Goal: Task Accomplishment & Management: Use online tool/utility

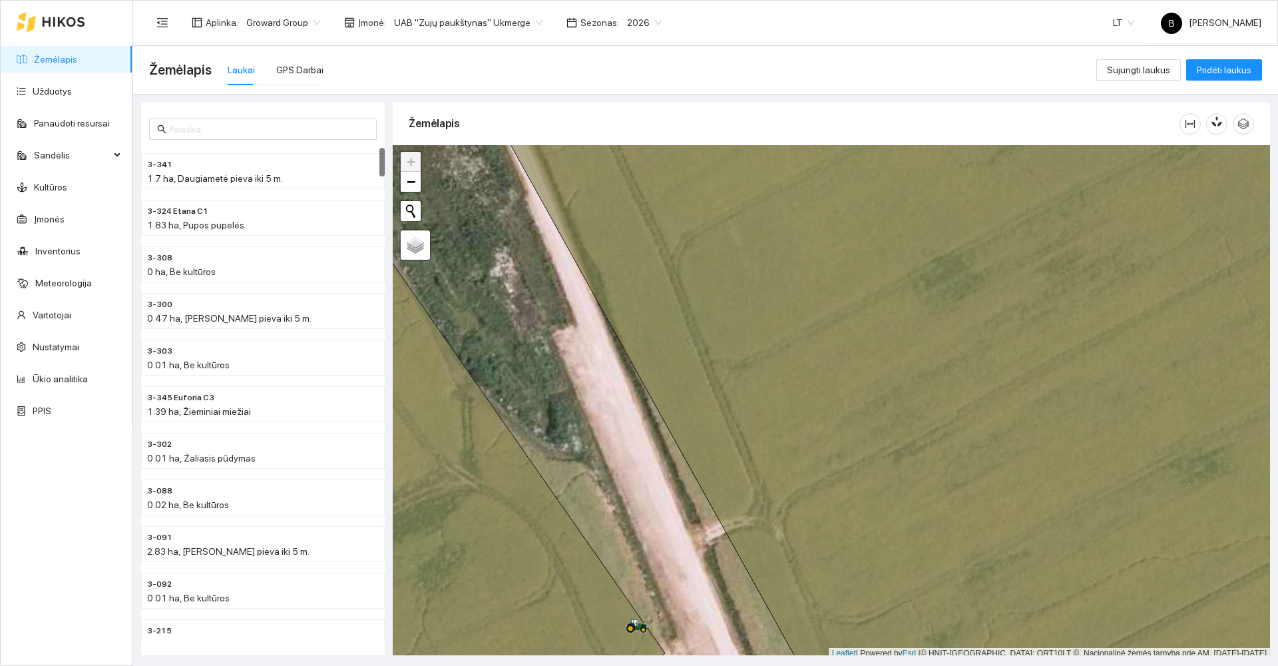
scroll to position [4, 0]
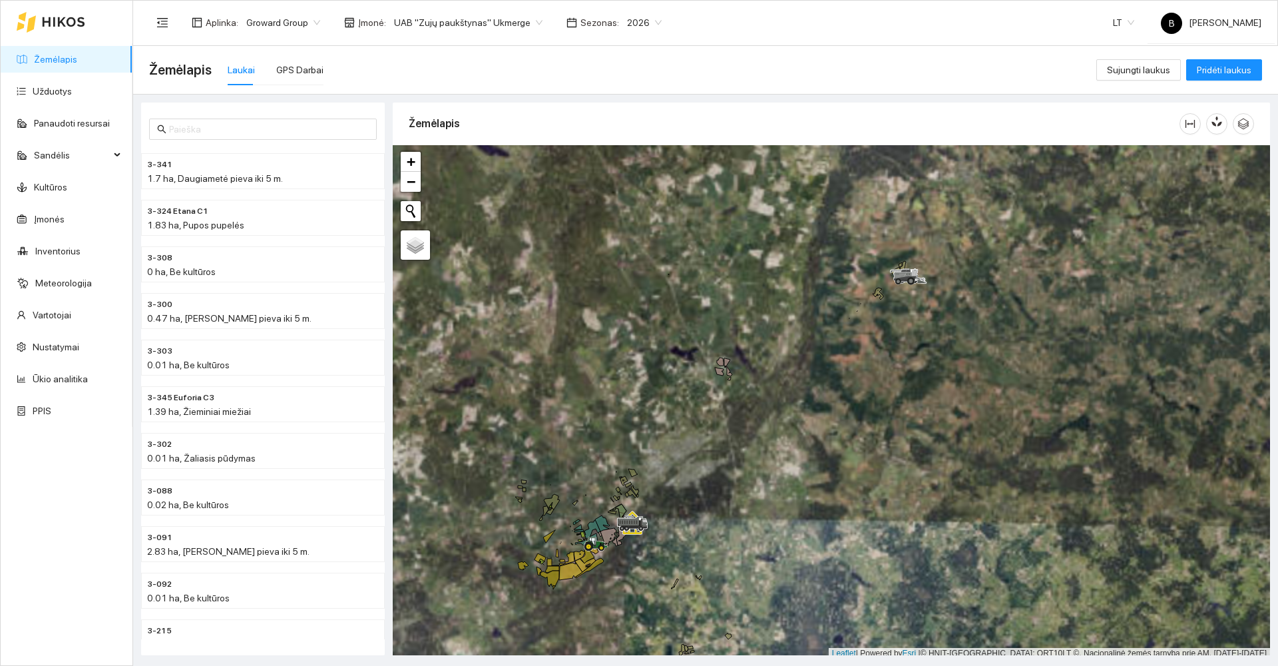
scroll to position [4, 0]
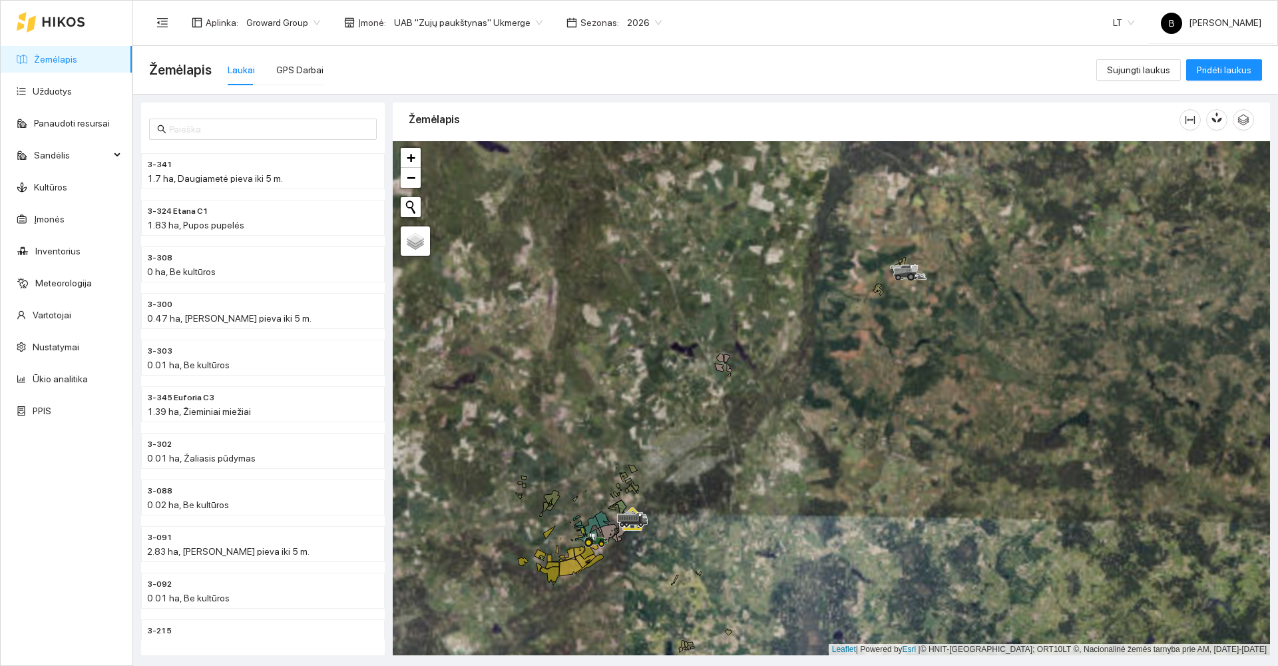
drag, startPoint x: 877, startPoint y: 346, endPoint x: 778, endPoint y: 569, distance: 243.5
click at [778, 569] on div at bounding box center [831, 398] width 877 height 514
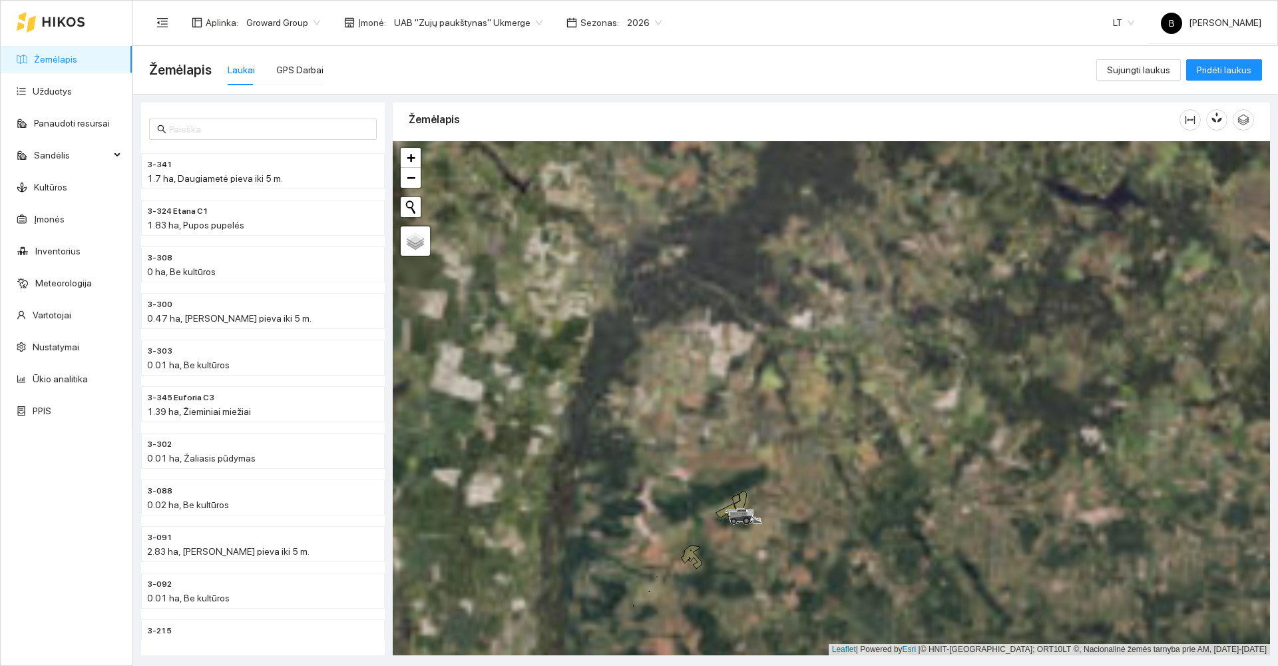
drag, startPoint x: 822, startPoint y: 472, endPoint x: 871, endPoint y: 403, distance: 84.8
click at [871, 403] on div at bounding box center [831, 398] width 877 height 514
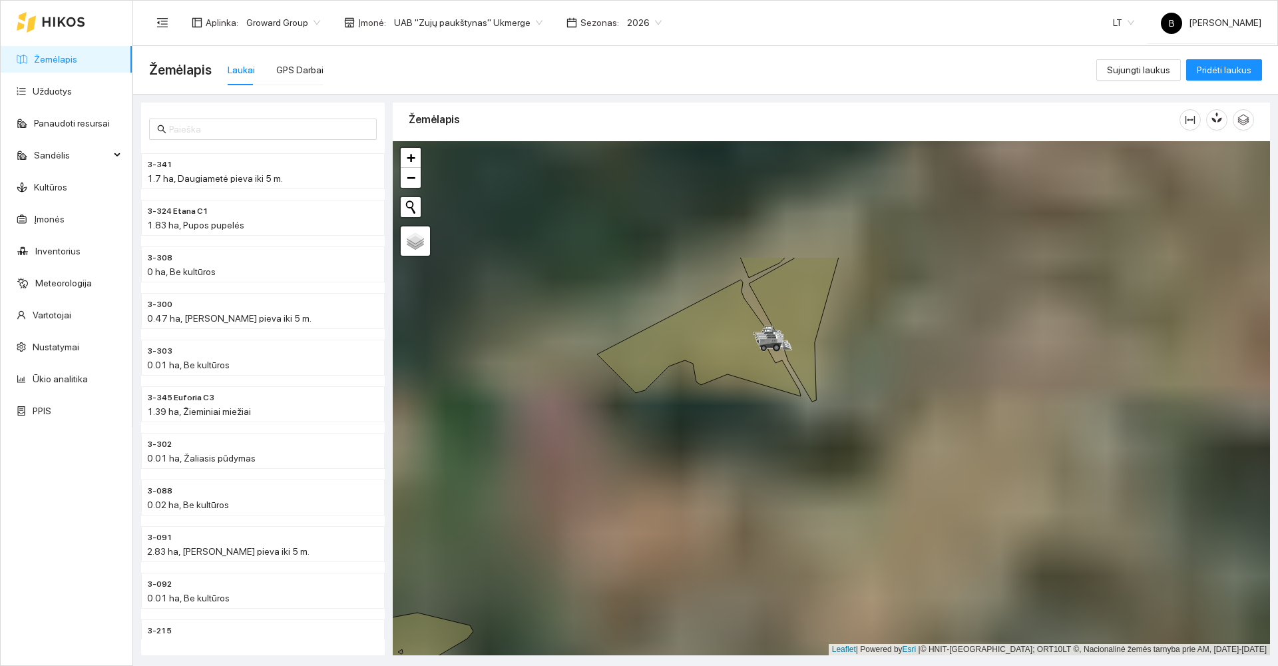
drag, startPoint x: 760, startPoint y: 321, endPoint x: 768, endPoint y: 580, distance: 259.1
click at [768, 580] on div at bounding box center [831, 398] width 877 height 514
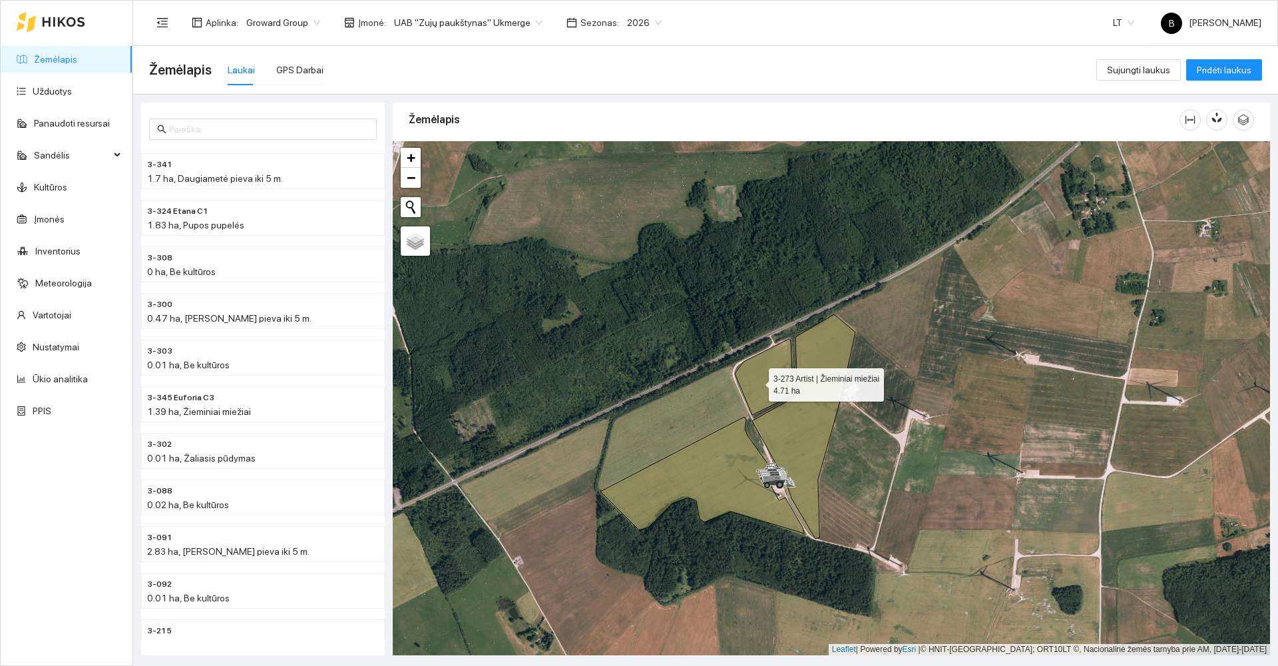
click at [757, 381] on icon at bounding box center [764, 377] width 58 height 76
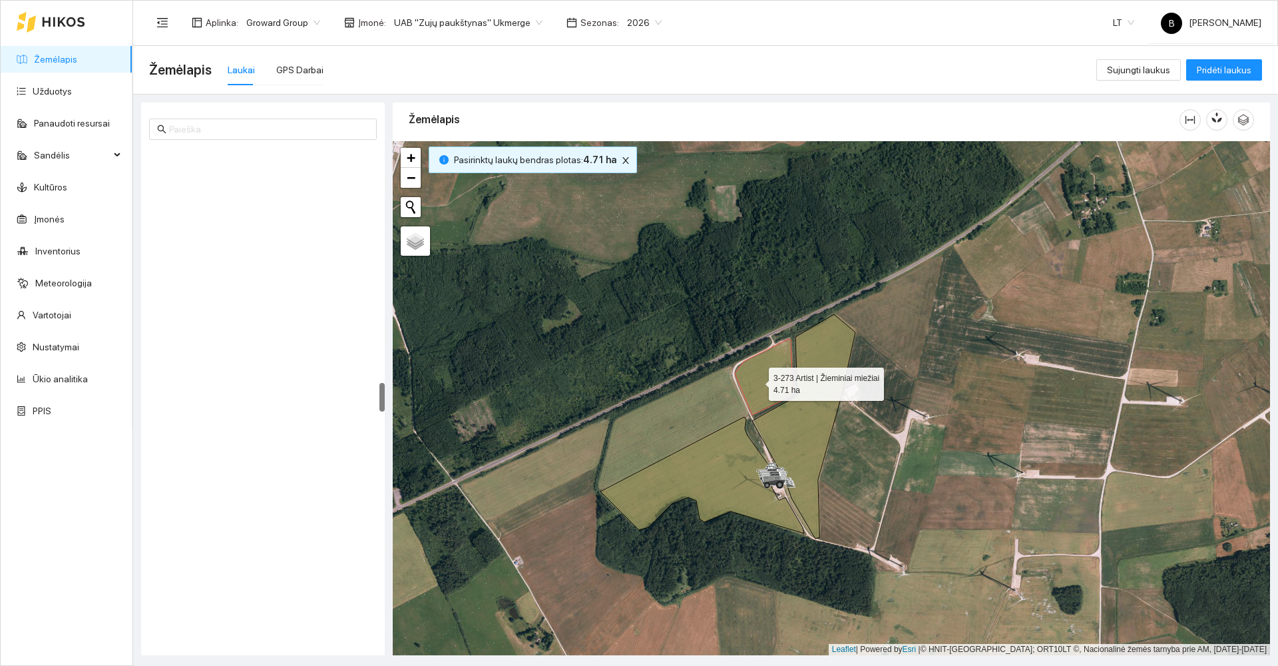
scroll to position [3998, 0]
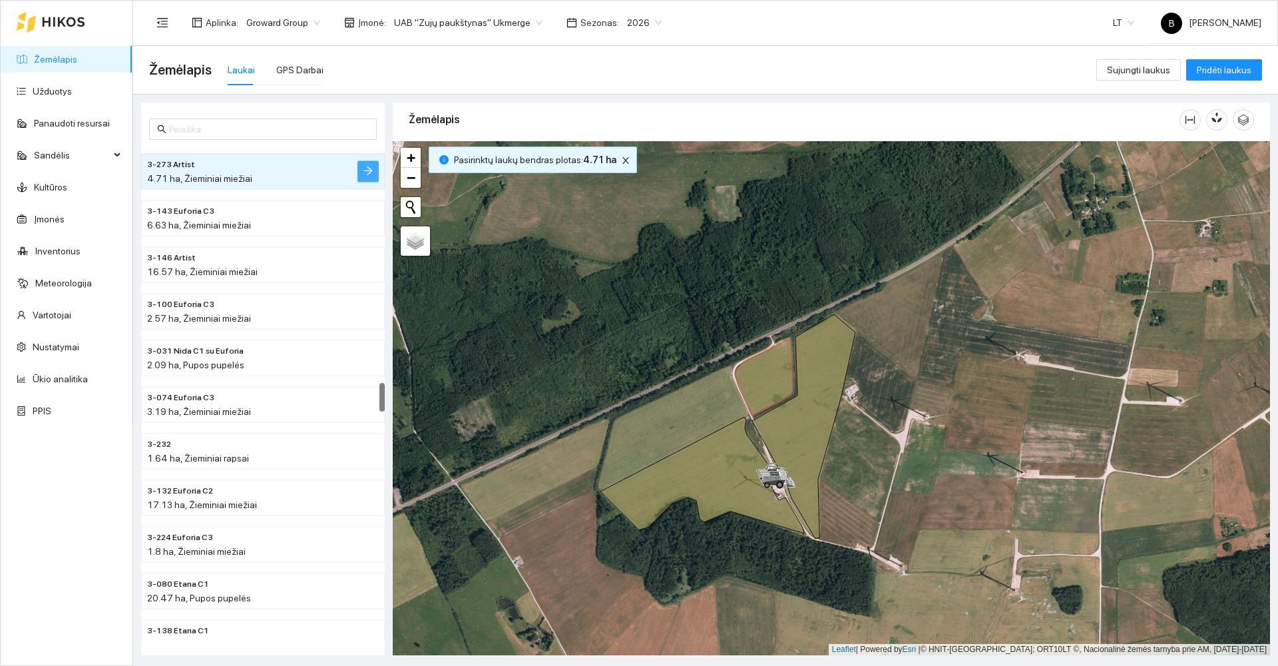
click at [363, 166] on icon "arrow-right" at bounding box center [368, 170] width 11 height 11
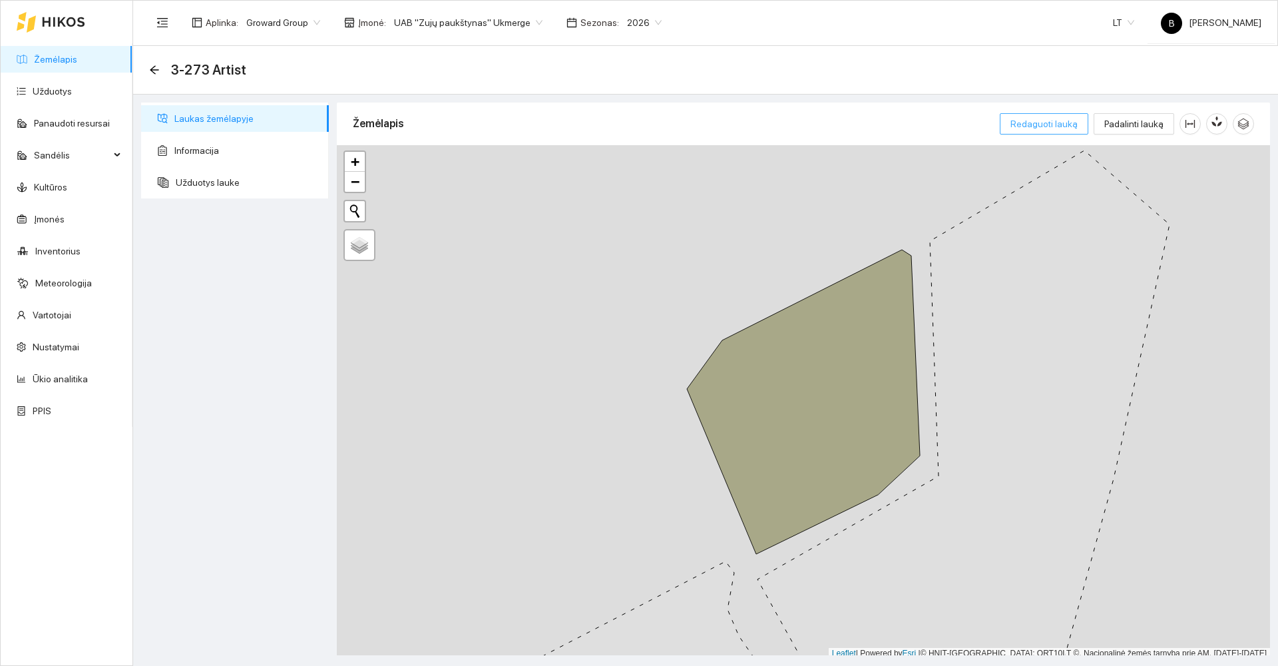
click at [1062, 125] on span "Redaguoti lauką" at bounding box center [1044, 124] width 67 height 15
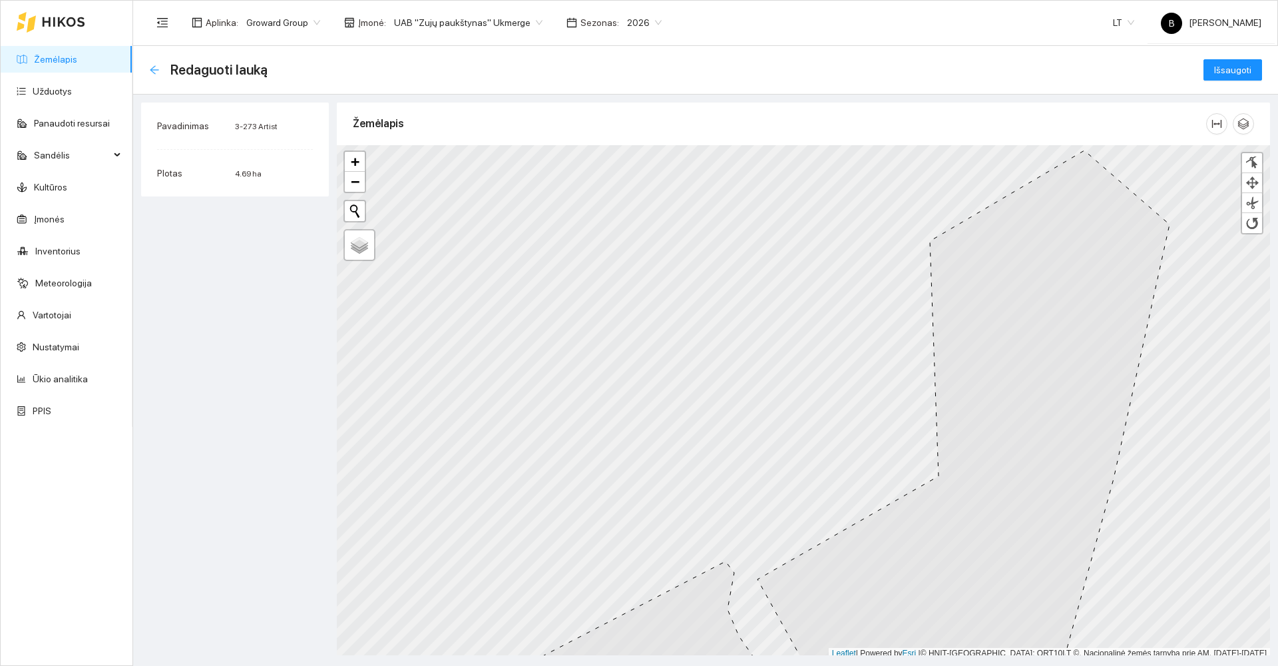
click at [153, 69] on icon "arrow-left" at bounding box center [154, 70] width 11 height 11
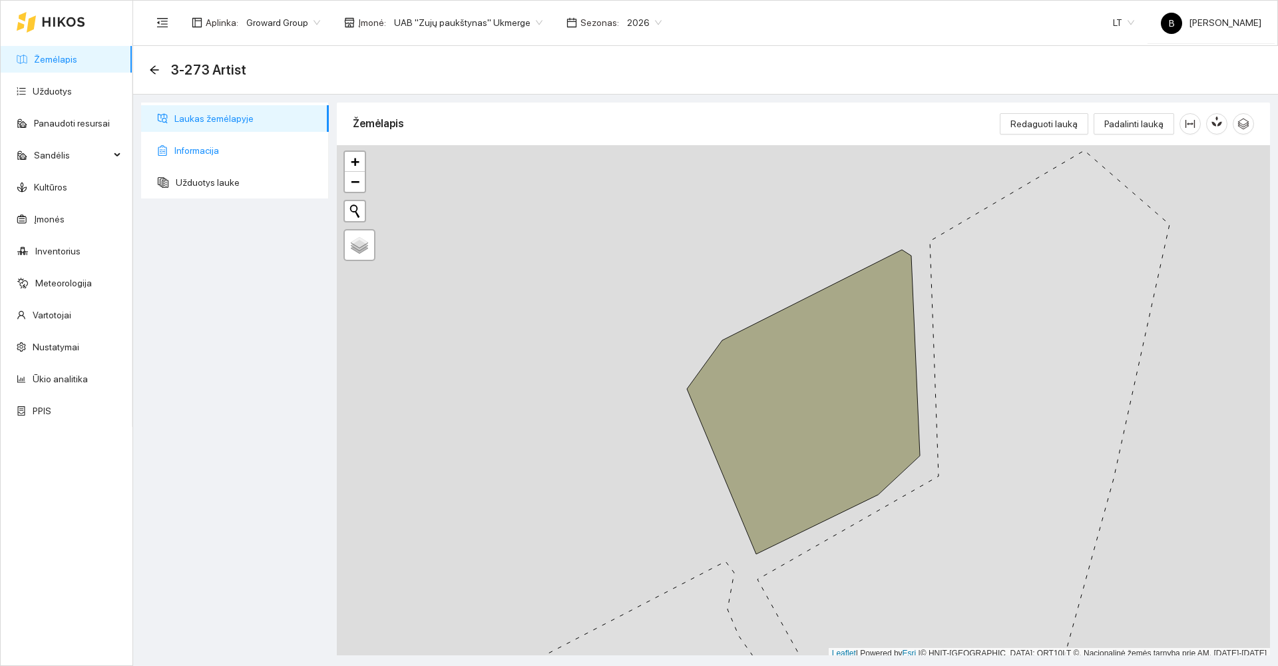
click at [201, 152] on span "Informacija" at bounding box center [246, 150] width 144 height 27
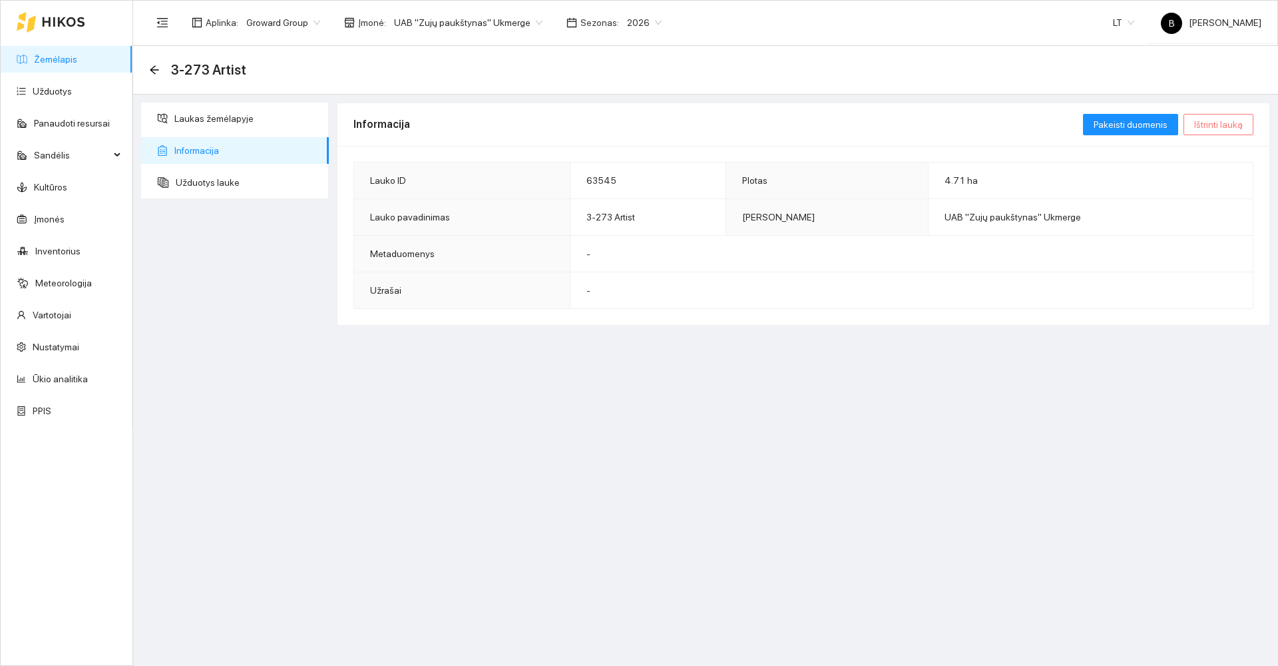
click at [1220, 125] on span "Ištrinti lauką" at bounding box center [1218, 124] width 49 height 15
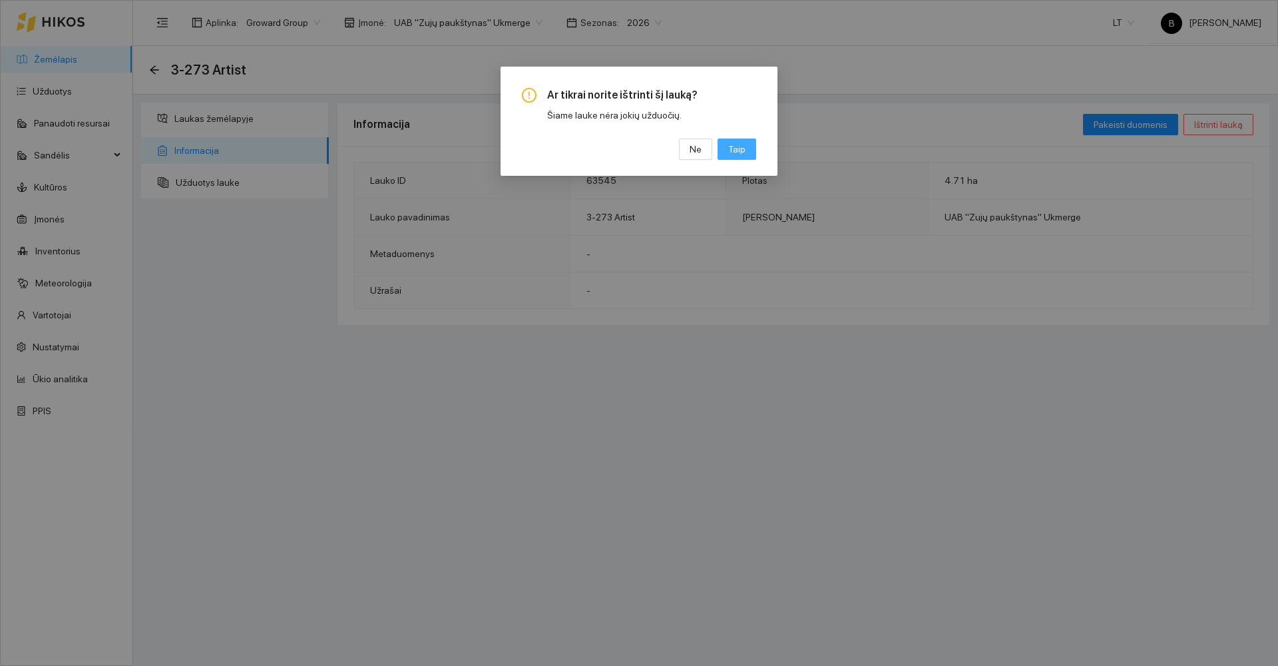
click at [734, 148] on span "Taip" at bounding box center [736, 149] width 17 height 15
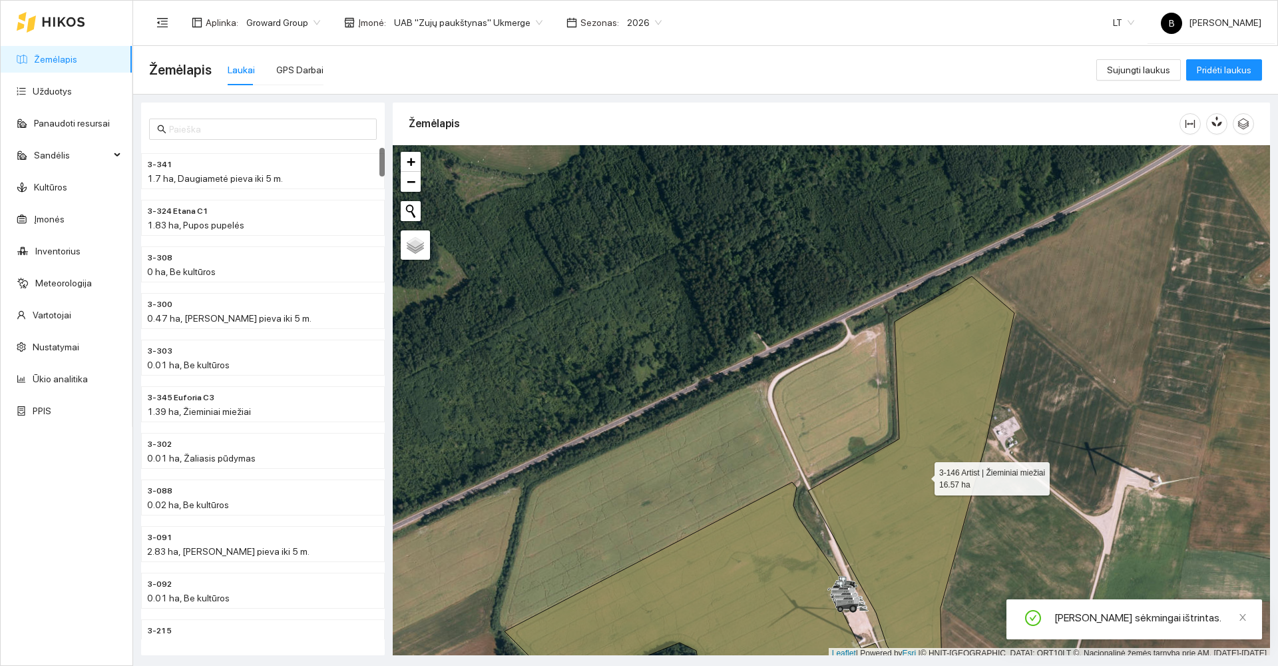
click at [918, 507] on icon at bounding box center [911, 494] width 206 height 436
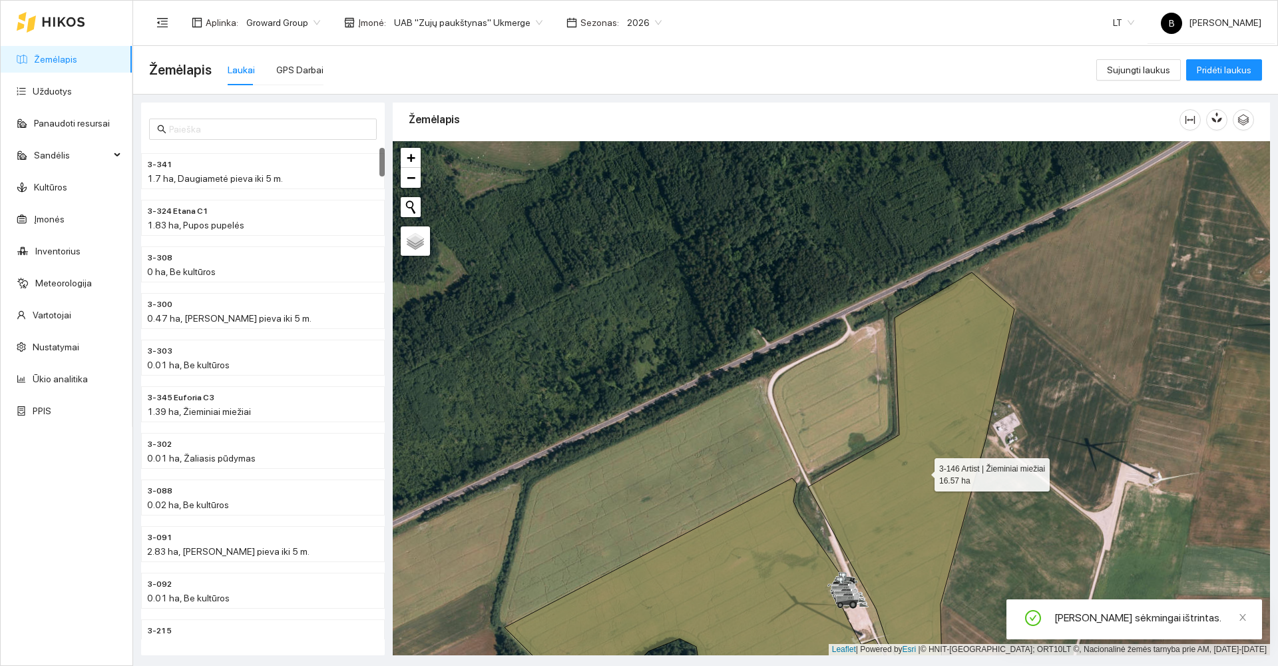
scroll to position [4044, 0]
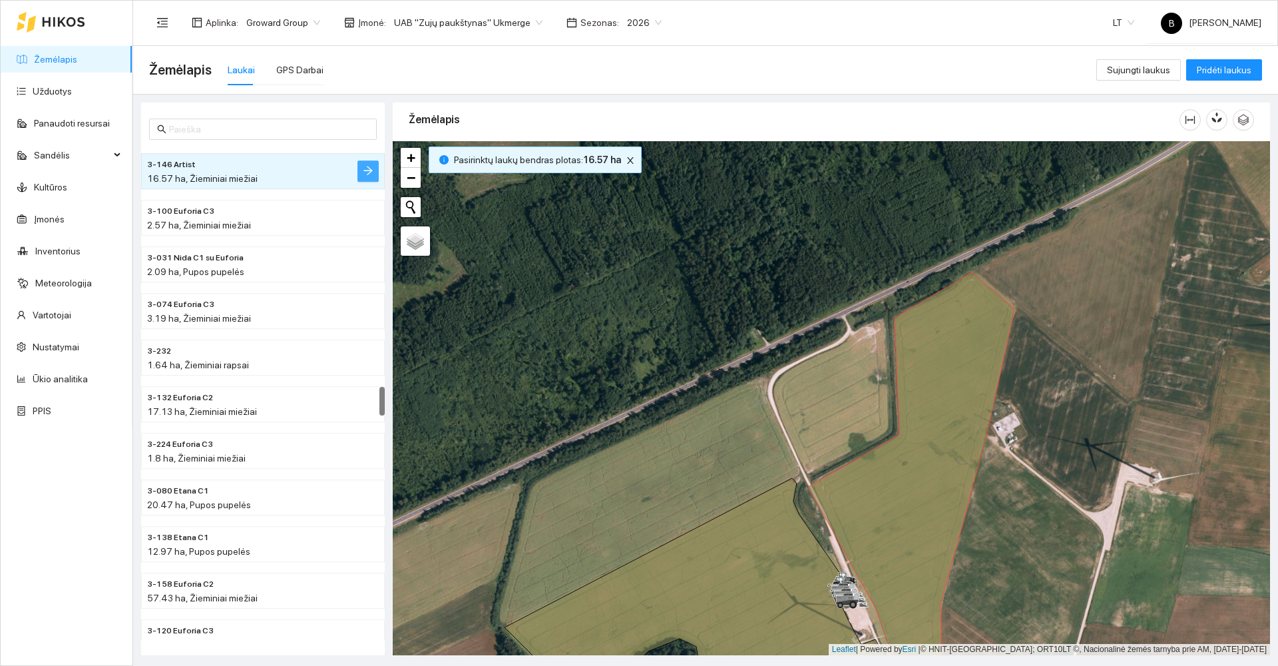
click at [363, 171] on button "button" at bounding box center [367, 170] width 21 height 21
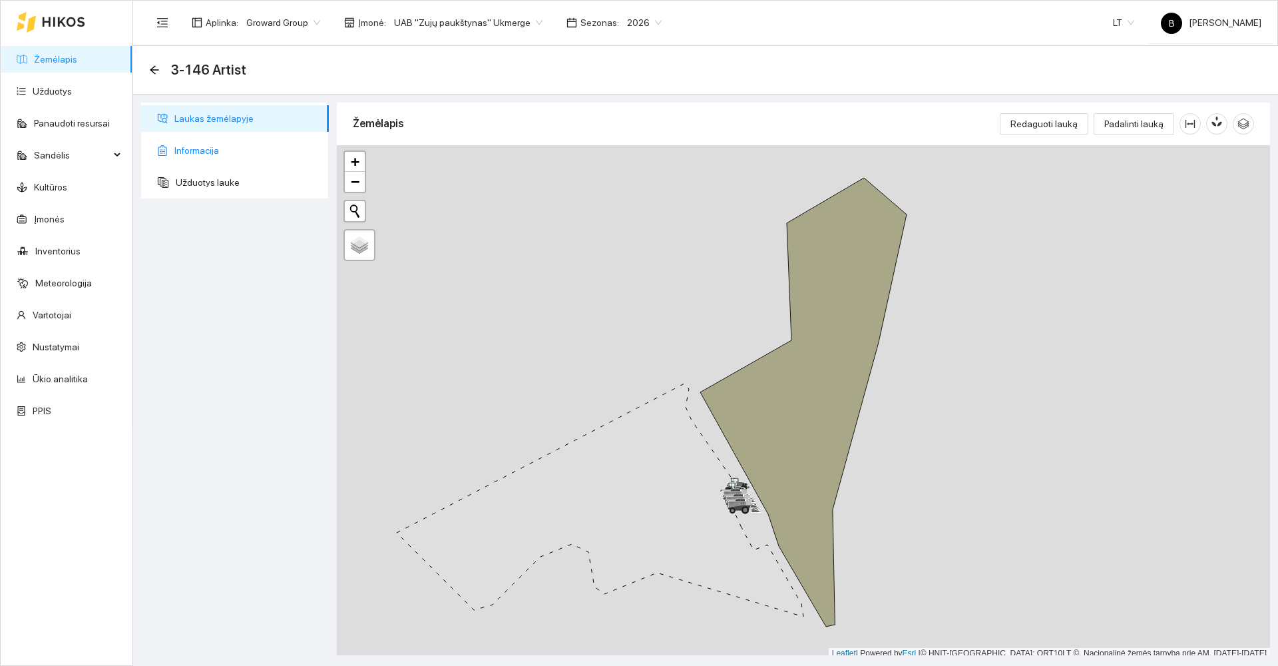
click at [198, 154] on span "Informacija" at bounding box center [246, 150] width 144 height 27
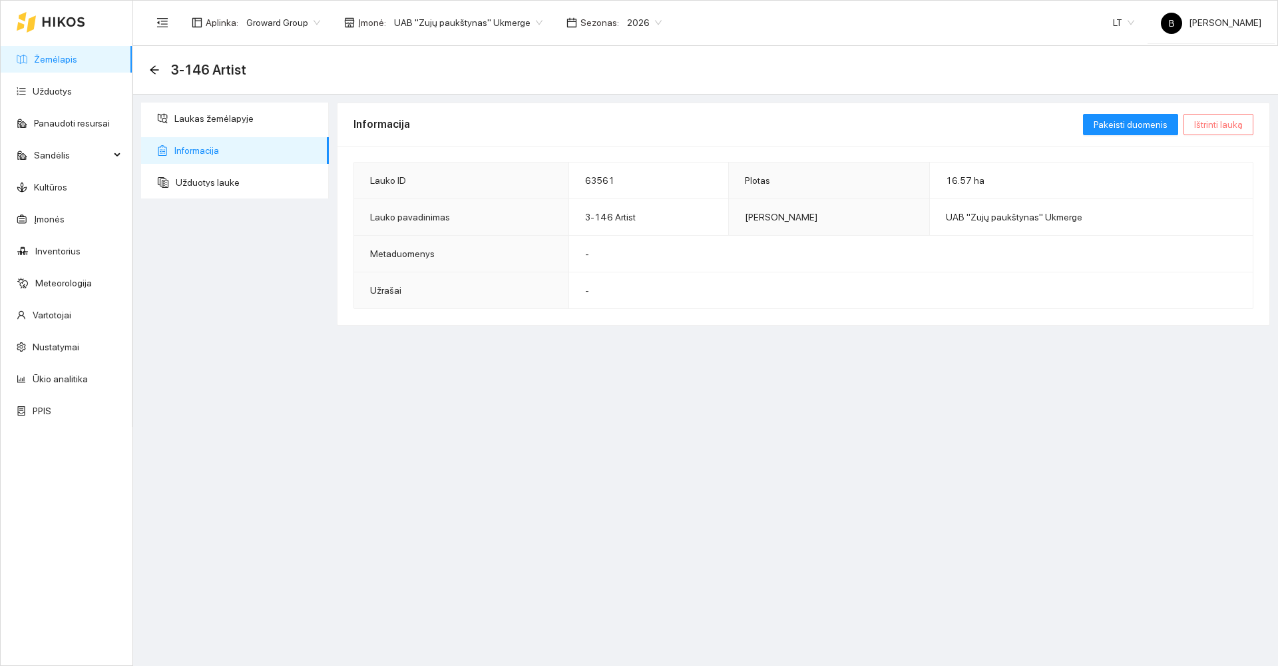
click at [1202, 119] on span "Ištrinti lauką" at bounding box center [1218, 124] width 49 height 15
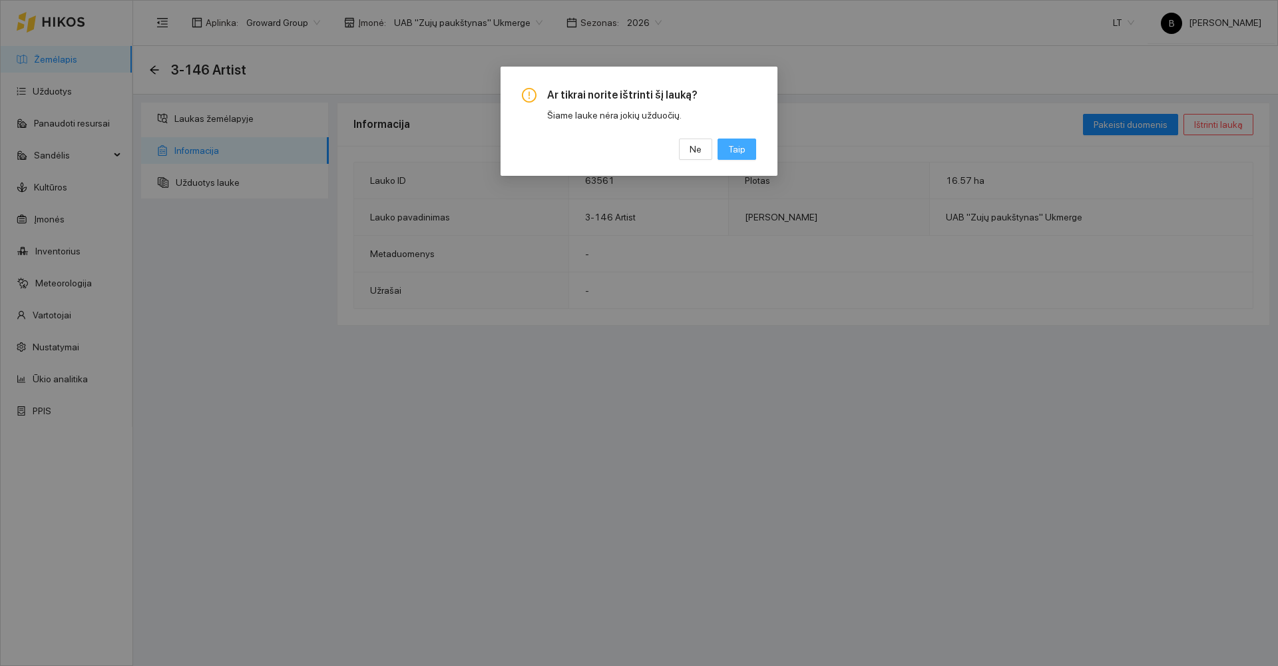
click at [730, 150] on span "Taip" at bounding box center [736, 149] width 17 height 15
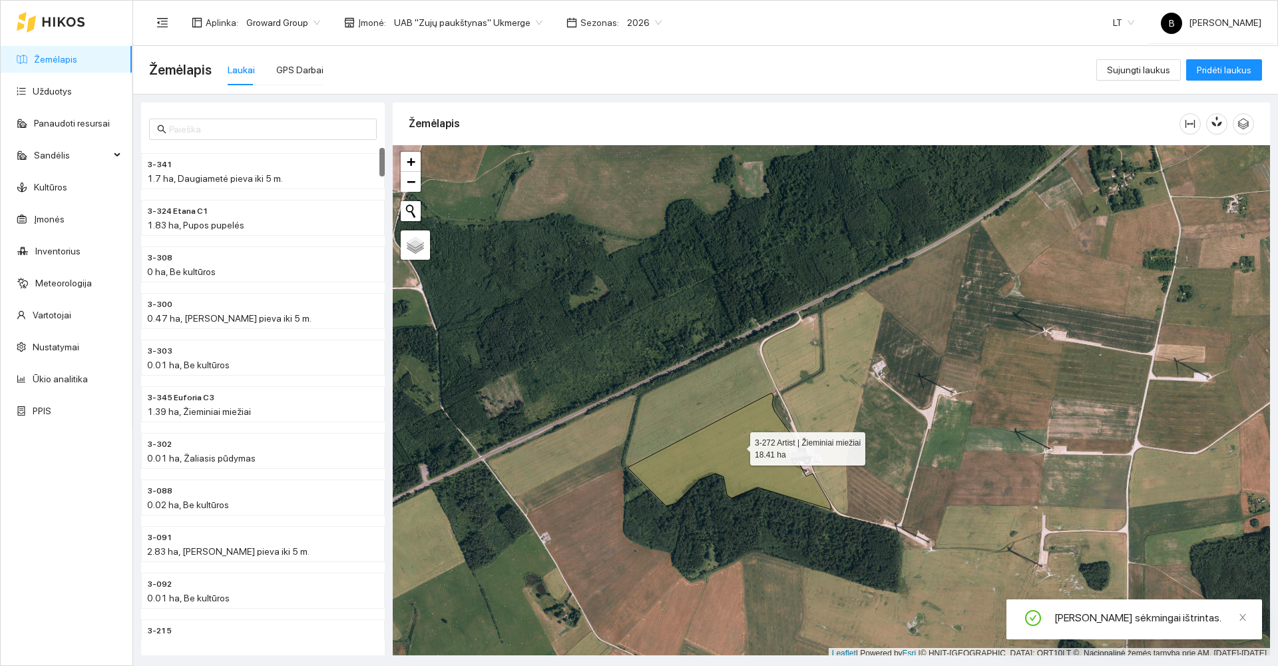
scroll to position [4, 0]
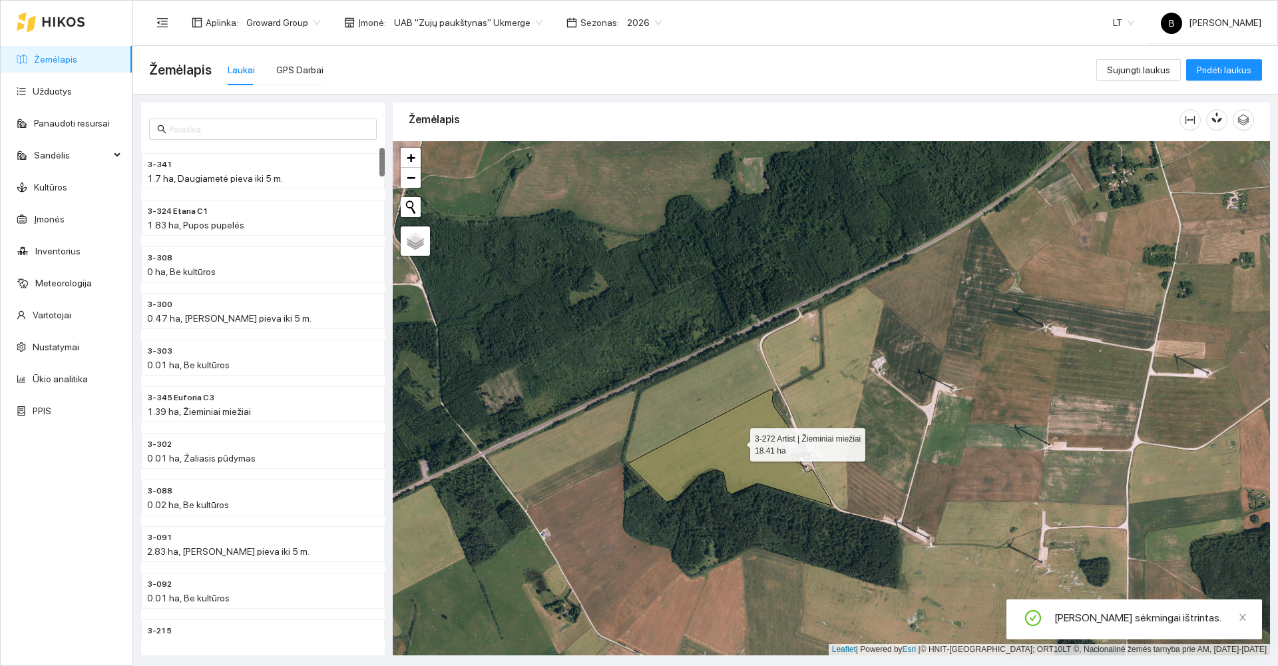
click at [738, 445] on icon at bounding box center [730, 447] width 204 height 117
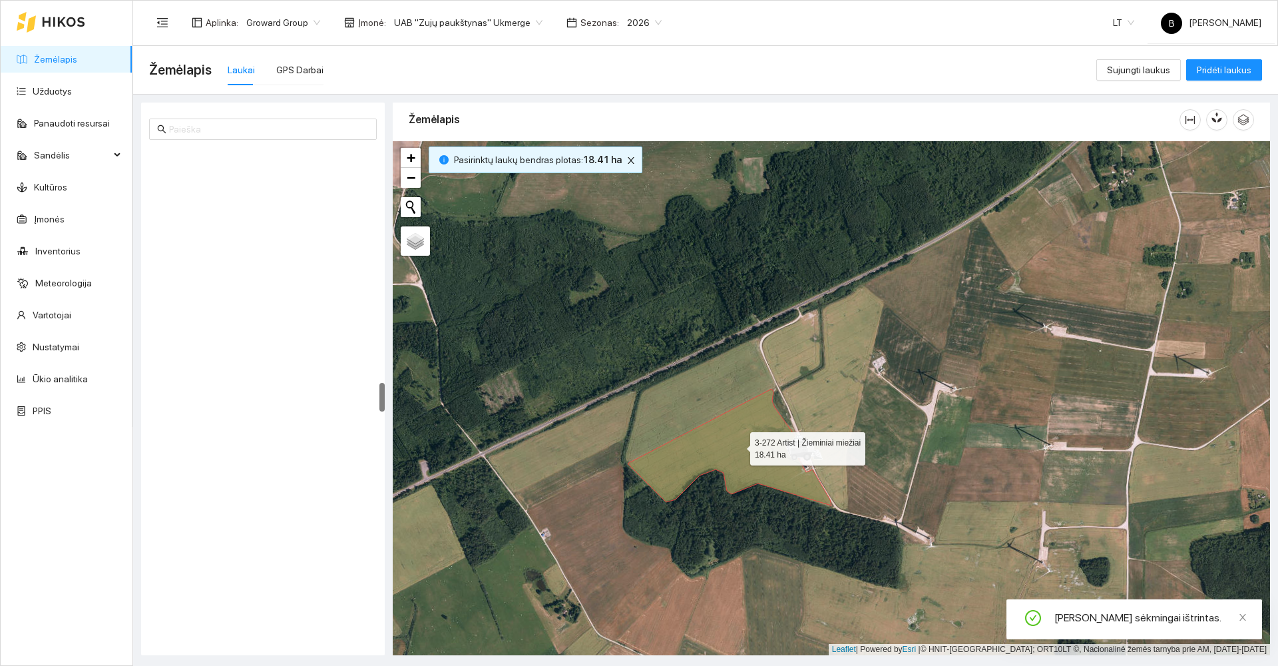
scroll to position [3951, 0]
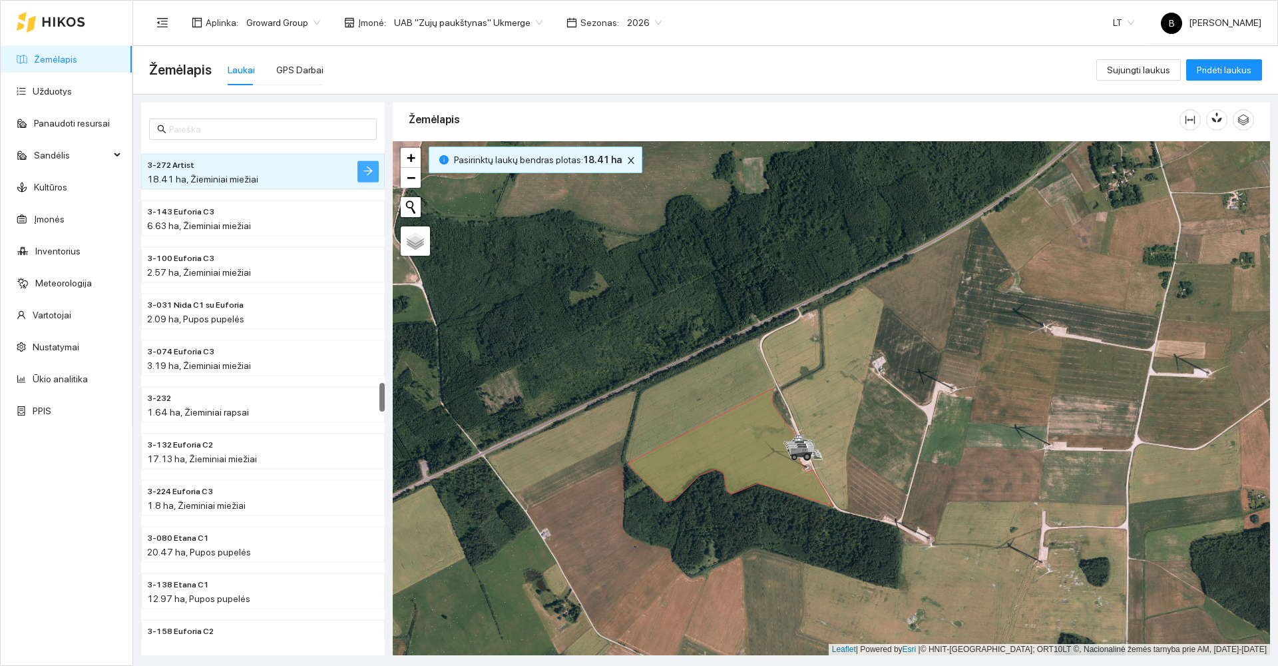
click at [373, 167] on icon "arrow-right" at bounding box center [368, 171] width 11 height 11
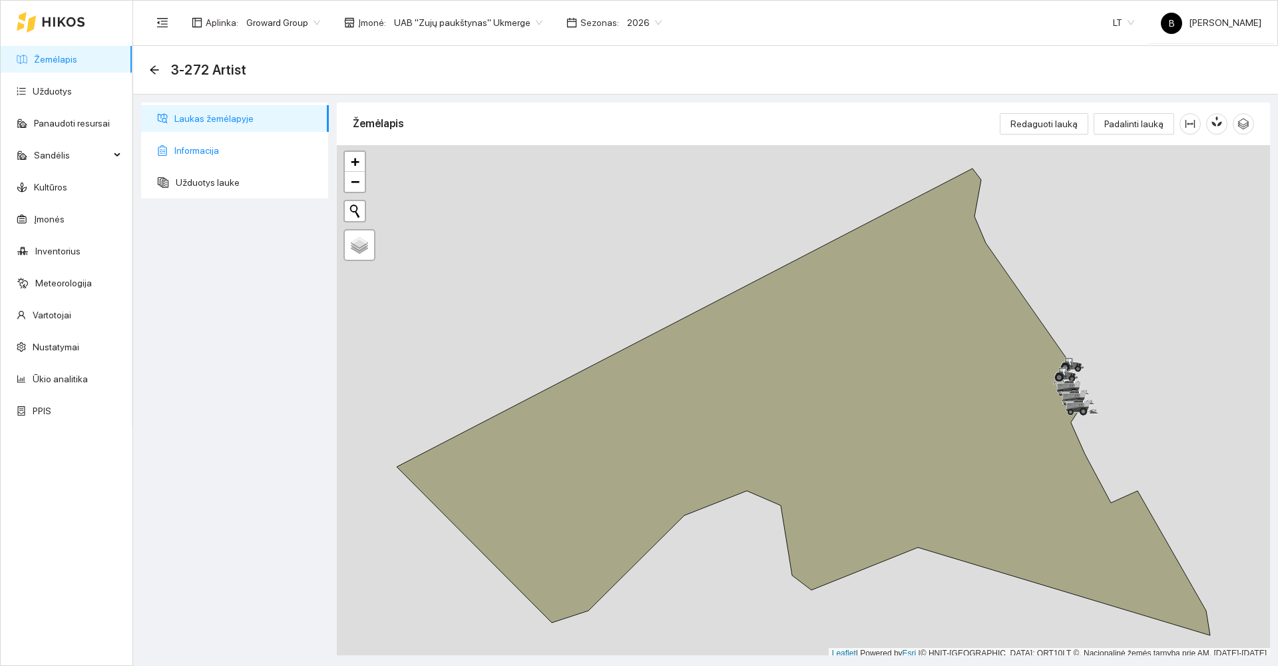
click at [180, 153] on span "Informacija" at bounding box center [246, 150] width 144 height 27
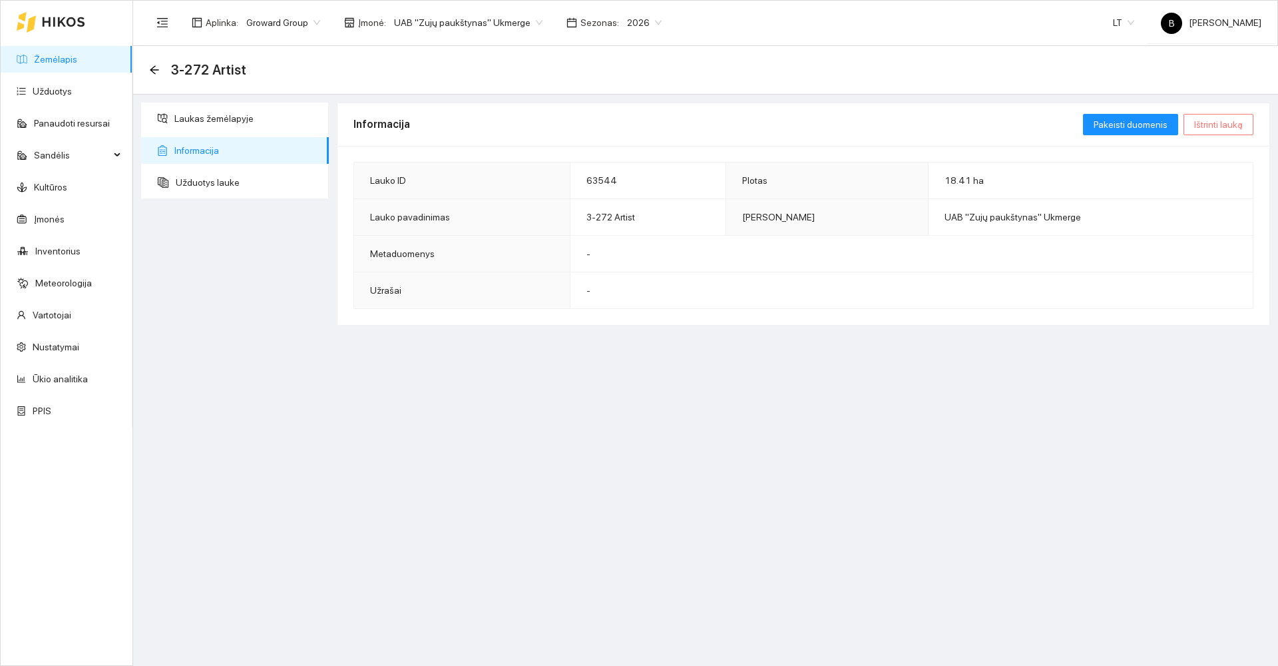
click at [1210, 130] on span "Ištrinti lauką" at bounding box center [1218, 124] width 49 height 15
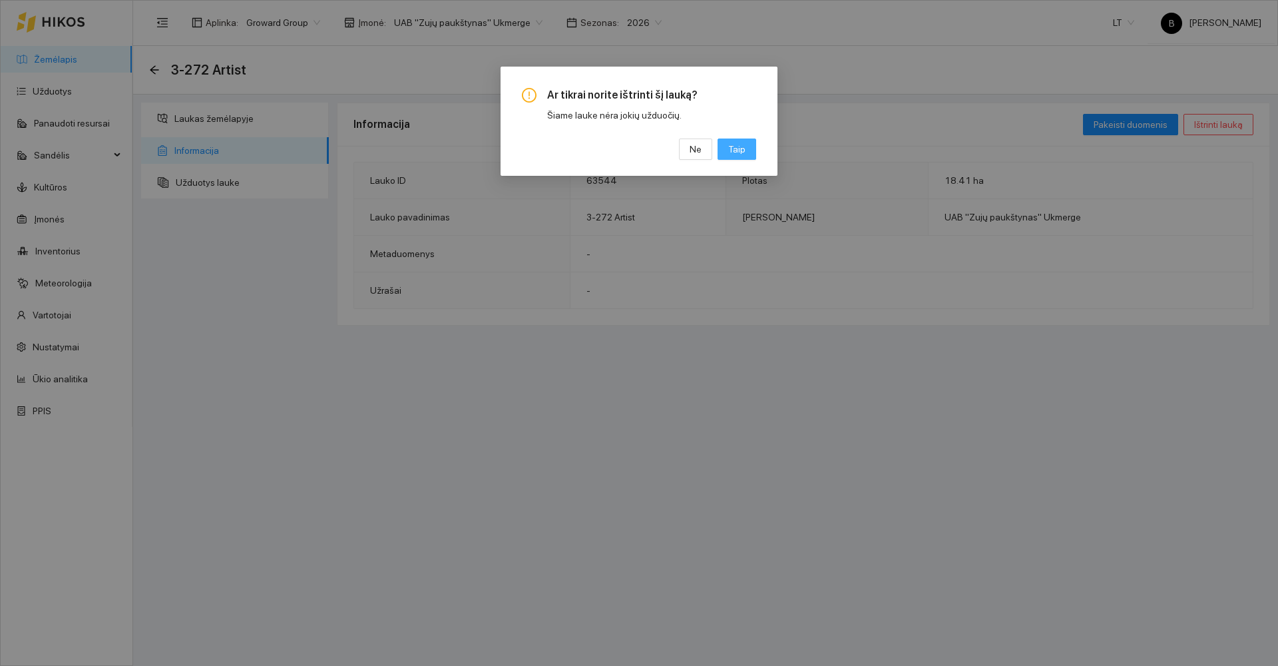
click at [738, 156] on span "Taip" at bounding box center [736, 149] width 17 height 15
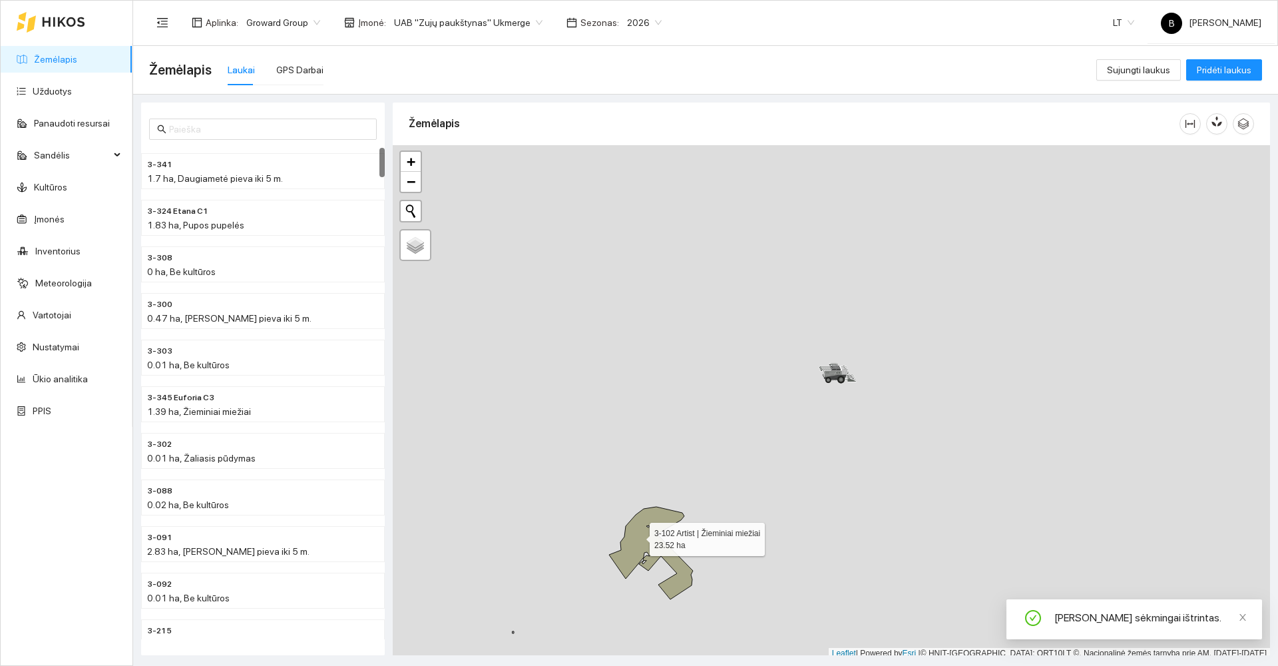
scroll to position [4, 0]
click at [638, 536] on icon at bounding box center [651, 549] width 84 height 93
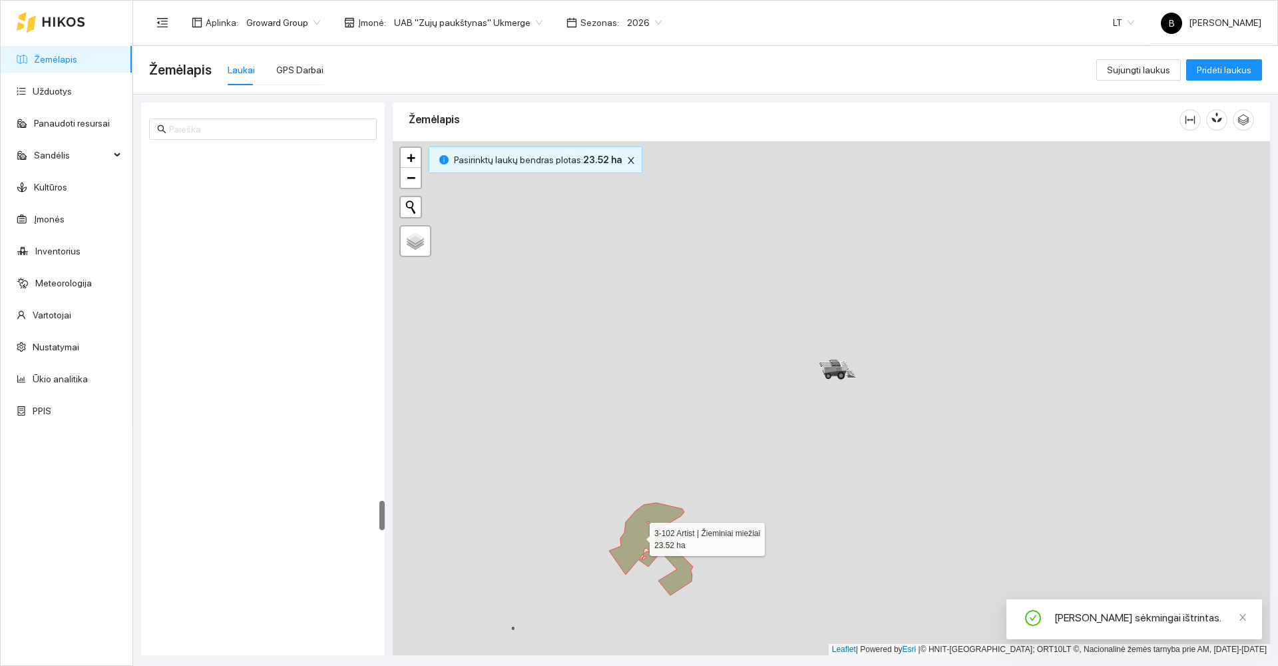
scroll to position [5903, 0]
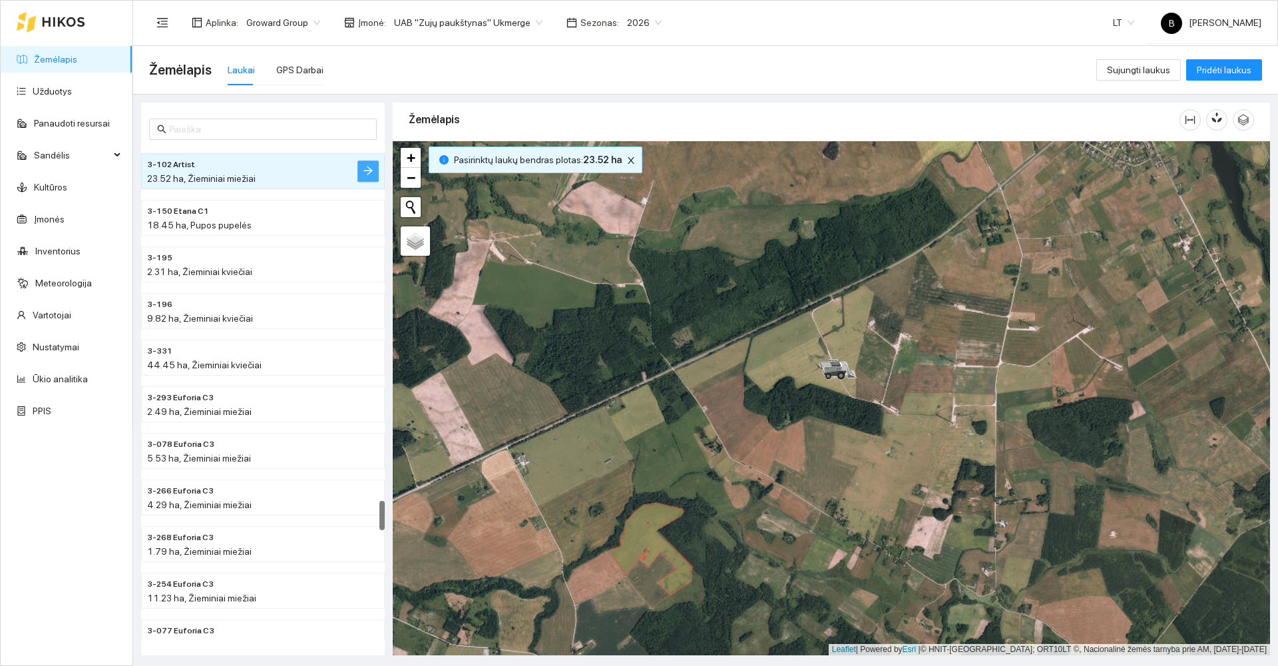
click at [368, 166] on icon "arrow-right" at bounding box center [368, 170] width 11 height 11
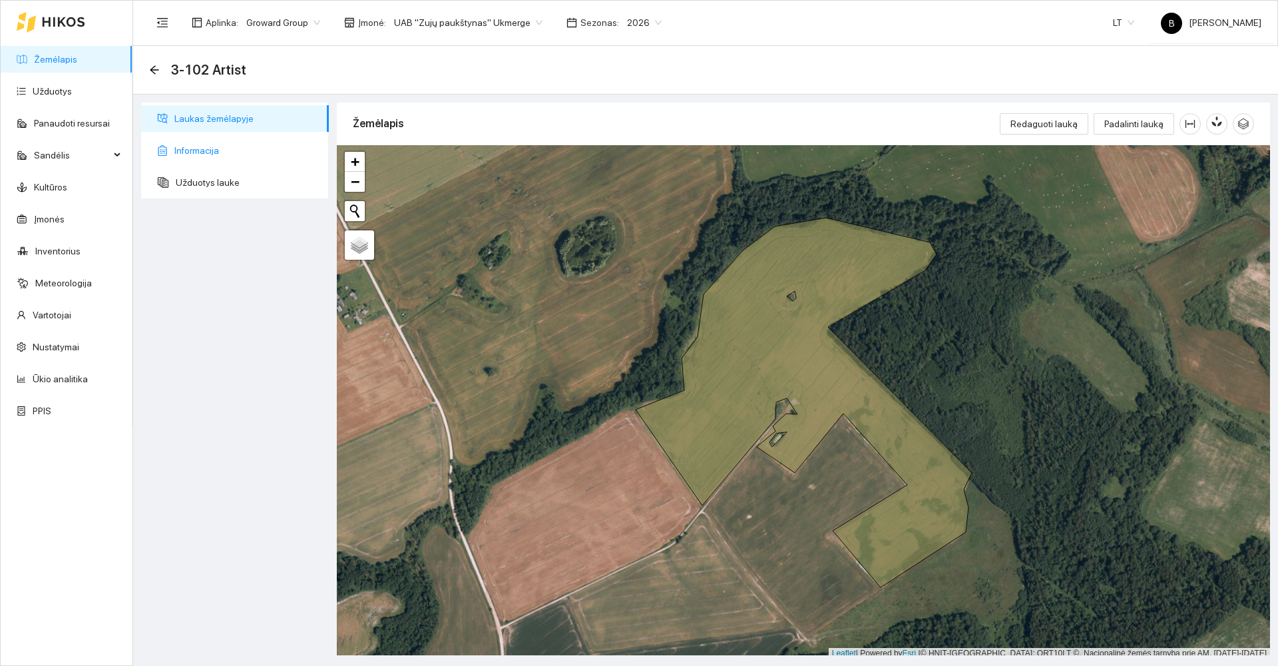
click at [206, 146] on span "Informacija" at bounding box center [246, 150] width 144 height 27
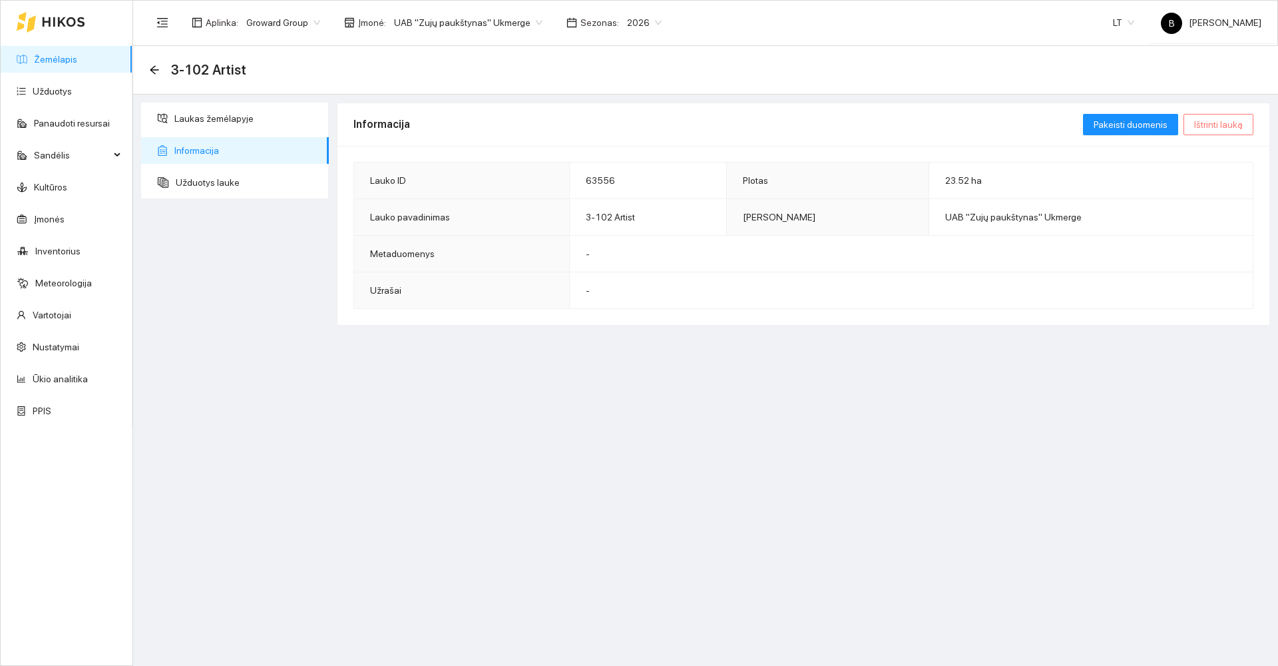
click at [1215, 120] on span "Ištrinti lauką" at bounding box center [1218, 124] width 49 height 15
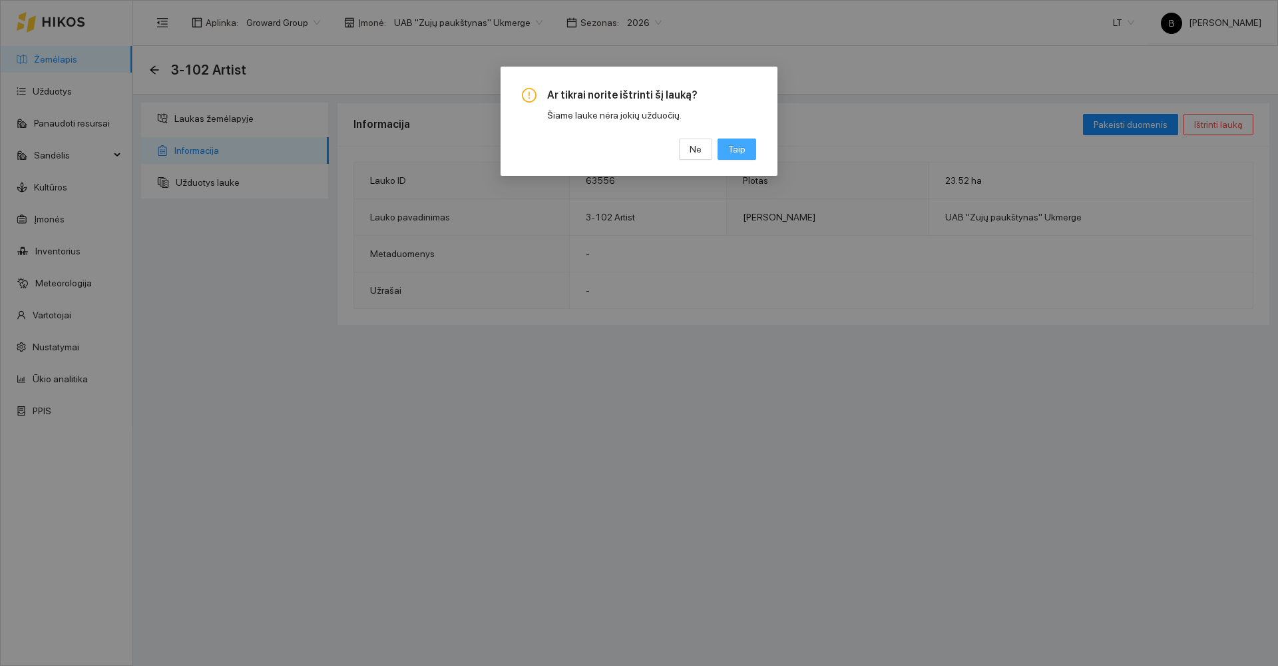
click at [732, 148] on span "Taip" at bounding box center [736, 149] width 17 height 15
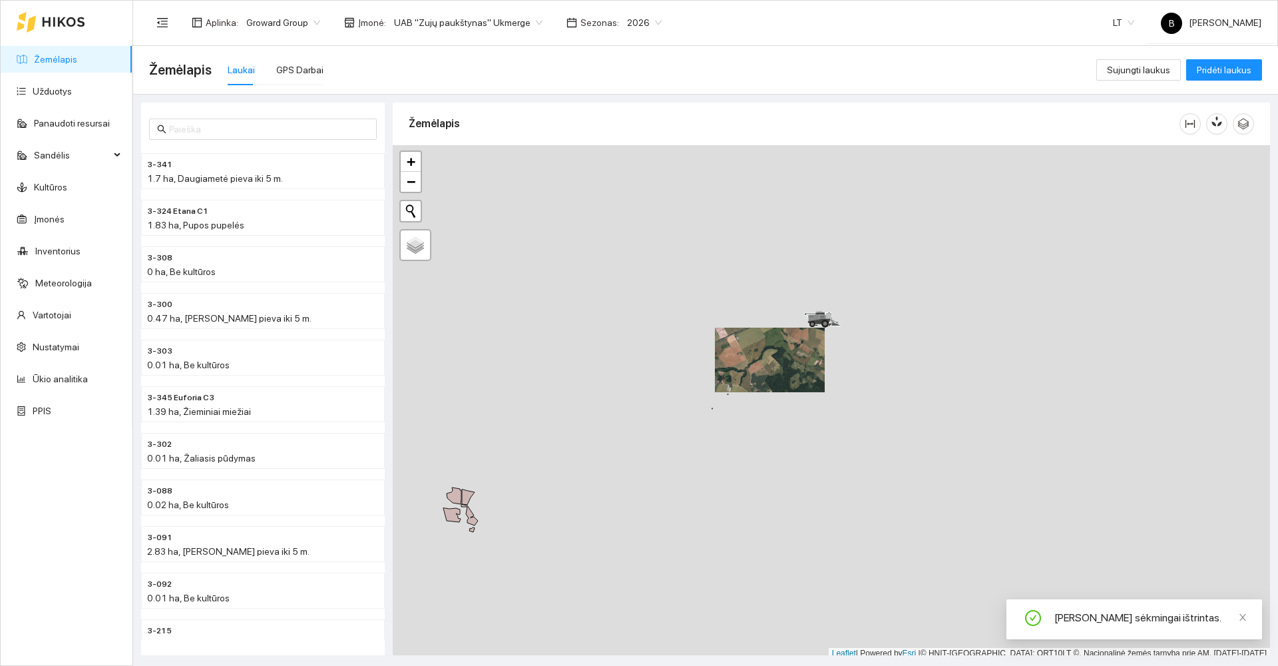
scroll to position [4, 0]
drag, startPoint x: 589, startPoint y: 467, endPoint x: 698, endPoint y: 352, distance: 158.2
click at [696, 354] on div at bounding box center [831, 398] width 877 height 514
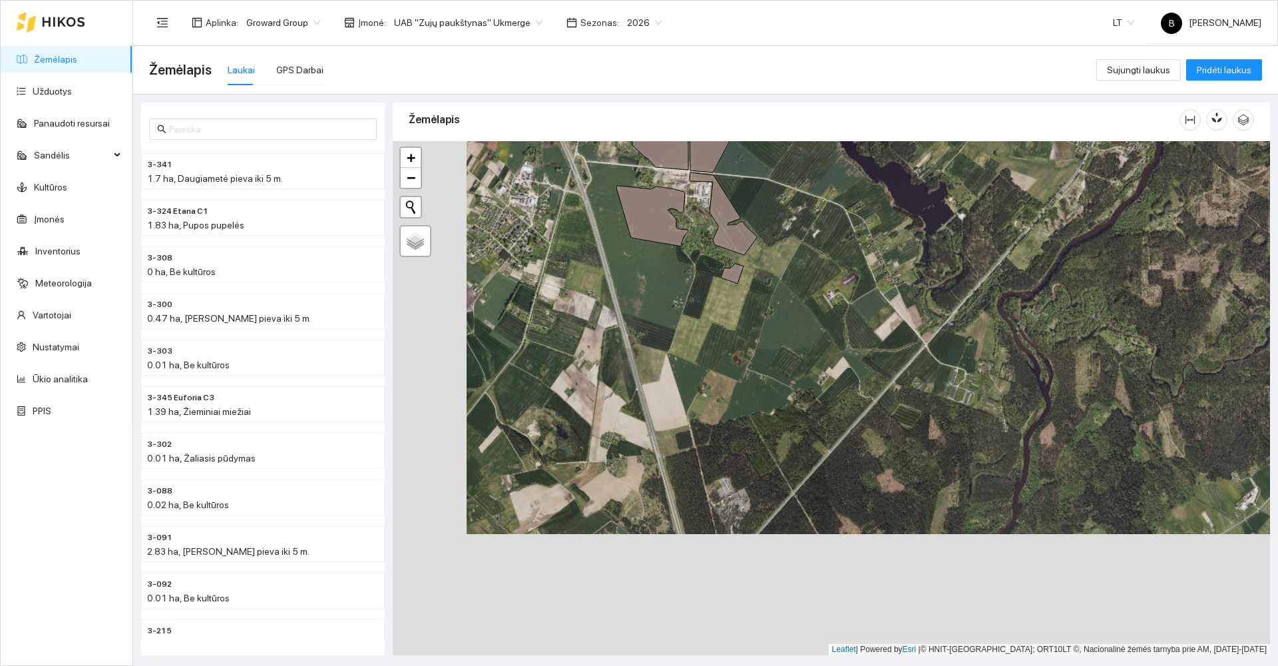
drag, startPoint x: 605, startPoint y: 424, endPoint x: 808, endPoint y: 205, distance: 298.2
click at [807, 206] on div at bounding box center [831, 398] width 877 height 514
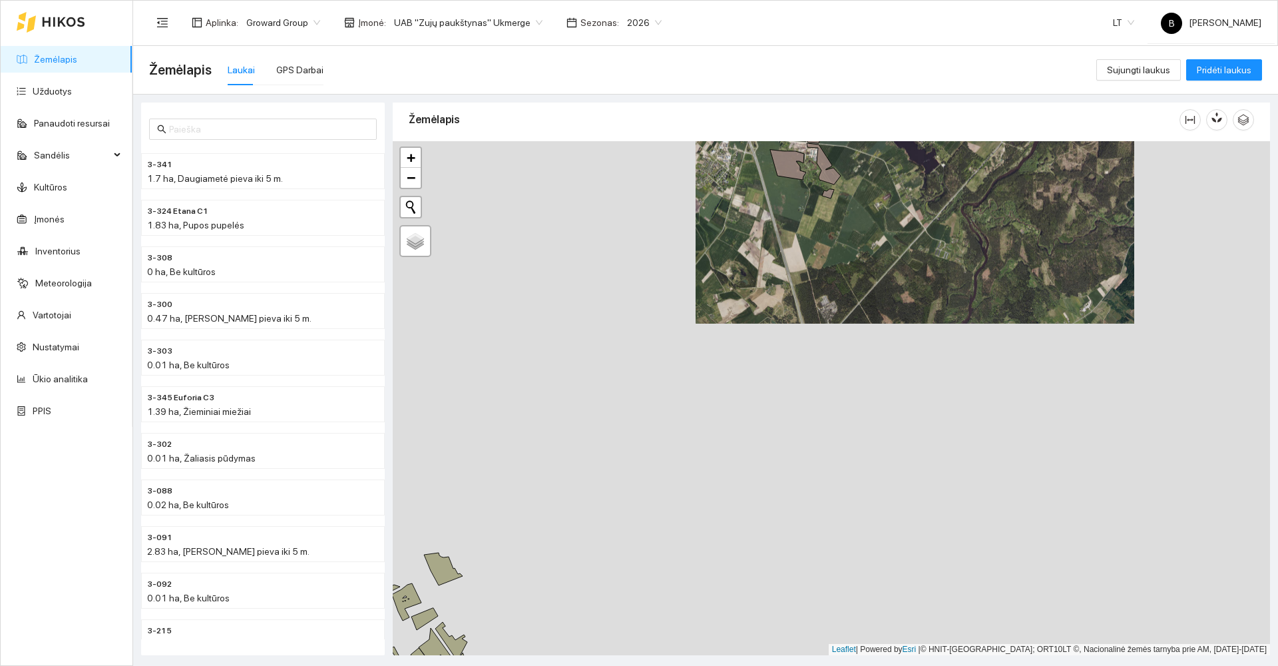
drag, startPoint x: 624, startPoint y: 464, endPoint x: 778, endPoint y: 357, distance: 187.1
click at [777, 358] on div at bounding box center [831, 398] width 877 height 514
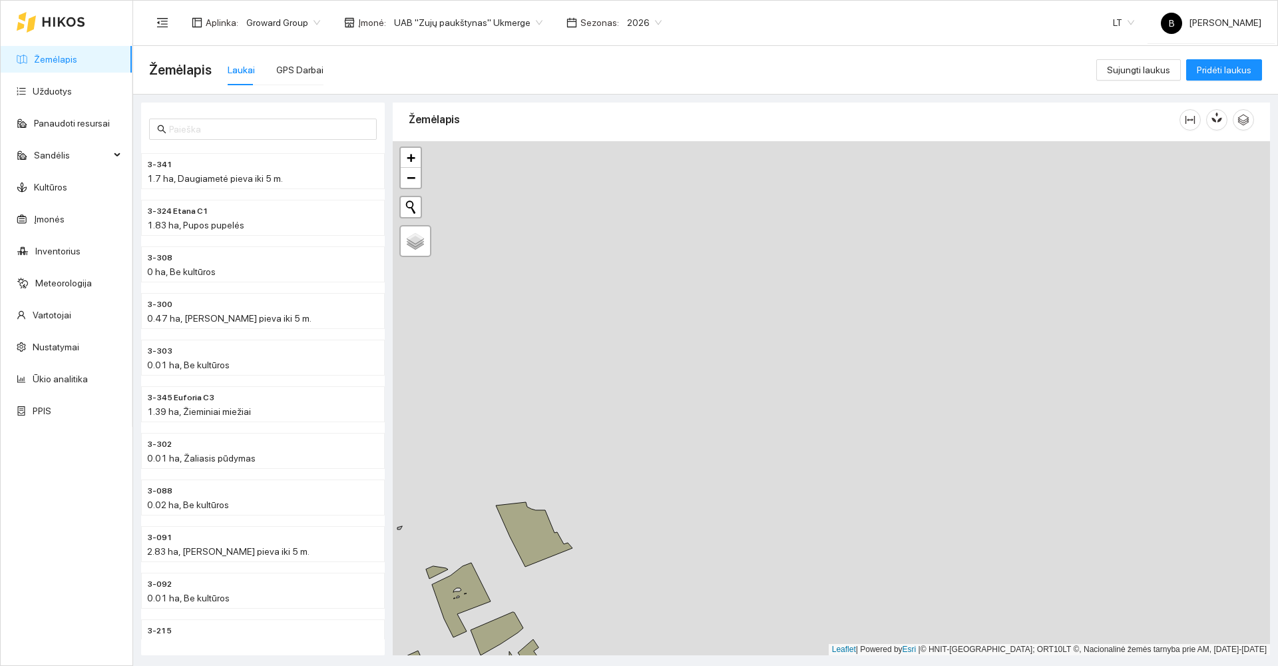
drag, startPoint x: 587, startPoint y: 463, endPoint x: 745, endPoint y: 290, distance: 234.7
click at [744, 298] on div at bounding box center [831, 398] width 877 height 514
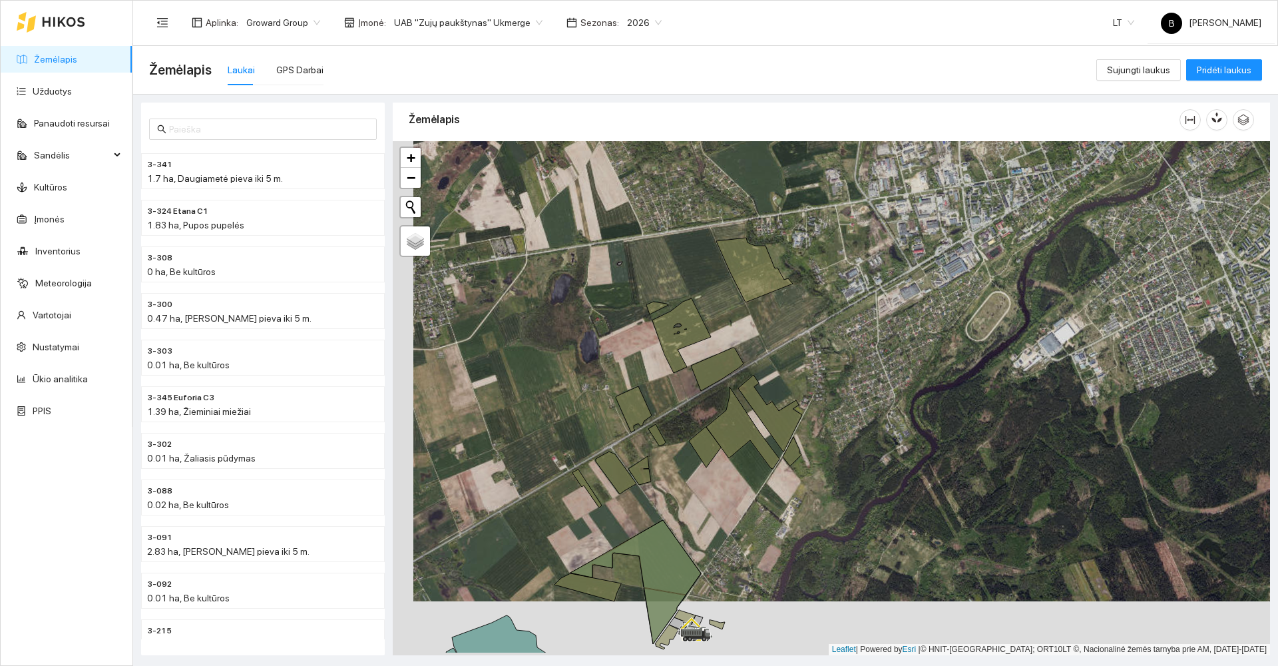
drag, startPoint x: 569, startPoint y: 356, endPoint x: 612, endPoint y: 292, distance: 76.8
click at [611, 293] on div at bounding box center [831, 398] width 877 height 514
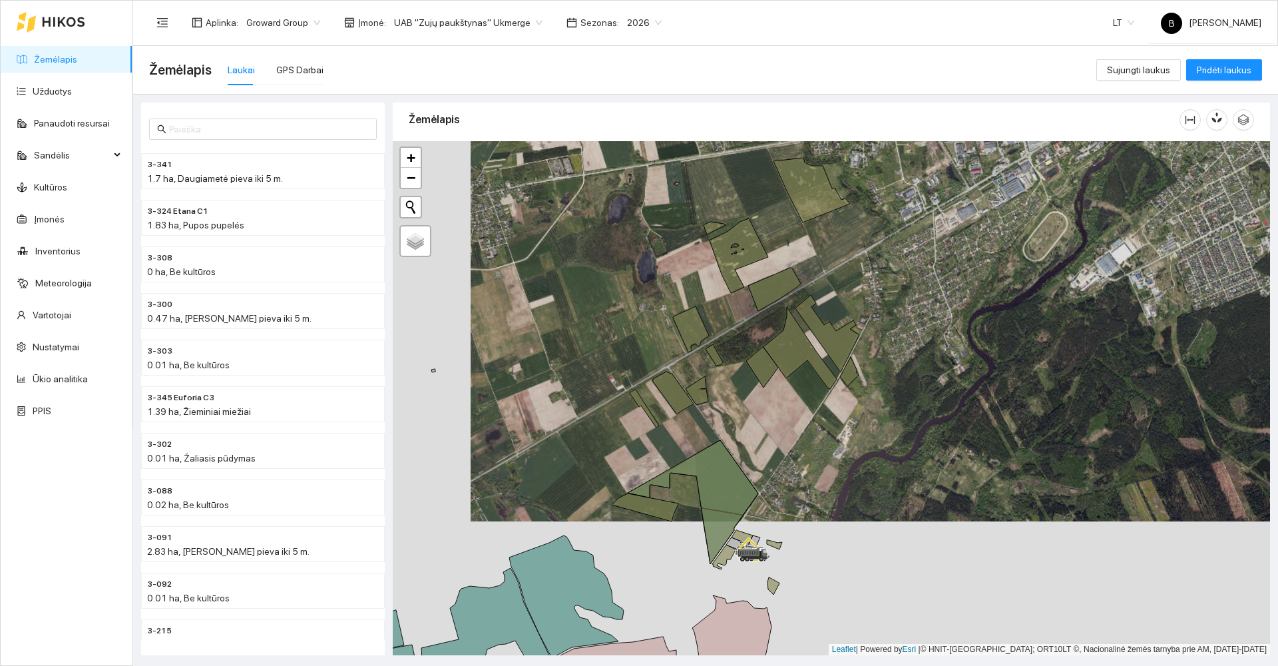
drag, startPoint x: 559, startPoint y: 427, endPoint x: 585, endPoint y: 284, distance: 146.1
click at [581, 304] on div at bounding box center [831, 398] width 877 height 514
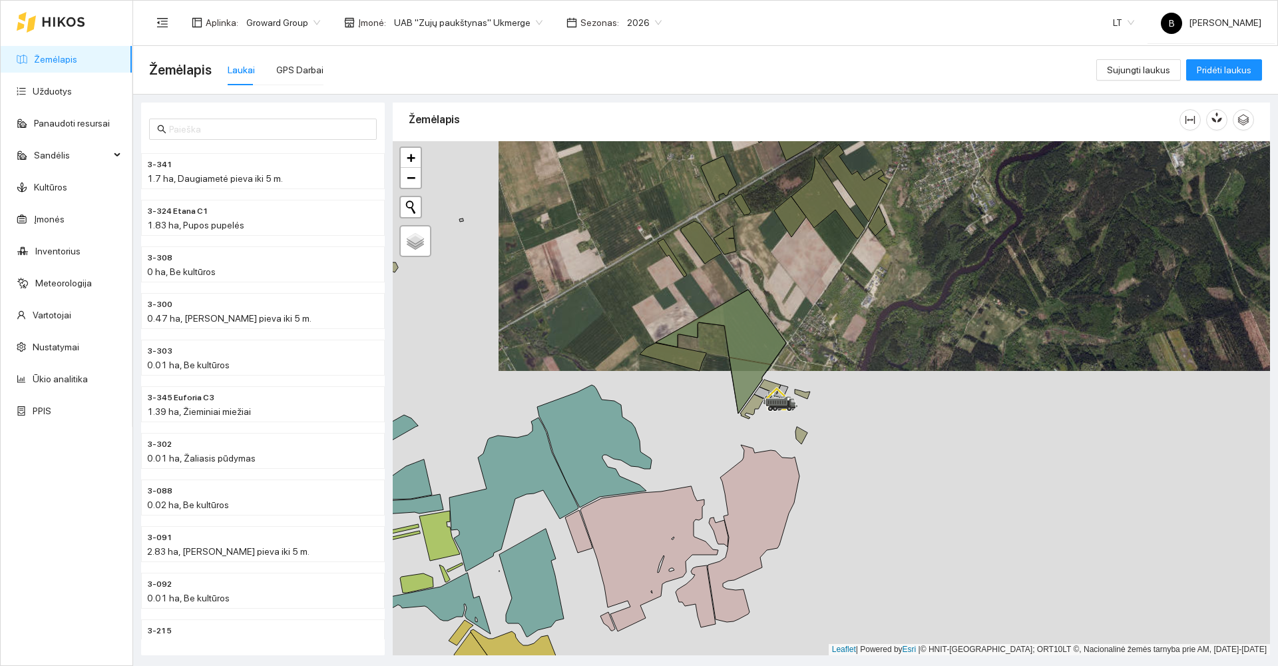
drag, startPoint x: 555, startPoint y: 316, endPoint x: 615, endPoint y: 182, distance: 146.9
click at [615, 182] on div at bounding box center [831, 398] width 877 height 514
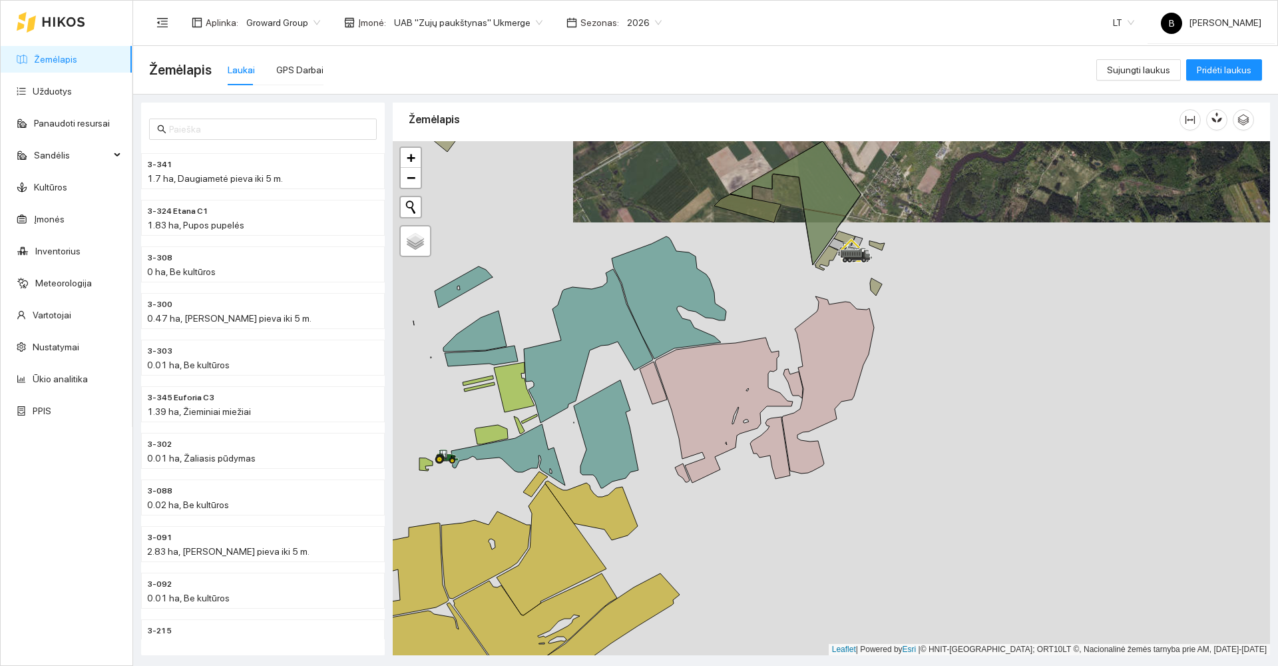
drag, startPoint x: 664, startPoint y: 539, endPoint x: 791, endPoint y: 401, distance: 187.0
click at [791, 403] on div at bounding box center [831, 398] width 877 height 514
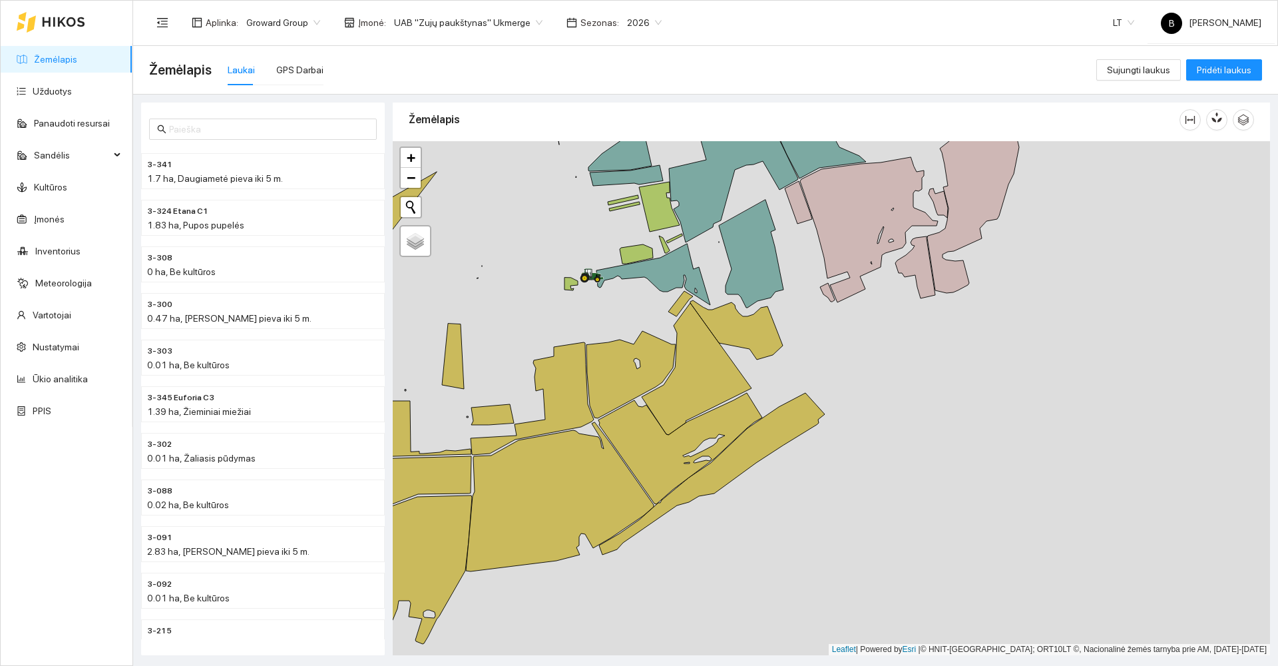
drag, startPoint x: 487, startPoint y: 361, endPoint x: 618, endPoint y: 248, distance: 172.3
click at [618, 248] on div at bounding box center [831, 398] width 877 height 514
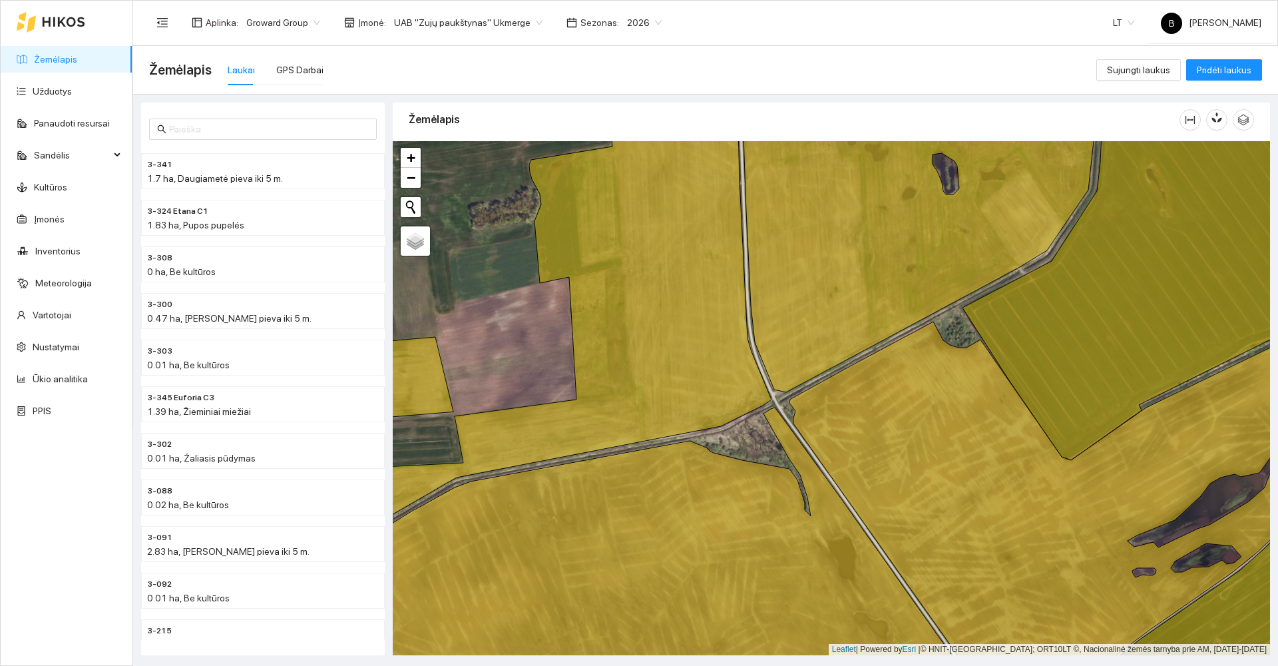
click at [638, 23] on span "2026" at bounding box center [644, 23] width 35 height 20
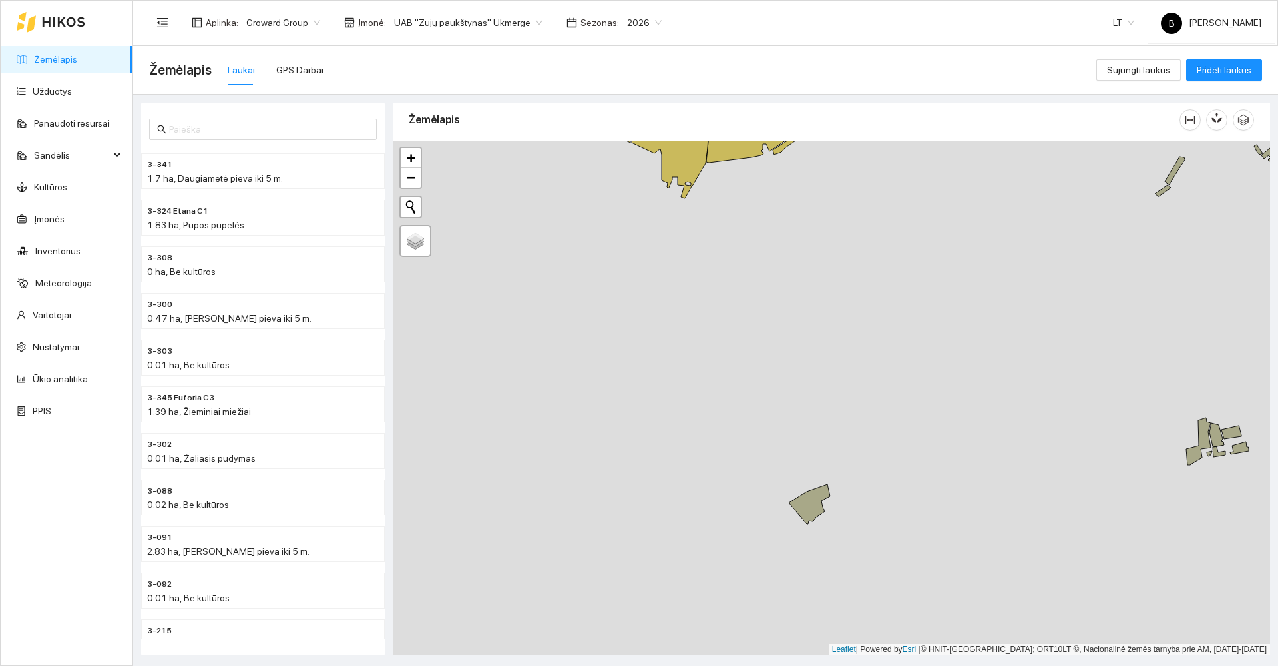
drag, startPoint x: 559, startPoint y: 359, endPoint x: 813, endPoint y: 198, distance: 301.4
click at [812, 198] on div at bounding box center [831, 398] width 877 height 514
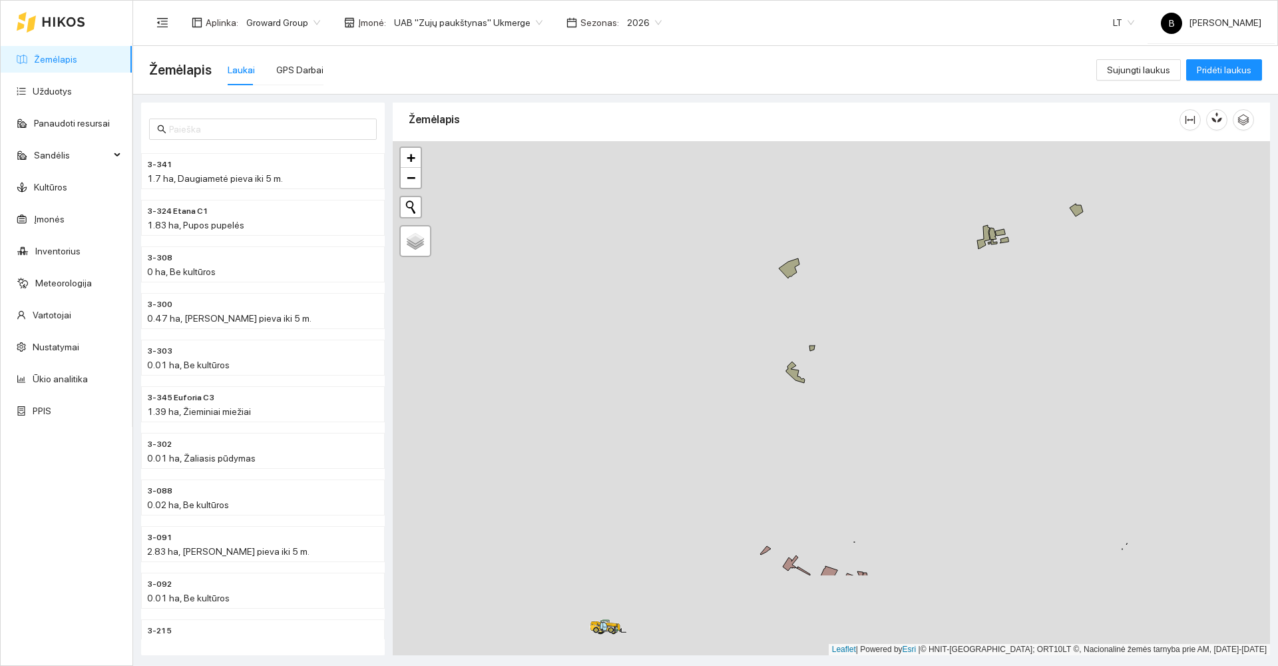
drag, startPoint x: 698, startPoint y: 413, endPoint x: 668, endPoint y: 272, distance: 144.9
click at [670, 278] on div at bounding box center [831, 398] width 877 height 514
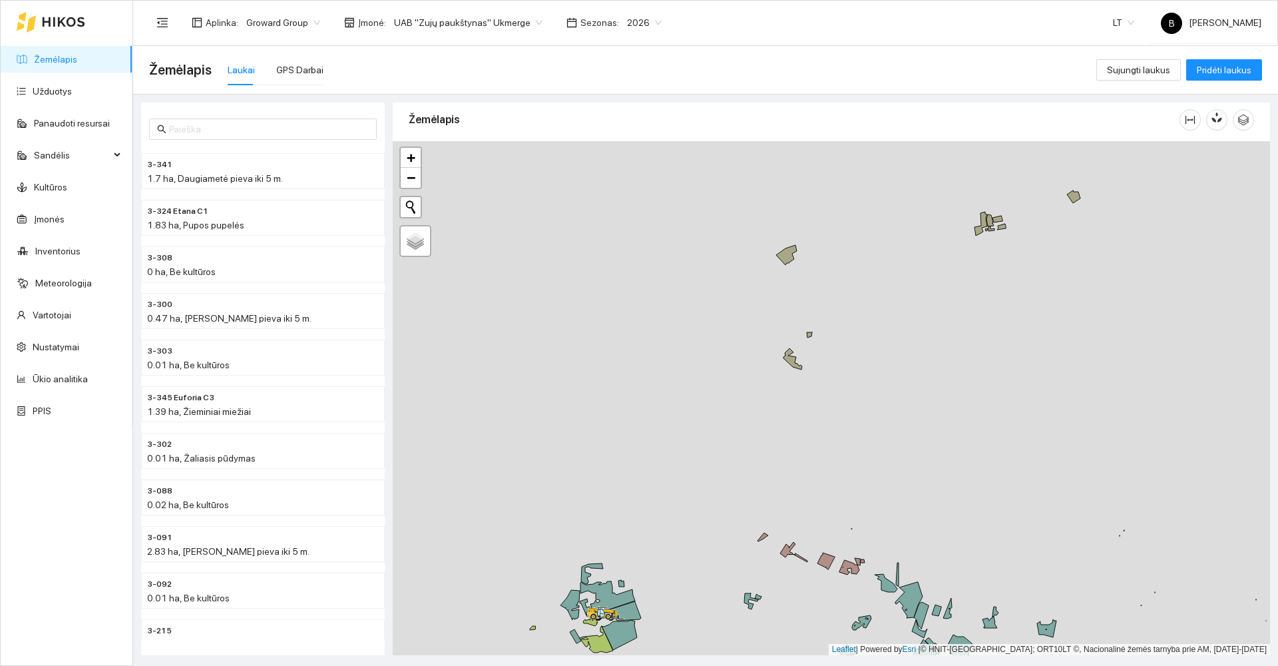
drag, startPoint x: 666, startPoint y: 413, endPoint x: 644, endPoint y: 221, distance: 193.0
click at [644, 230] on div at bounding box center [831, 398] width 877 height 514
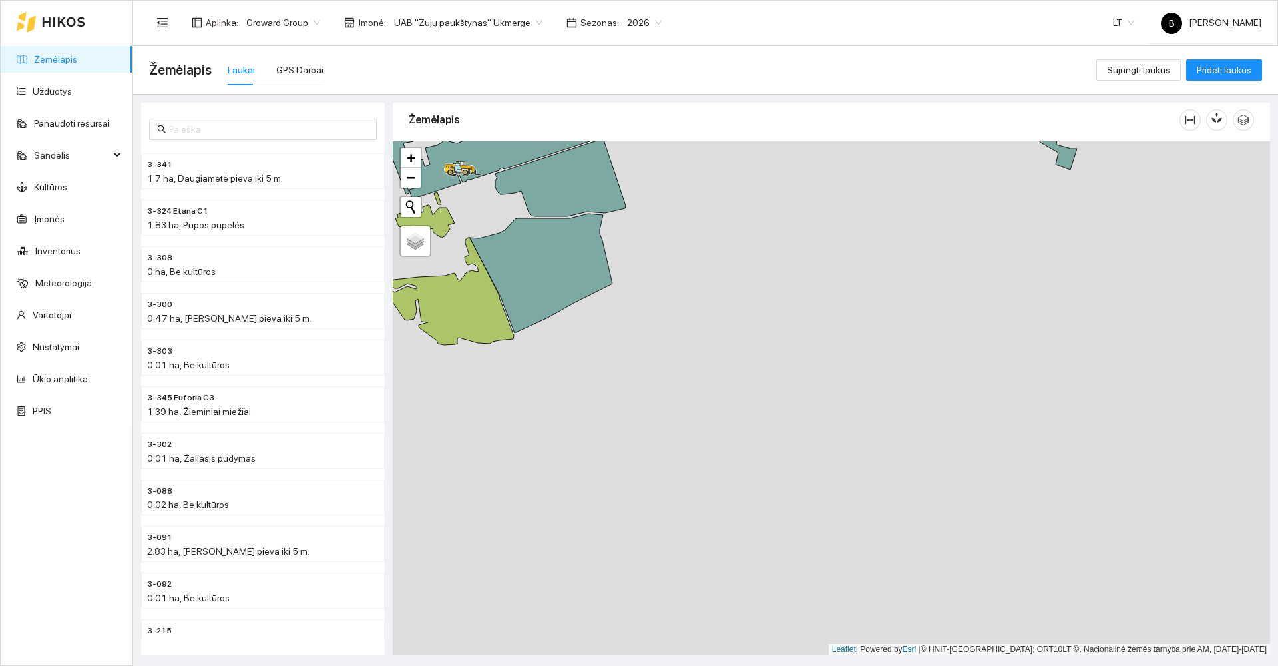
drag, startPoint x: 573, startPoint y: 334, endPoint x: 723, endPoint y: 332, distance: 149.8
click at [723, 332] on div at bounding box center [831, 398] width 877 height 514
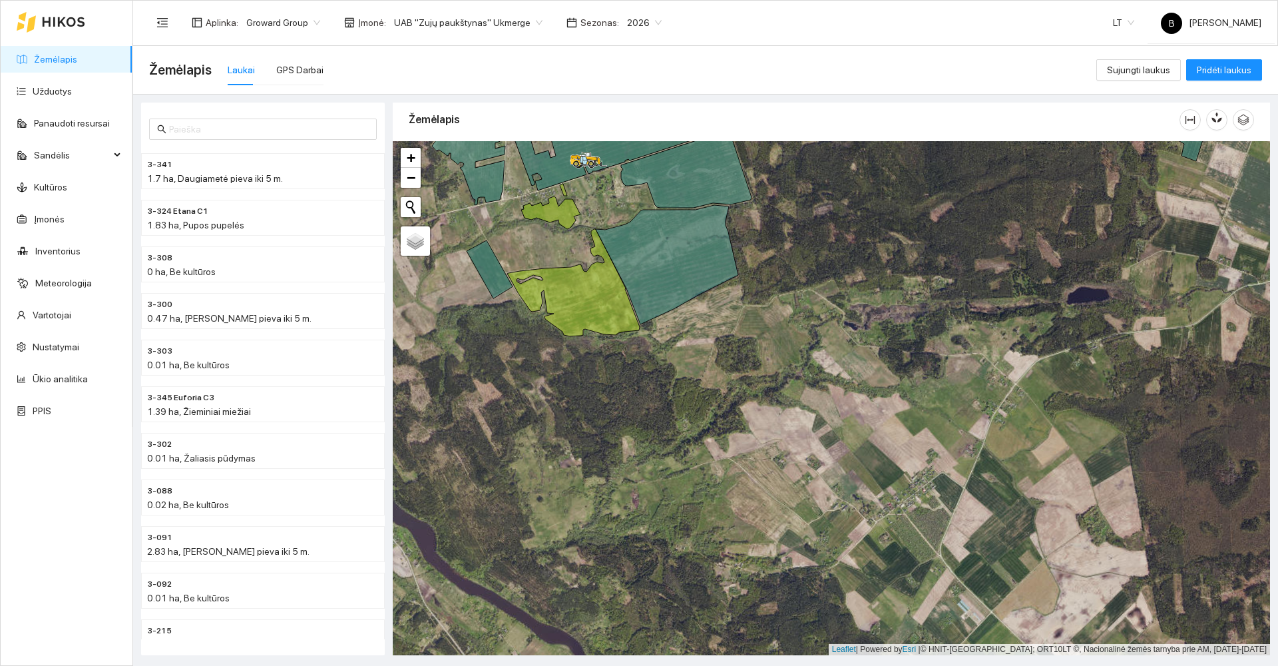
click at [638, 22] on span "2026" at bounding box center [644, 23] width 35 height 20
click at [628, 152] on div "2025" at bounding box center [628, 155] width 35 height 15
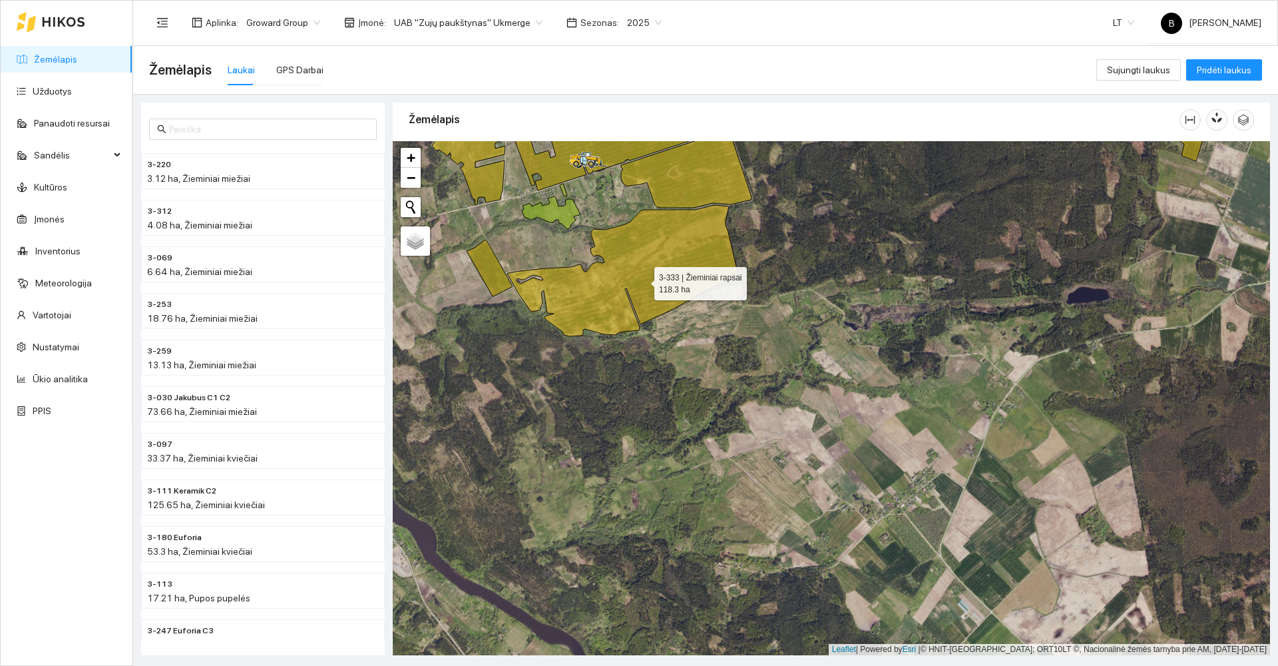
click at [642, 280] on icon at bounding box center [622, 270] width 231 height 131
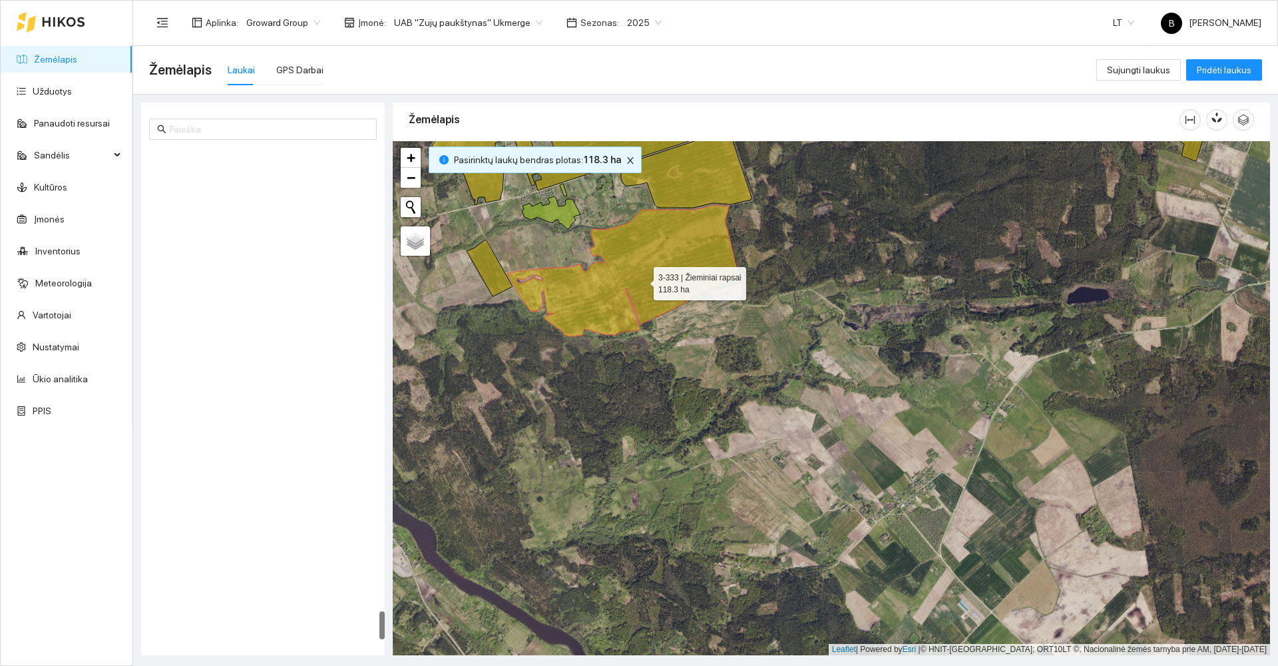
scroll to position [8061, 0]
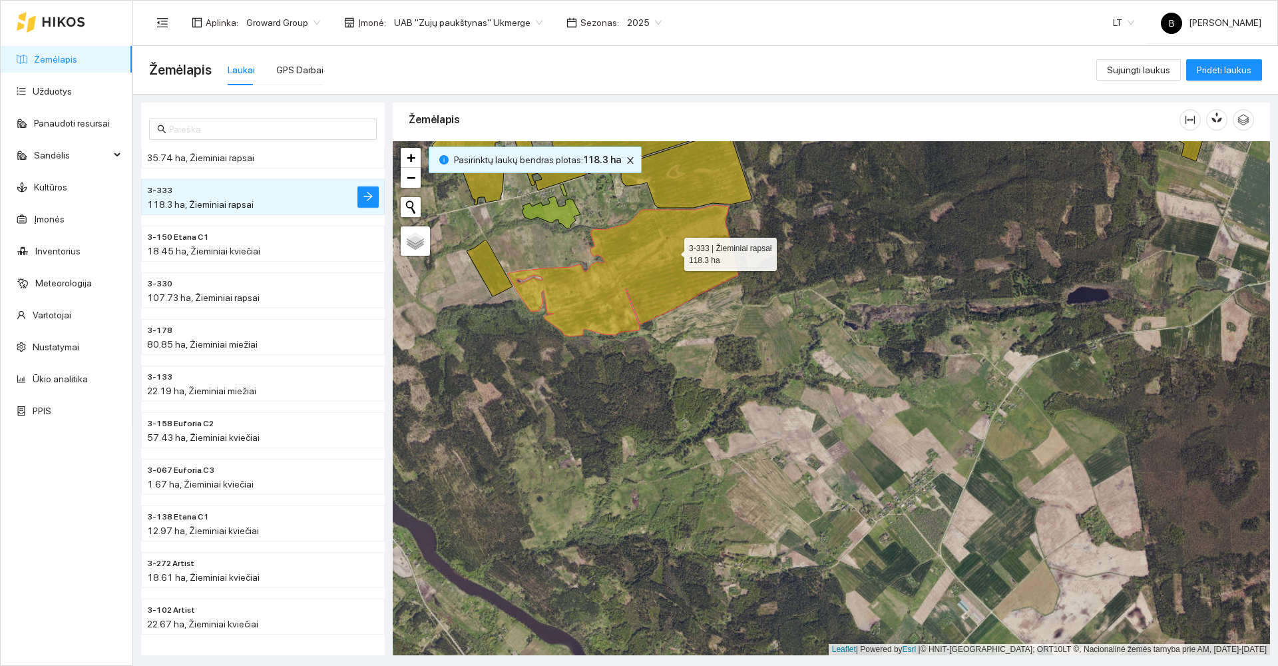
click at [672, 251] on icon at bounding box center [622, 270] width 231 height 131
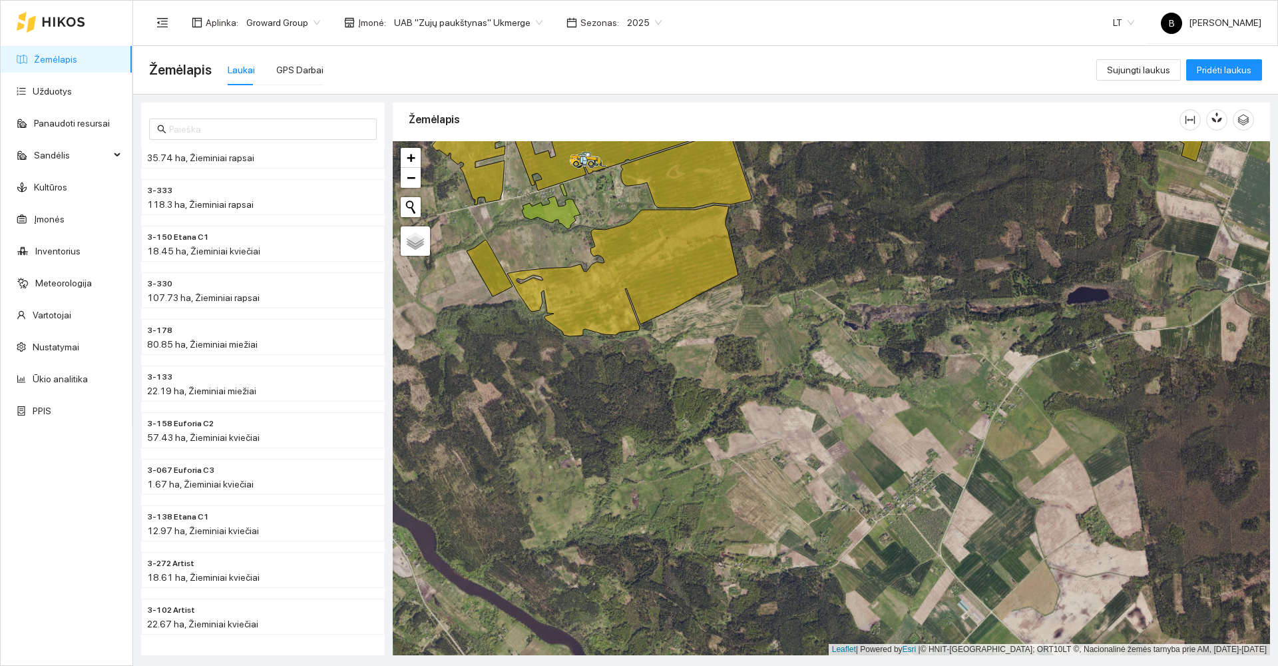
click at [636, 23] on span "2025" at bounding box center [644, 23] width 35 height 20
click at [622, 176] on div "2026" at bounding box center [628, 176] width 35 height 15
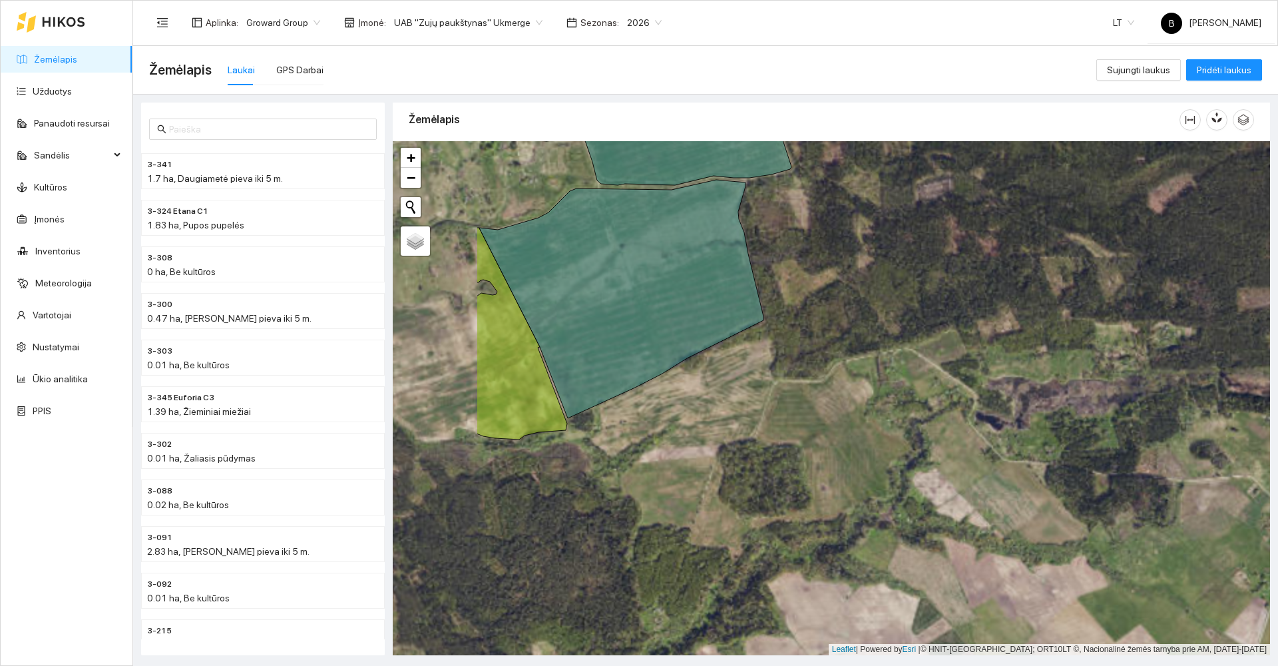
drag, startPoint x: 731, startPoint y: 266, endPoint x: 905, endPoint y: 258, distance: 174.0
click at [905, 258] on div at bounding box center [831, 398] width 877 height 514
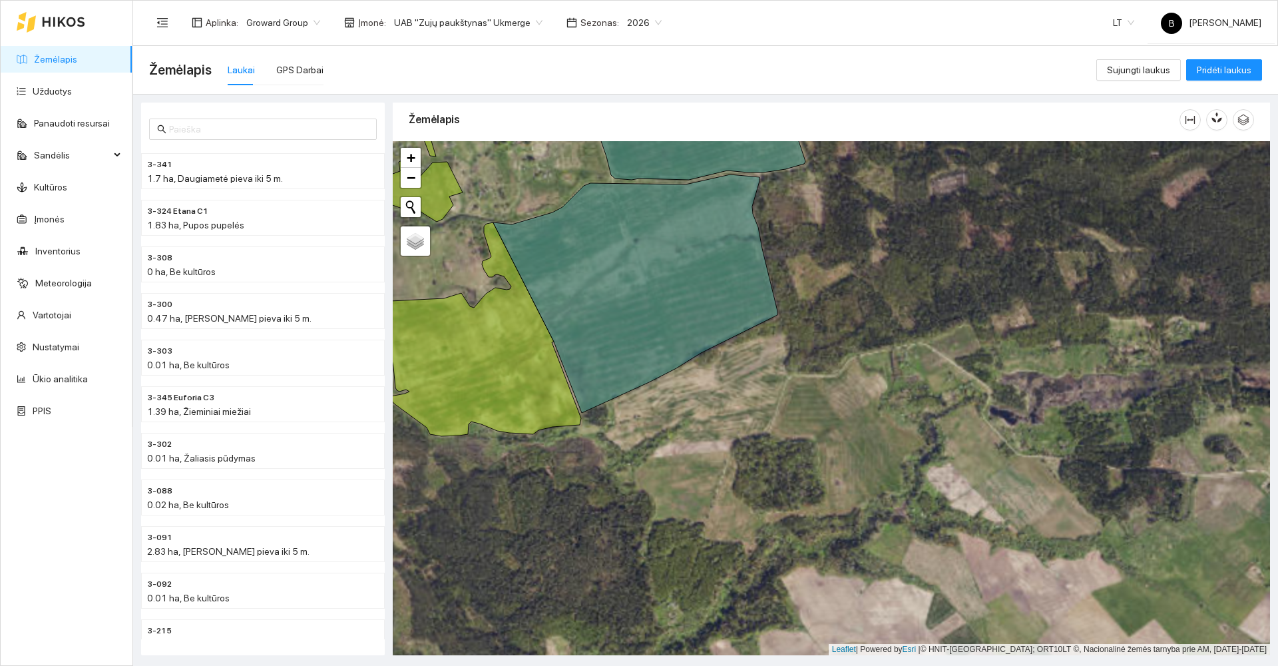
drag, startPoint x: 845, startPoint y: 246, endPoint x: 915, endPoint y: 200, distance: 84.0
click at [921, 210] on div at bounding box center [831, 398] width 877 height 514
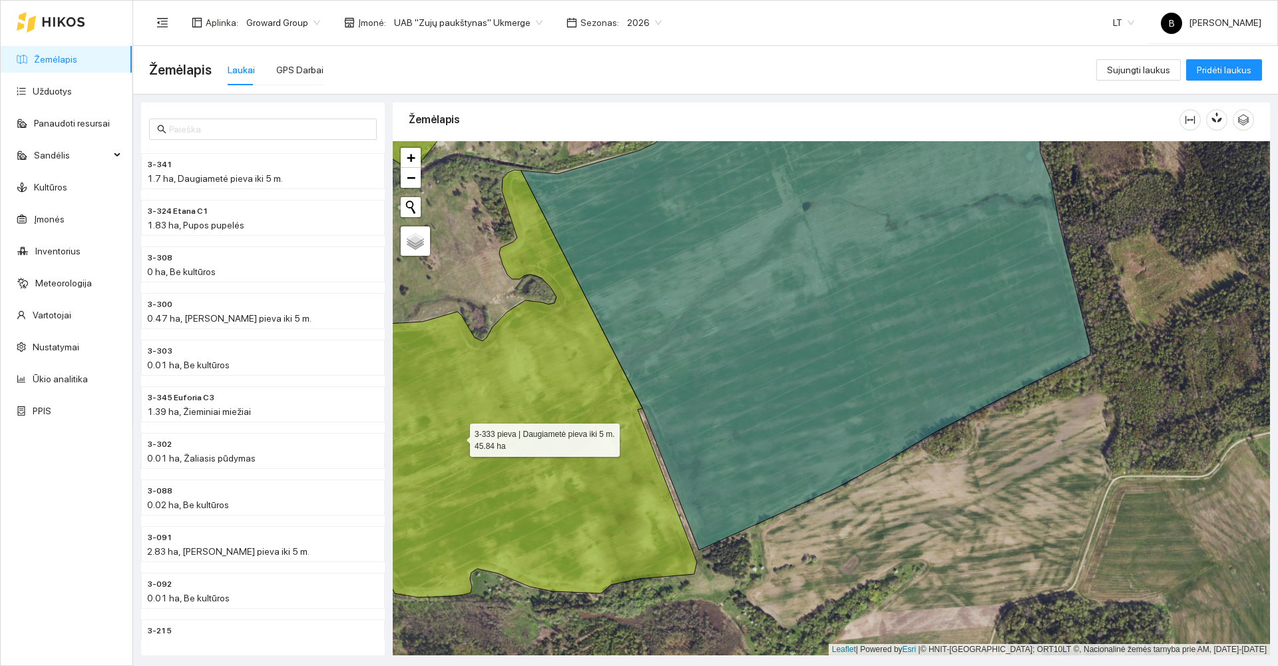
click at [559, 390] on icon at bounding box center [500, 383] width 393 height 427
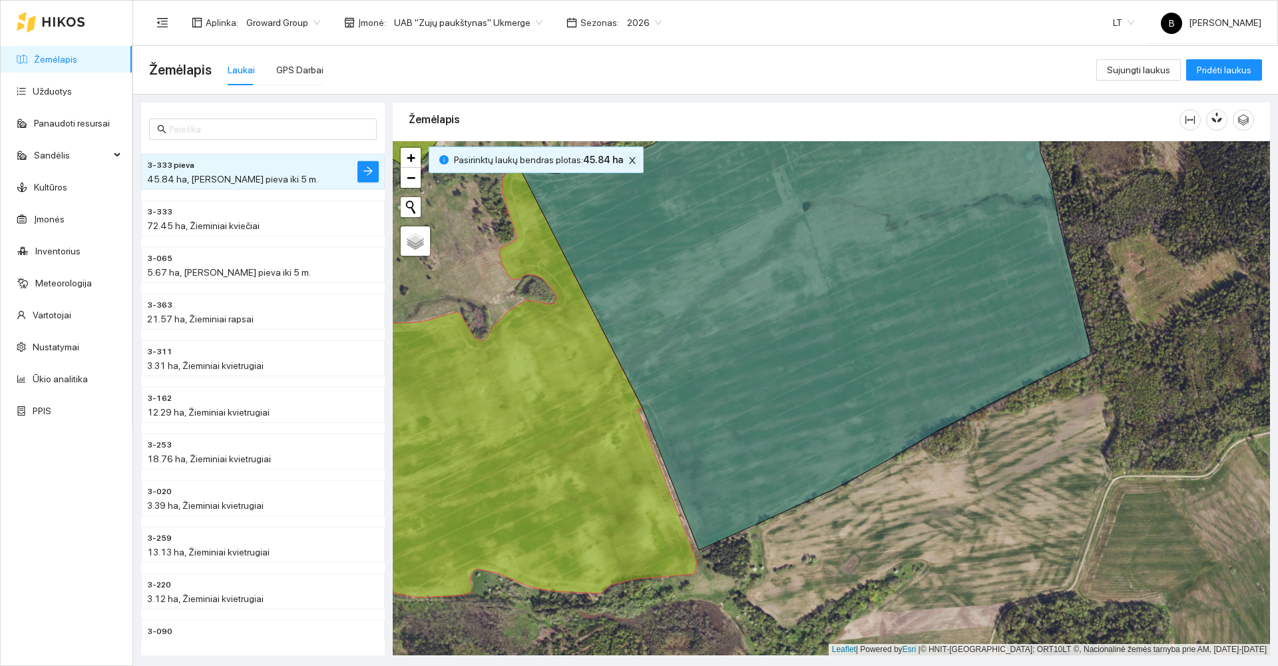
click at [628, 159] on icon "close" at bounding box center [632, 160] width 9 height 9
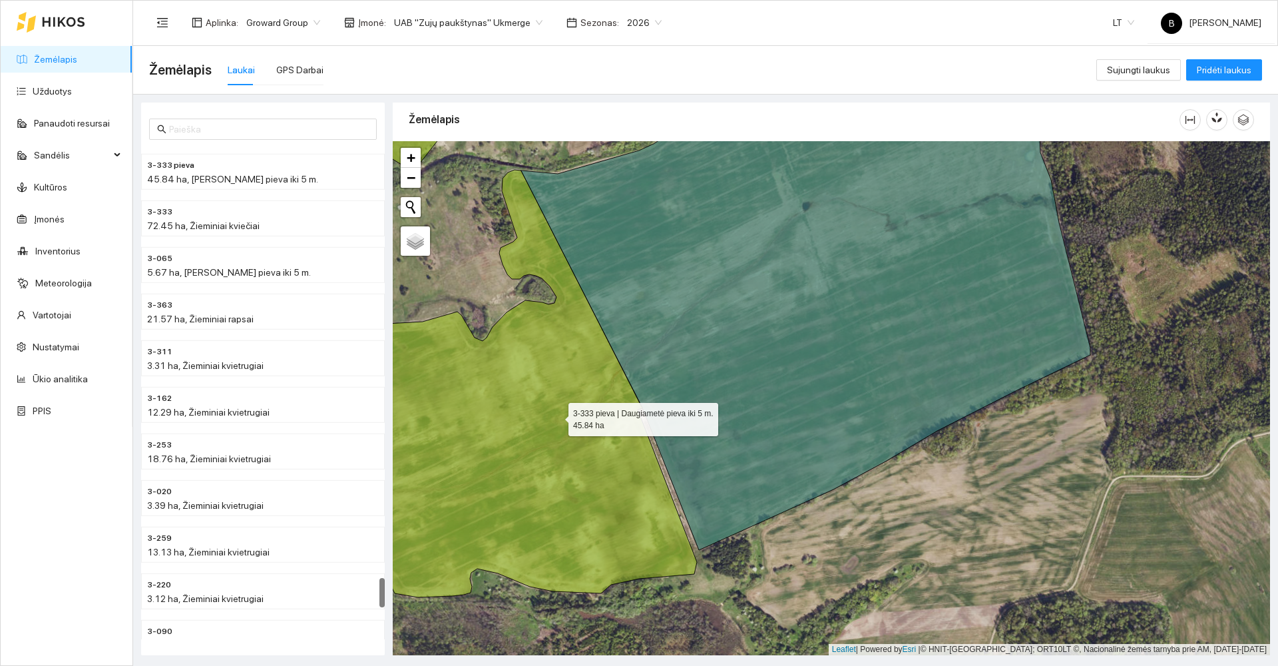
click at [549, 411] on icon at bounding box center [500, 383] width 393 height 427
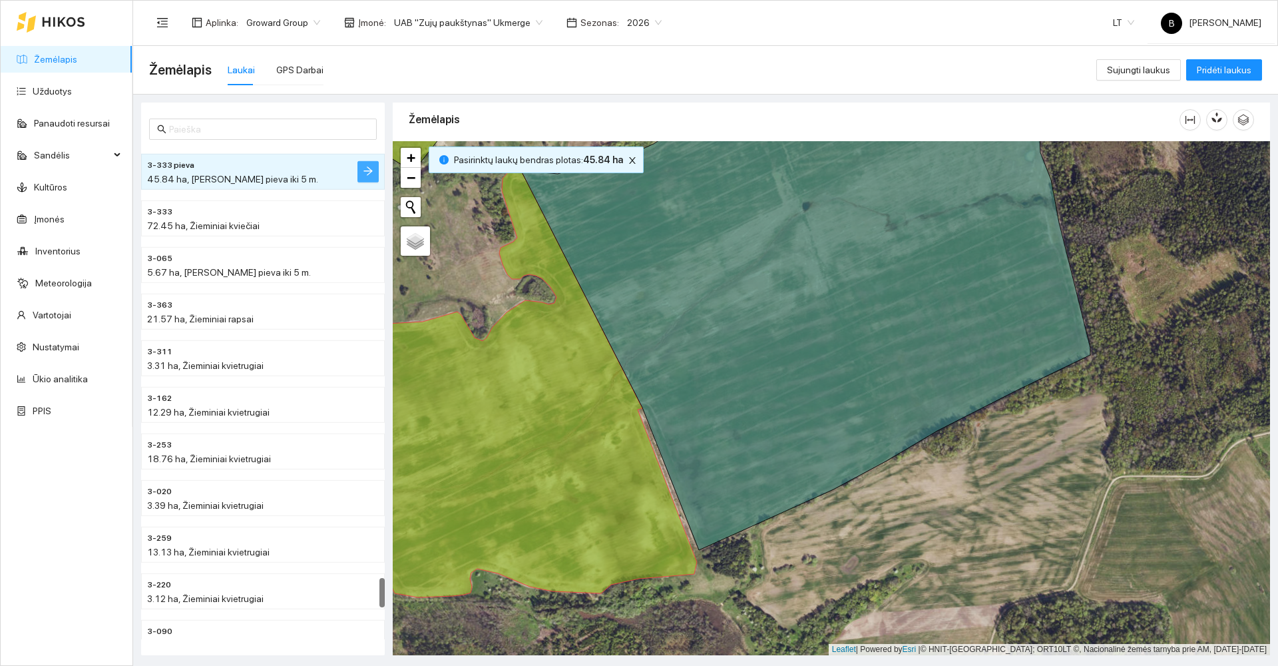
click at [368, 170] on icon "arrow-right" at bounding box center [368, 171] width 11 height 11
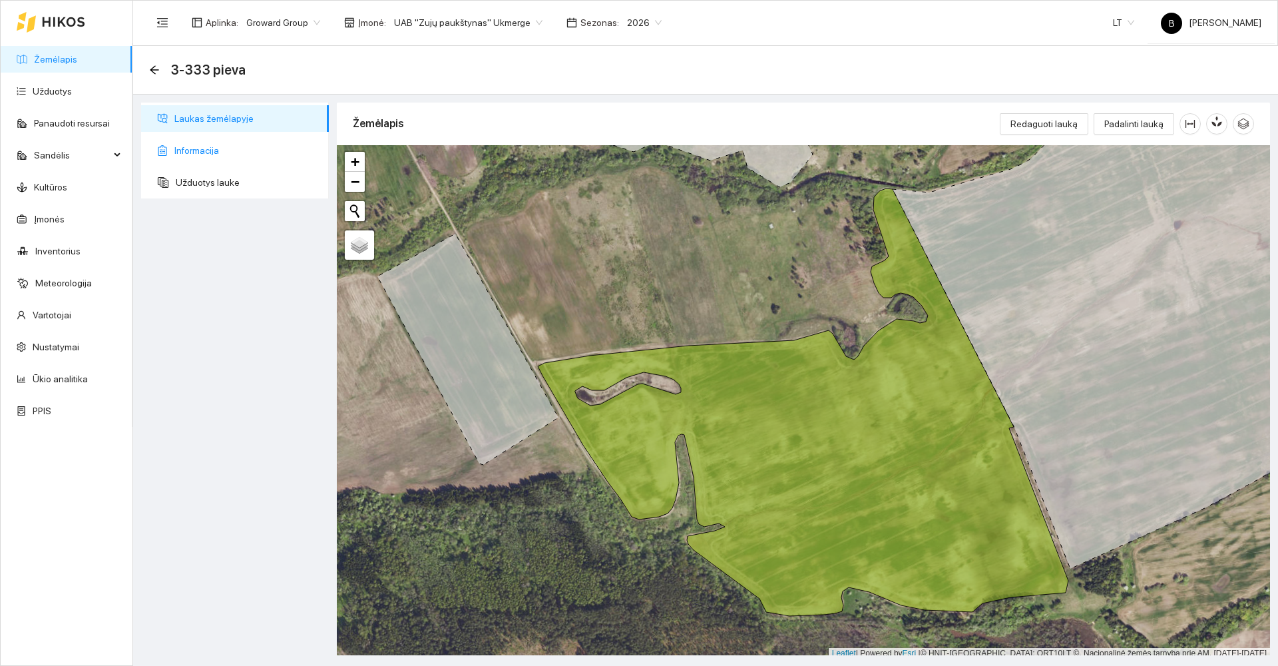
click at [196, 148] on span "Informacija" at bounding box center [246, 150] width 144 height 27
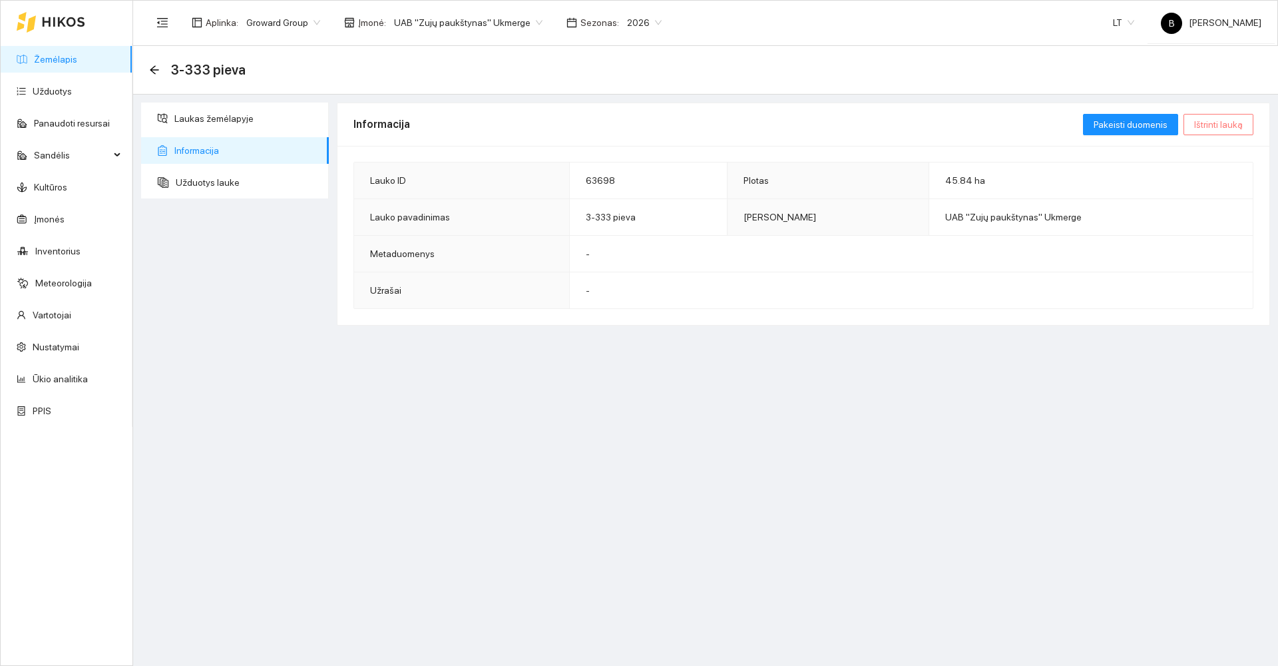
click at [1211, 126] on span "Ištrinti lauką" at bounding box center [1218, 124] width 49 height 15
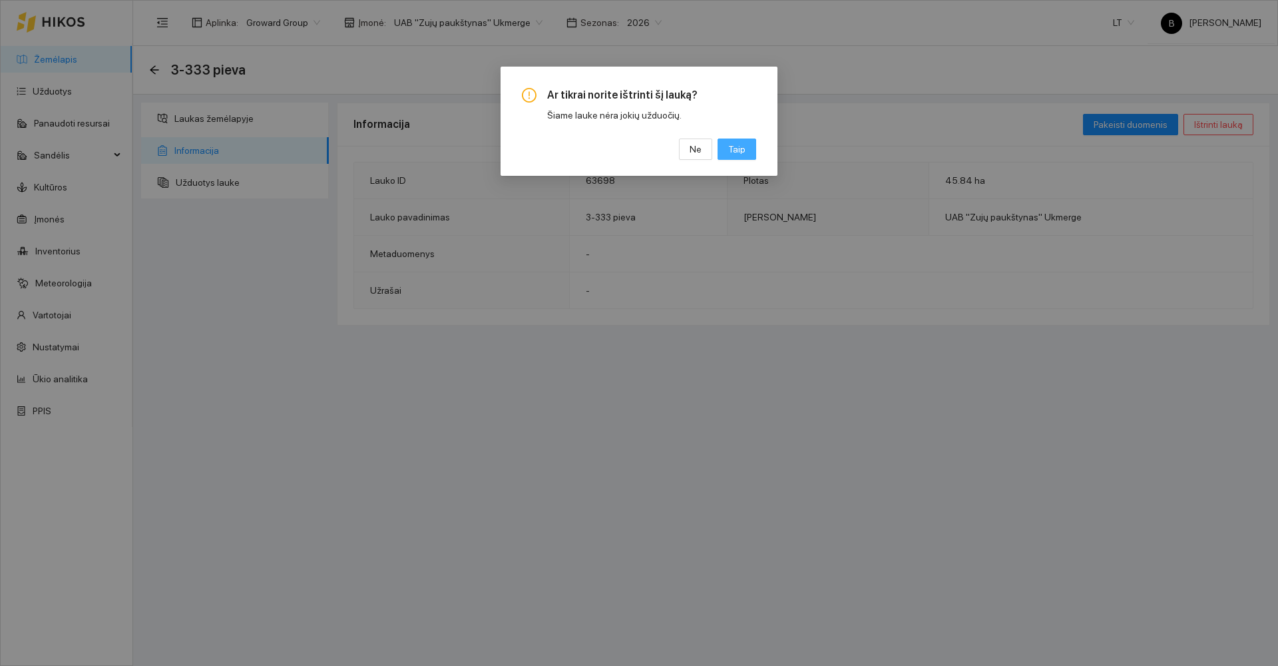
click at [739, 149] on span "Taip" at bounding box center [736, 149] width 17 height 15
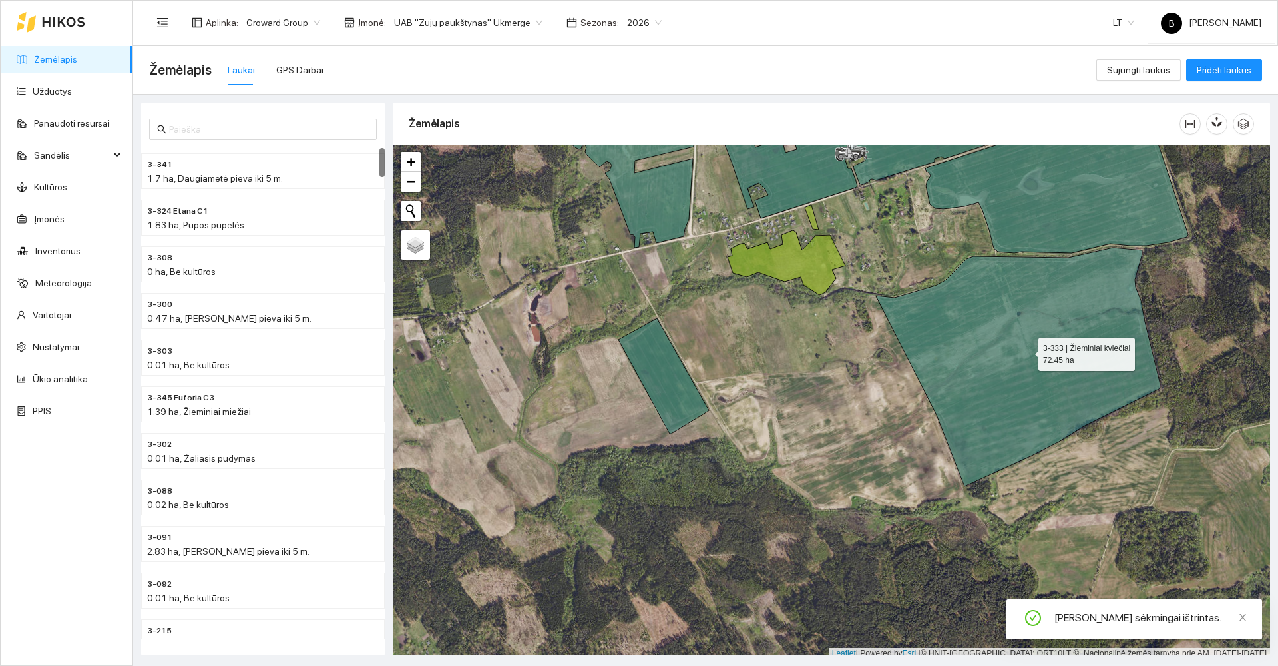
click at [1004, 332] on icon at bounding box center [1018, 367] width 284 height 238
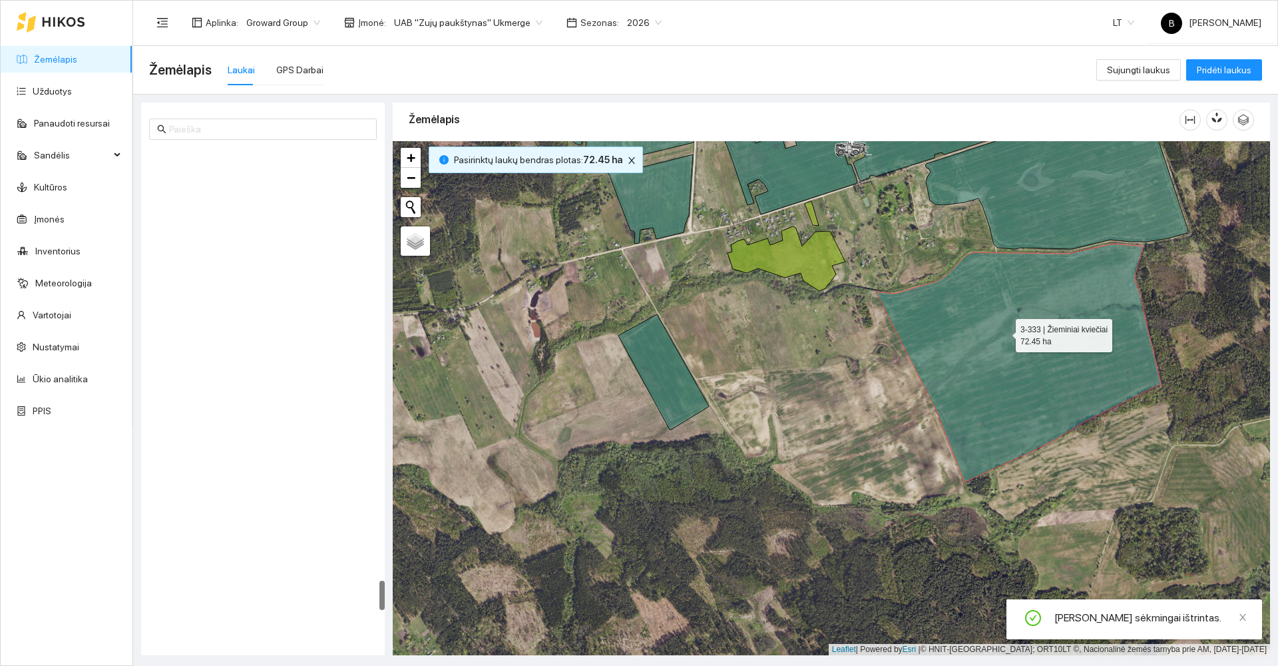
scroll to position [7157, 0]
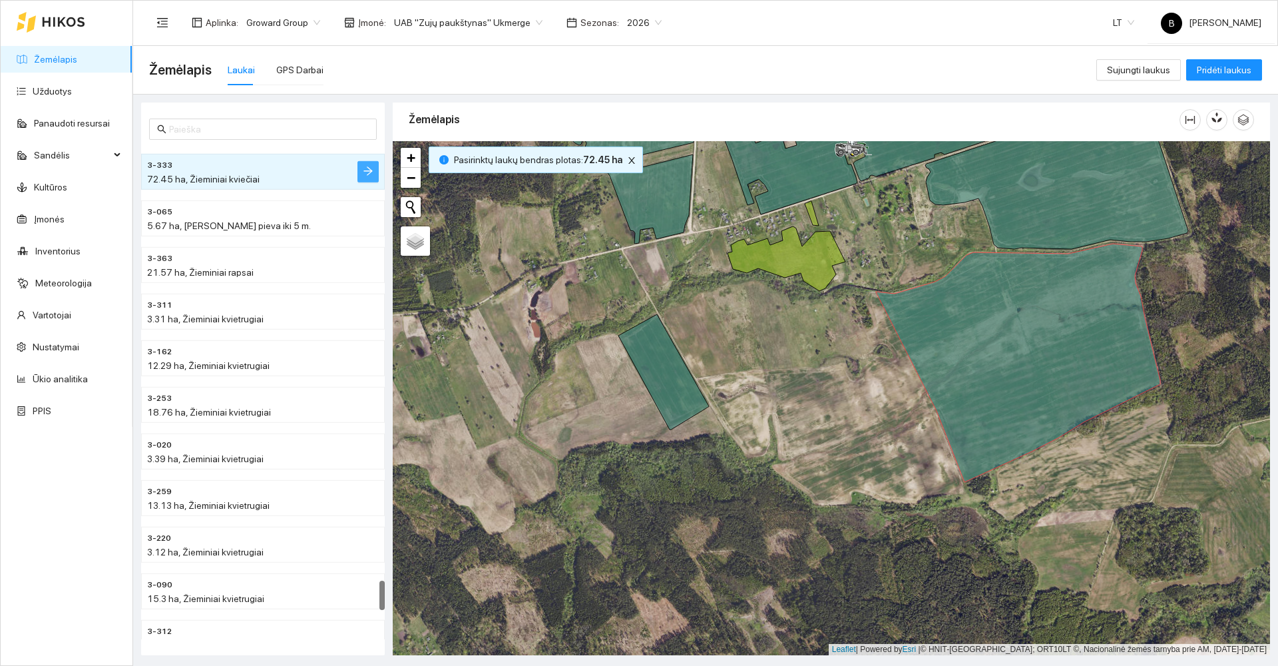
click at [371, 176] on icon "arrow-right" at bounding box center [368, 171] width 11 height 11
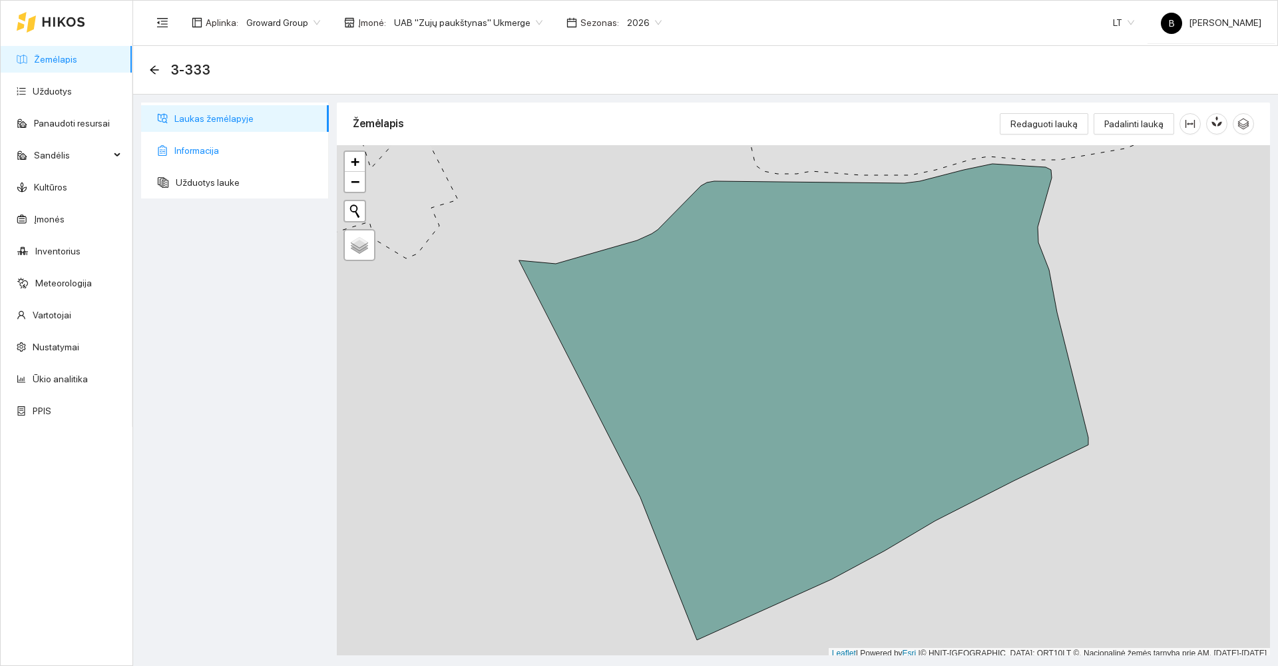
click at [192, 148] on span "Informacija" at bounding box center [246, 150] width 144 height 27
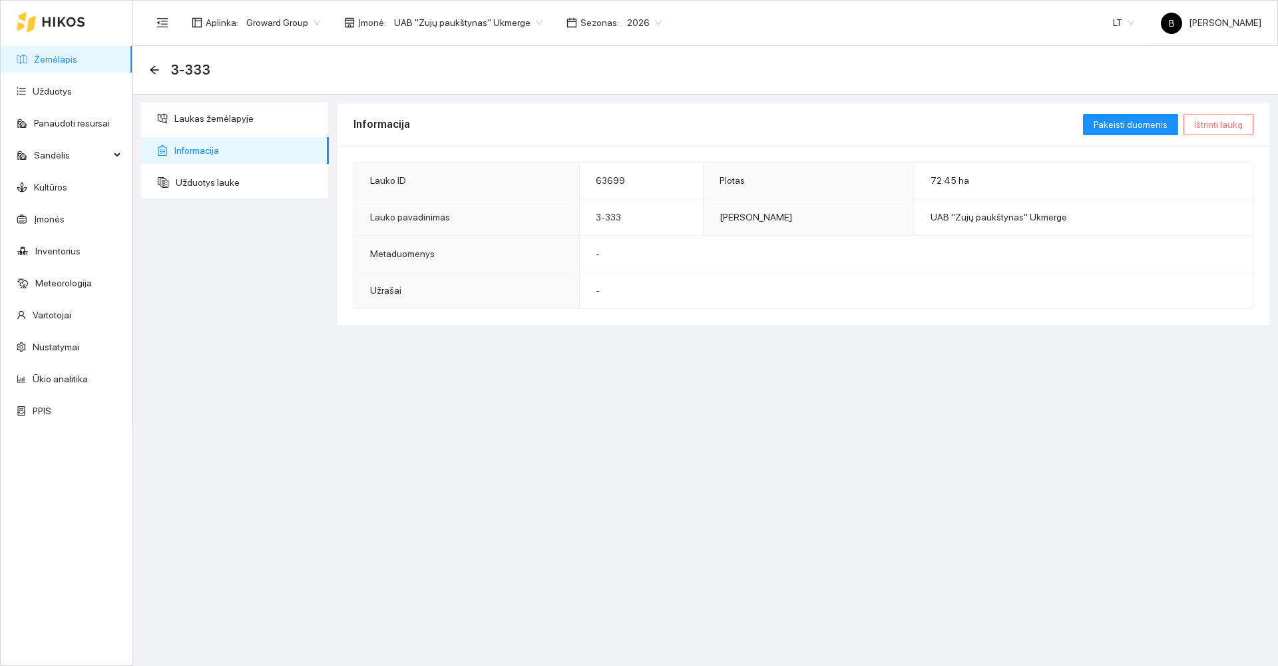
click at [1207, 126] on span "Ištrinti lauką" at bounding box center [1218, 124] width 49 height 15
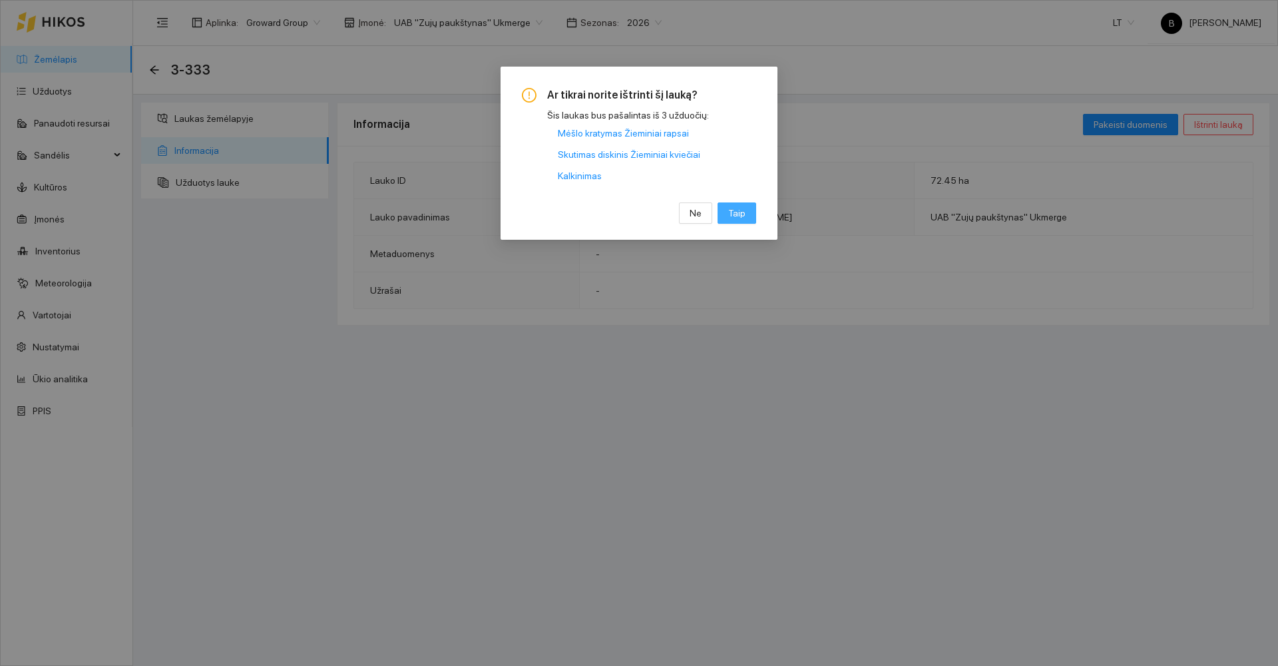
click at [744, 211] on span "Taip" at bounding box center [736, 213] width 17 height 15
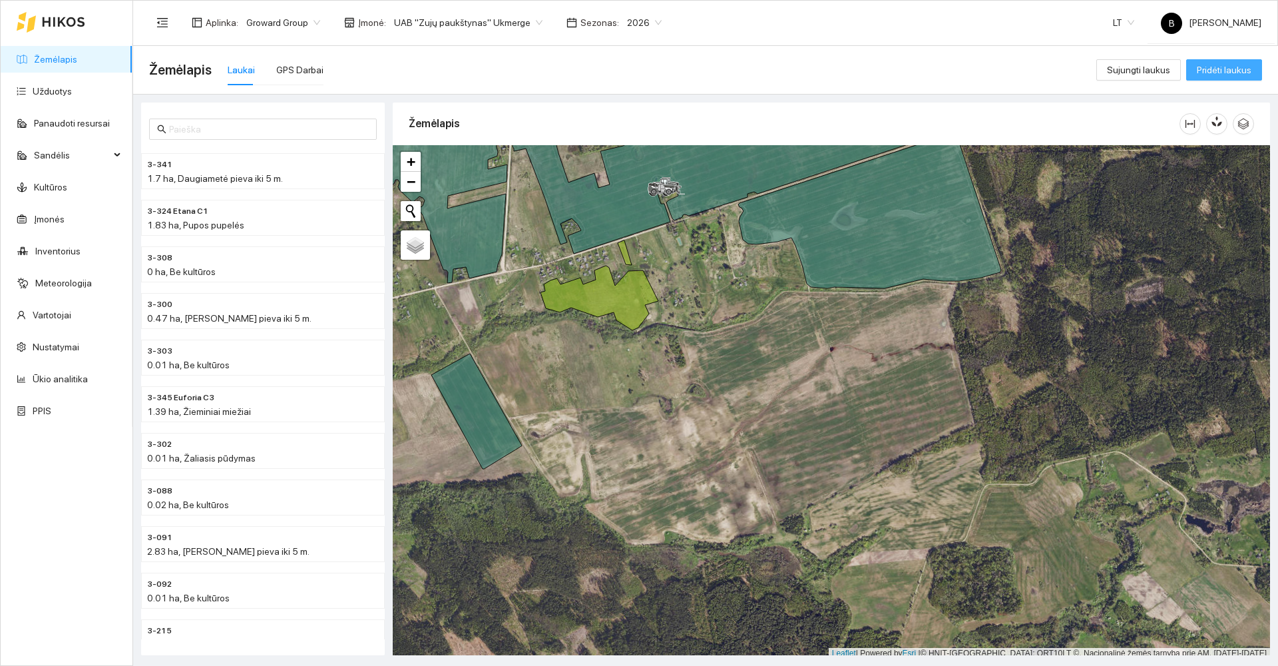
click at [1228, 65] on span "Pridėti laukus" at bounding box center [1224, 70] width 55 height 15
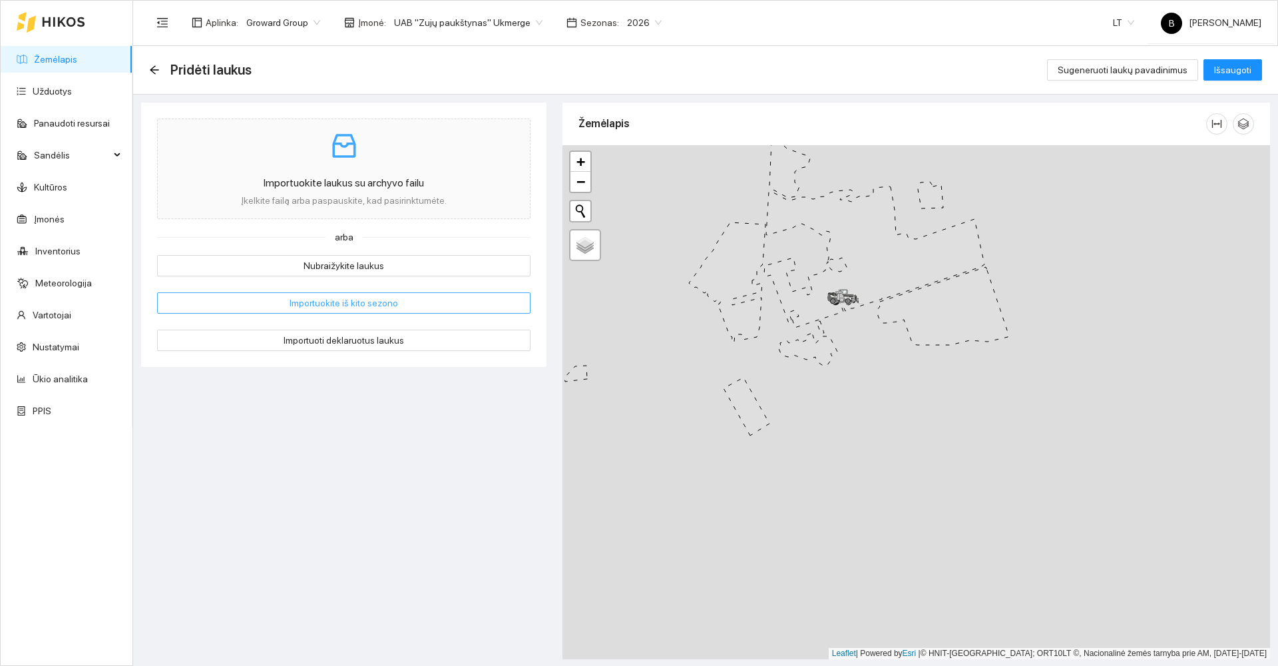
click at [338, 306] on span "Importuokite iš kito sezono" at bounding box center [344, 303] width 109 height 15
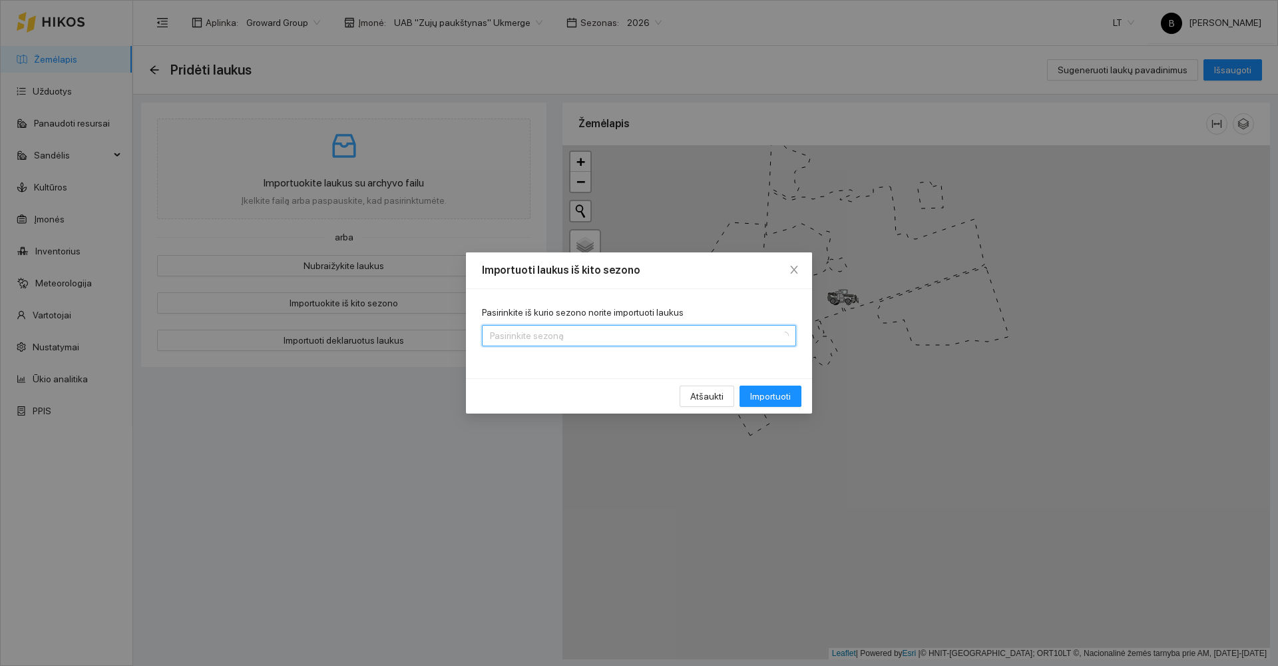
click at [624, 337] on input "Pasirinkite iš kurio sezono norite importuoti laukus" at bounding box center [634, 336] width 289 height 20
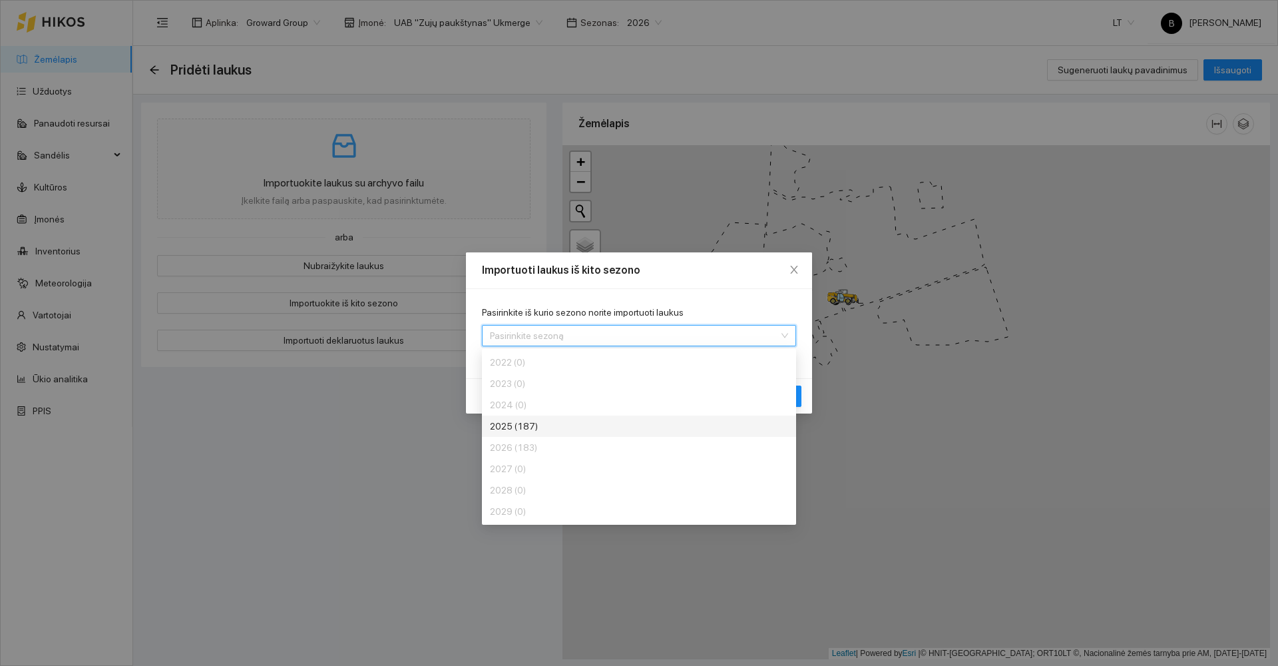
click at [550, 427] on div "2025 (187)" at bounding box center [590, 426] width 200 height 15
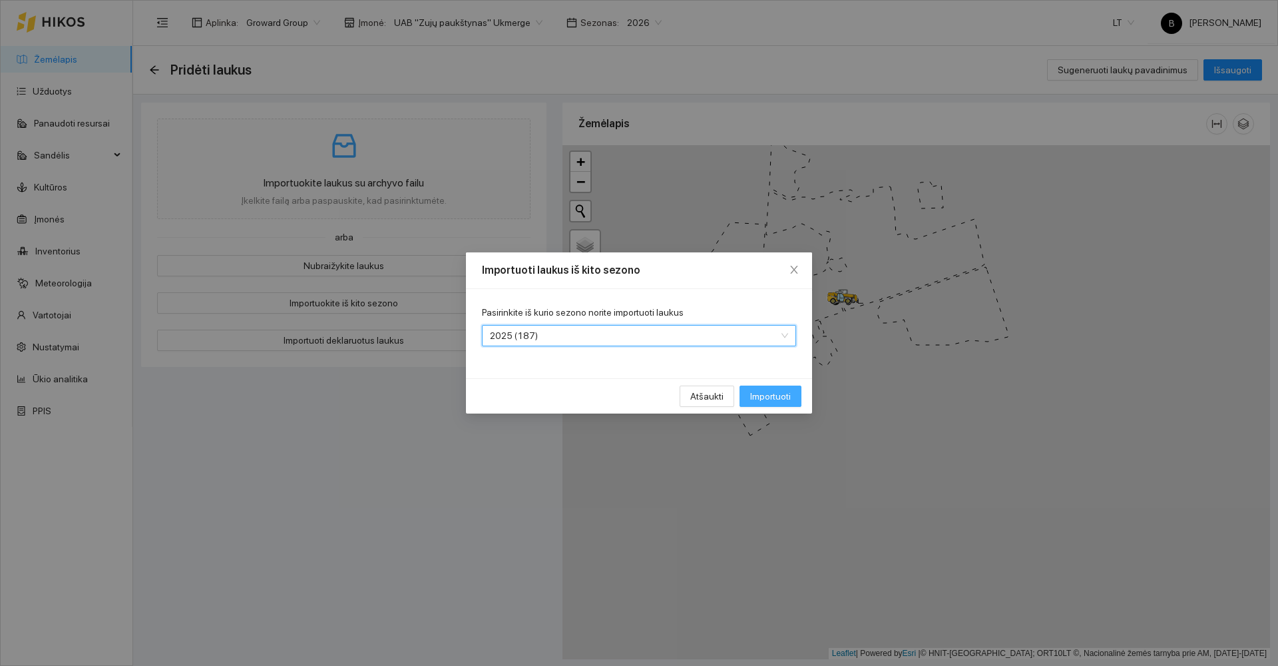
click at [775, 399] on span "Importuoti" at bounding box center [770, 396] width 41 height 15
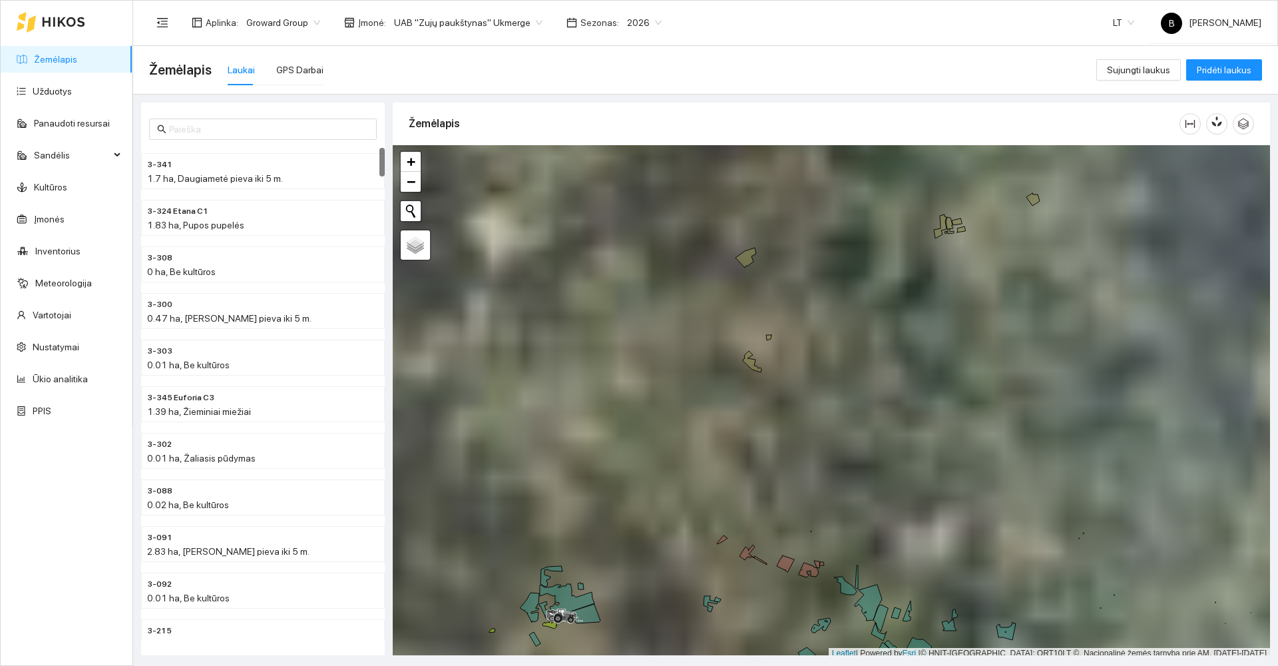
scroll to position [4, 0]
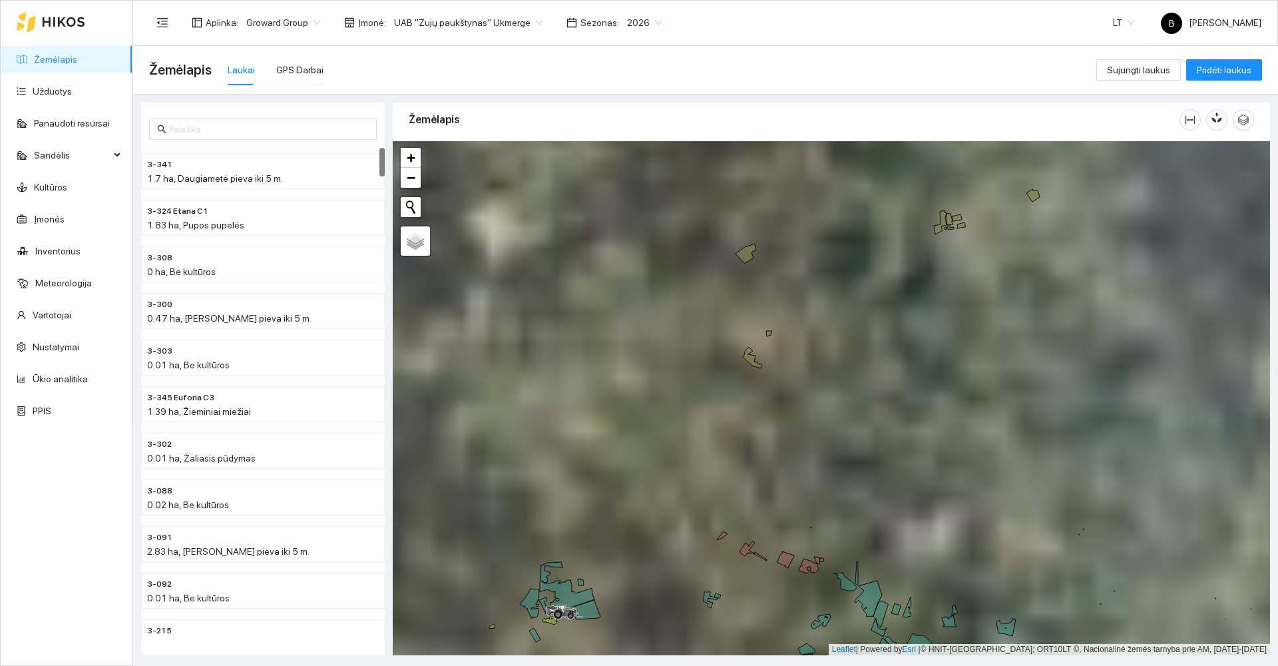
drag, startPoint x: 634, startPoint y: 571, endPoint x: 702, endPoint y: 419, distance: 166.6
click at [702, 419] on div at bounding box center [831, 398] width 877 height 514
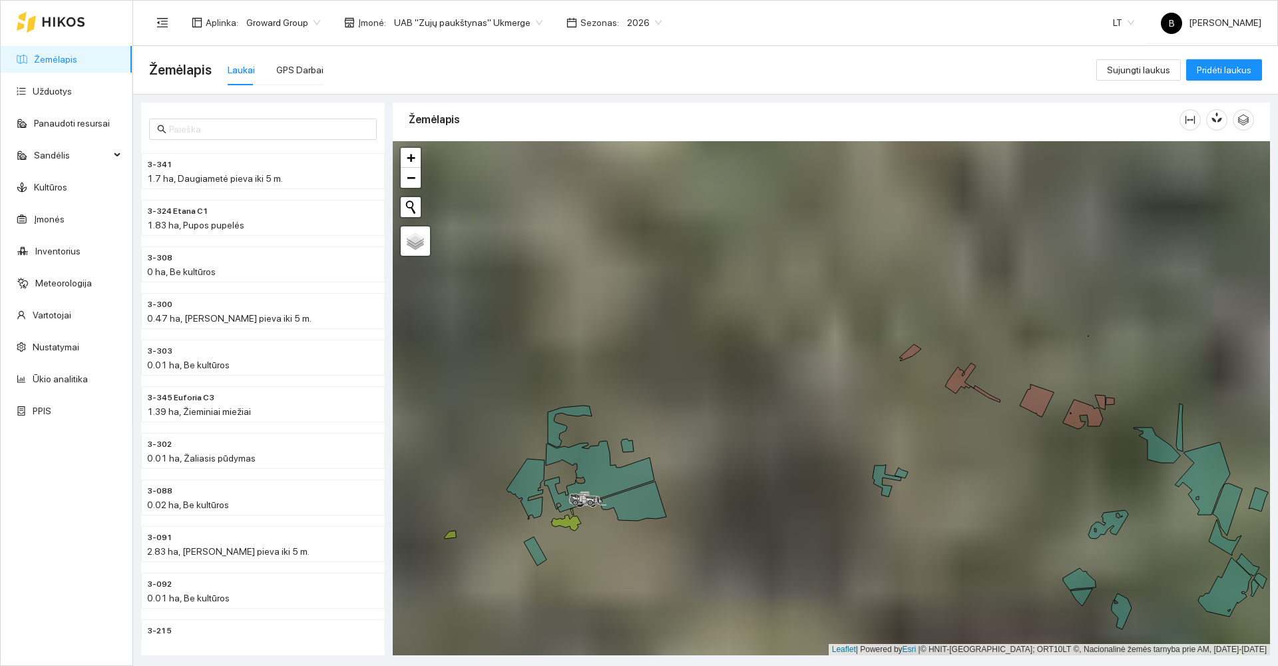
drag, startPoint x: 736, startPoint y: 396, endPoint x: 753, endPoint y: 371, distance: 30.3
click at [752, 372] on div at bounding box center [831, 398] width 877 height 514
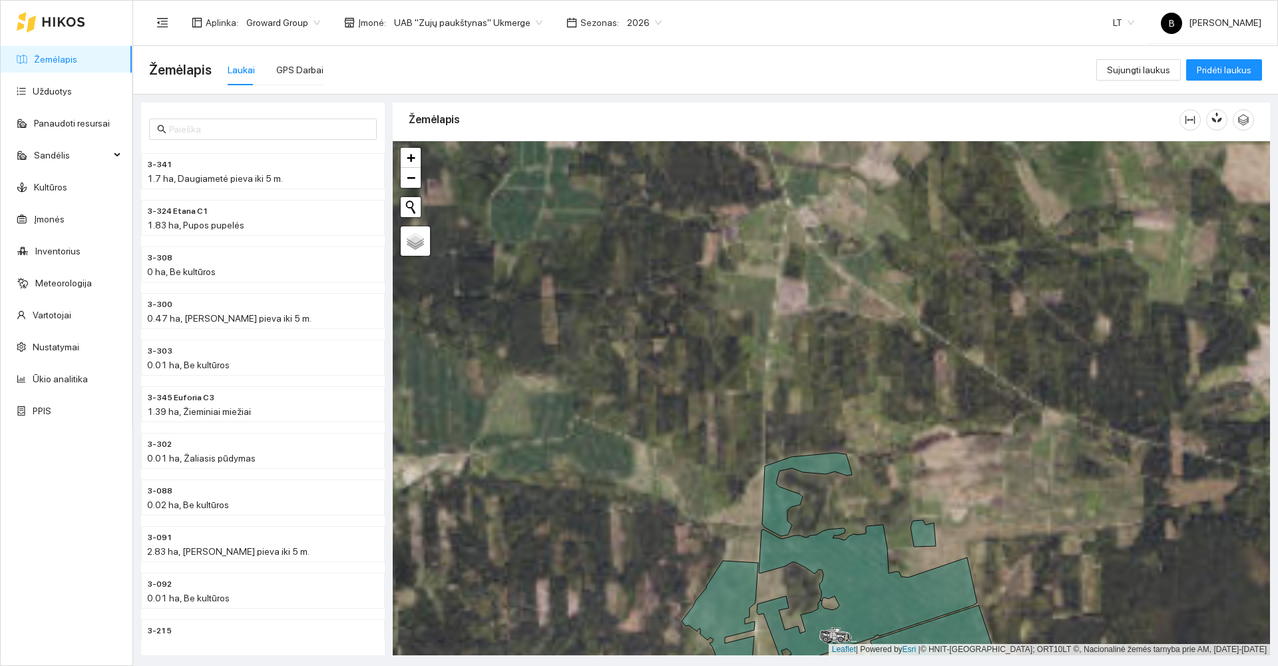
drag, startPoint x: 674, startPoint y: 448, endPoint x: 738, endPoint y: 282, distance: 178.3
click at [742, 290] on div at bounding box center [831, 398] width 877 height 514
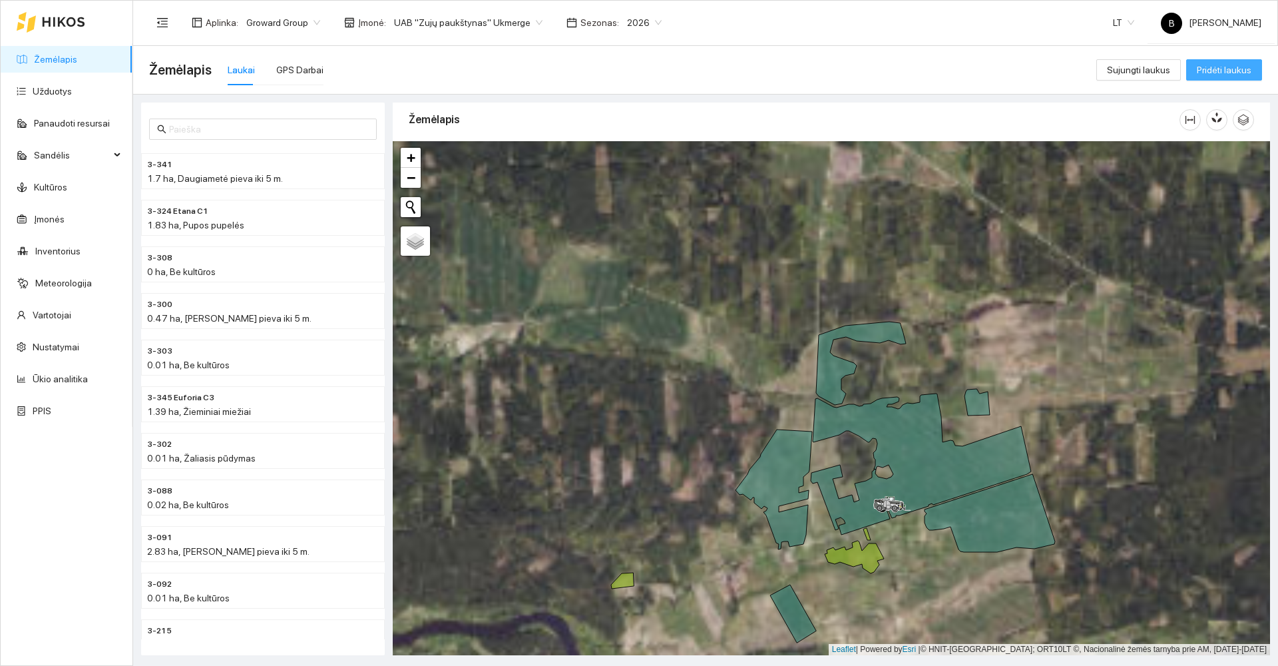
click at [1216, 73] on span "Pridėti laukus" at bounding box center [1224, 70] width 55 height 15
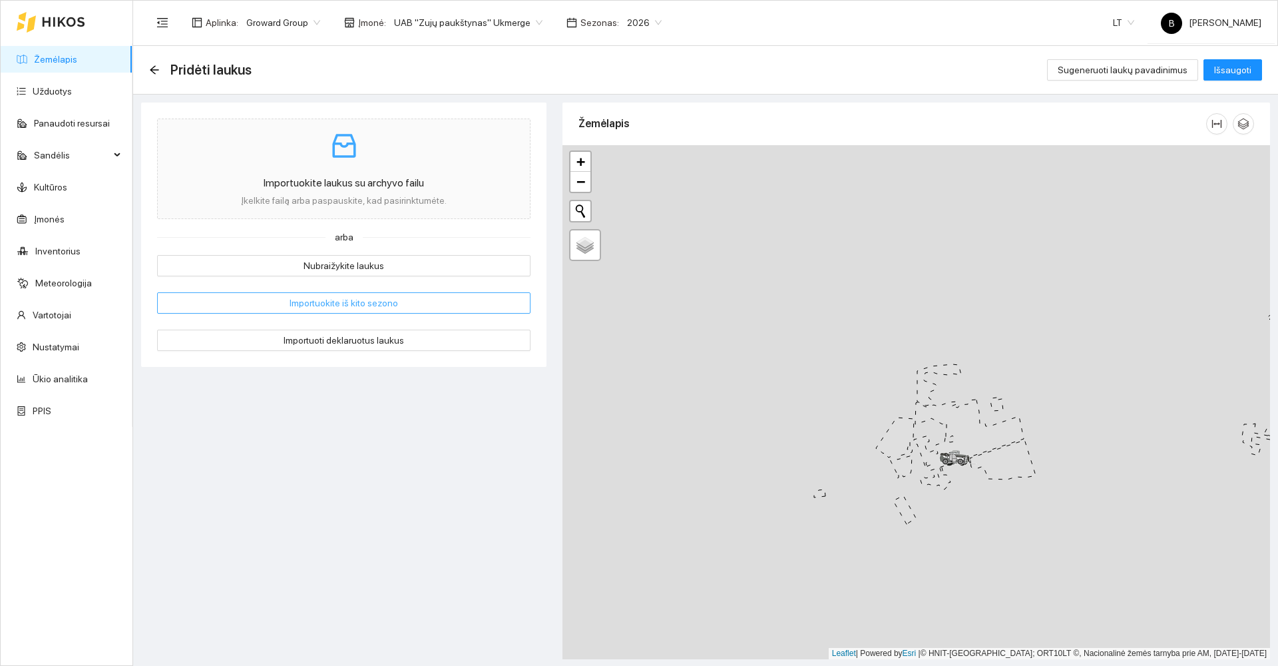
click at [351, 304] on span "Importuokite iš kito sezono" at bounding box center [344, 303] width 109 height 15
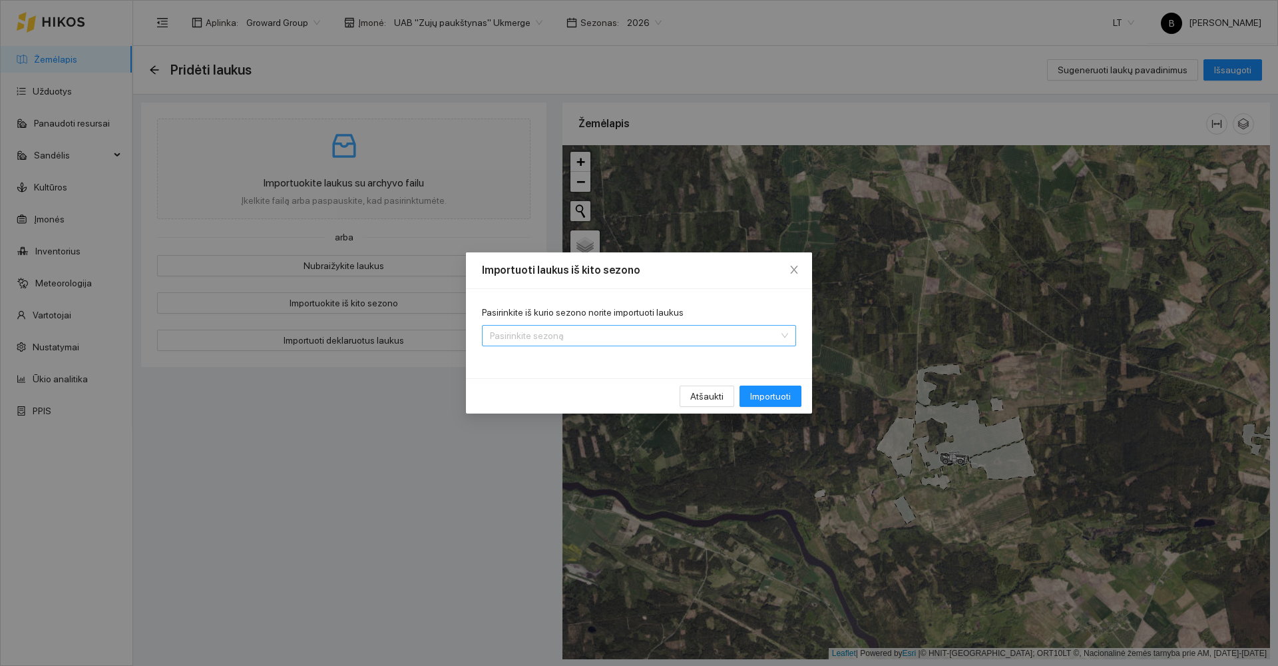
click at [645, 340] on input "Pasirinkite iš kurio sezono norite importuoti laukus" at bounding box center [634, 336] width 289 height 20
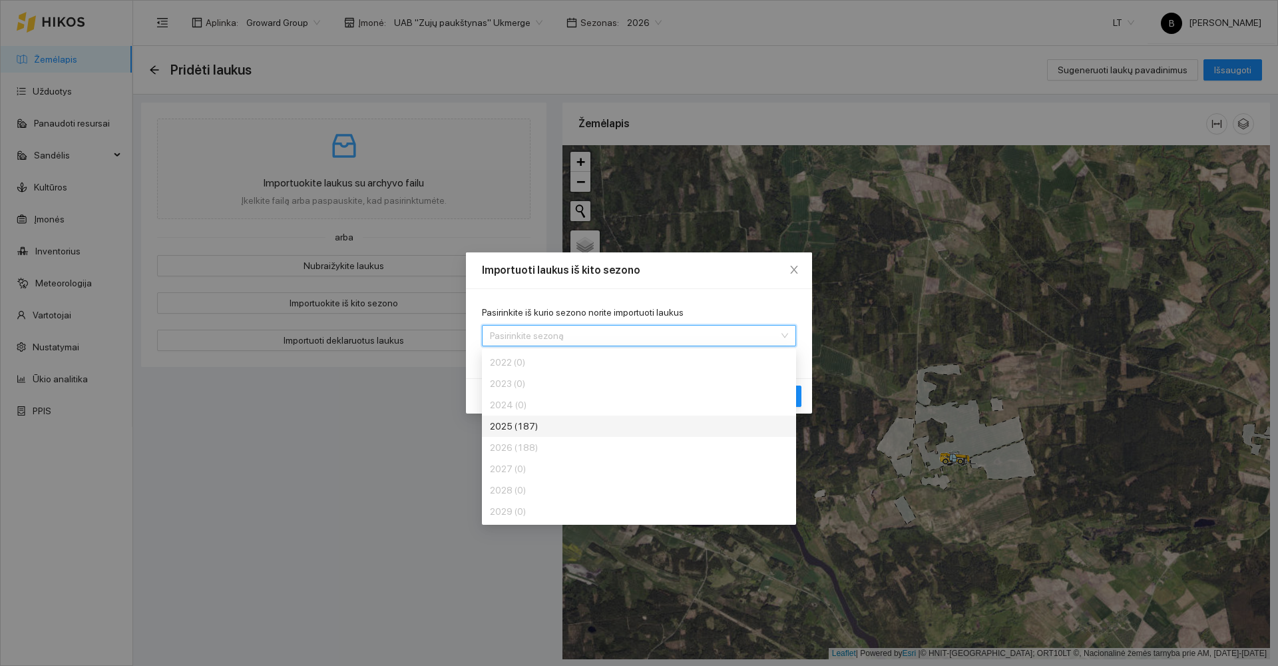
click at [575, 423] on div "2025 (187)" at bounding box center [590, 426] width 200 height 15
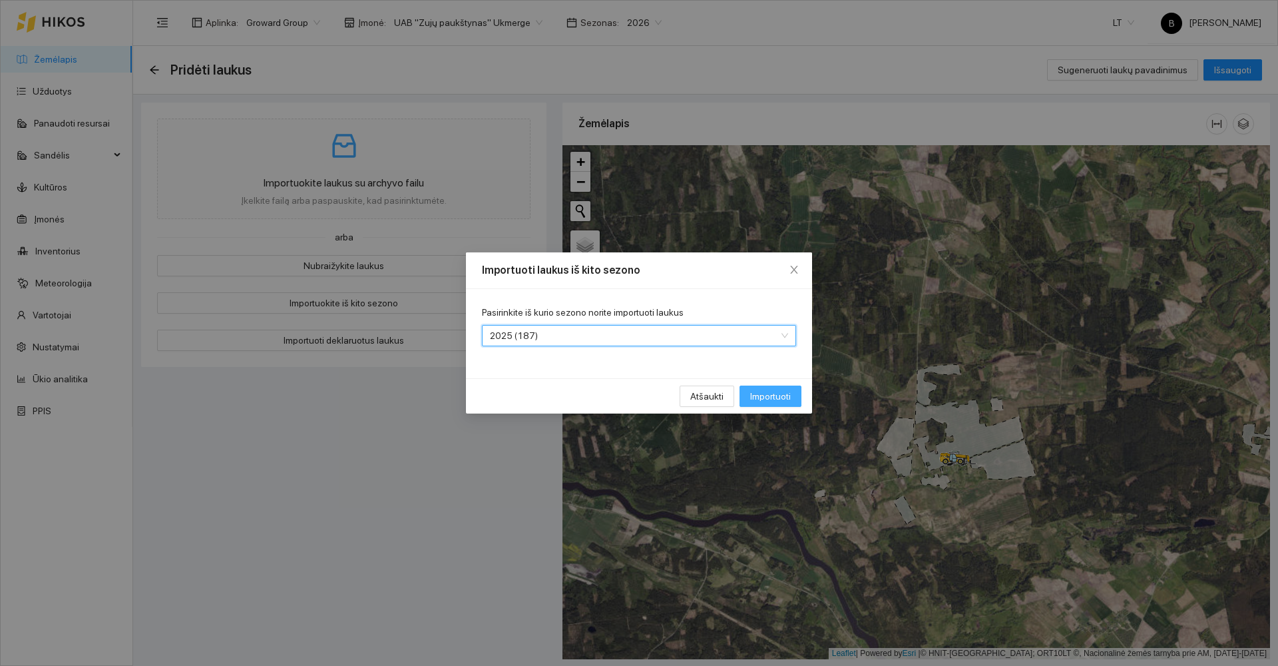
click at [768, 397] on span "Importuoti" at bounding box center [770, 396] width 41 height 15
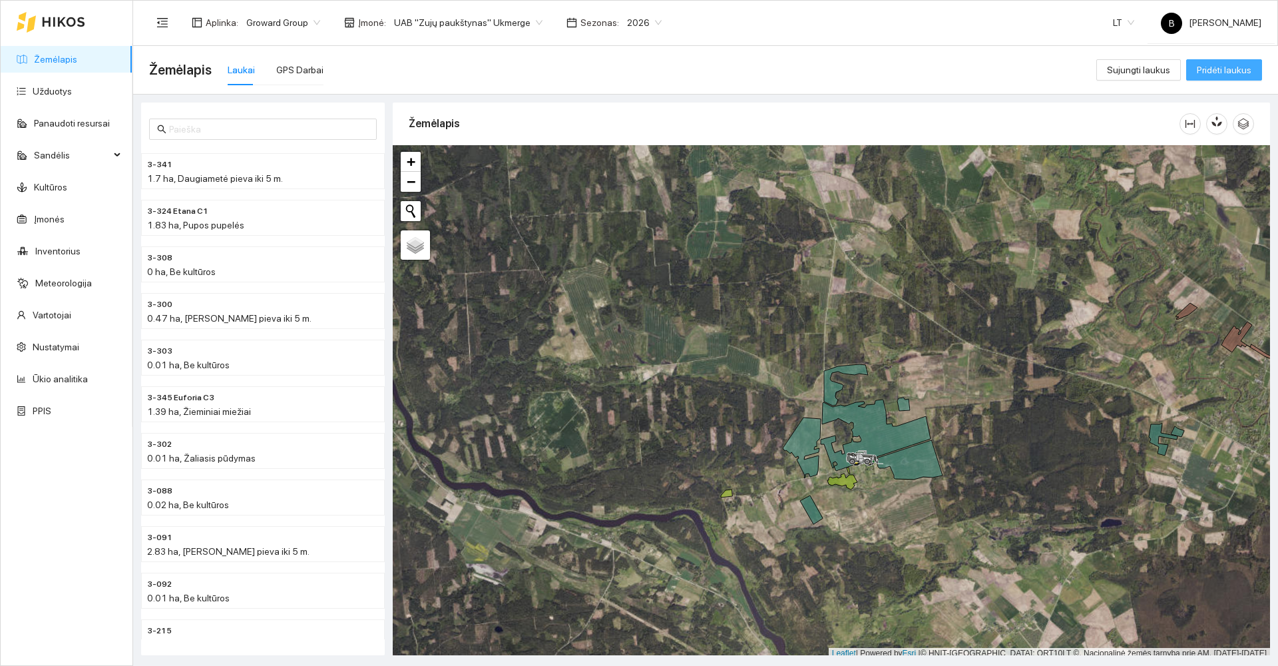
click at [1229, 73] on span "Pridėti laukus" at bounding box center [1224, 70] width 55 height 15
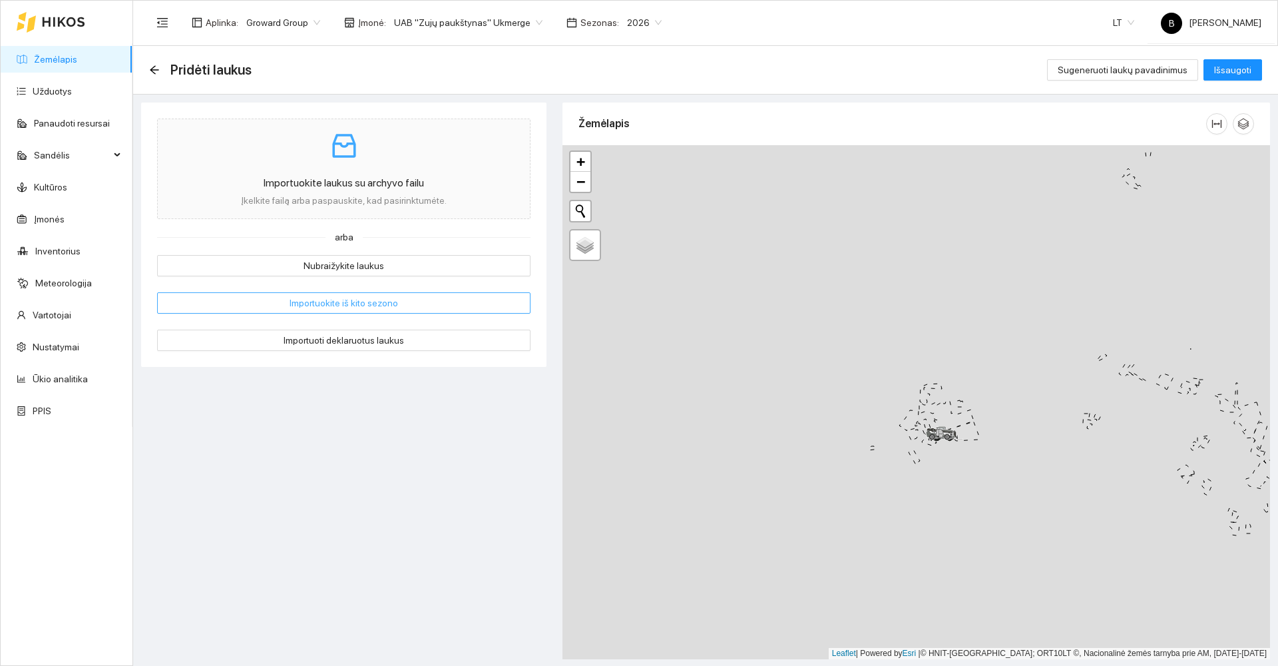
click at [340, 298] on span "Importuokite iš kito sezono" at bounding box center [344, 303] width 109 height 15
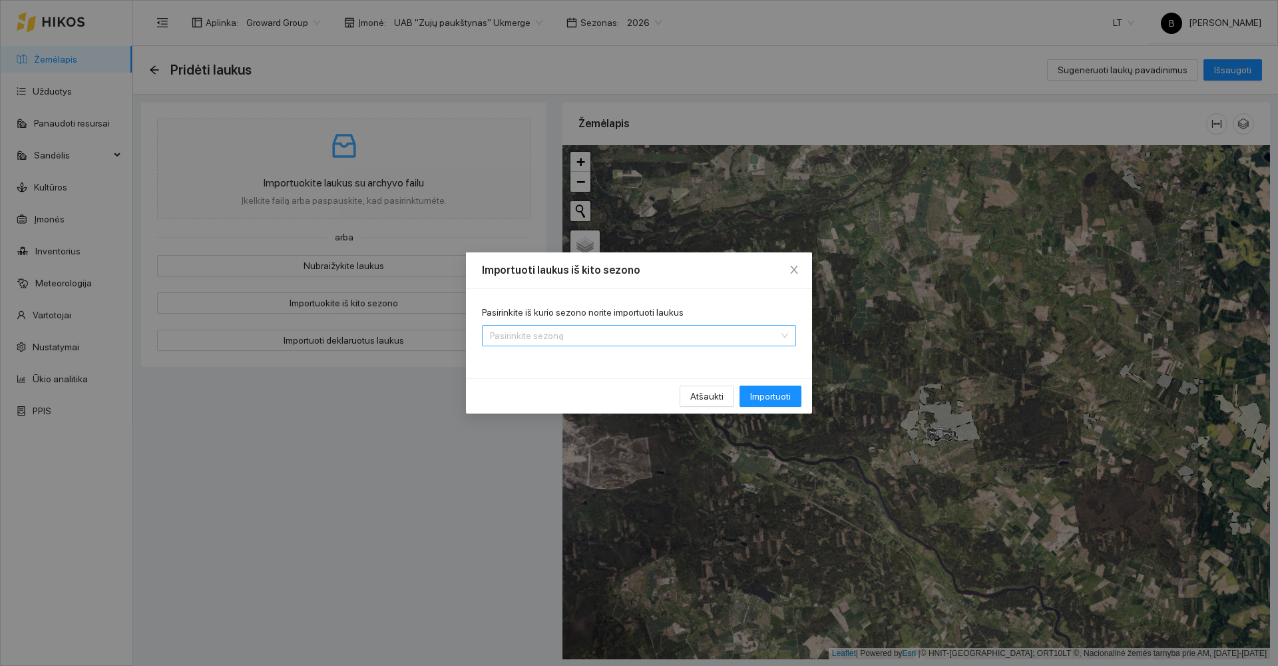
click at [718, 331] on input "Pasirinkite iš kurio sezono norite importuoti laukus" at bounding box center [634, 336] width 289 height 20
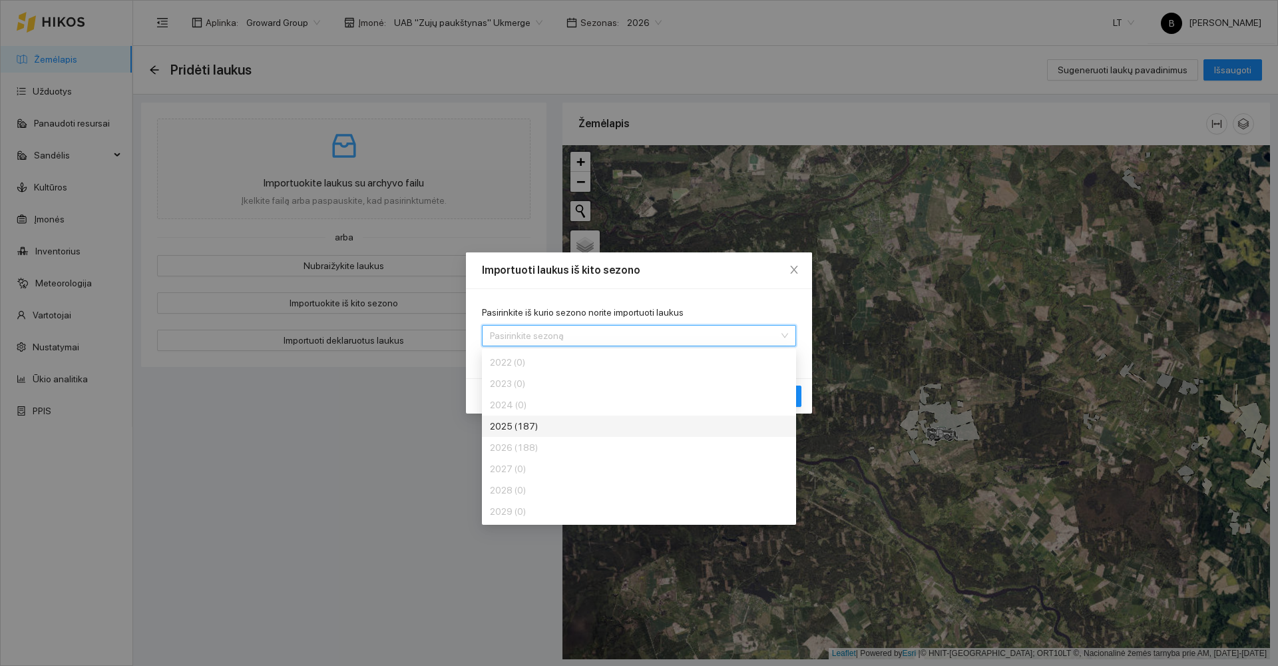
click at [573, 422] on div "2025 (187)" at bounding box center [590, 426] width 200 height 15
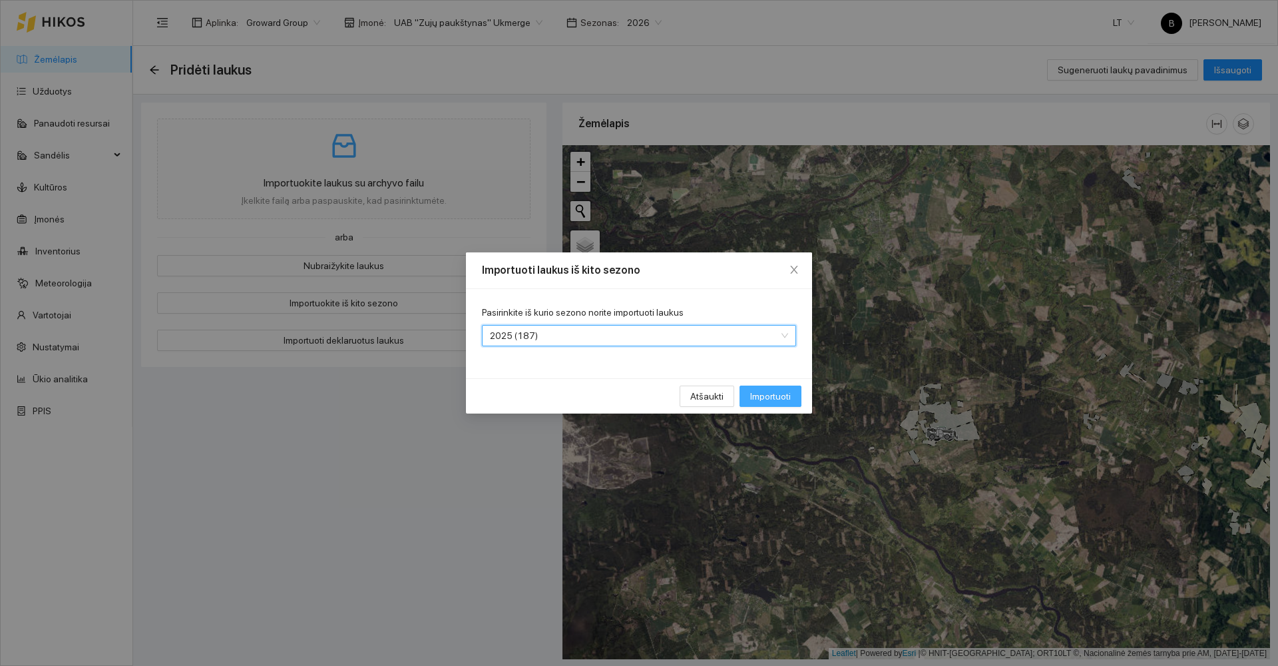
click at [776, 392] on span "Importuoti" at bounding box center [770, 396] width 41 height 15
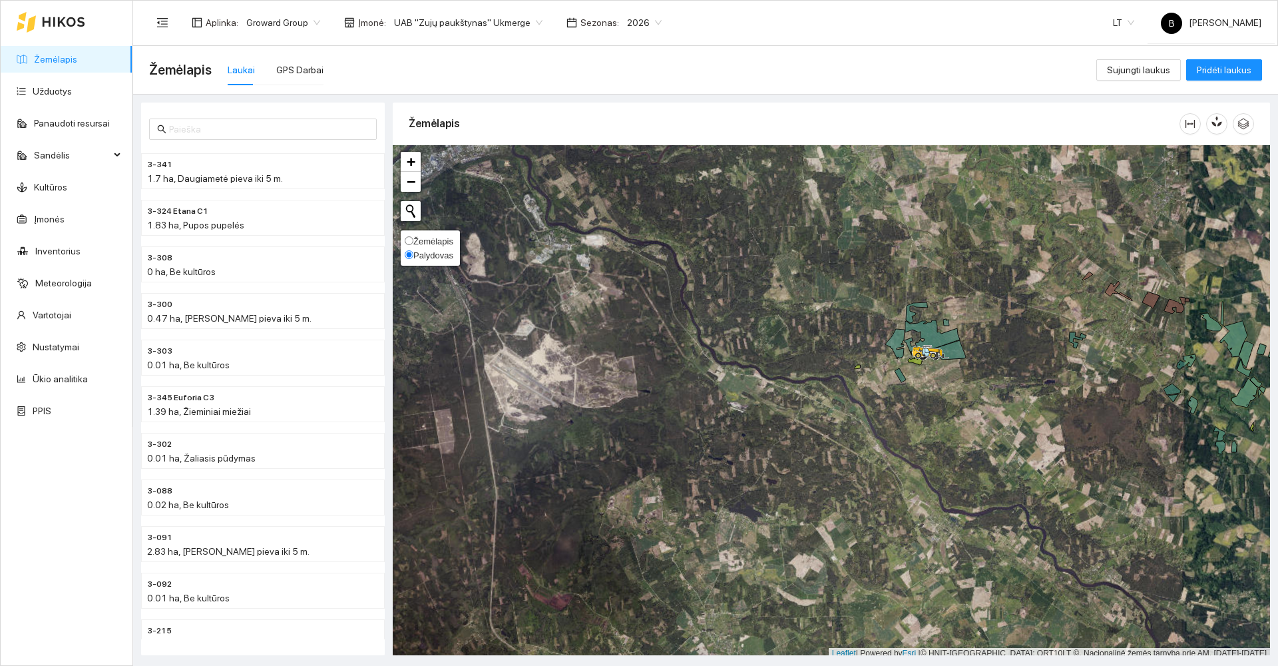
click at [424, 250] on span "Palydovas" at bounding box center [433, 255] width 40 height 10
click at [413, 250] on input "Palydovas" at bounding box center [409, 254] width 9 height 9
click at [423, 242] on span "Žemėlapis" at bounding box center [433, 241] width 40 height 10
click at [413, 242] on input "Žemėlapis" at bounding box center [409, 240] width 9 height 9
radio input "true"
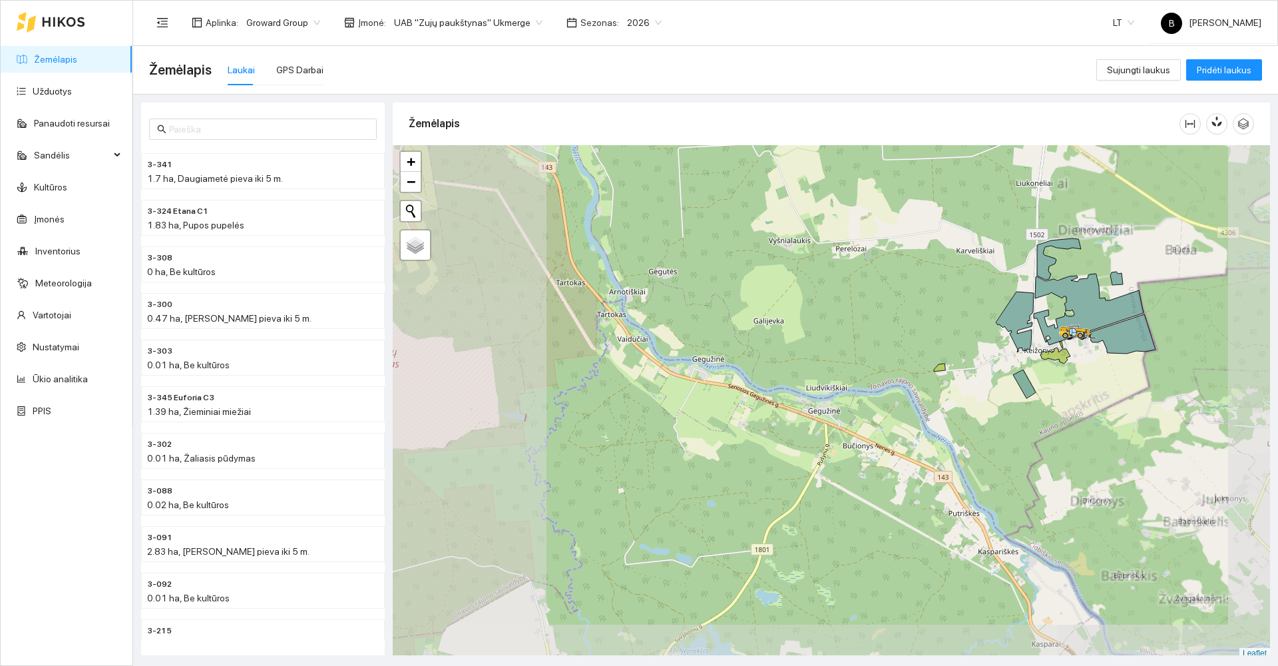
scroll to position [4, 0]
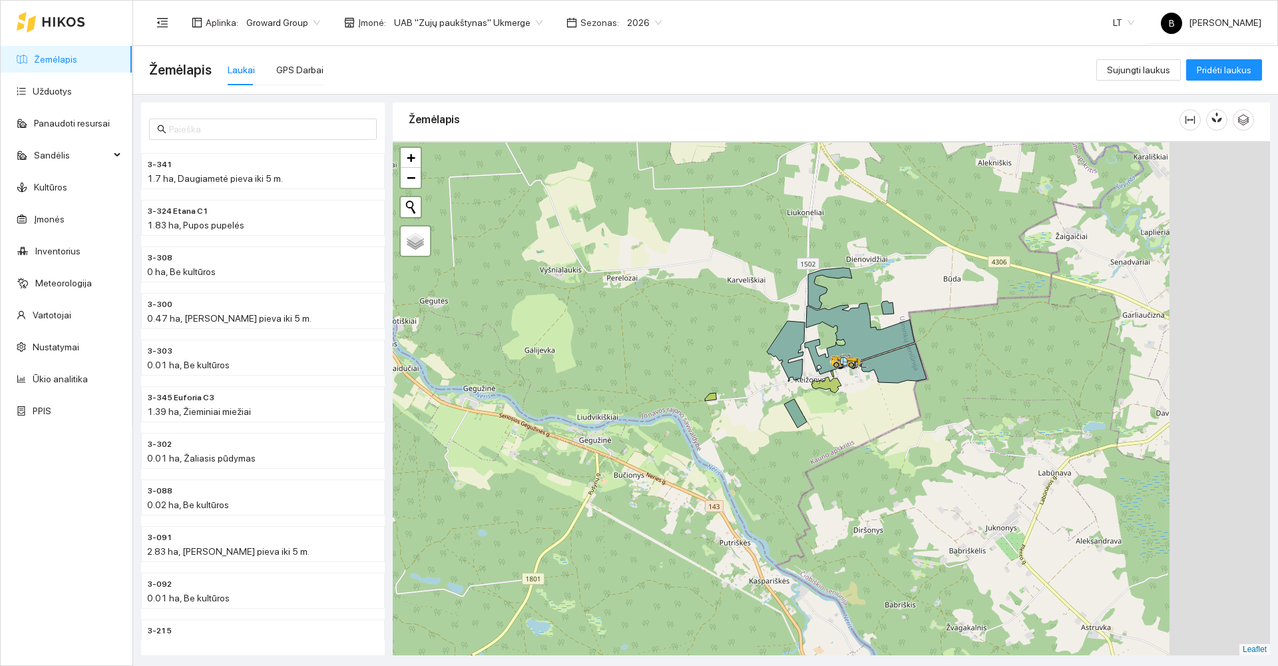
drag, startPoint x: 930, startPoint y: 312, endPoint x: 571, endPoint y: 342, distance: 360.1
click at [571, 342] on div at bounding box center [831, 398] width 877 height 514
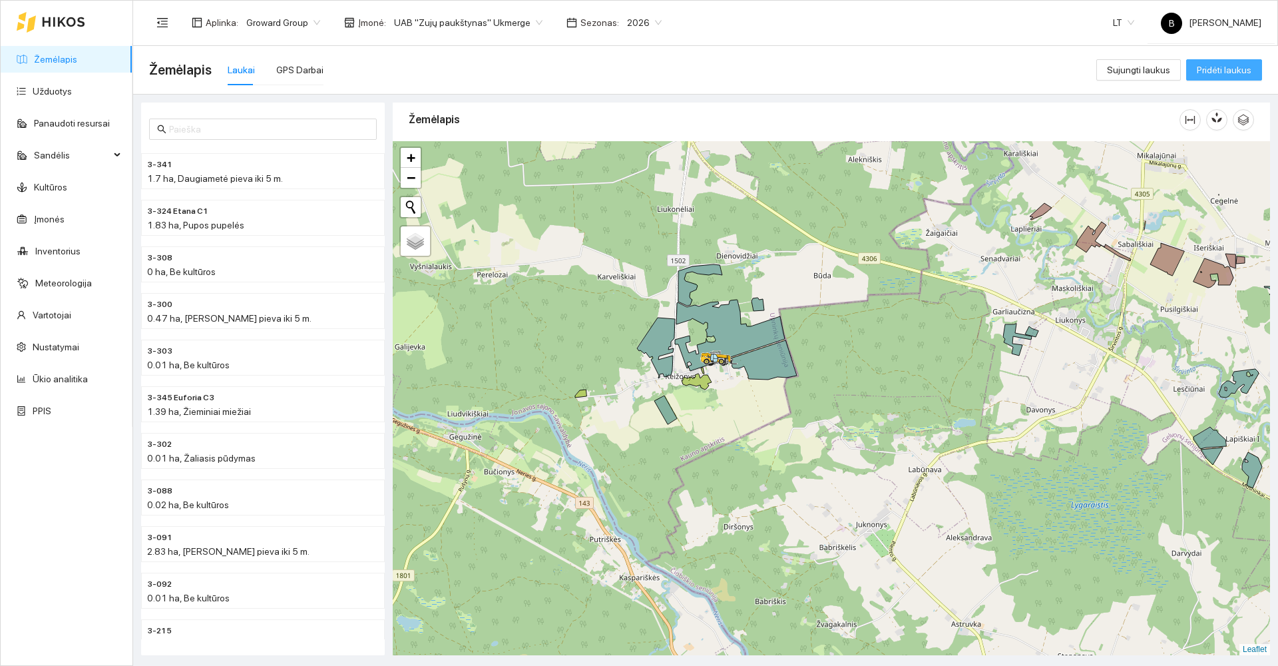
click at [1210, 67] on span "Pridėti laukus" at bounding box center [1224, 70] width 55 height 15
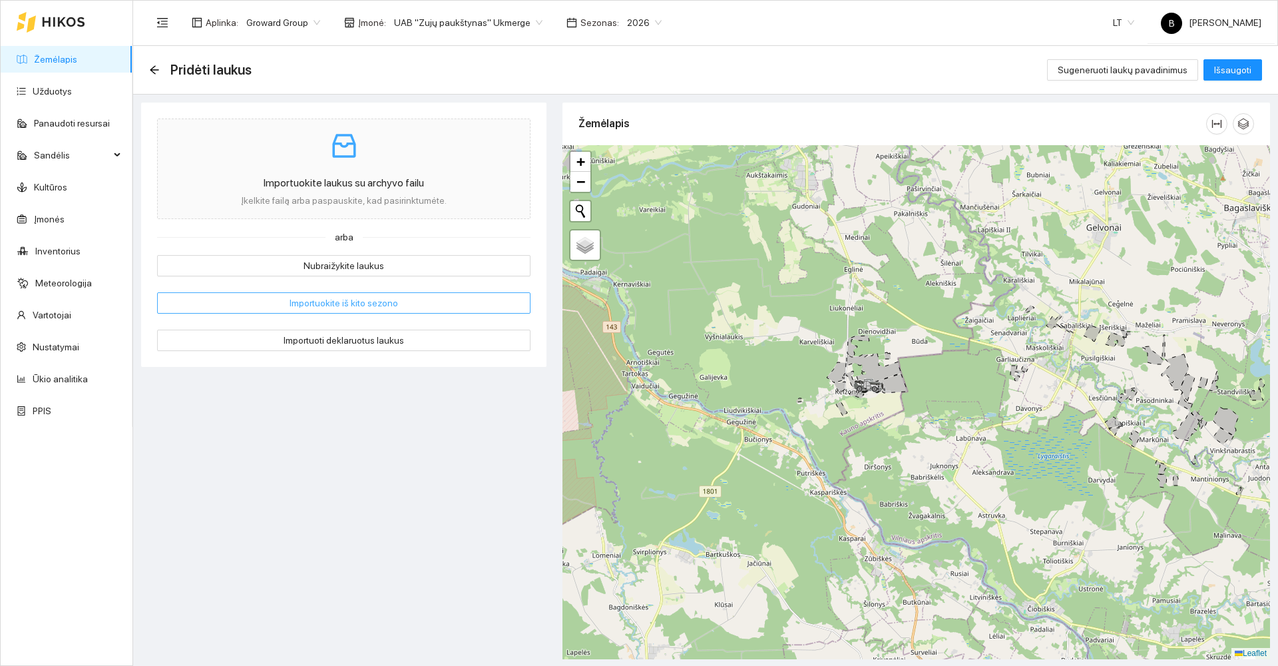
click at [339, 306] on span "Importuokite iš kito sezono" at bounding box center [344, 303] width 109 height 15
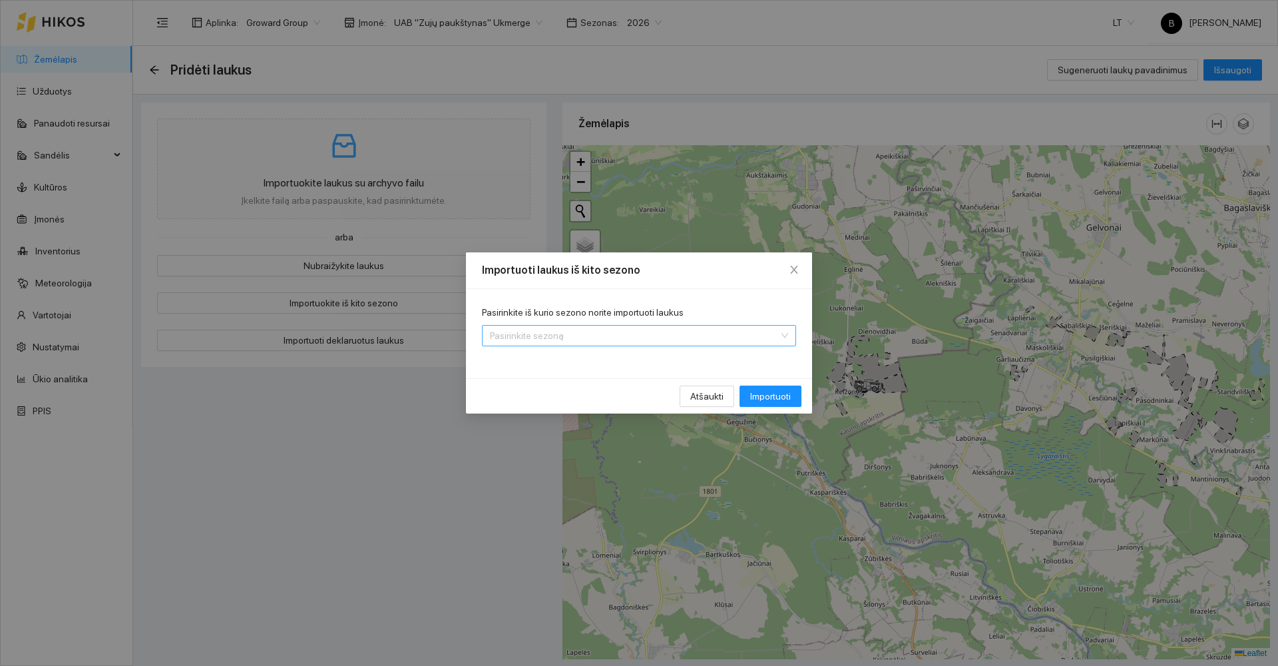
click at [707, 342] on input "Pasirinkite iš kurio sezono norite importuoti laukus" at bounding box center [634, 336] width 289 height 20
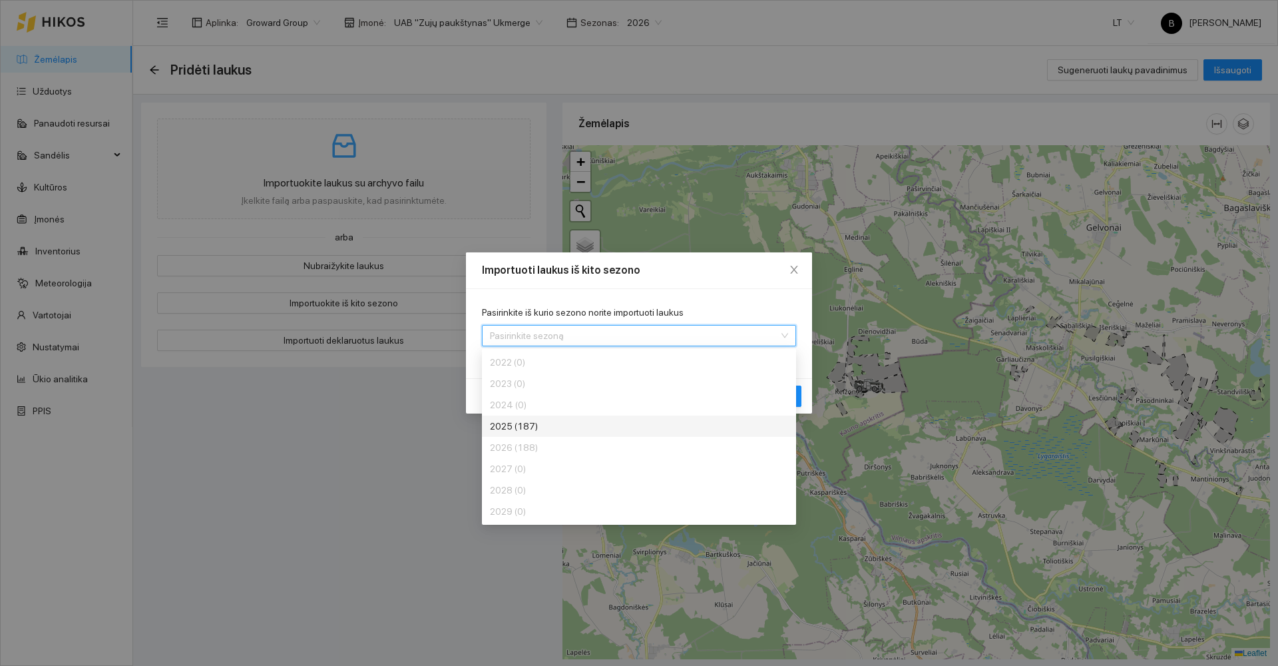
click at [555, 424] on div "2025 (187)" at bounding box center [590, 426] width 200 height 15
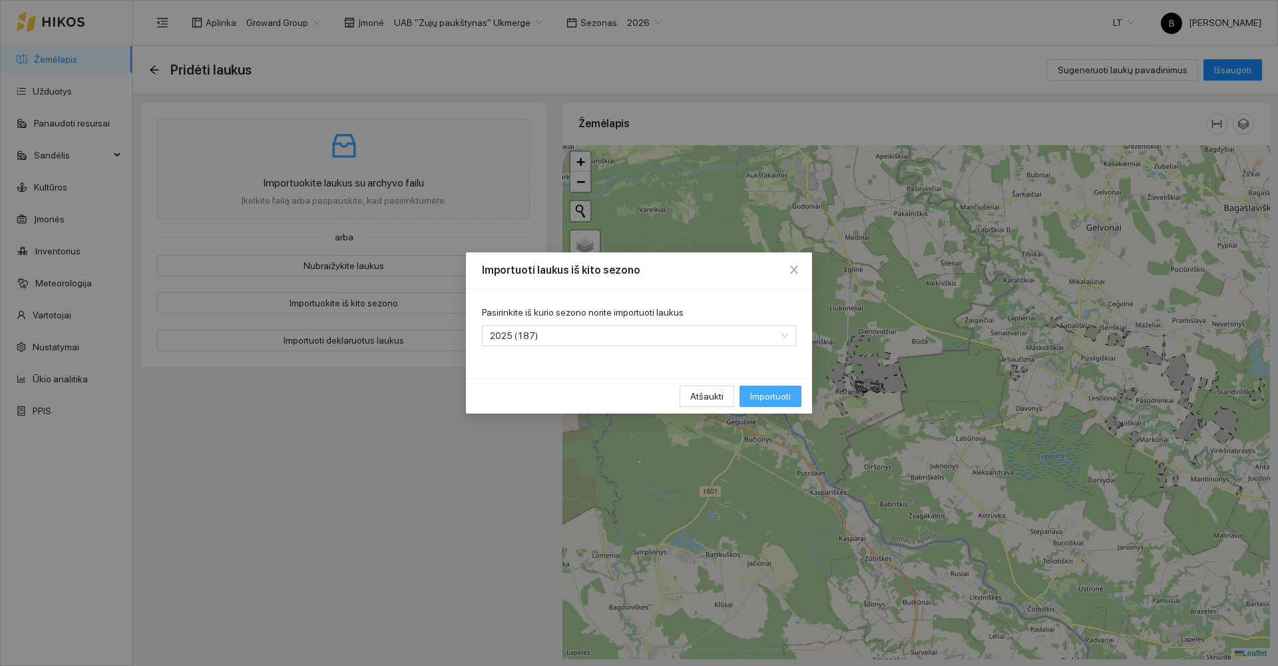
click at [767, 395] on span "Importuoti" at bounding box center [770, 396] width 41 height 15
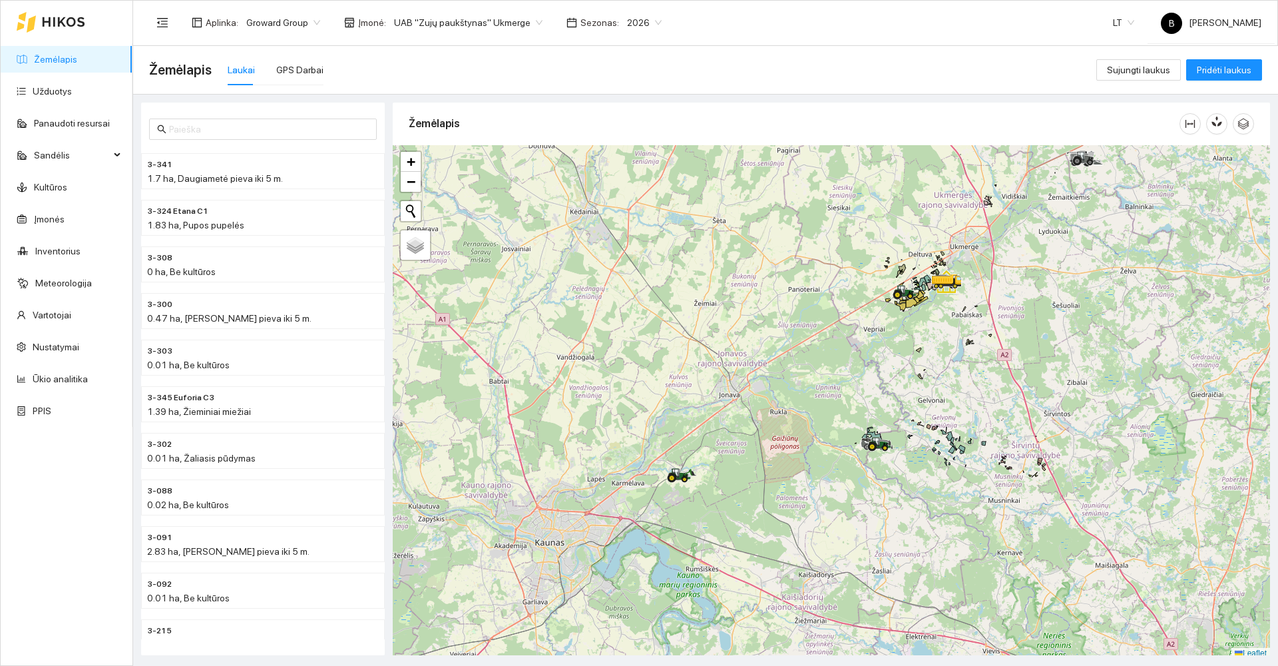
scroll to position [4, 0]
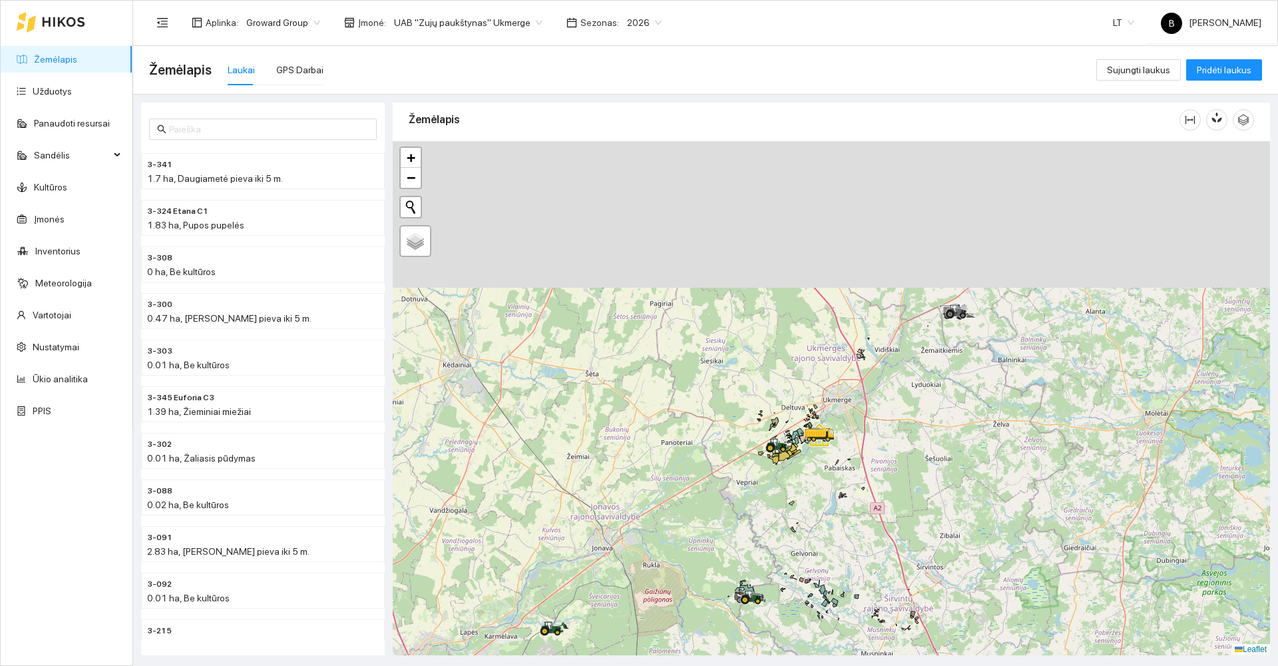
drag, startPoint x: 1069, startPoint y: 250, endPoint x: 921, endPoint y: 440, distance: 240.5
click at [921, 440] on div at bounding box center [831, 398] width 877 height 514
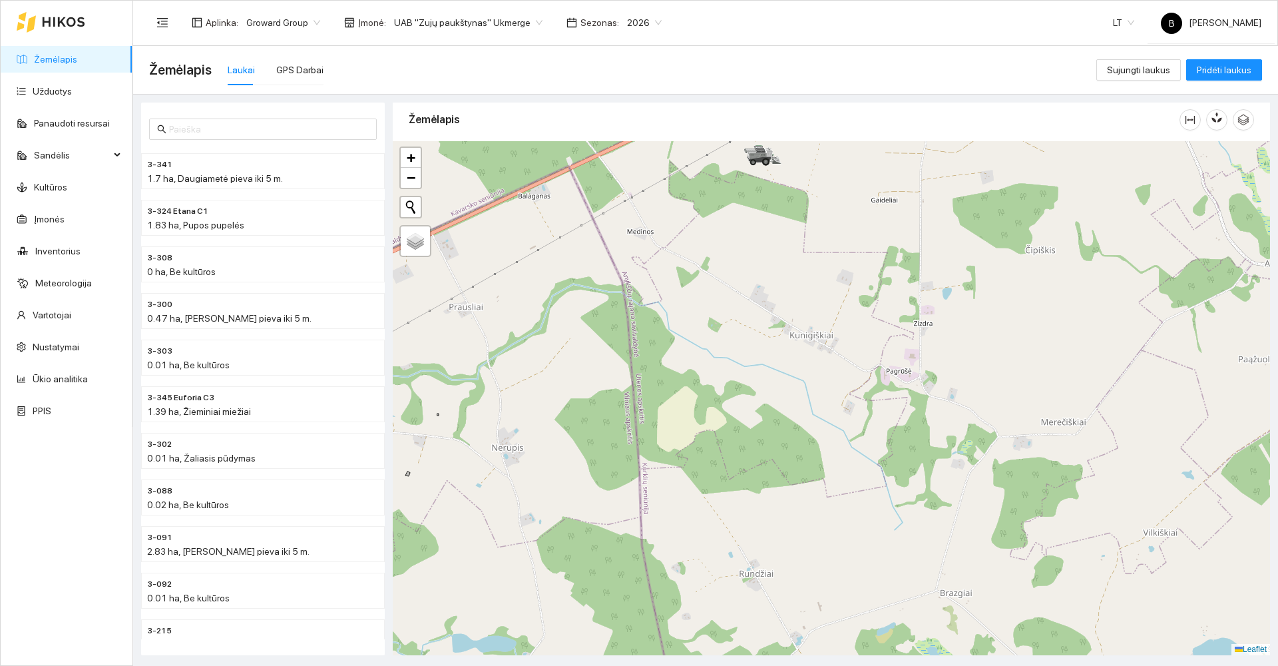
drag, startPoint x: 754, startPoint y: 248, endPoint x: 828, endPoint y: 356, distance: 131.1
click at [828, 356] on div at bounding box center [831, 398] width 877 height 514
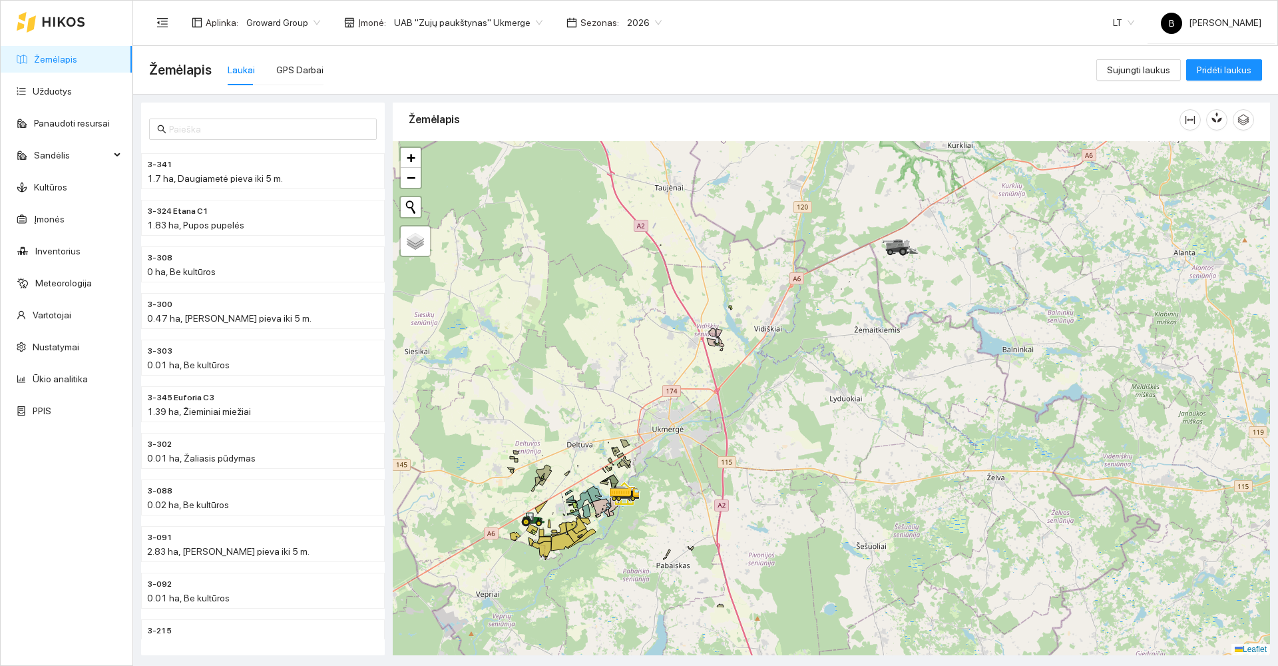
drag, startPoint x: 778, startPoint y: 503, endPoint x: 870, endPoint y: 381, distance: 153.0
click at [868, 384] on div at bounding box center [831, 398] width 877 height 514
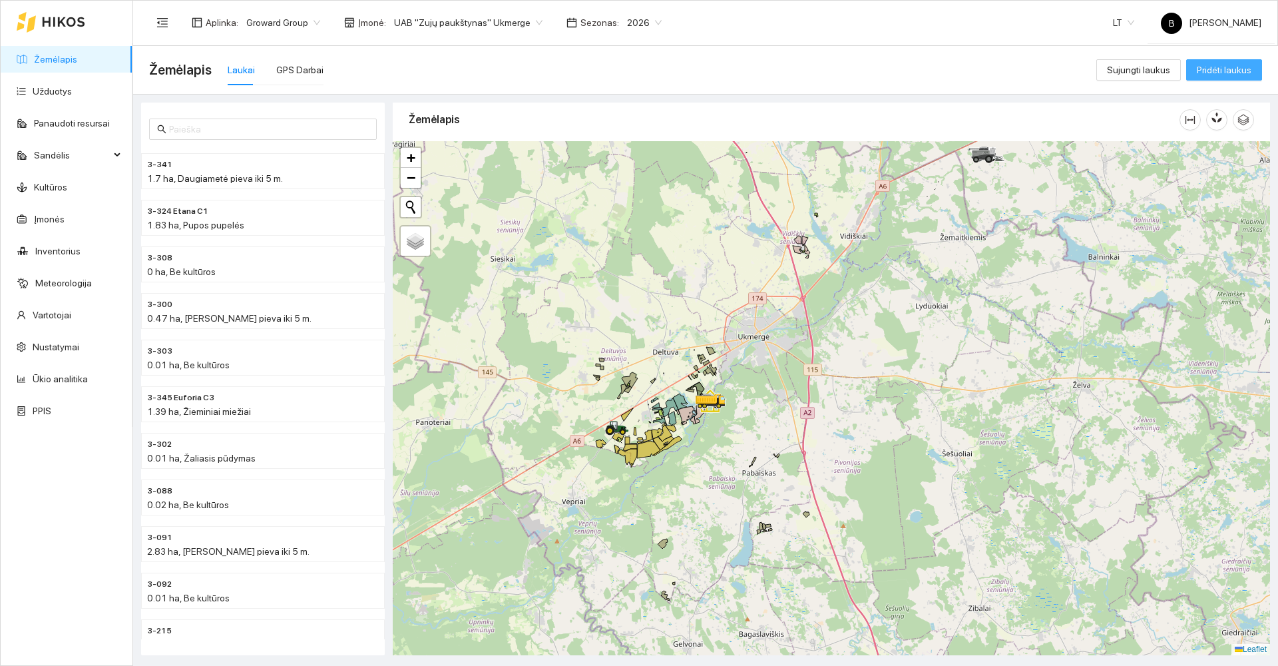
click at [1222, 72] on span "Pridėti laukus" at bounding box center [1224, 70] width 55 height 15
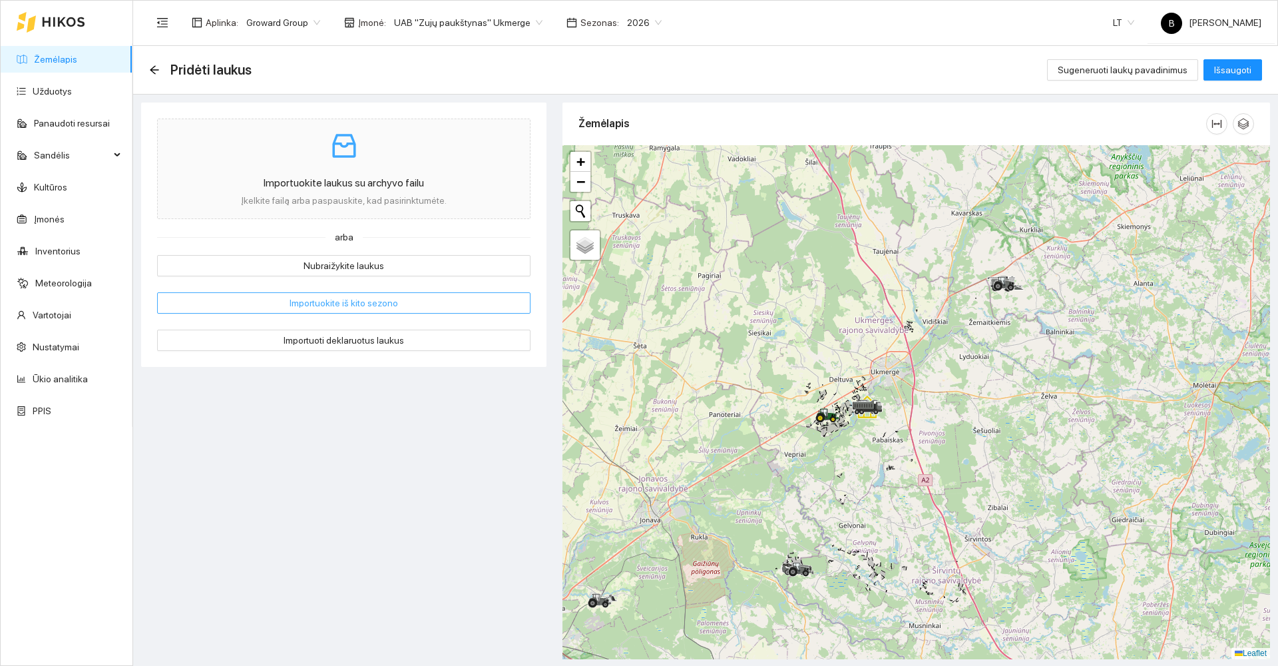
click at [318, 303] on span "Importuokite iš kito sezono" at bounding box center [344, 303] width 109 height 15
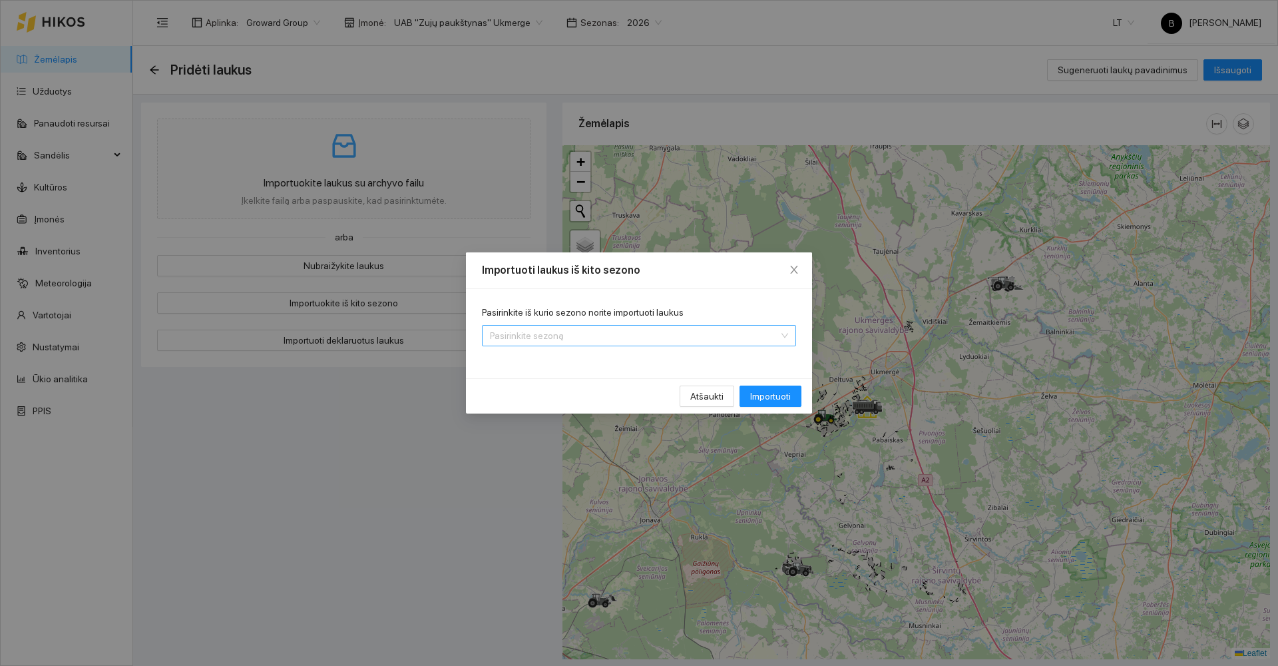
click at [726, 341] on input "Pasirinkite iš kurio sezono norite importuoti laukus" at bounding box center [634, 336] width 289 height 20
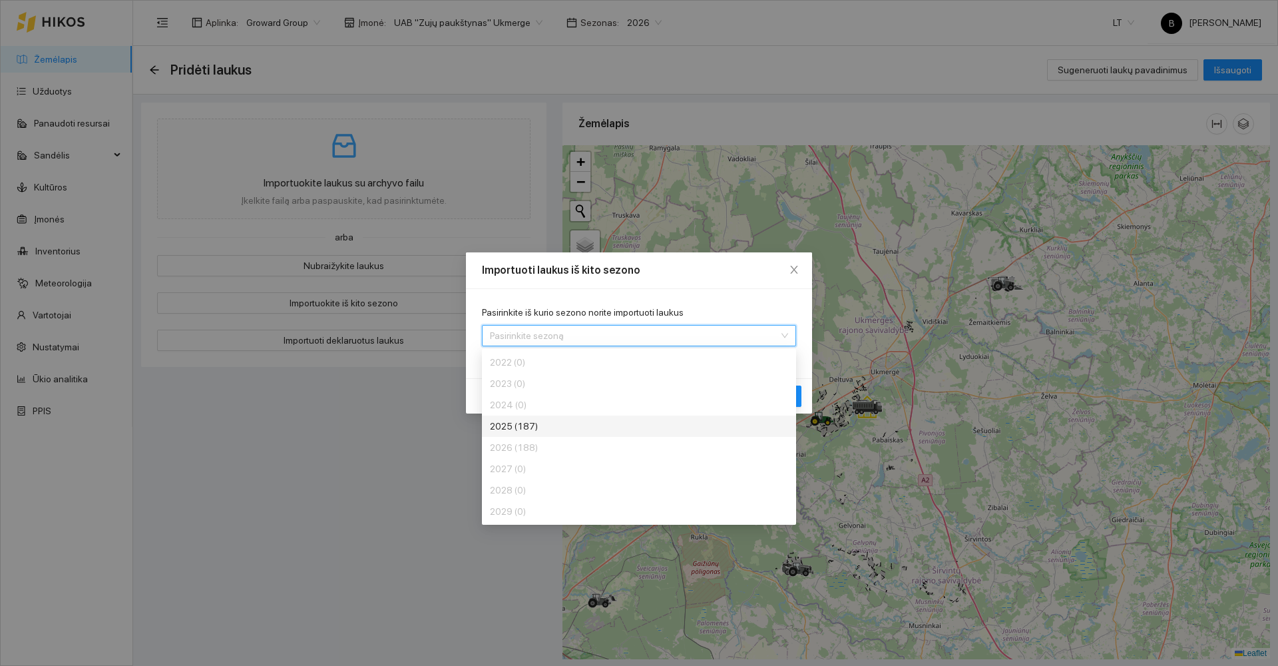
click at [551, 427] on div "2025 (187)" at bounding box center [590, 426] width 200 height 15
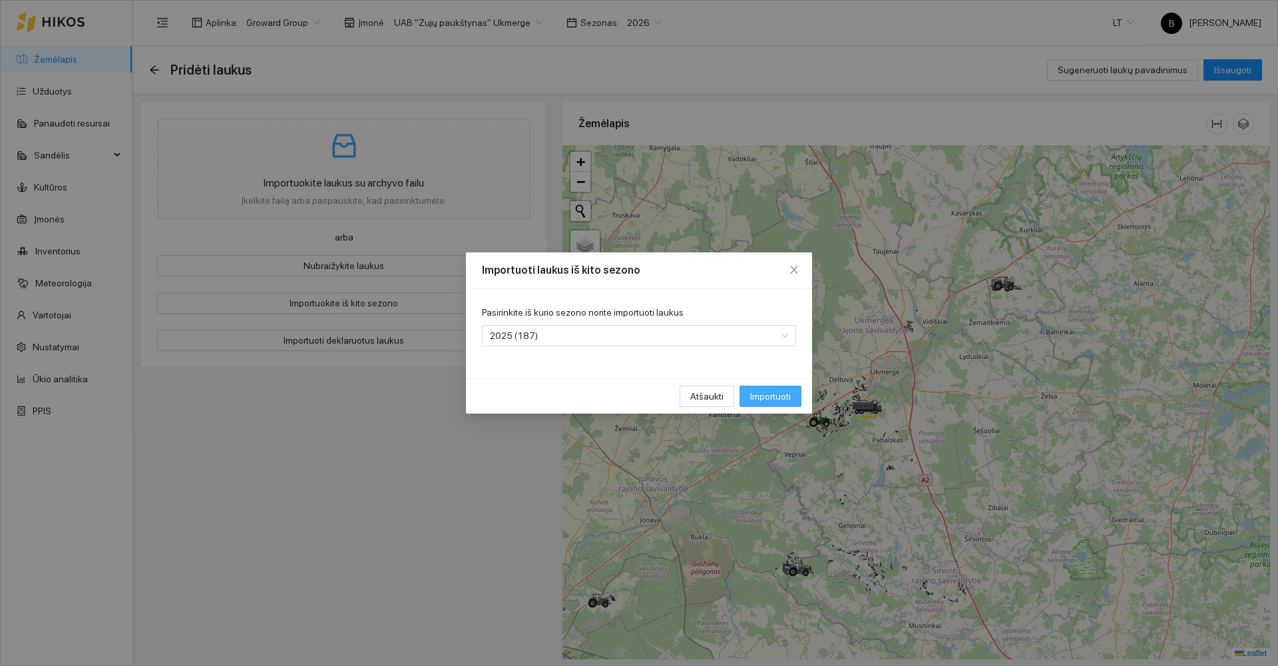
click at [770, 397] on span "Importuoti" at bounding box center [770, 396] width 41 height 15
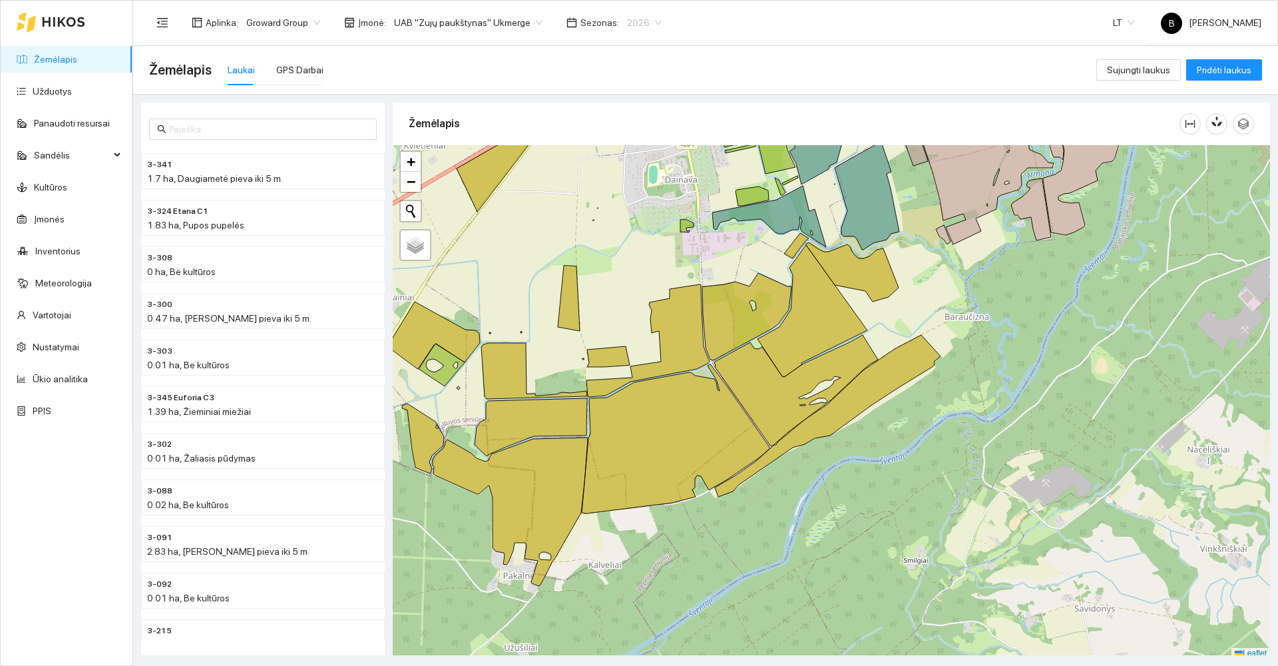
click at [627, 25] on span "2026" at bounding box center [644, 23] width 35 height 20
click at [622, 154] on div "2025" at bounding box center [628, 155] width 35 height 15
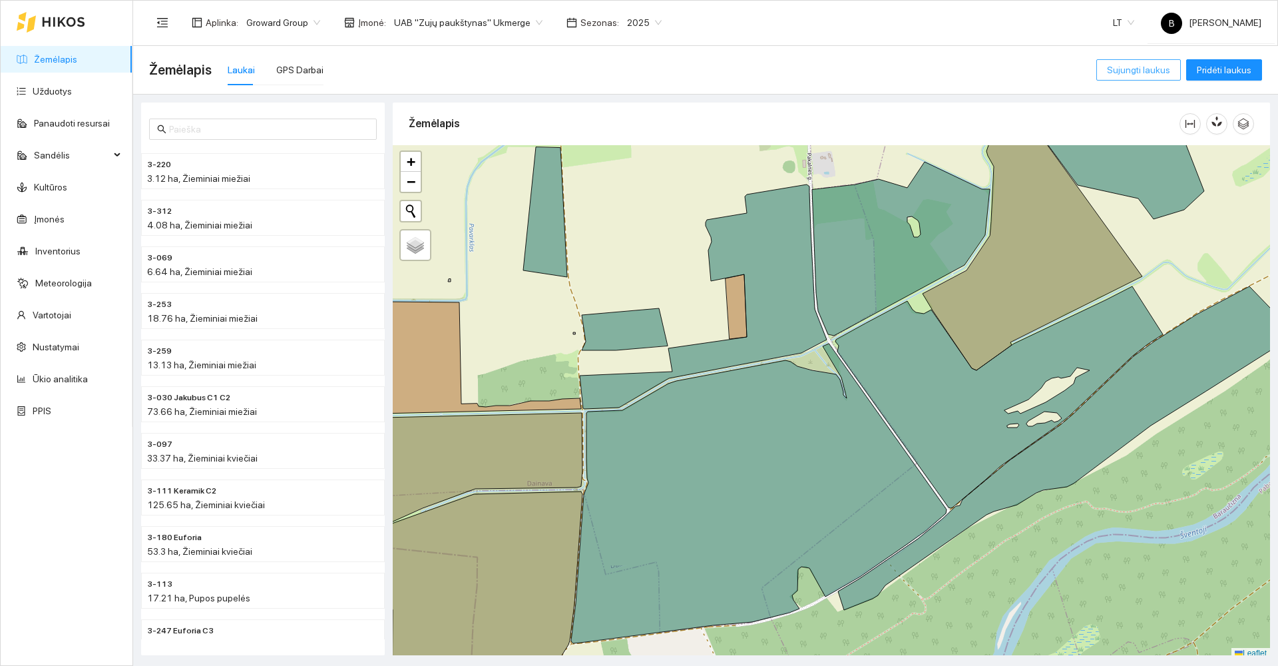
click at [1138, 67] on span "Sujungti laukus" at bounding box center [1138, 70] width 63 height 15
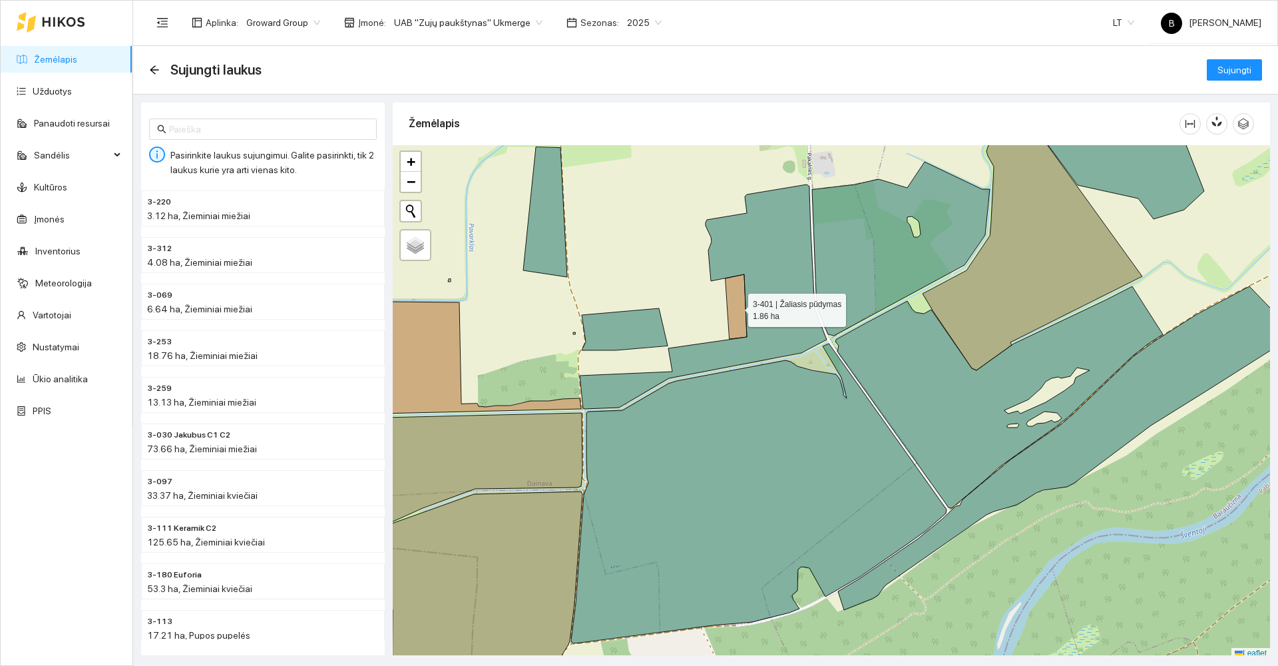
scroll to position [4, 0]
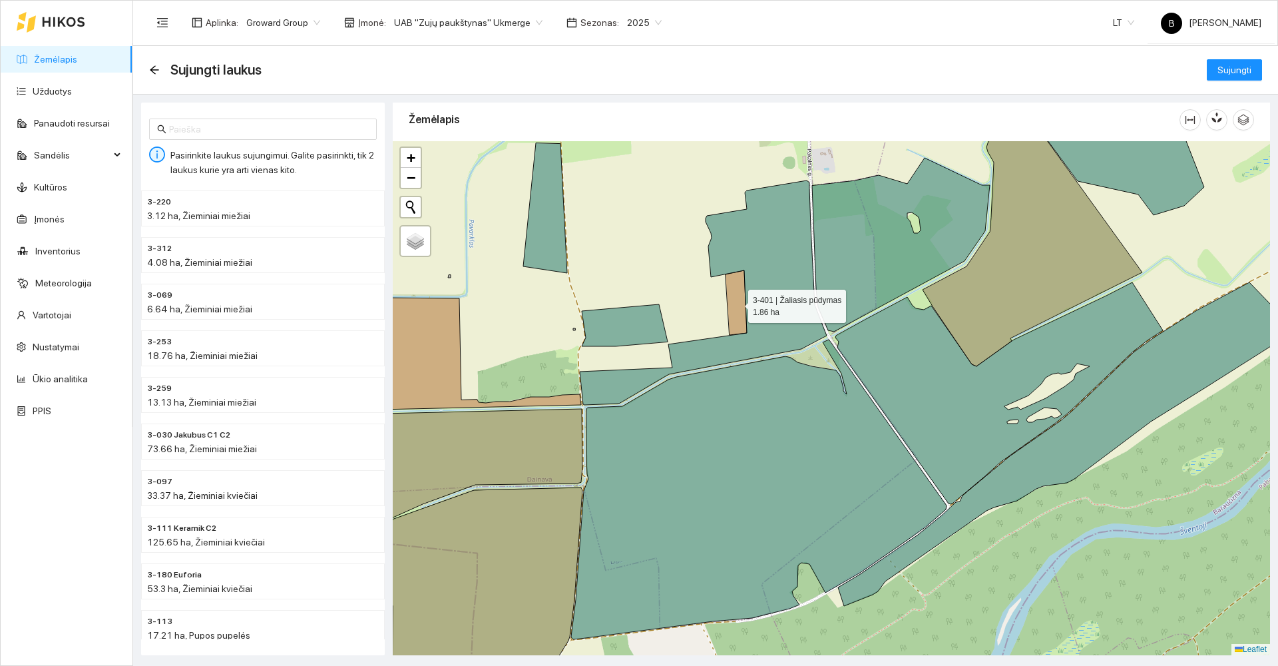
click at [736, 298] on icon at bounding box center [736, 302] width 21 height 65
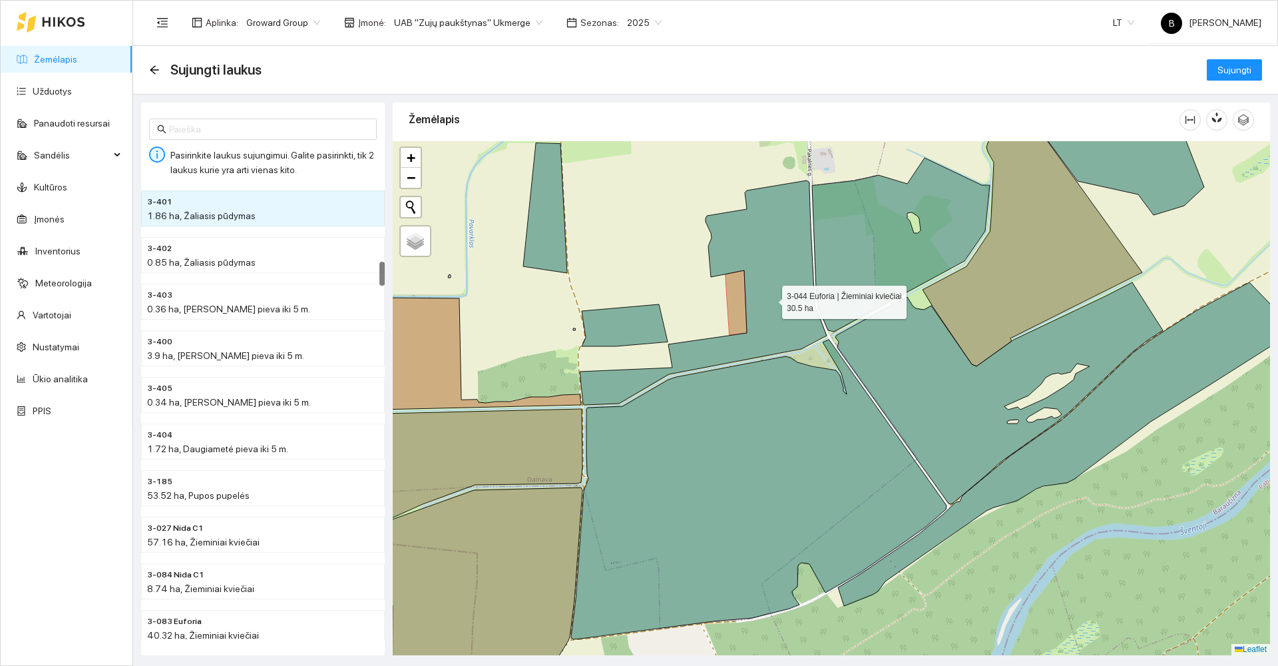
click at [770, 299] on icon at bounding box center [703, 292] width 247 height 224
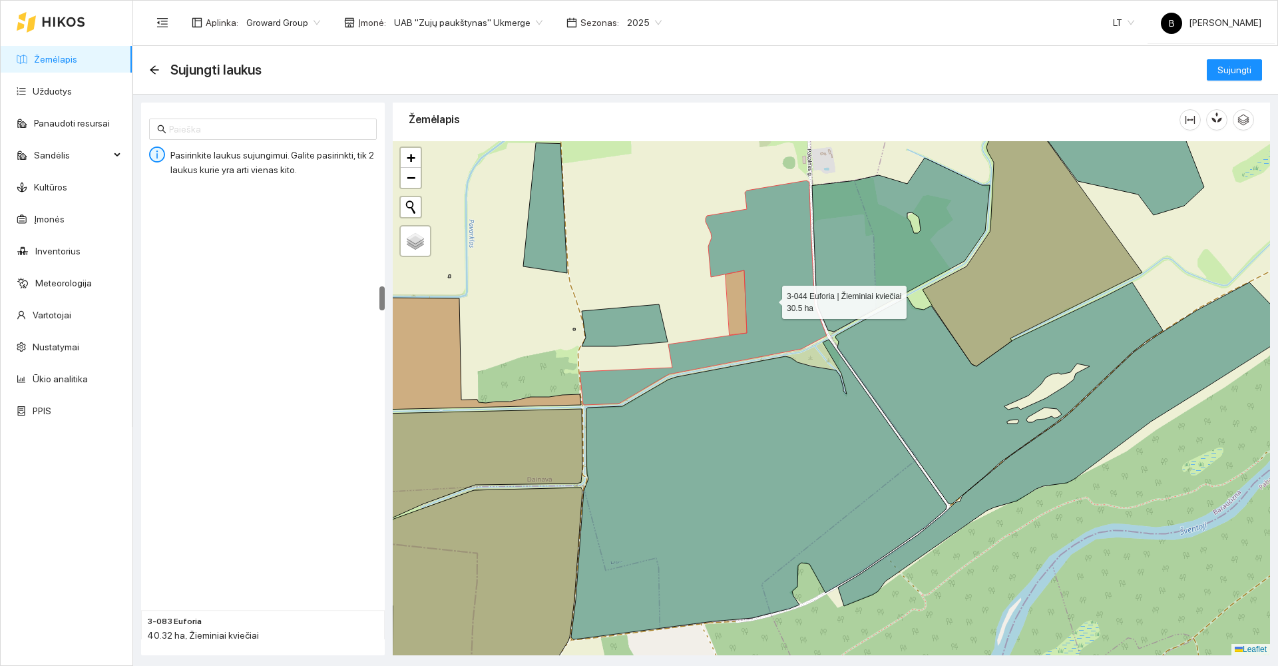
scroll to position [1908, 0]
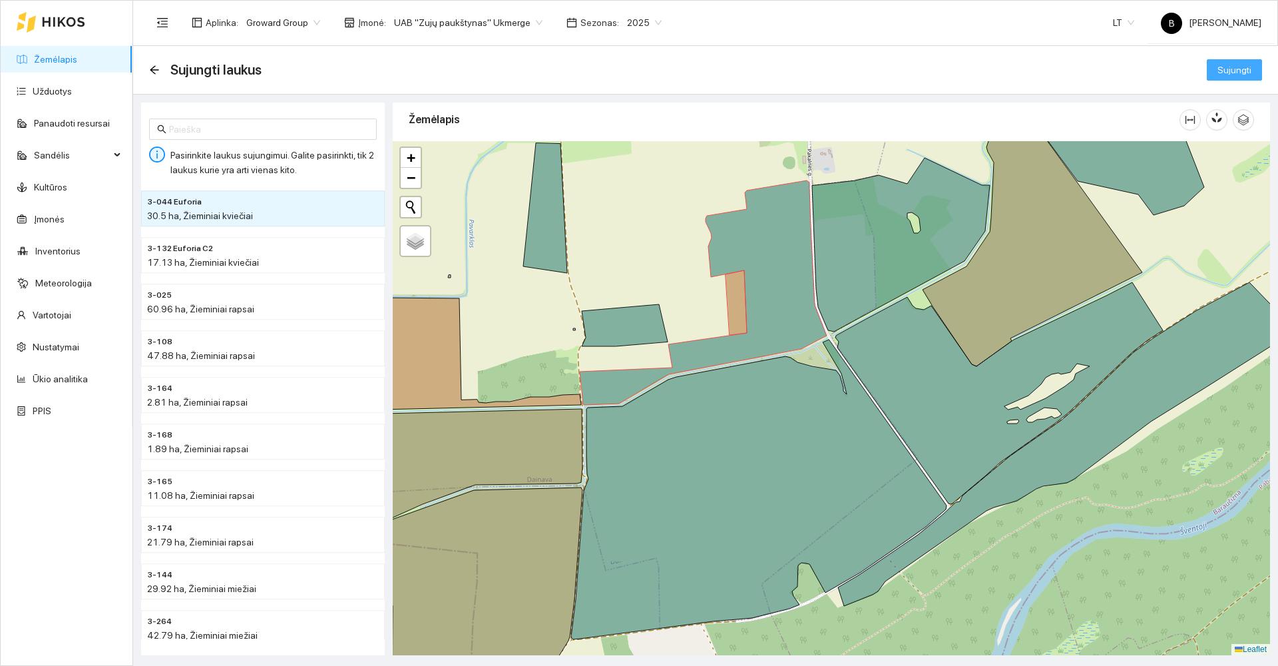
click at [1234, 69] on span "Sujungti" at bounding box center [1235, 70] width 34 height 15
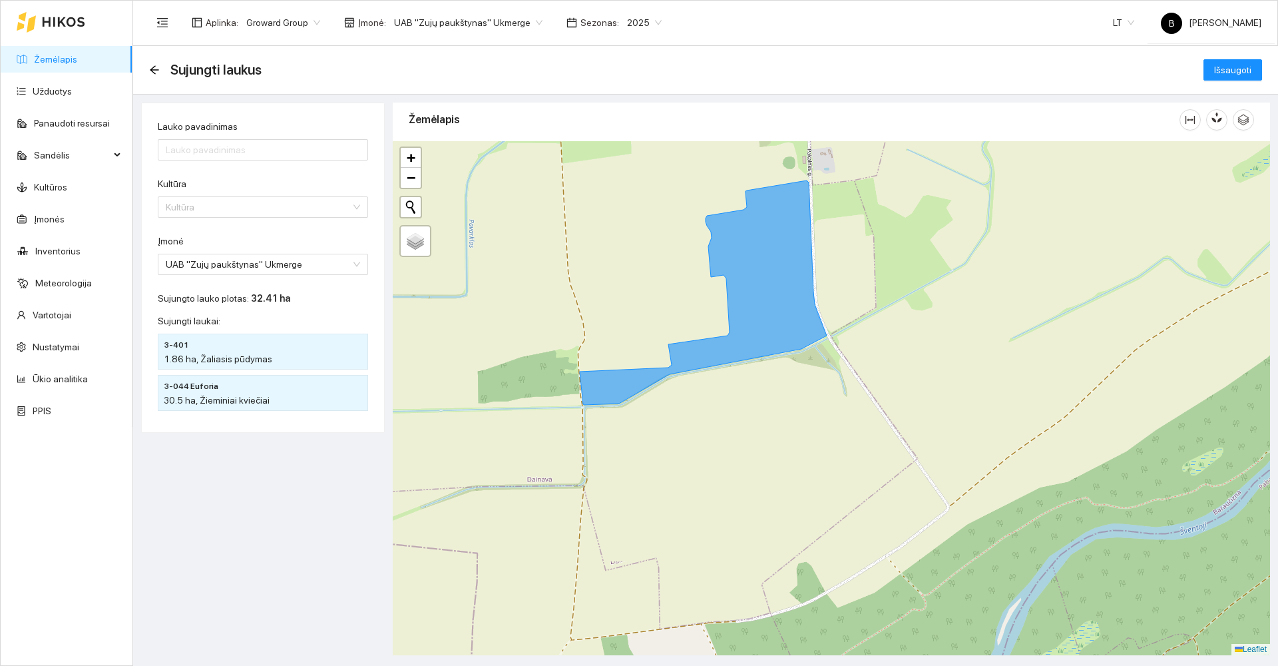
click at [218, 389] on h4 "3-044 Euforia" at bounding box center [230, 385] width 133 height 15
click at [196, 152] on input "Lauko pavadinimas" at bounding box center [263, 149] width 210 height 21
type input "3-044"
click at [1234, 69] on span "Išsaugoti" at bounding box center [1232, 70] width 37 height 15
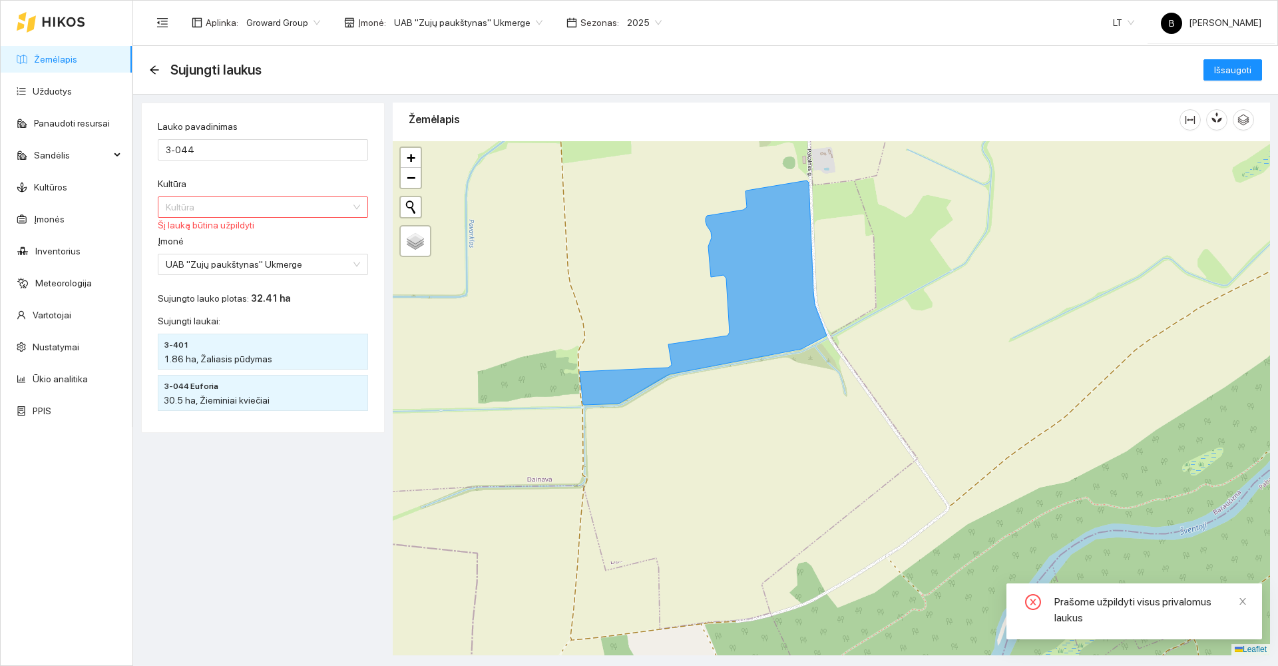
click at [284, 196] on div "Kultūra" at bounding box center [263, 186] width 210 height 20
click at [291, 207] on input "Kultūra" at bounding box center [258, 207] width 185 height 20
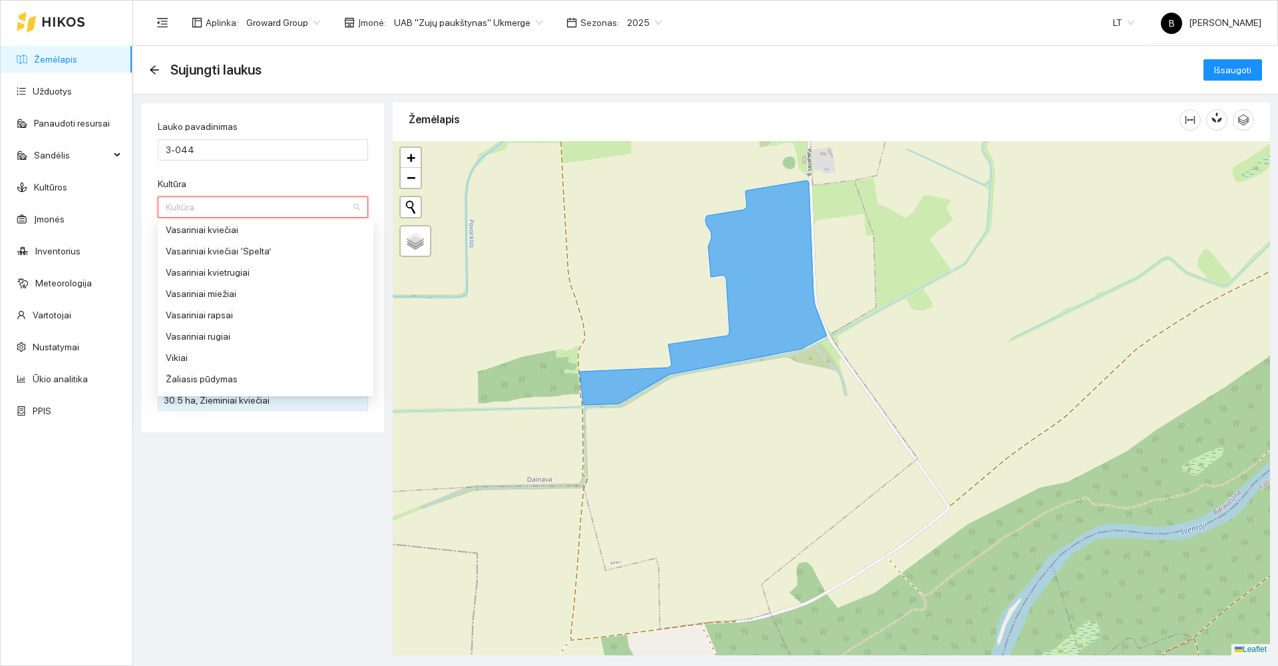
scroll to position [1398, 0]
click at [211, 324] on div "Žieminiai kviečiai" at bounding box center [266, 327] width 200 height 15
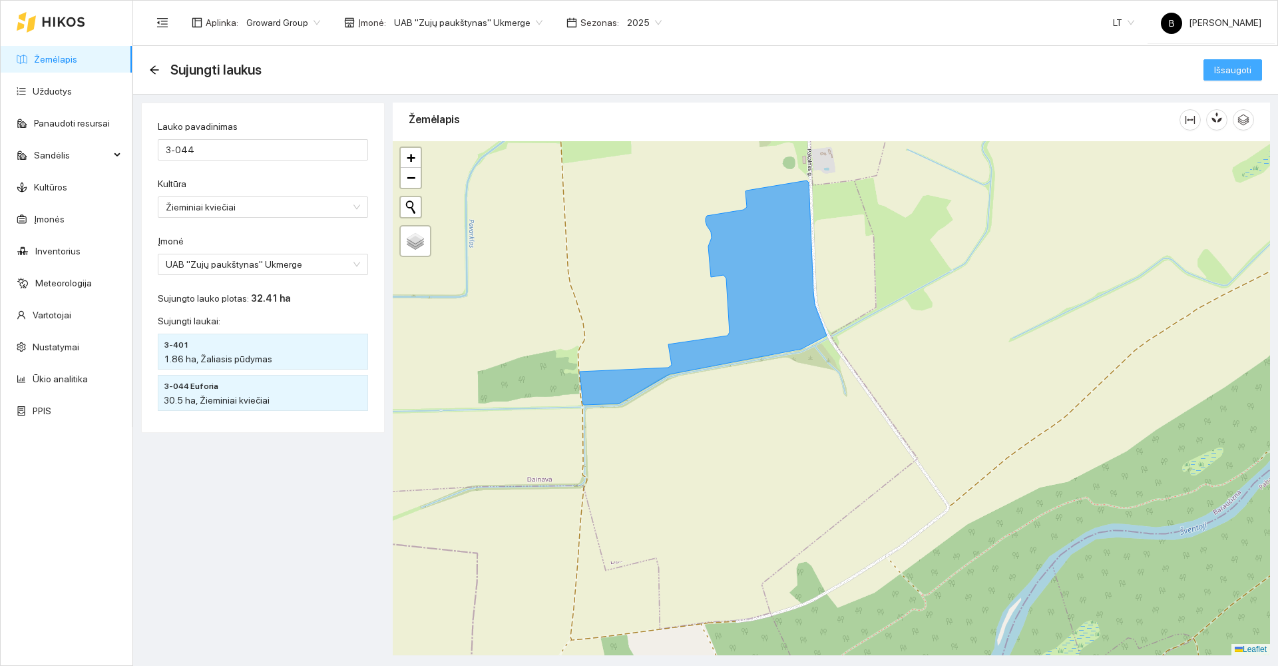
click at [1231, 67] on span "Išsaugoti" at bounding box center [1232, 70] width 37 height 15
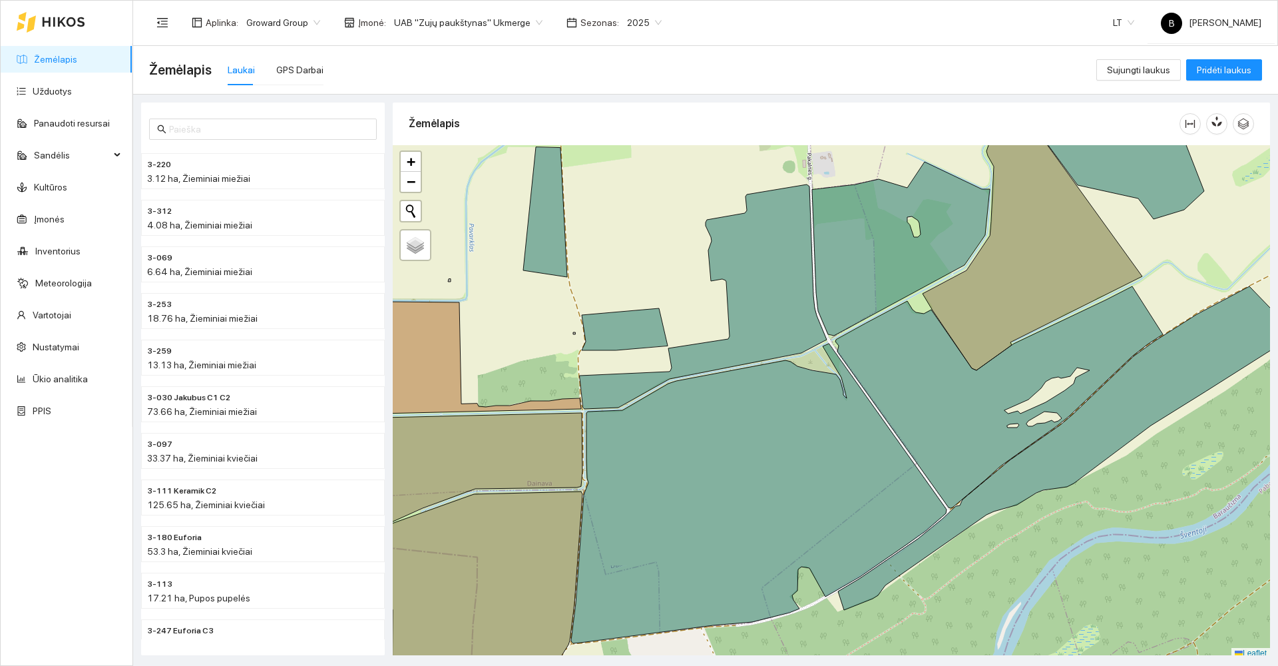
scroll to position [4, 0]
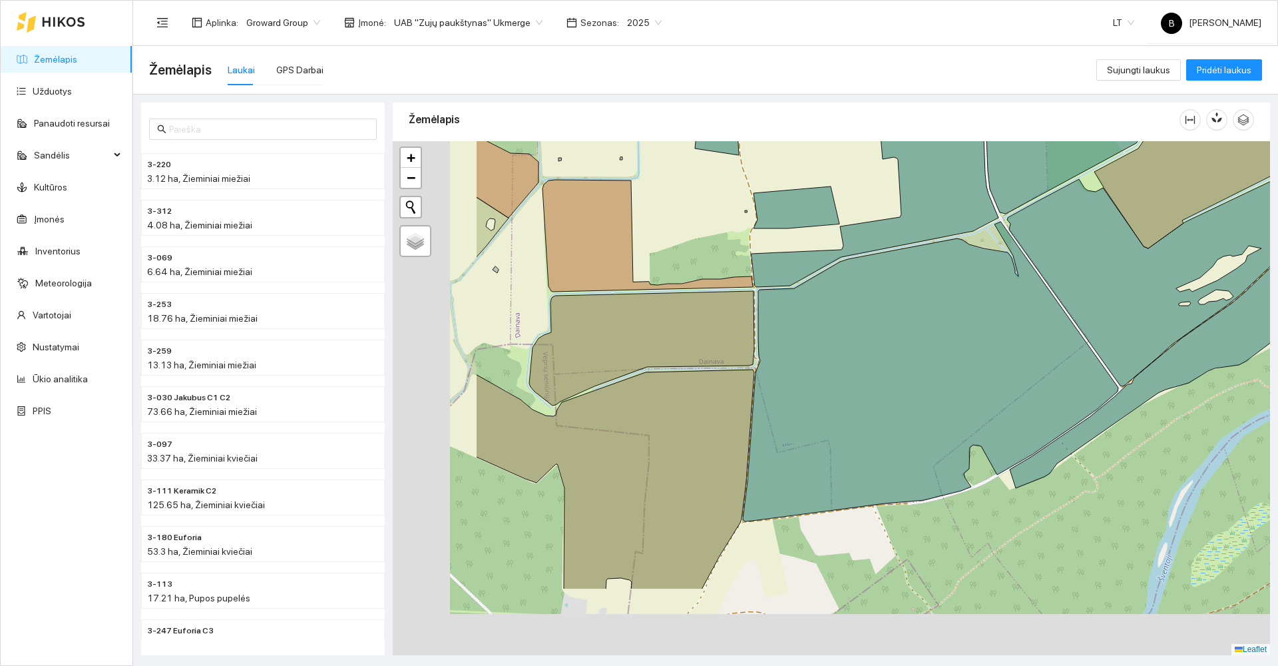
drag, startPoint x: 501, startPoint y: 305, endPoint x: 680, endPoint y: 180, distance: 218.5
click at [680, 180] on div at bounding box center [831, 398] width 877 height 514
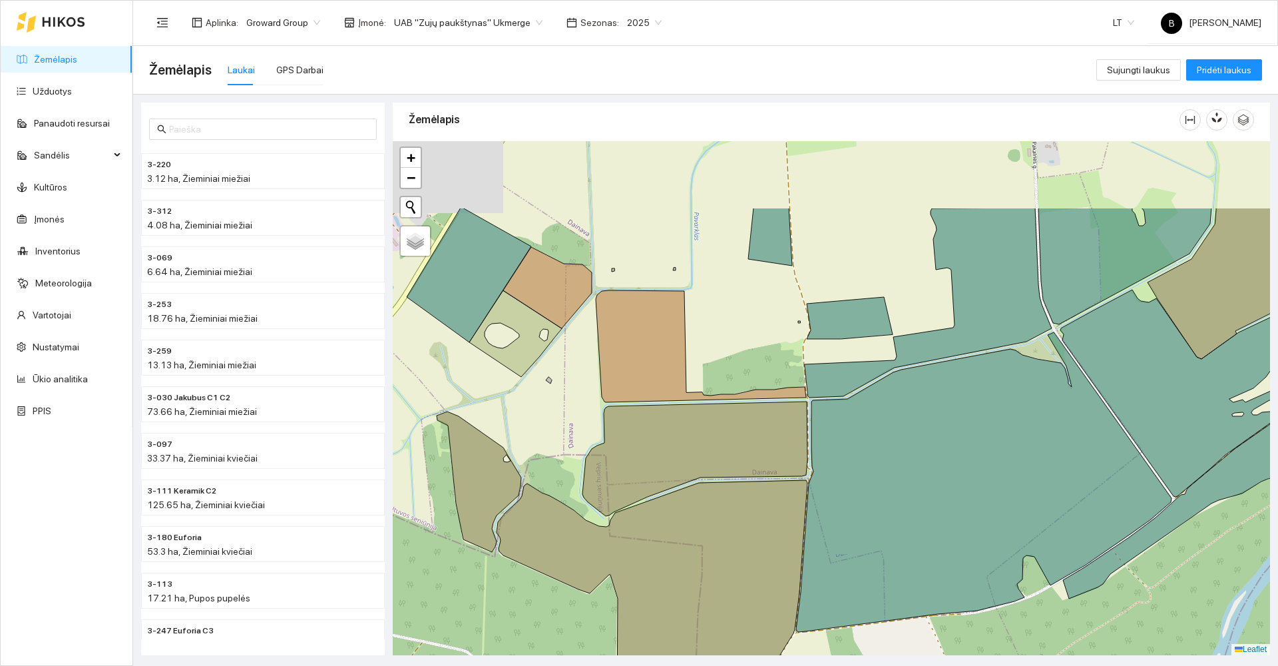
drag, startPoint x: 691, startPoint y: 184, endPoint x: 736, endPoint y: 302, distance: 126.9
click at [736, 302] on div at bounding box center [831, 398] width 877 height 514
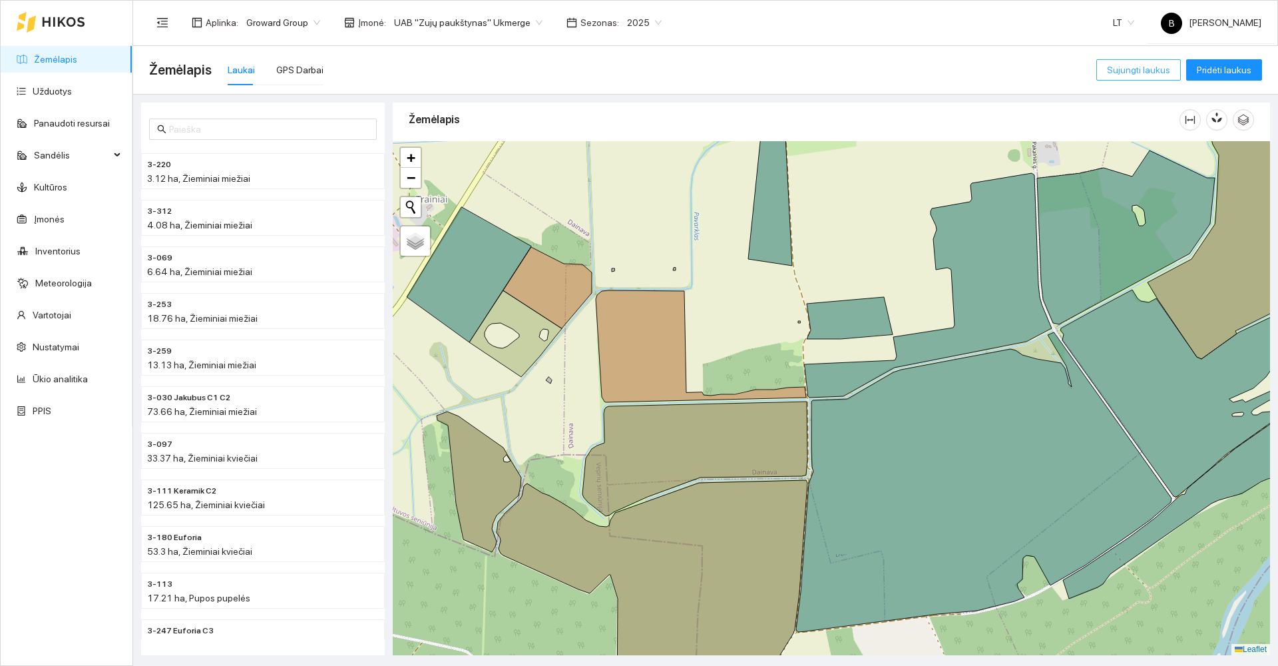
click at [1137, 75] on span "Sujungti laukus" at bounding box center [1138, 70] width 63 height 15
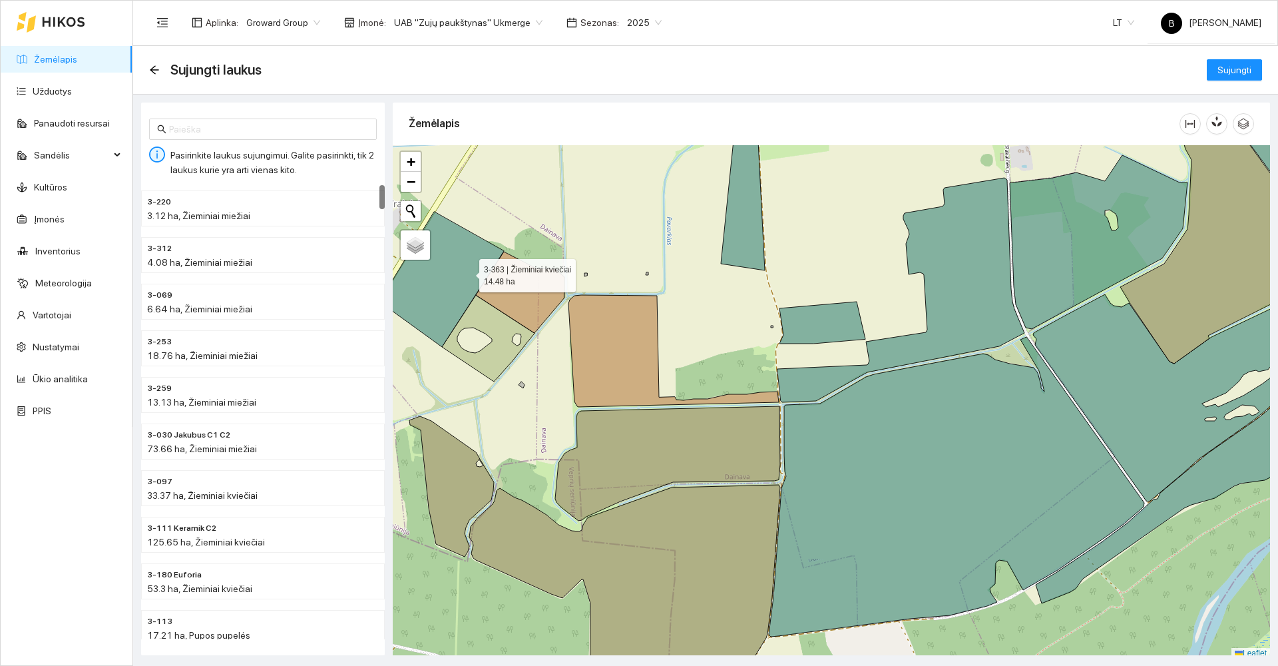
click at [467, 272] on icon at bounding box center [441, 279] width 124 height 135
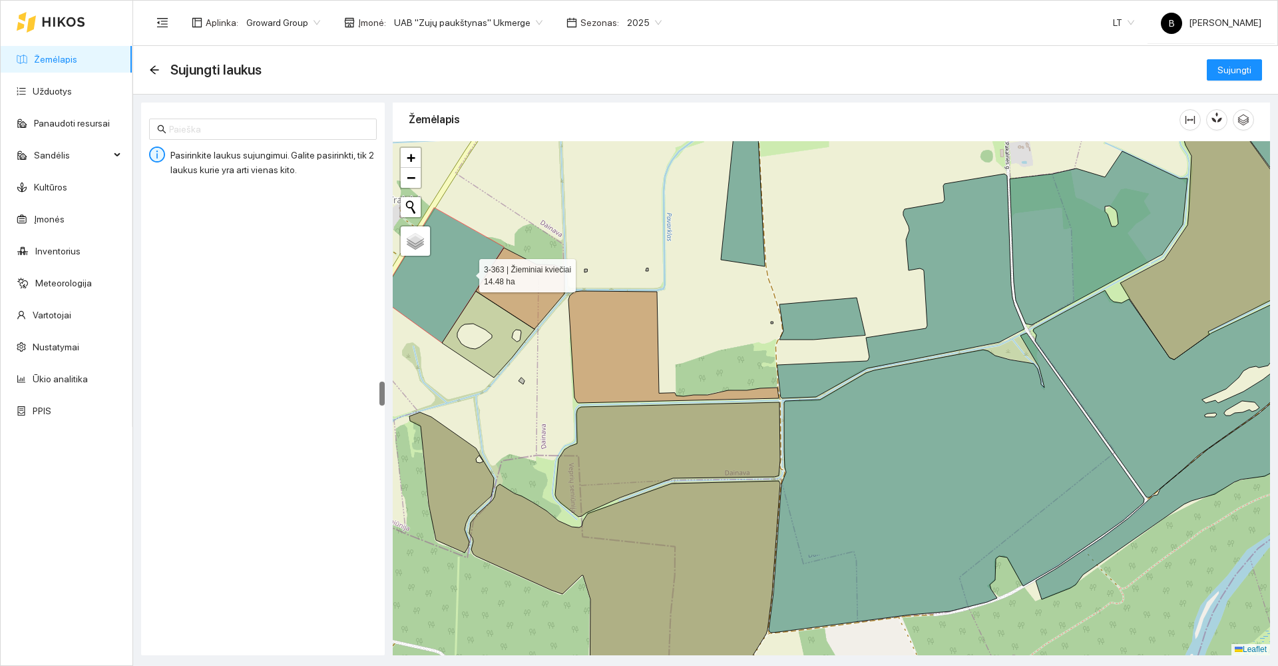
scroll to position [3672, 0]
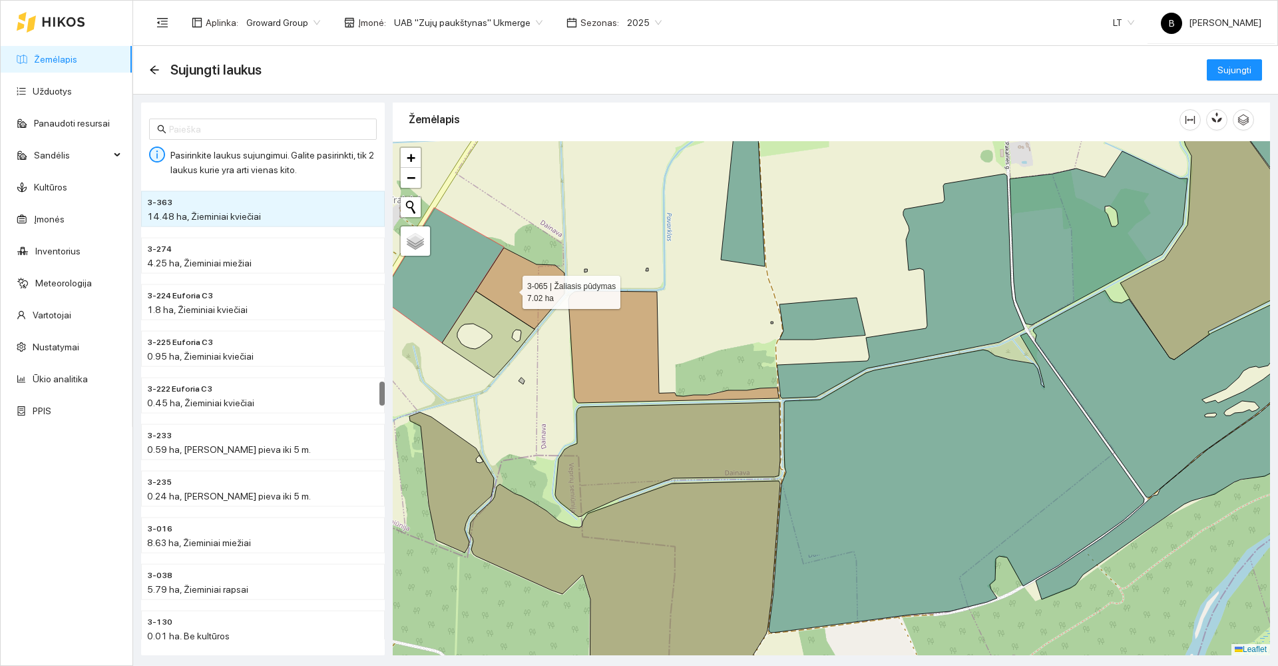
click at [511, 289] on icon at bounding box center [520, 288] width 89 height 81
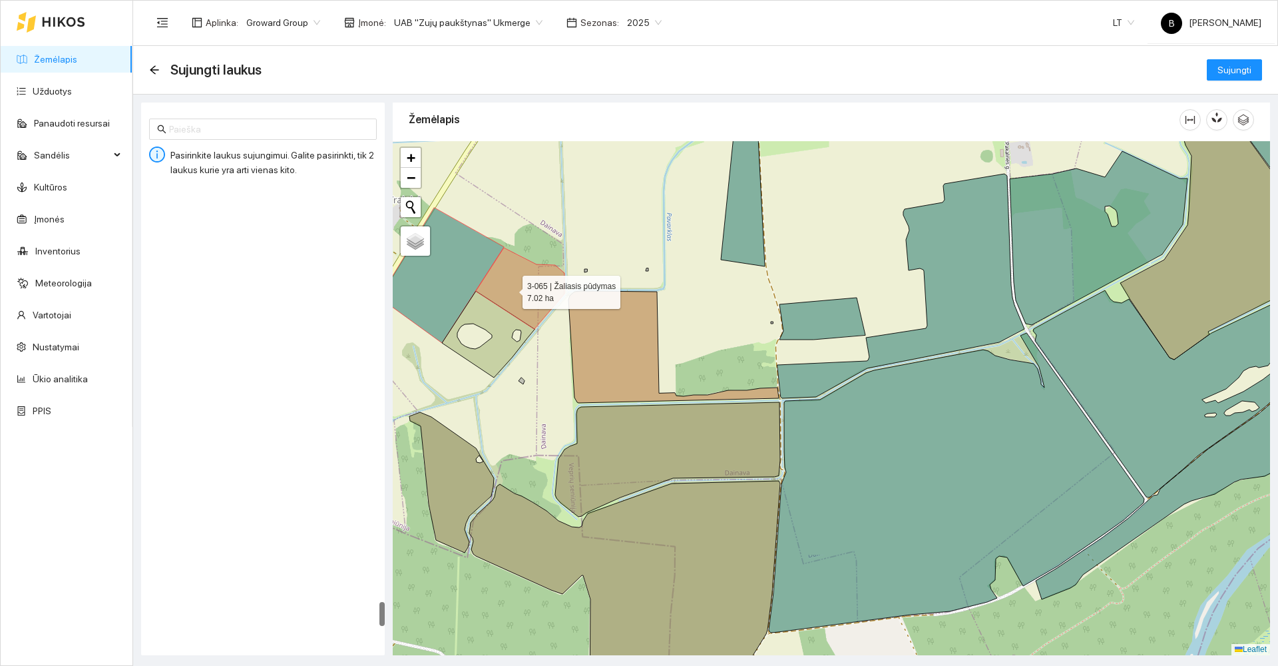
scroll to position [7810, 0]
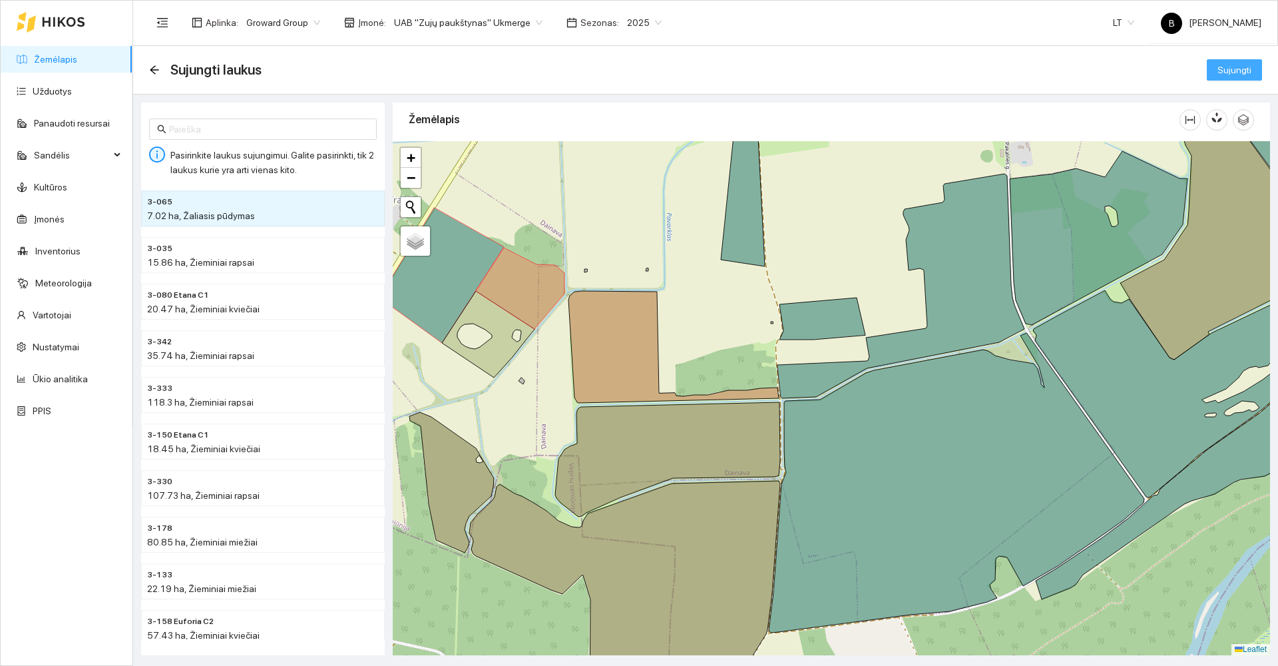
click at [1238, 68] on span "Sujungti" at bounding box center [1235, 70] width 34 height 15
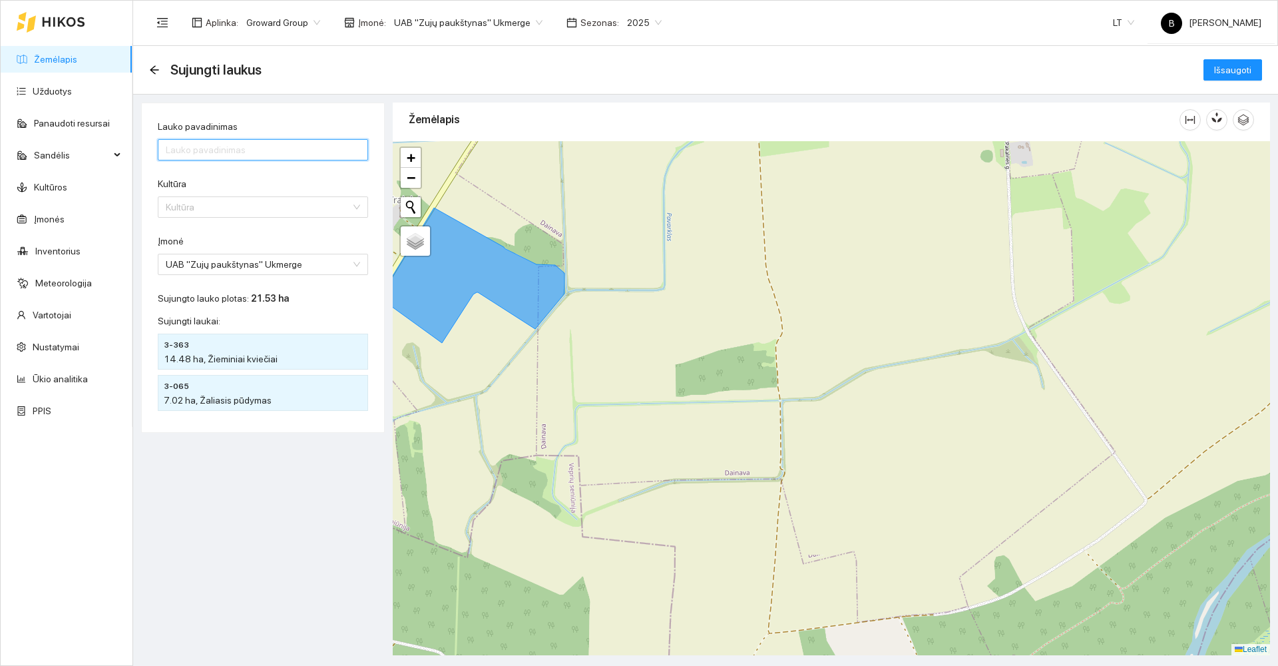
click at [233, 150] on input "Lauko pavadinimas" at bounding box center [263, 149] width 210 height 21
type input "3-363"
click at [243, 210] on input "Kultūra" at bounding box center [258, 207] width 185 height 20
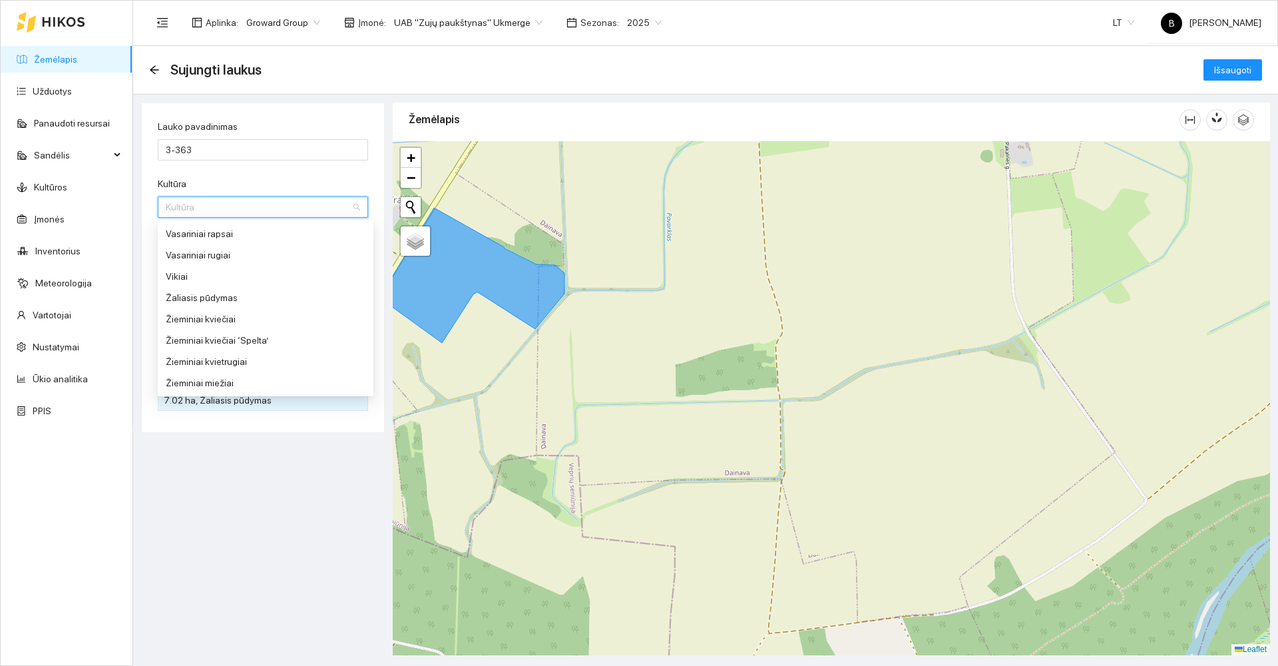
scroll to position [1465, 0]
click at [223, 264] on div "Žieminiai kviečiai" at bounding box center [266, 260] width 200 height 15
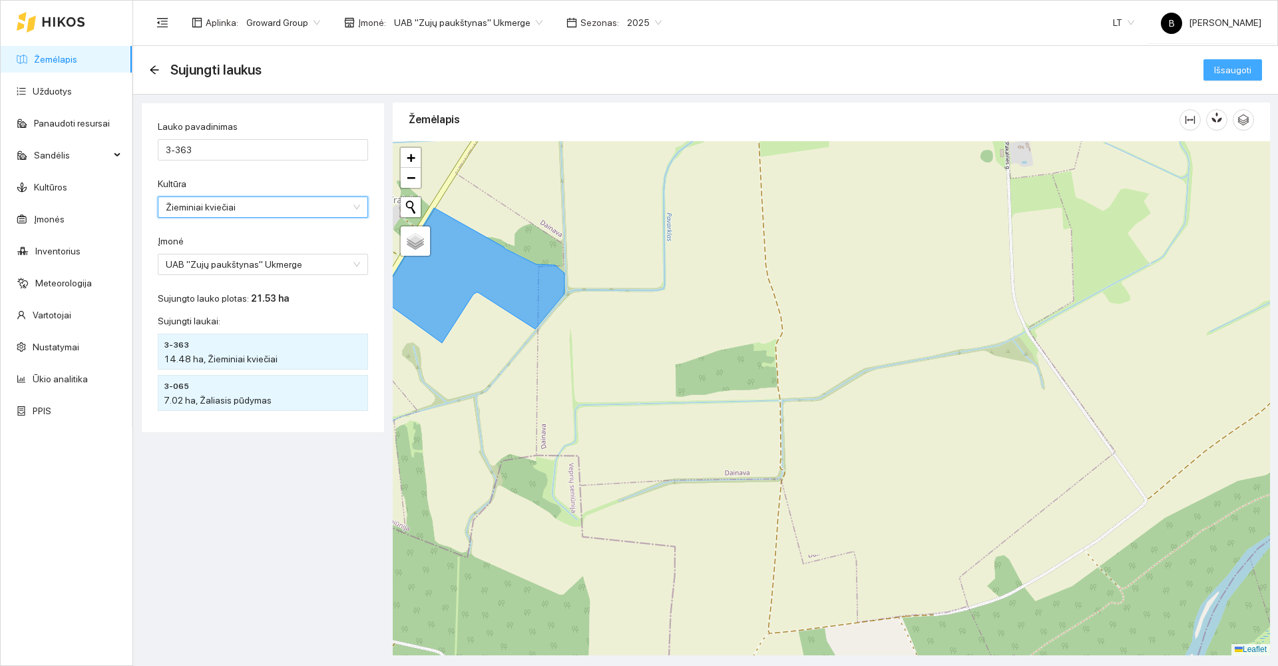
click at [1242, 69] on span "Išsaugoti" at bounding box center [1232, 70] width 37 height 15
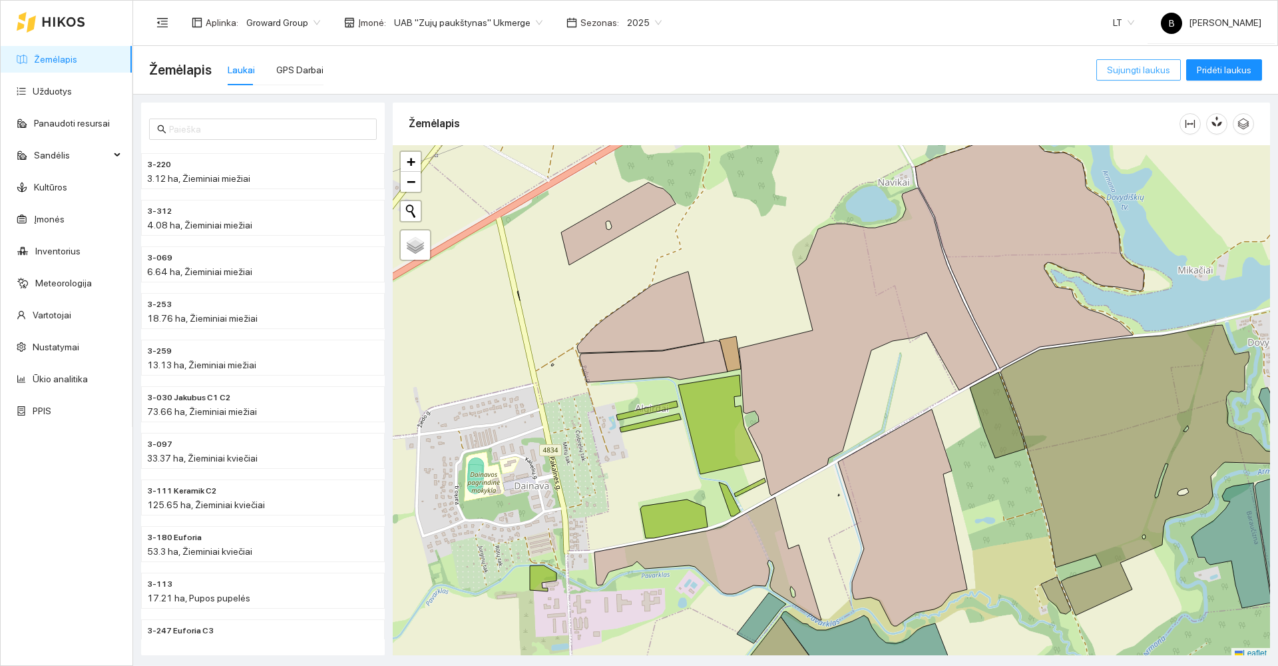
click at [1118, 72] on span "Sujungti laukus" at bounding box center [1138, 70] width 63 height 15
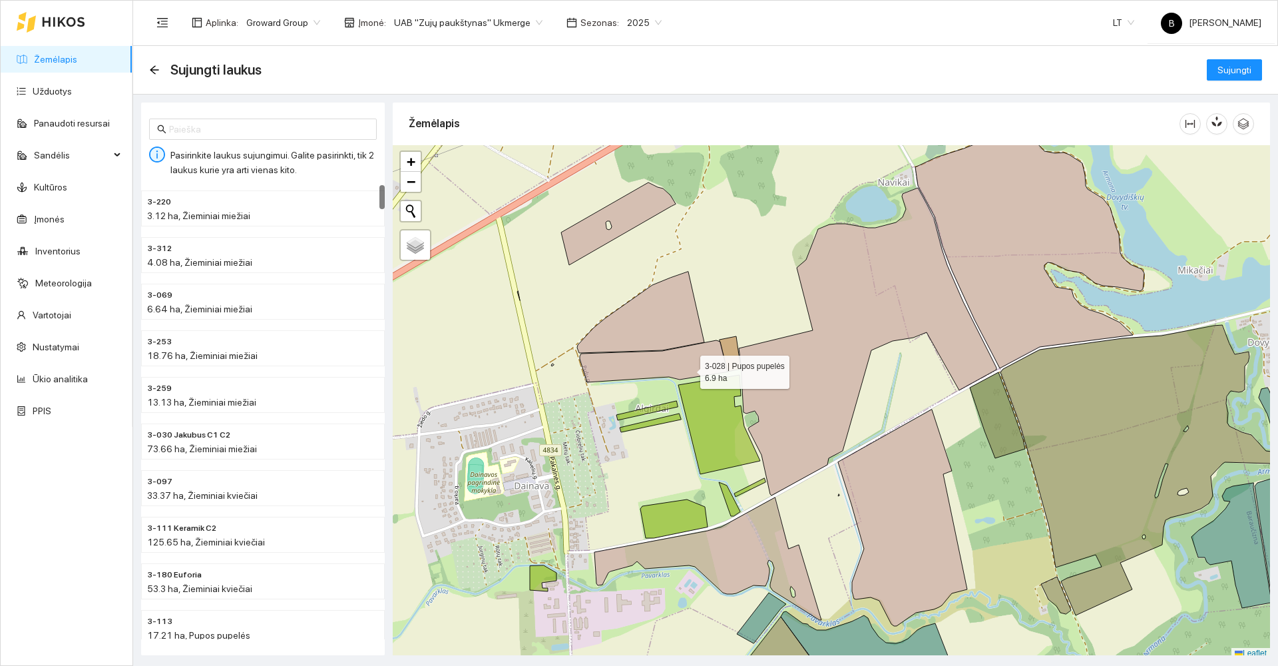
scroll to position [4, 0]
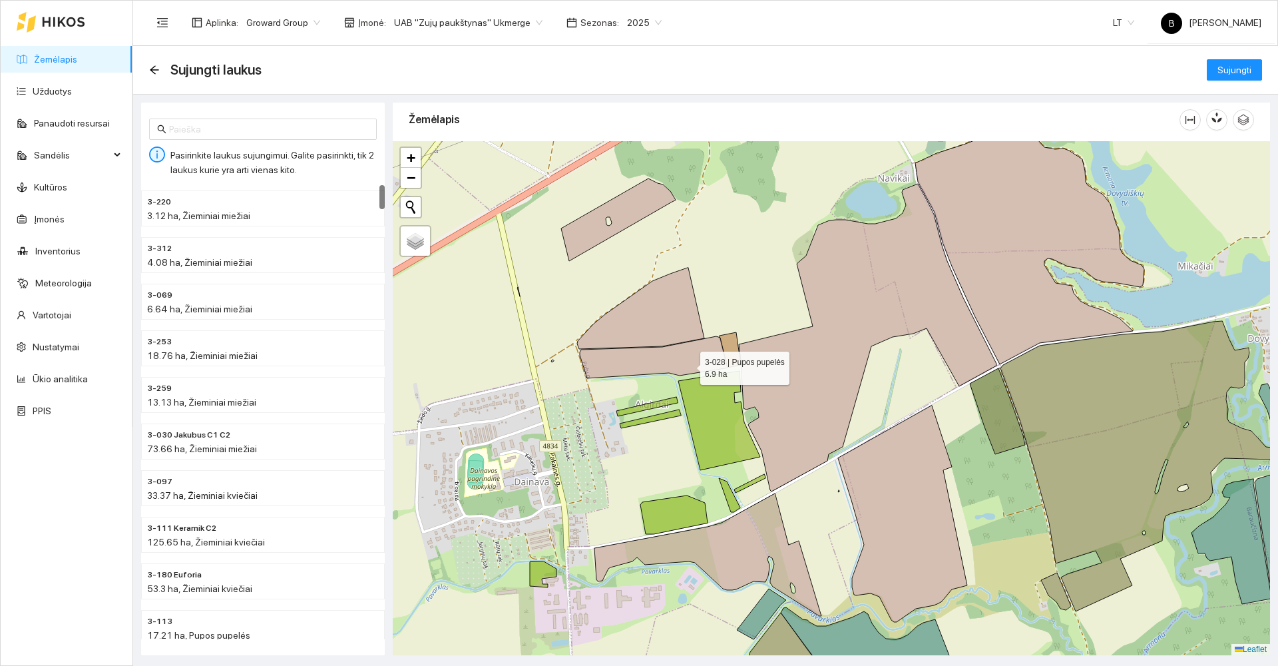
click at [689, 369] on icon at bounding box center [654, 357] width 148 height 42
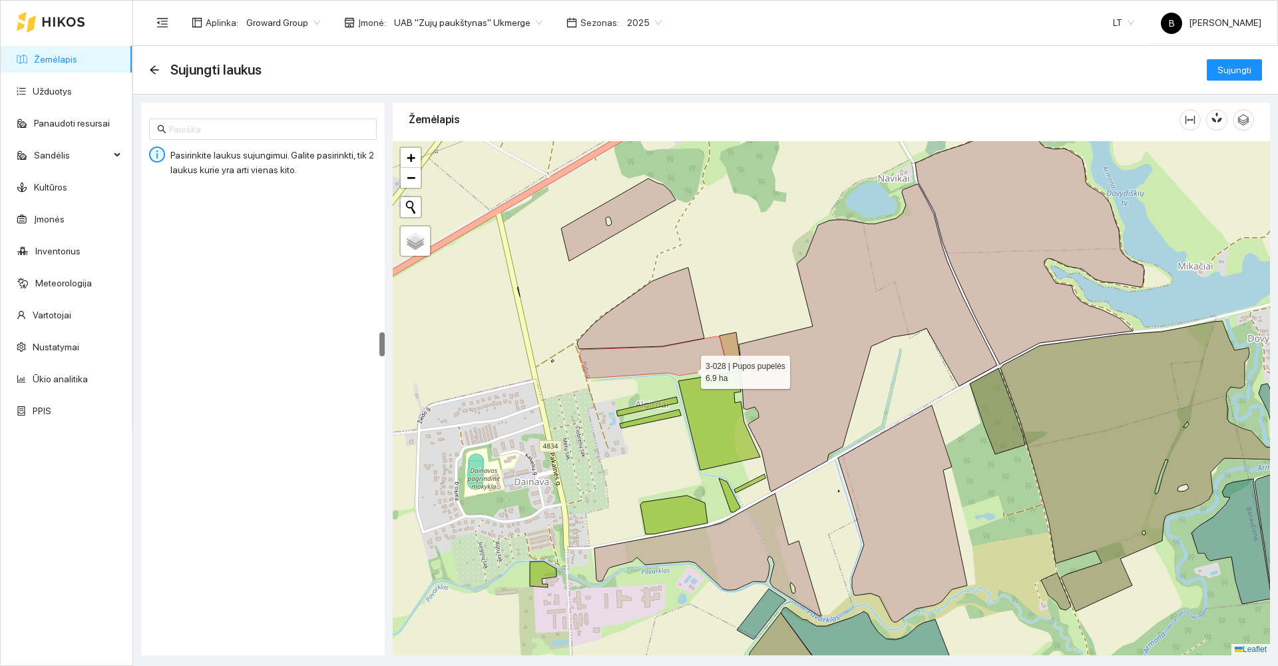
scroll to position [2743, 0]
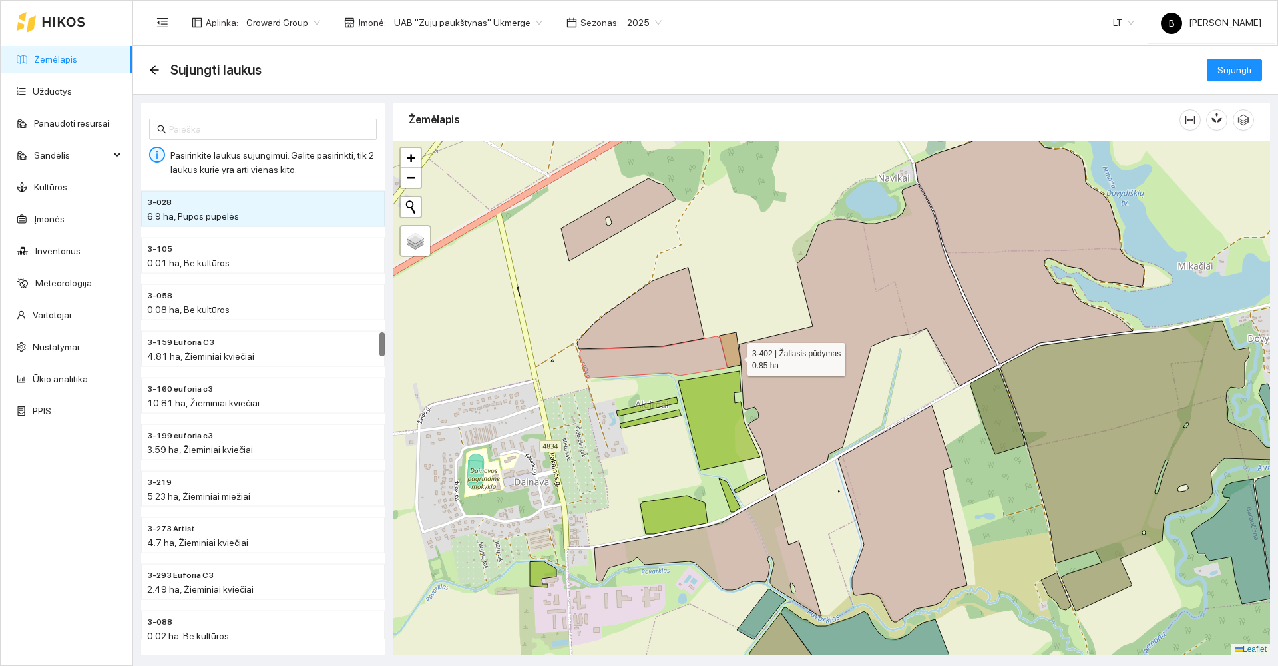
click at [736, 356] on icon at bounding box center [730, 349] width 21 height 35
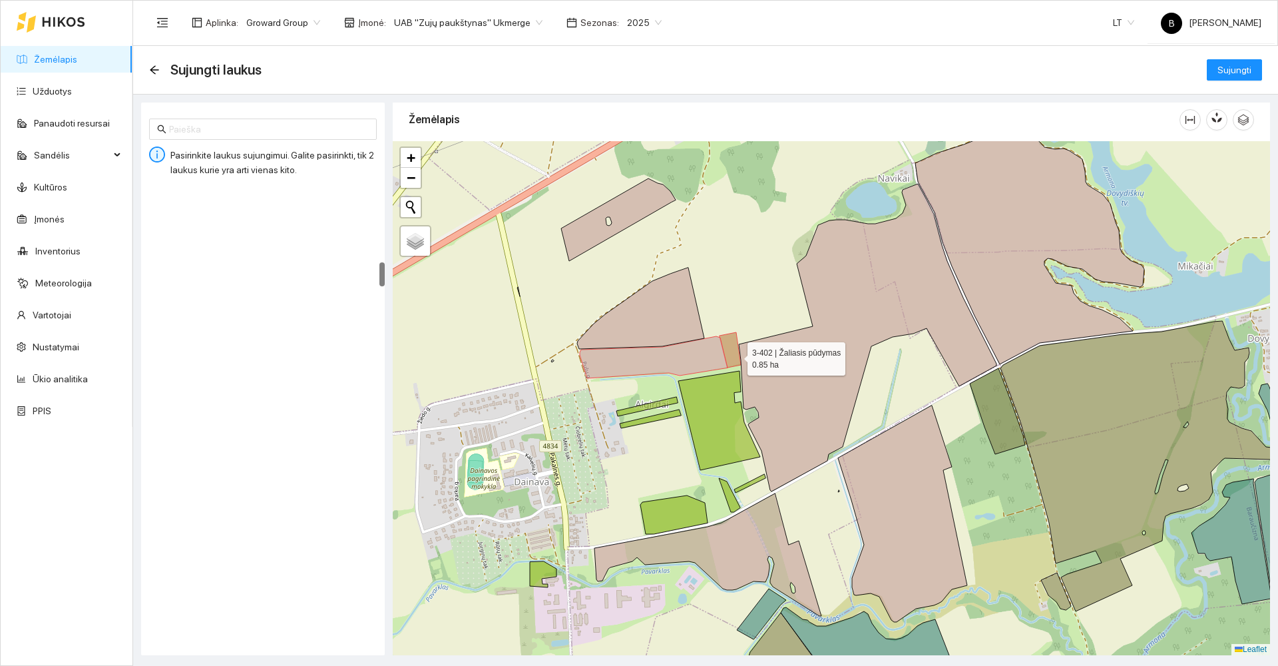
scroll to position [1442, 0]
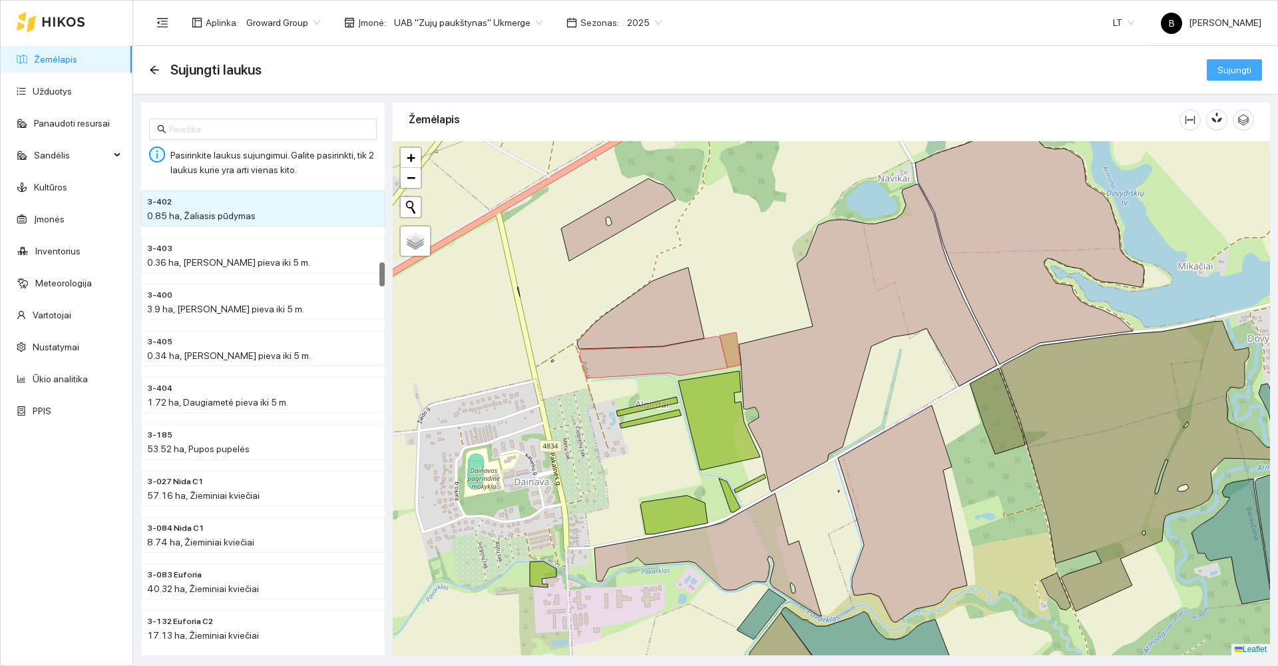
click at [1236, 68] on span "Sujungti" at bounding box center [1235, 70] width 34 height 15
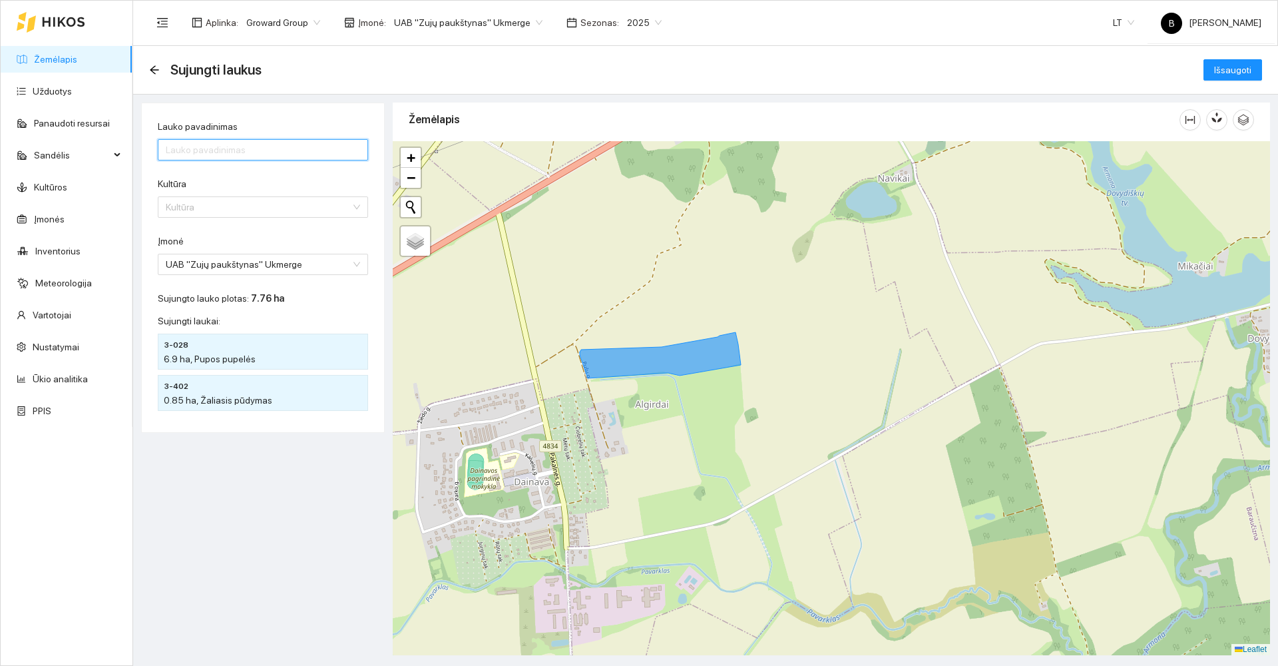
click at [245, 144] on input "Lauko pavadinimas" at bounding box center [263, 149] width 210 height 21
type input "3-028"
click at [265, 179] on div "Kultūra" at bounding box center [263, 186] width 210 height 20
click at [270, 205] on input "Kultūra" at bounding box center [258, 207] width 185 height 20
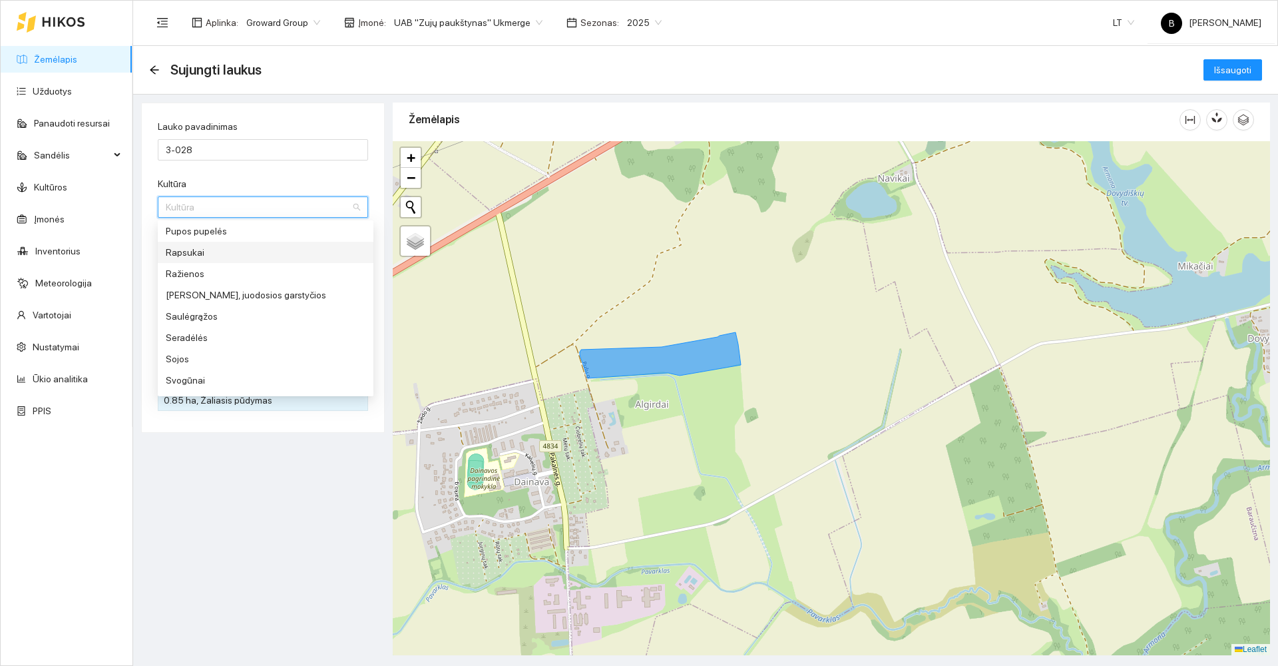
scroll to position [1065, 0]
click at [216, 294] on div "Pupos pupelės" at bounding box center [266, 297] width 200 height 15
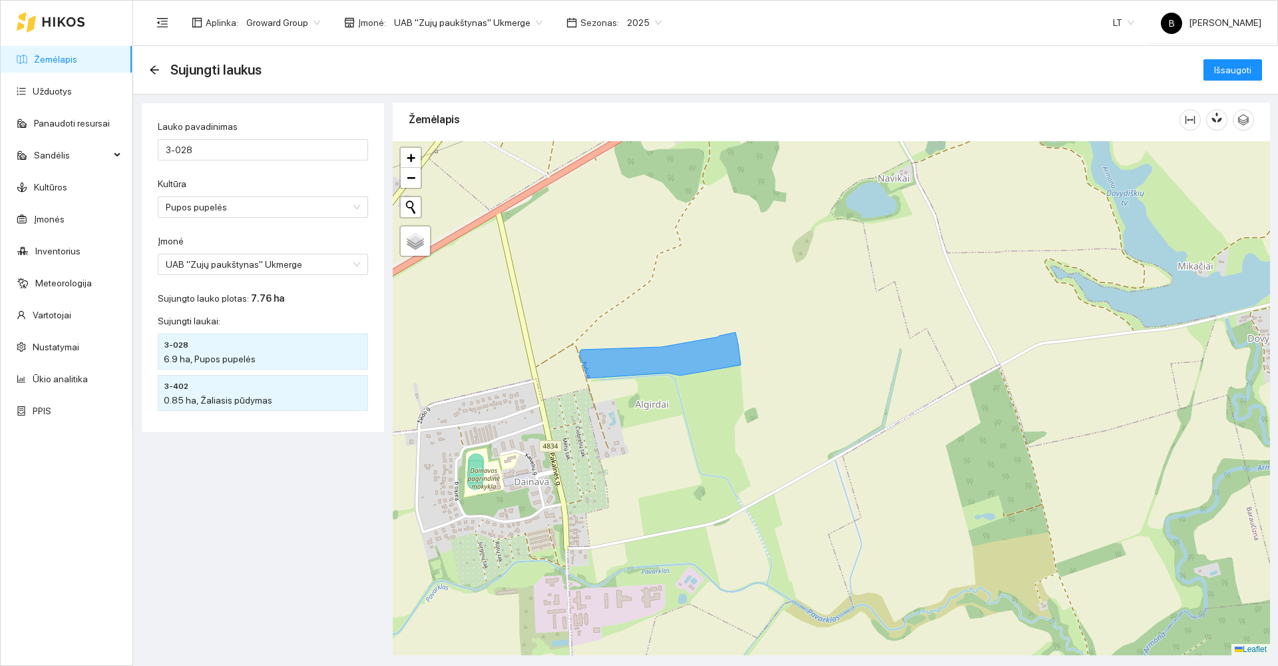
click at [291, 180] on div "Kultūra" at bounding box center [263, 186] width 210 height 20
click at [1224, 75] on span "Išsaugoti" at bounding box center [1232, 70] width 37 height 15
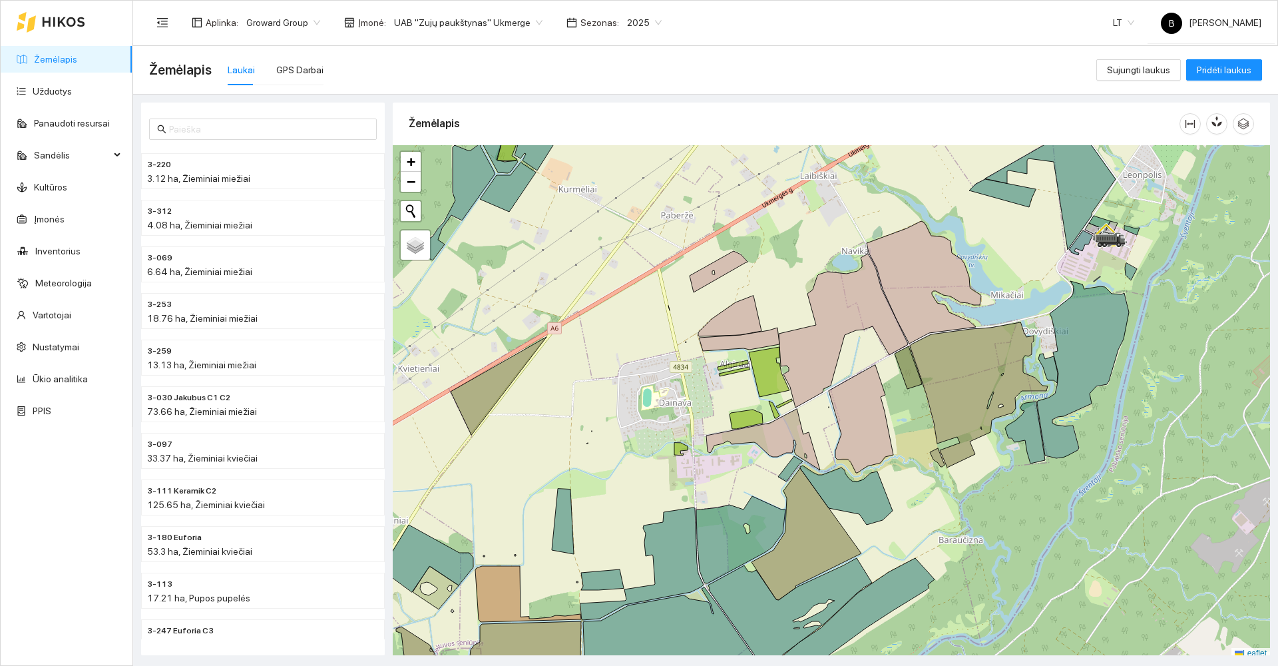
scroll to position [4, 0]
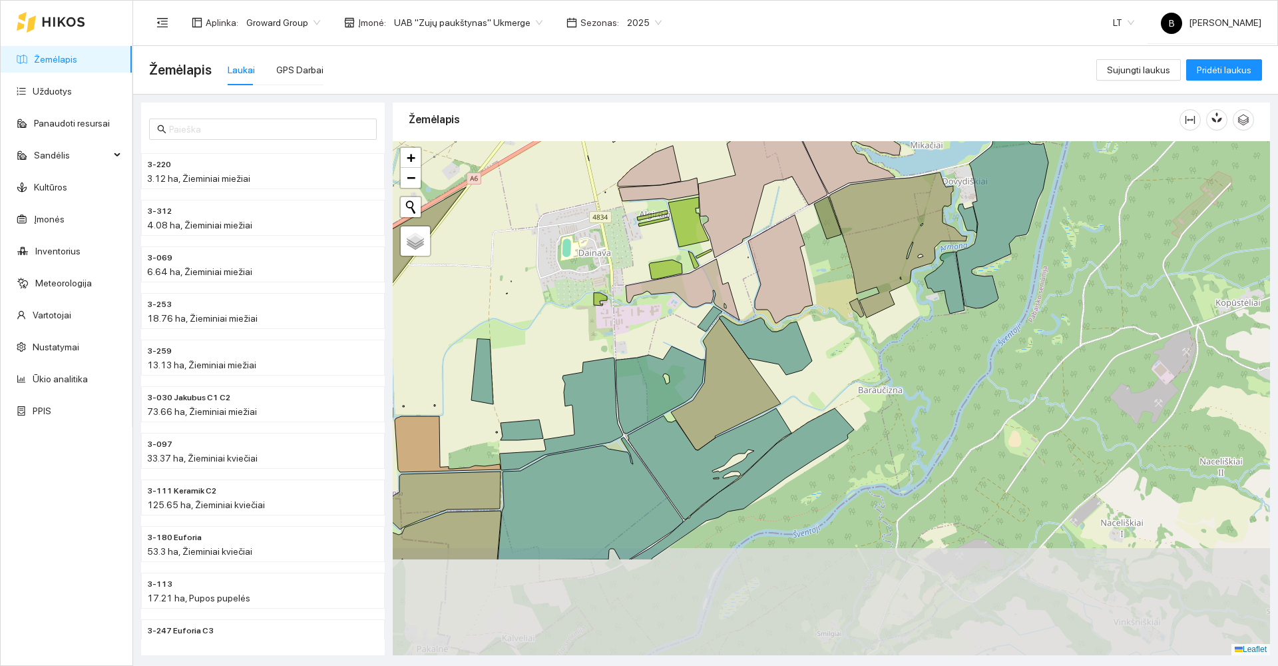
drag, startPoint x: 921, startPoint y: 500, endPoint x: 826, endPoint y: 317, distance: 206.0
click at [826, 317] on div at bounding box center [831, 398] width 877 height 514
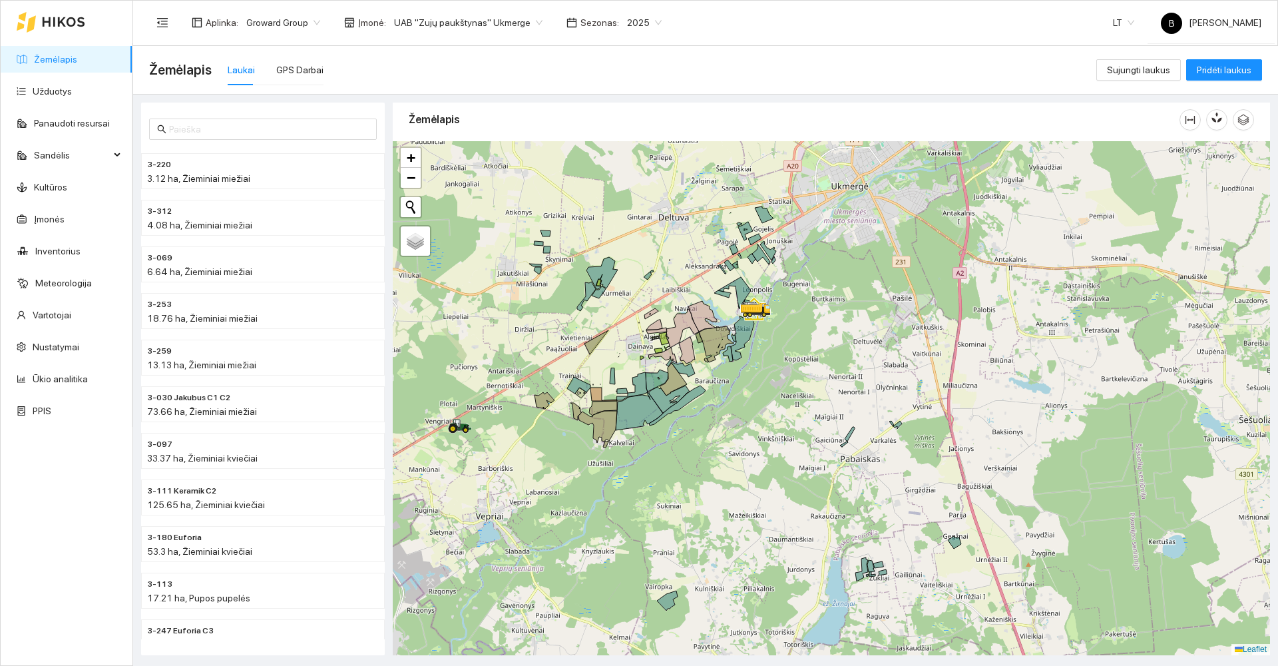
drag, startPoint x: 560, startPoint y: 495, endPoint x: 586, endPoint y: 390, distance: 108.3
click at [585, 402] on div at bounding box center [831, 398] width 877 height 514
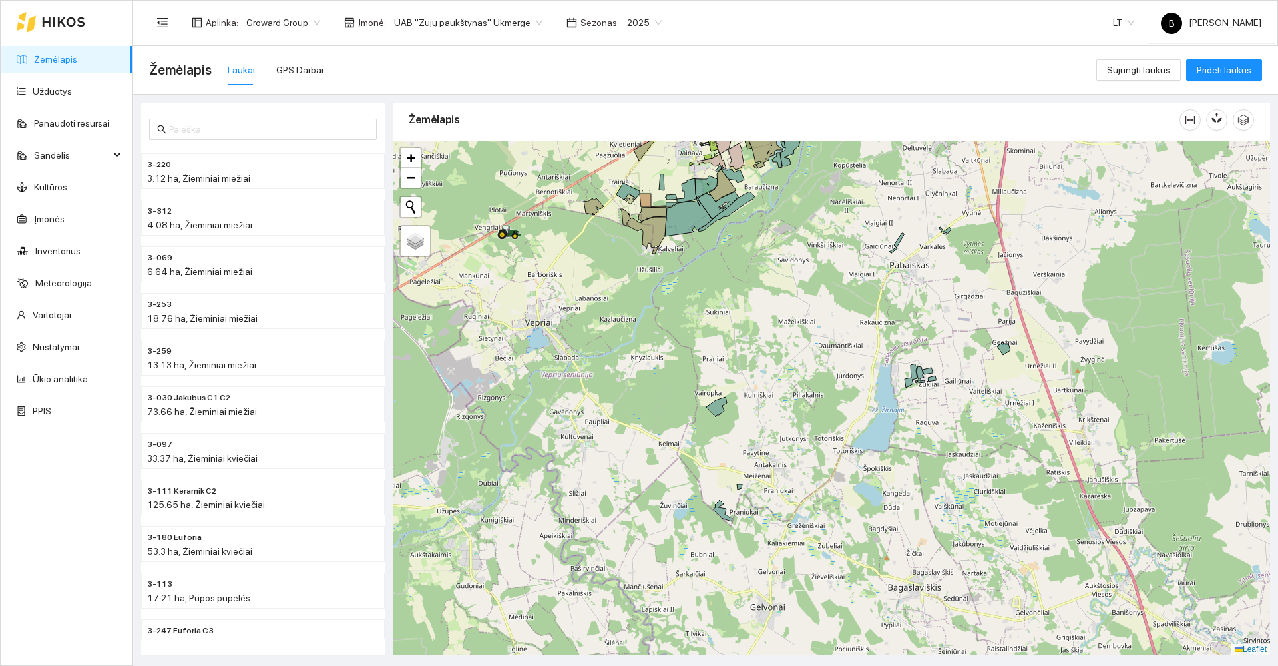
drag, startPoint x: 593, startPoint y: 487, endPoint x: 620, endPoint y: 375, distance: 115.3
click at [620, 381] on div at bounding box center [831, 398] width 877 height 514
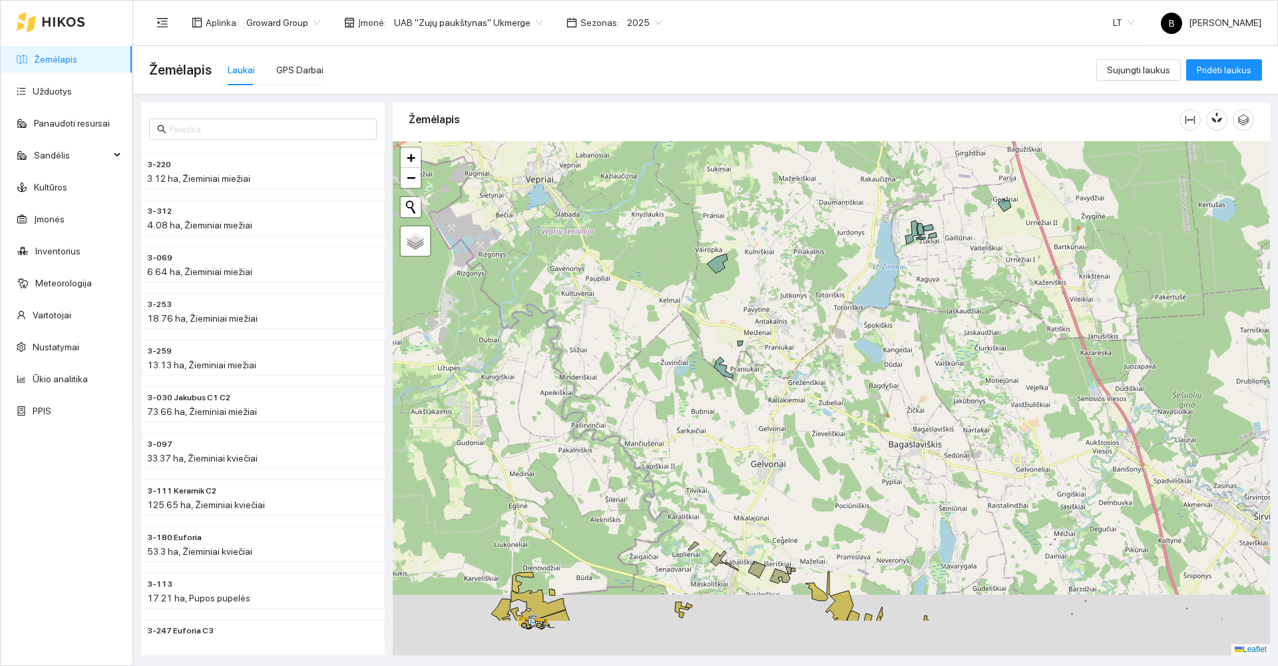
drag, startPoint x: 649, startPoint y: 368, endPoint x: 679, endPoint y: 276, distance: 96.6
click at [678, 280] on div at bounding box center [831, 398] width 877 height 514
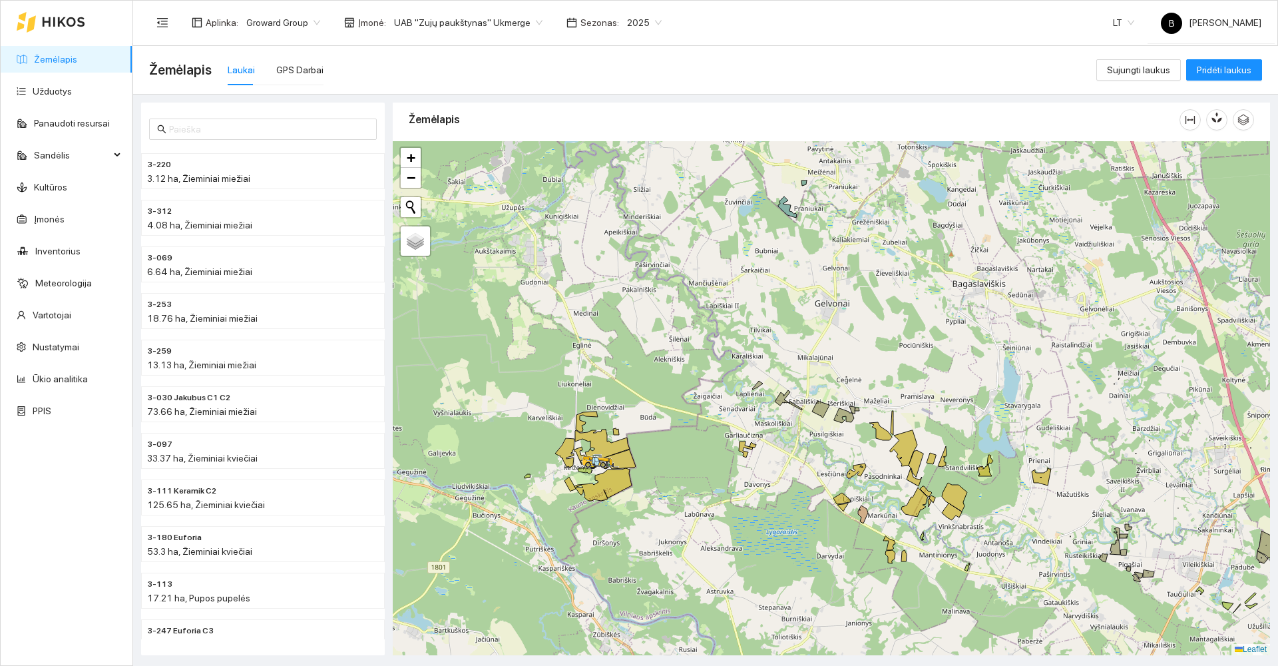
drag, startPoint x: 624, startPoint y: 433, endPoint x: 674, endPoint y: 364, distance: 84.4
click at [674, 365] on div at bounding box center [831, 398] width 877 height 514
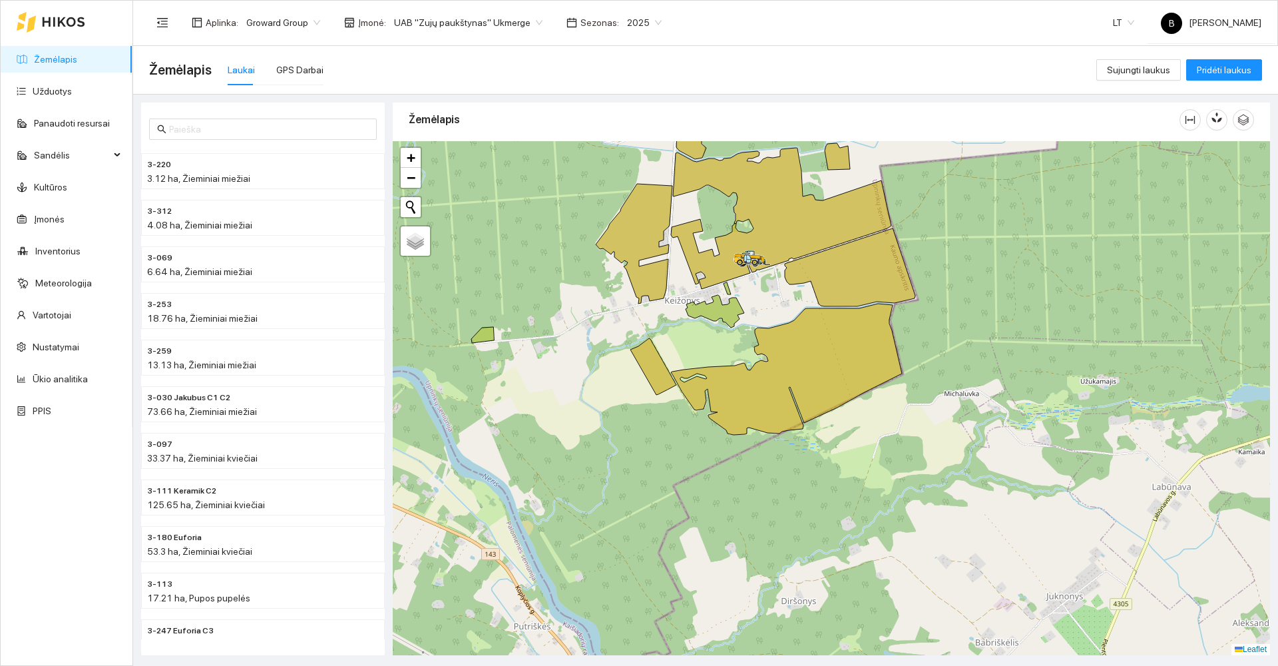
drag, startPoint x: 484, startPoint y: 362, endPoint x: 629, endPoint y: 328, distance: 149.2
click at [629, 328] on div at bounding box center [831, 398] width 877 height 514
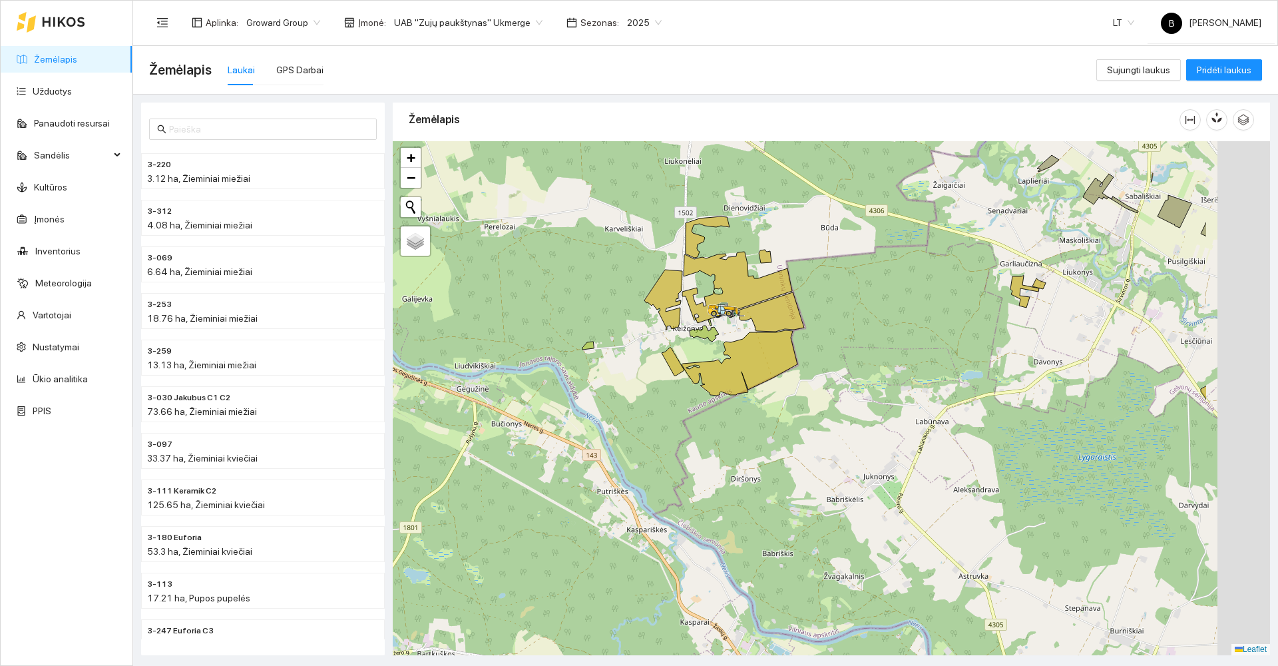
drag, startPoint x: 1035, startPoint y: 246, endPoint x: 877, endPoint y: 305, distance: 168.5
click at [877, 305] on div at bounding box center [831, 398] width 877 height 514
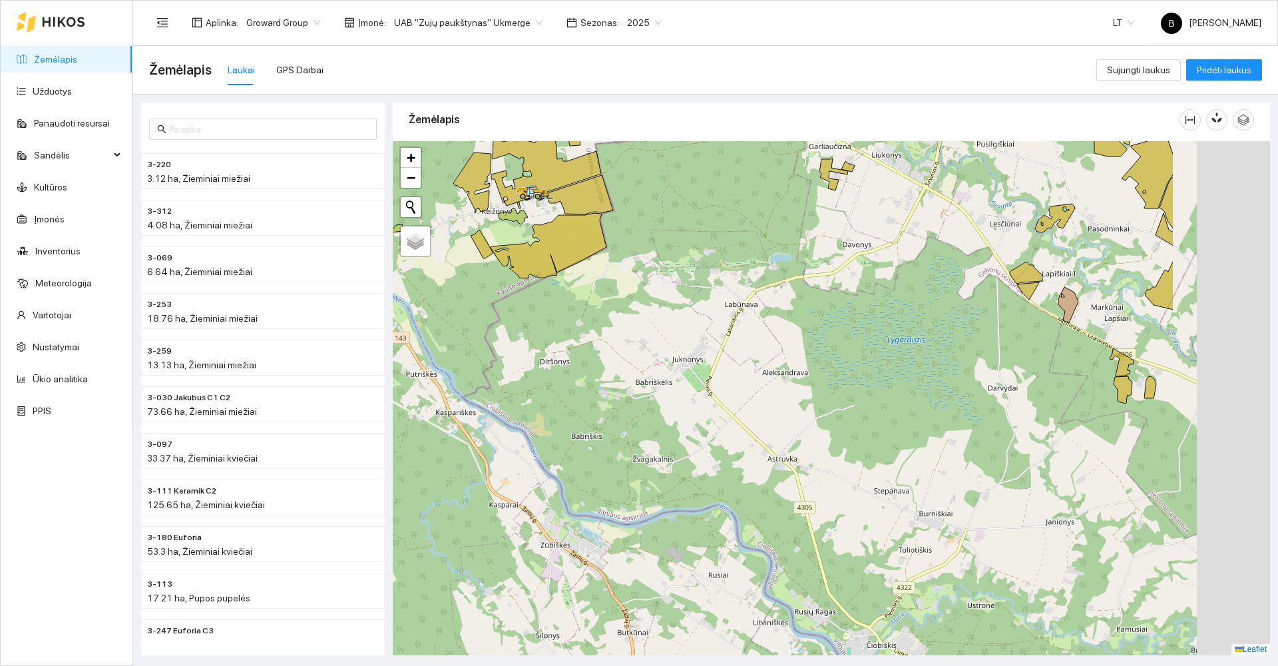
drag, startPoint x: 941, startPoint y: 371, endPoint x: 746, endPoint y: 243, distance: 233.0
click at [747, 244] on div at bounding box center [831, 398] width 877 height 514
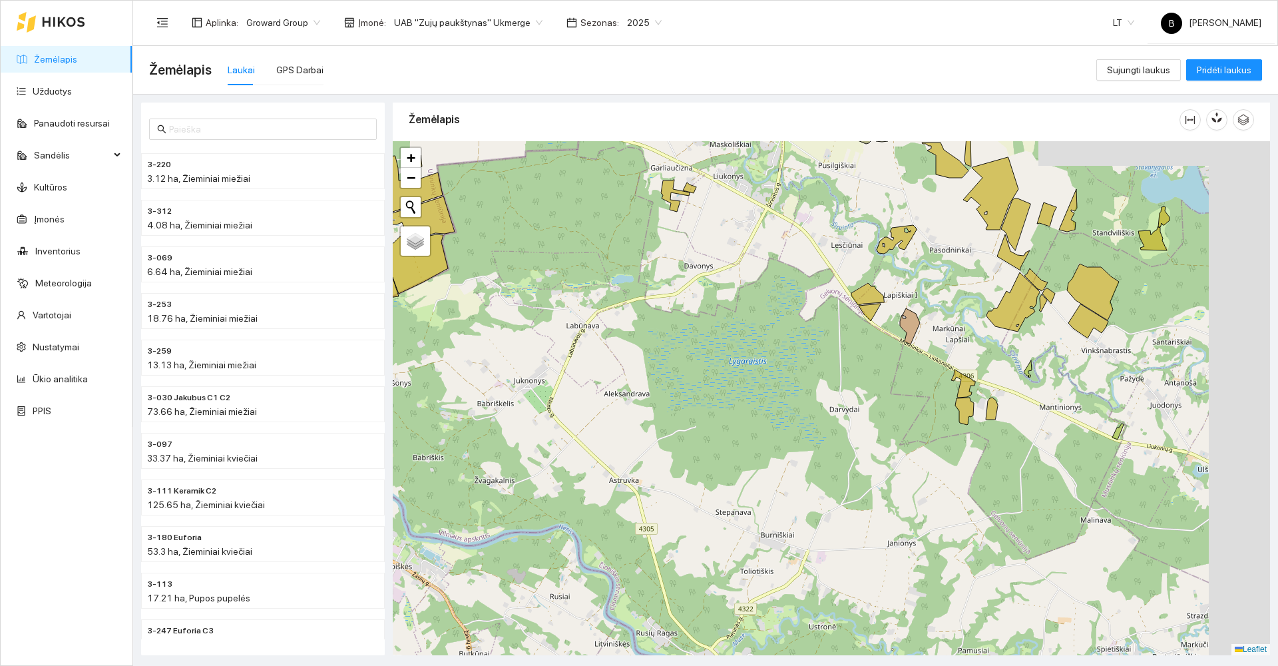
drag, startPoint x: 997, startPoint y: 310, endPoint x: 833, endPoint y: 363, distance: 173.1
click at [833, 363] on div at bounding box center [831, 398] width 877 height 514
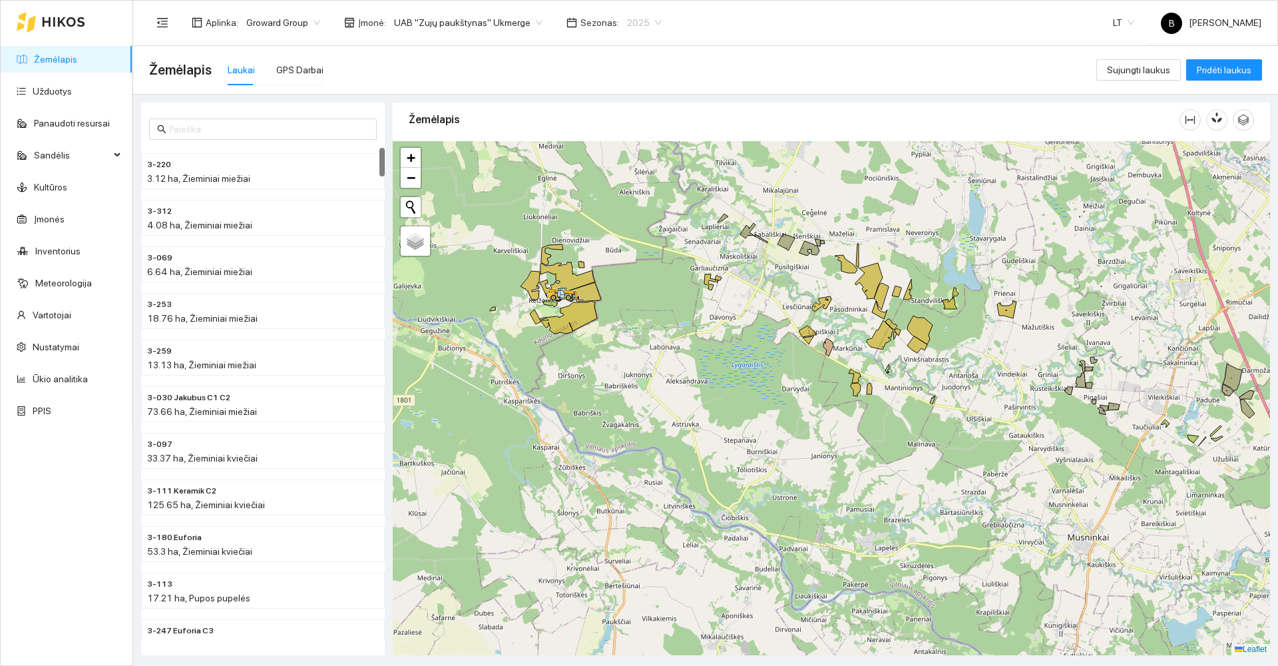
click at [632, 23] on span "2025" at bounding box center [644, 23] width 35 height 20
click at [624, 172] on div "2026" at bounding box center [628, 176] width 35 height 15
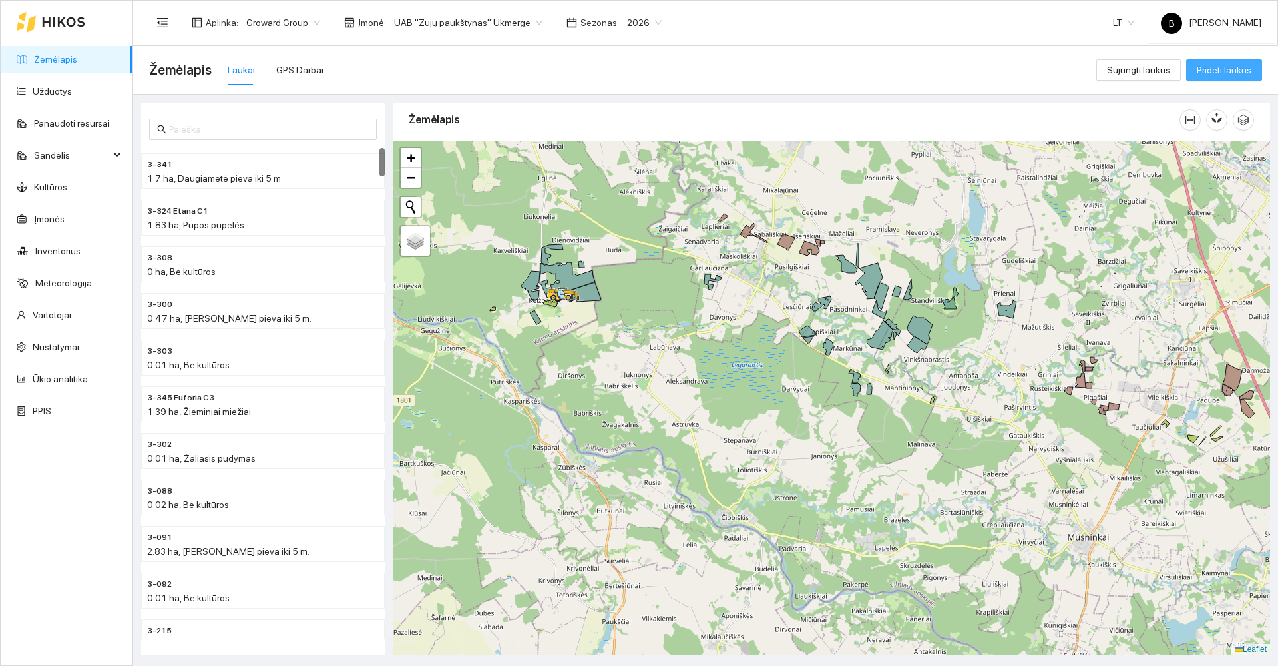
click at [1218, 76] on span "Pridėti laukus" at bounding box center [1224, 70] width 55 height 15
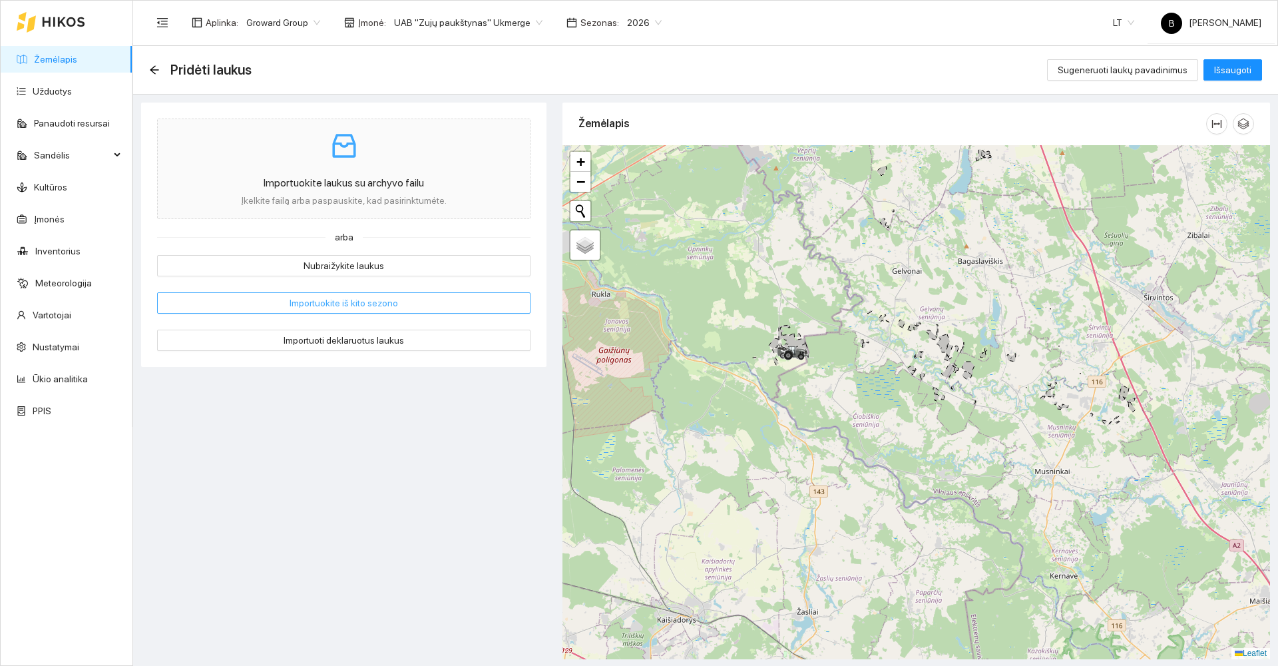
click at [344, 302] on span "Importuokite iš kito sezono" at bounding box center [344, 303] width 109 height 15
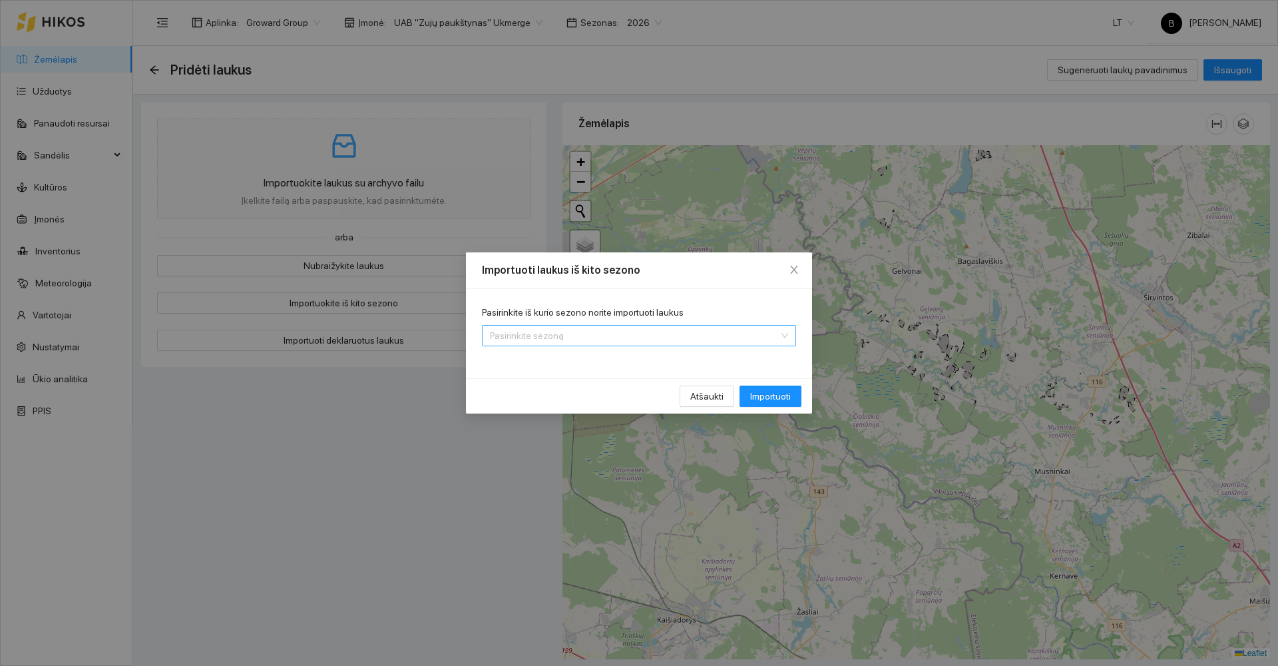
click at [572, 335] on input "Pasirinkite iš kurio sezono norite importuoti laukus" at bounding box center [634, 336] width 289 height 20
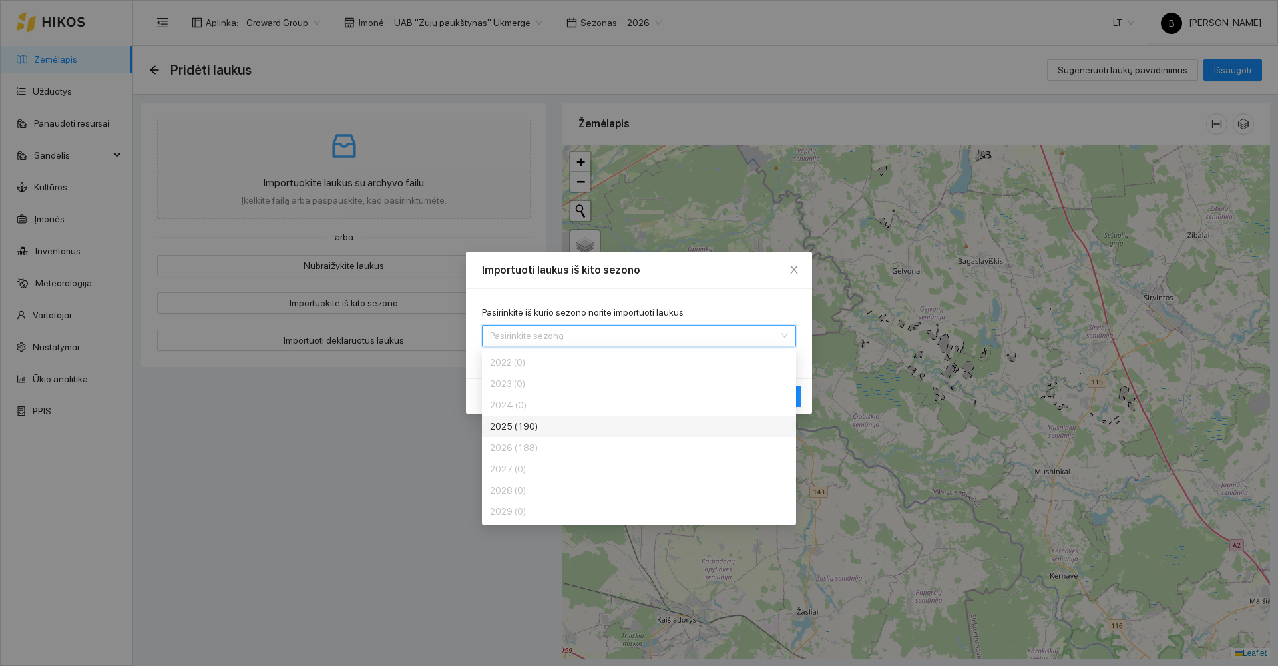
click at [554, 428] on div "2025 (190)" at bounding box center [590, 426] width 200 height 15
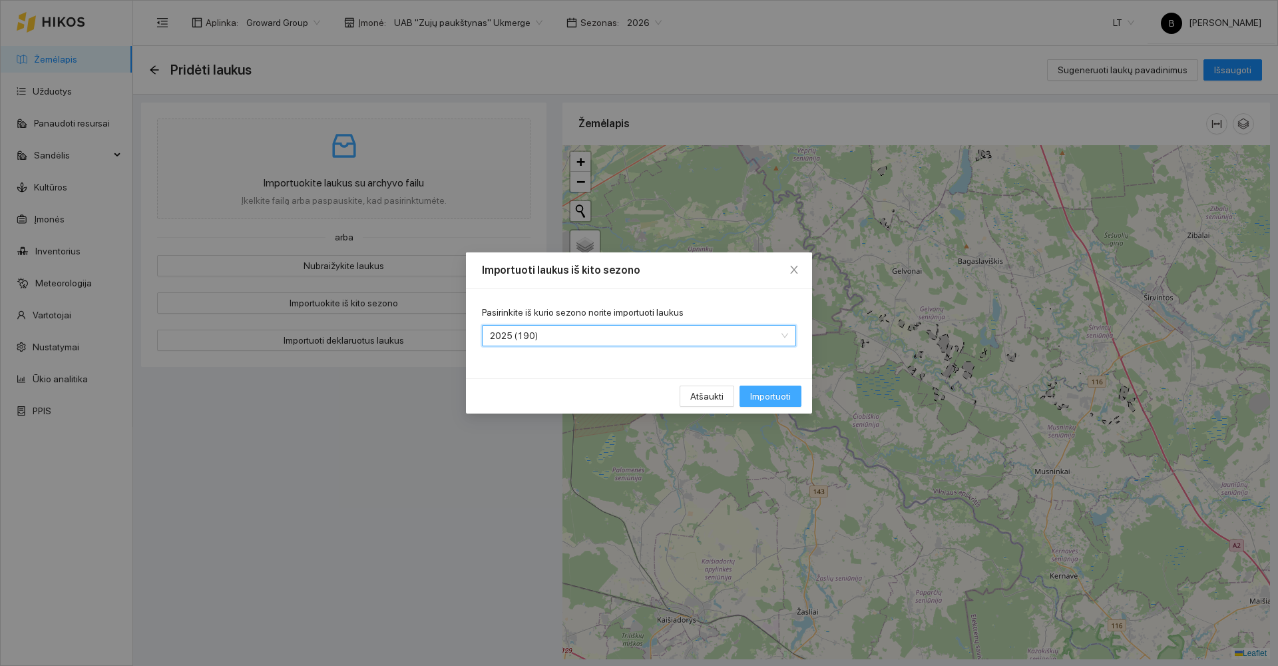
click at [766, 397] on span "Importuoti" at bounding box center [770, 396] width 41 height 15
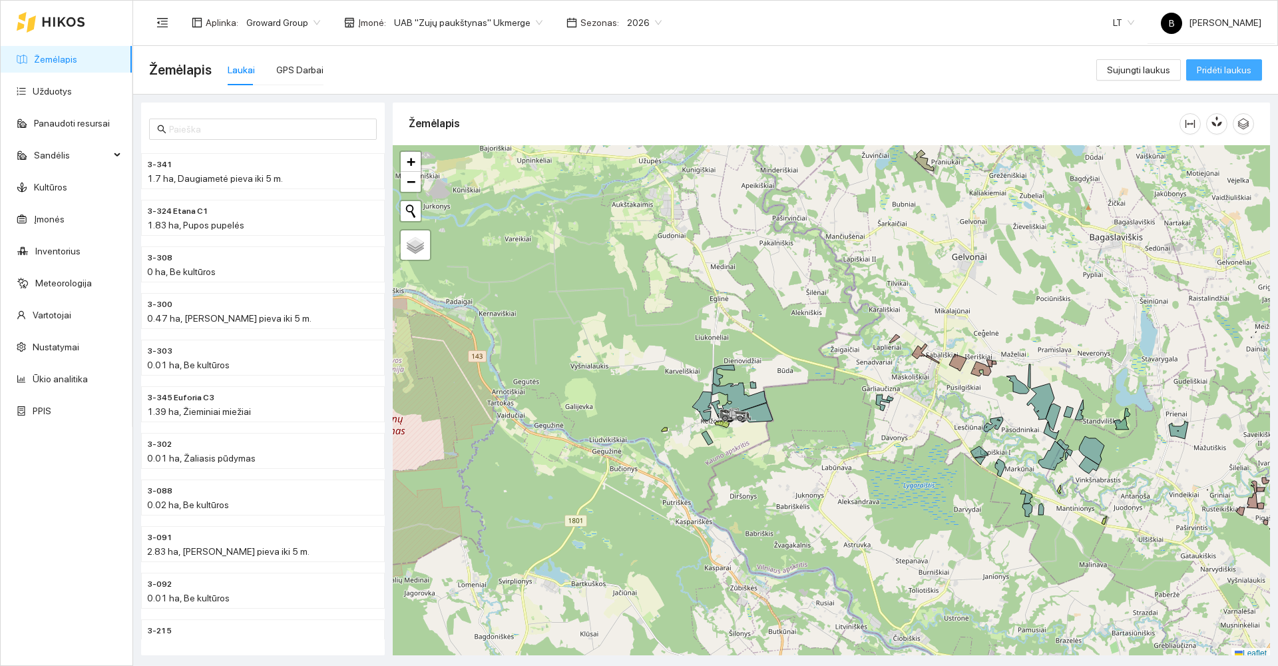
click at [1222, 67] on span "Pridėti laukus" at bounding box center [1224, 70] width 55 height 15
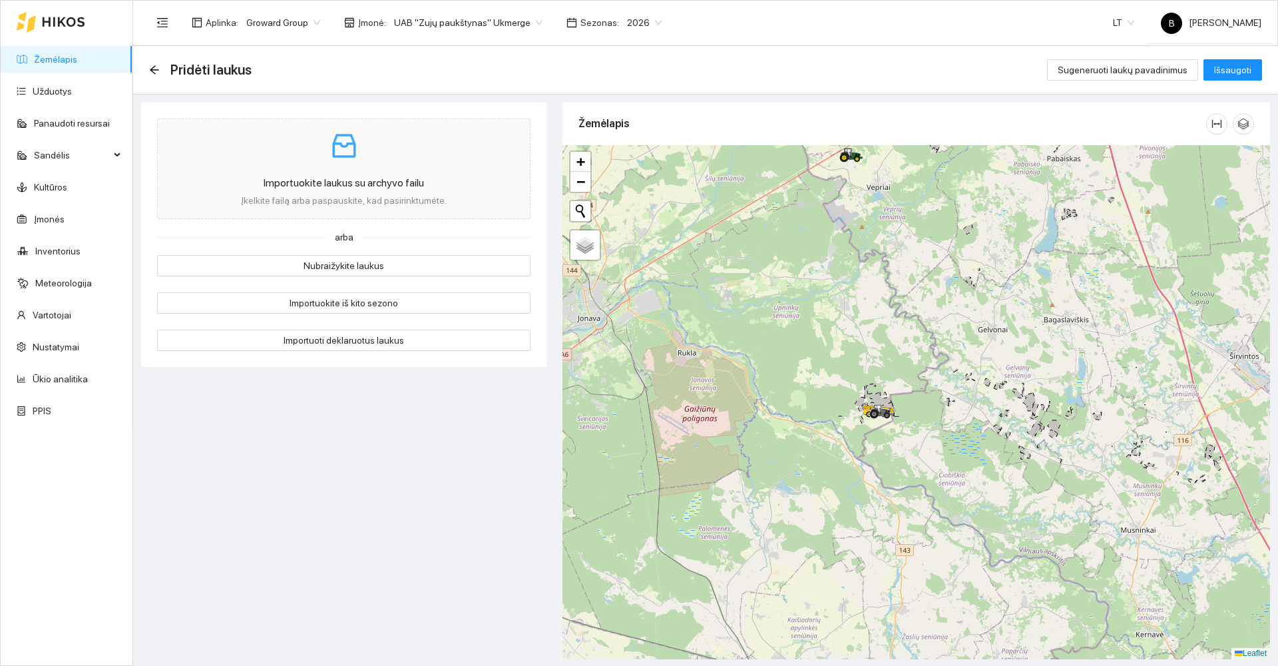
click at [467, 477] on div "Importuokite laukus su archyvo failu Įkelkite failą arba paspauskite, kad pasir…" at bounding box center [343, 379] width 413 height 553
click at [153, 73] on icon "arrow-left" at bounding box center [154, 70] width 11 height 11
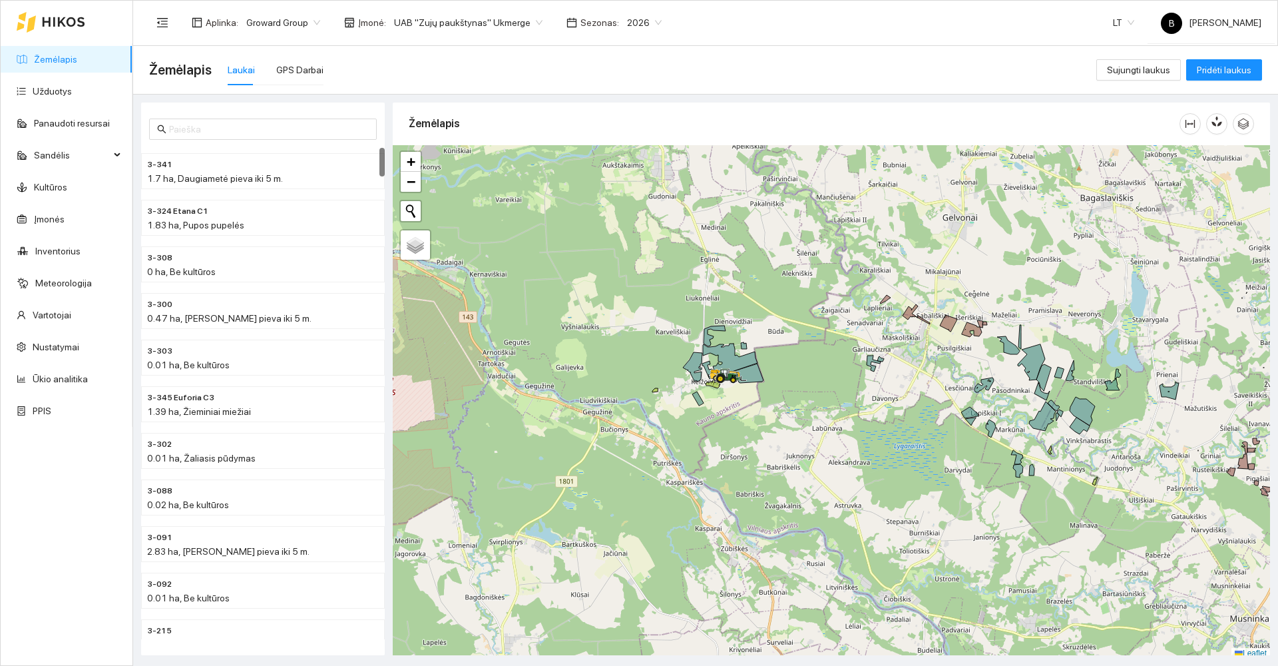
click at [627, 23] on span "2026" at bounding box center [644, 23] width 35 height 20
click at [628, 154] on div "2025" at bounding box center [628, 155] width 35 height 15
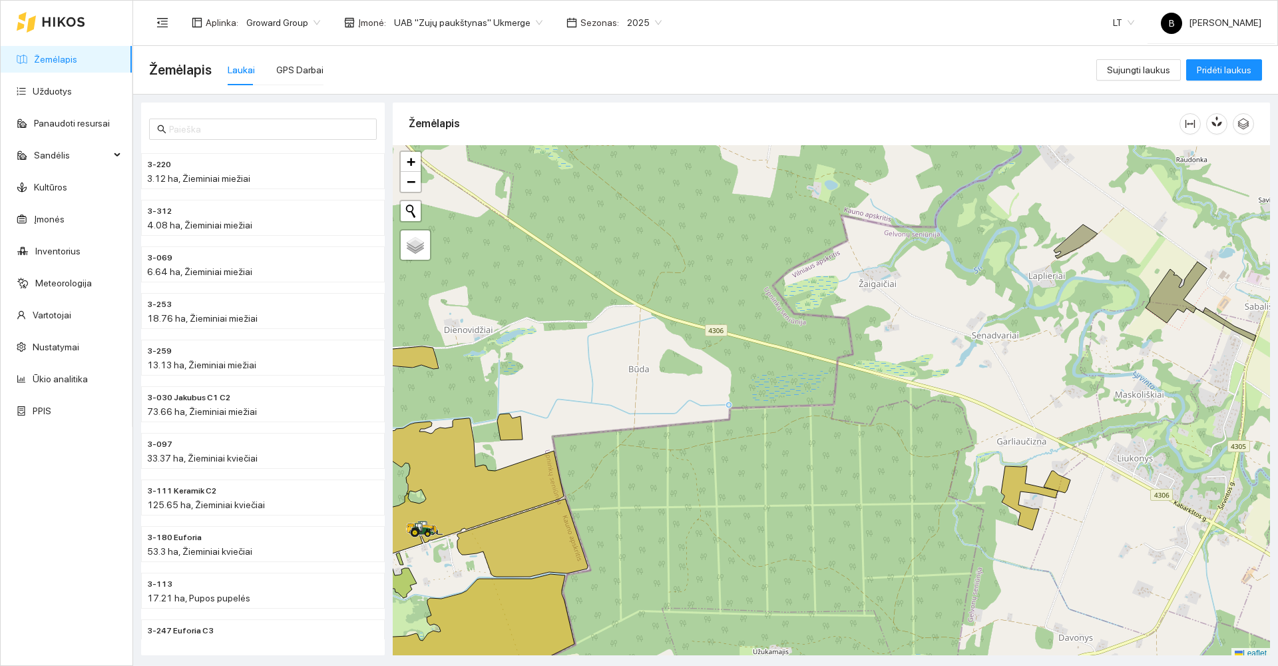
scroll to position [4, 0]
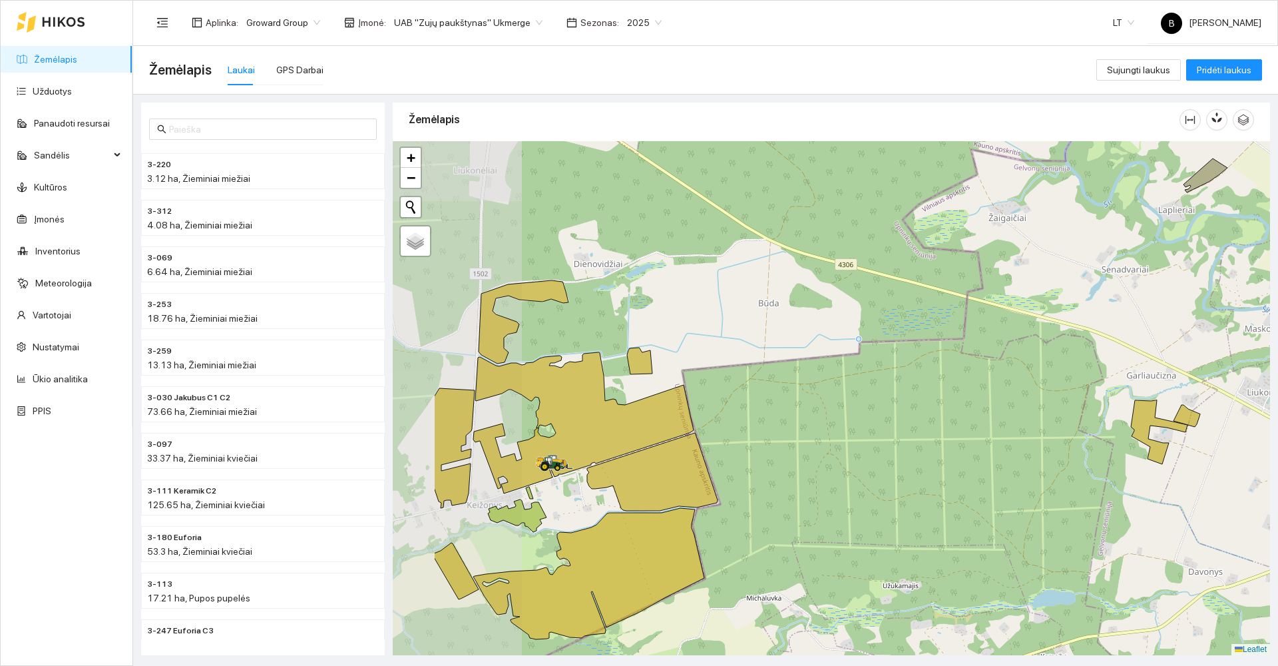
drag, startPoint x: 561, startPoint y: 379, endPoint x: 845, endPoint y: 269, distance: 305.4
click at [840, 271] on div at bounding box center [831, 398] width 877 height 514
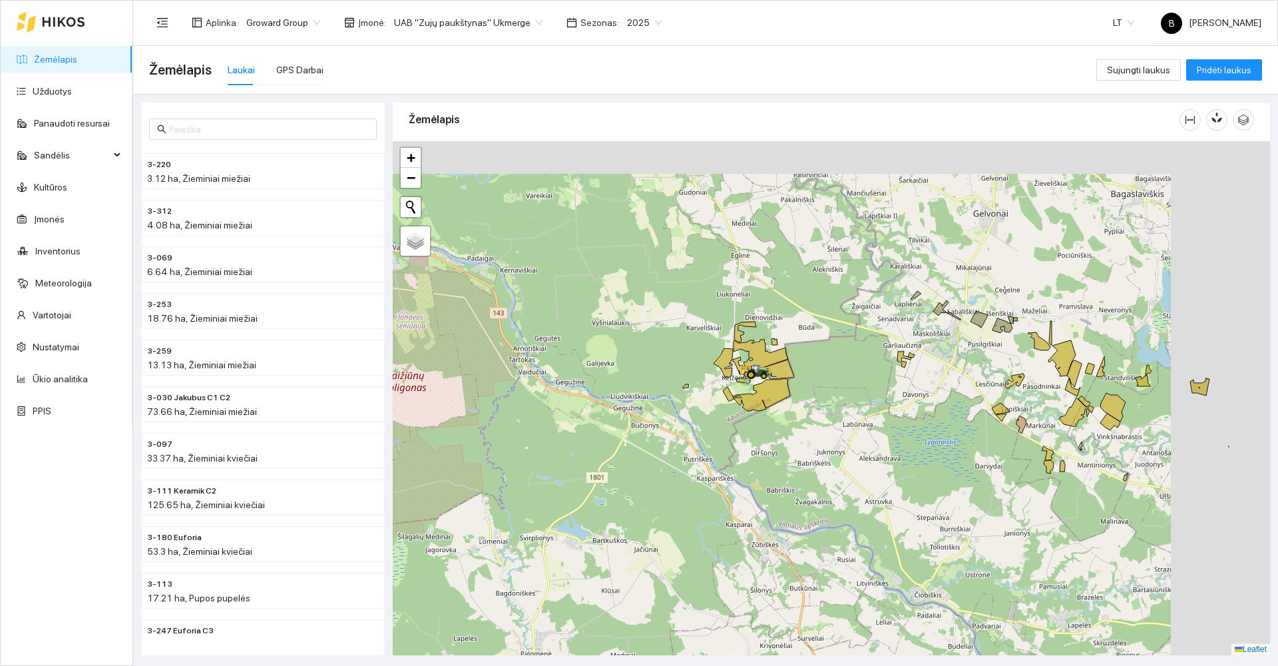
drag, startPoint x: 806, startPoint y: 327, endPoint x: 586, endPoint y: 366, distance: 223.2
click at [587, 366] on div at bounding box center [831, 398] width 877 height 514
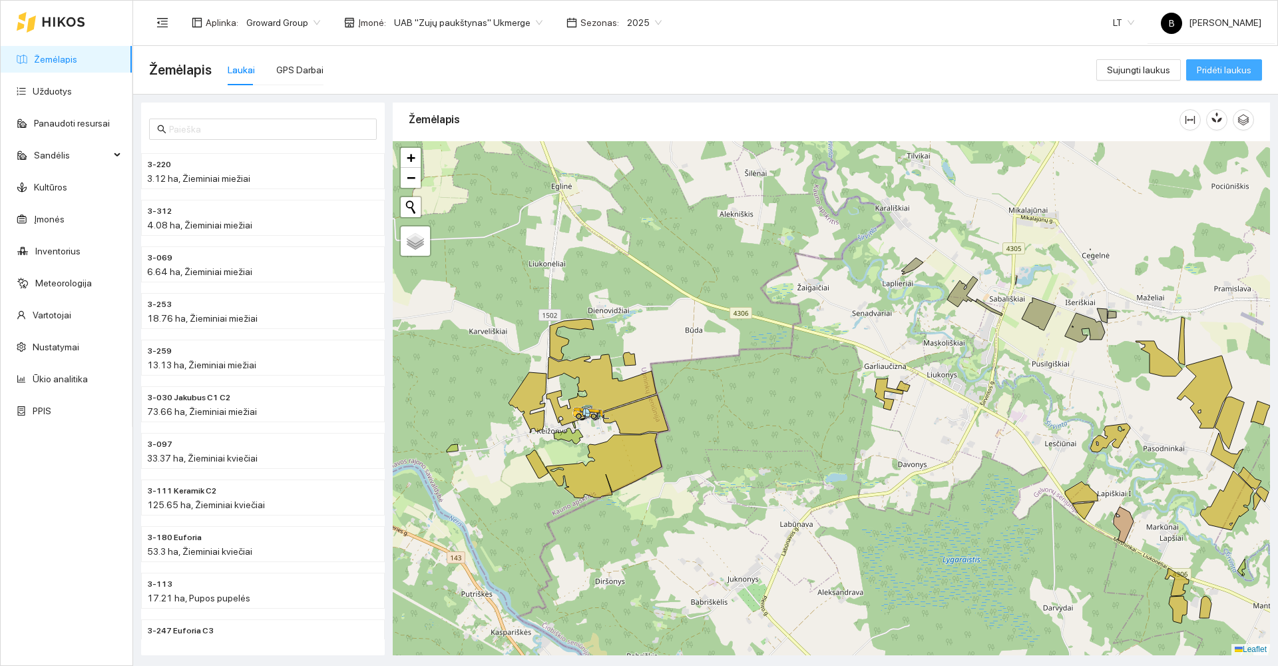
click at [1220, 76] on span "Pridėti laukus" at bounding box center [1224, 70] width 55 height 15
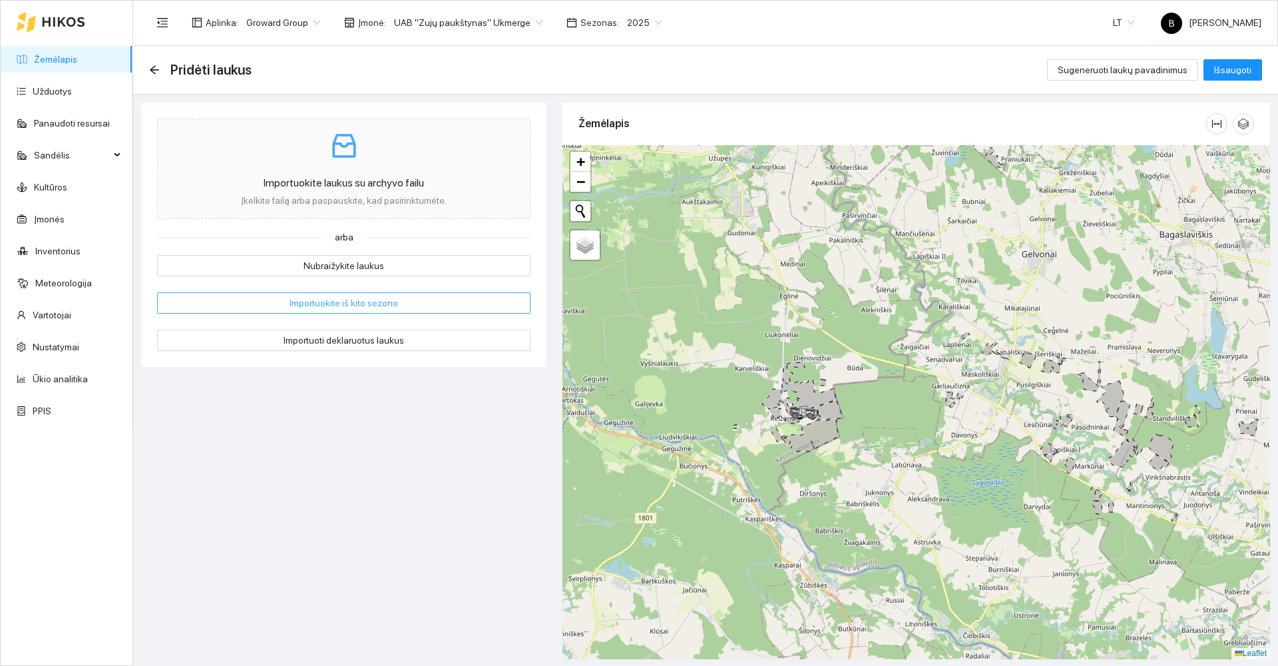
click at [373, 298] on span "Importuokite iš kito sezono" at bounding box center [344, 303] width 109 height 15
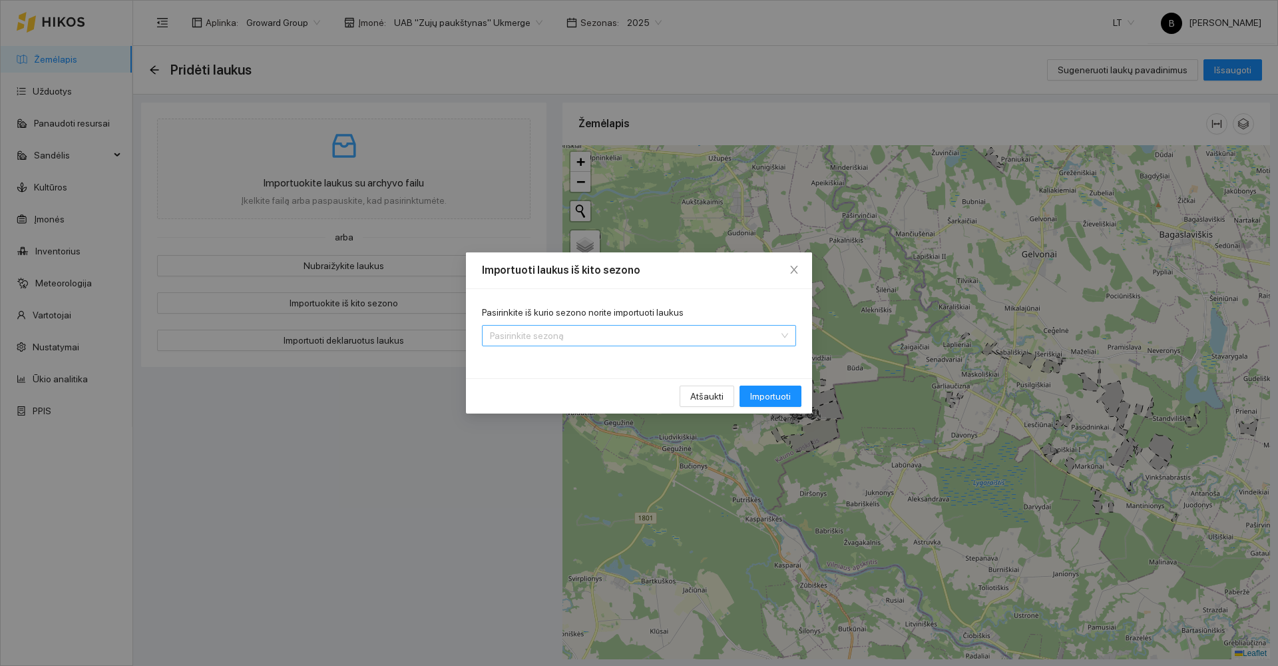
click at [752, 342] on input "Pasirinkite iš kurio sezono norite importuoti laukus" at bounding box center [634, 336] width 289 height 20
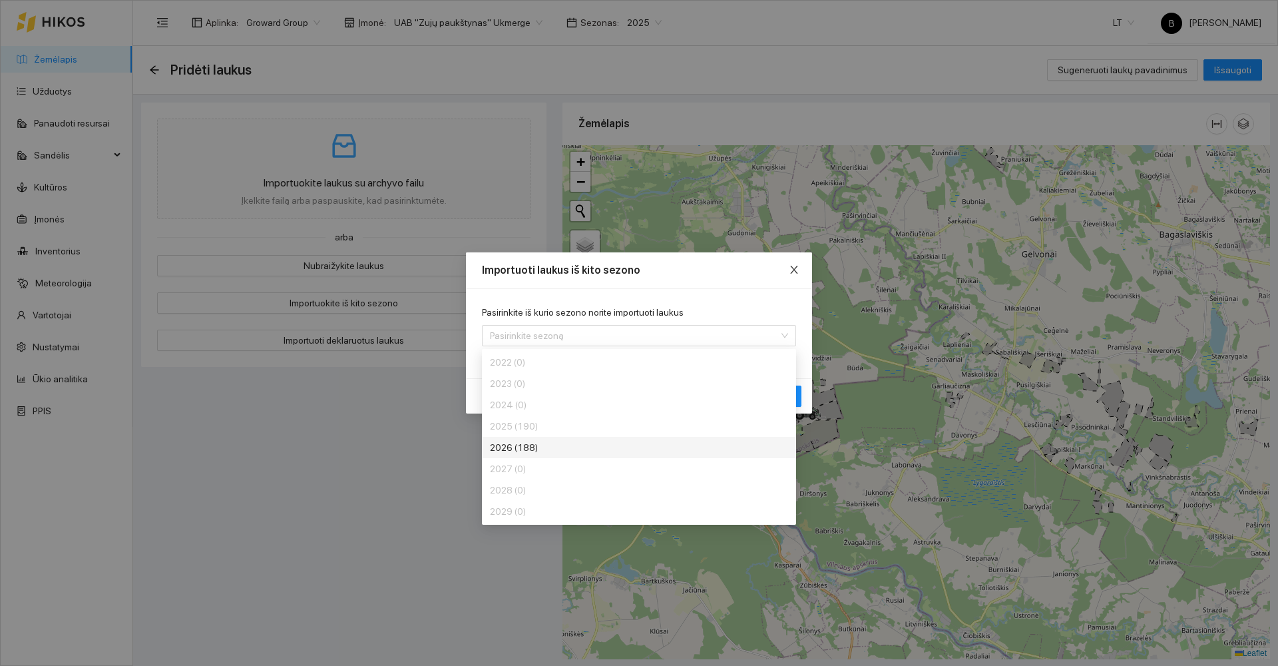
click at [792, 266] on icon "close" at bounding box center [793, 270] width 7 height 8
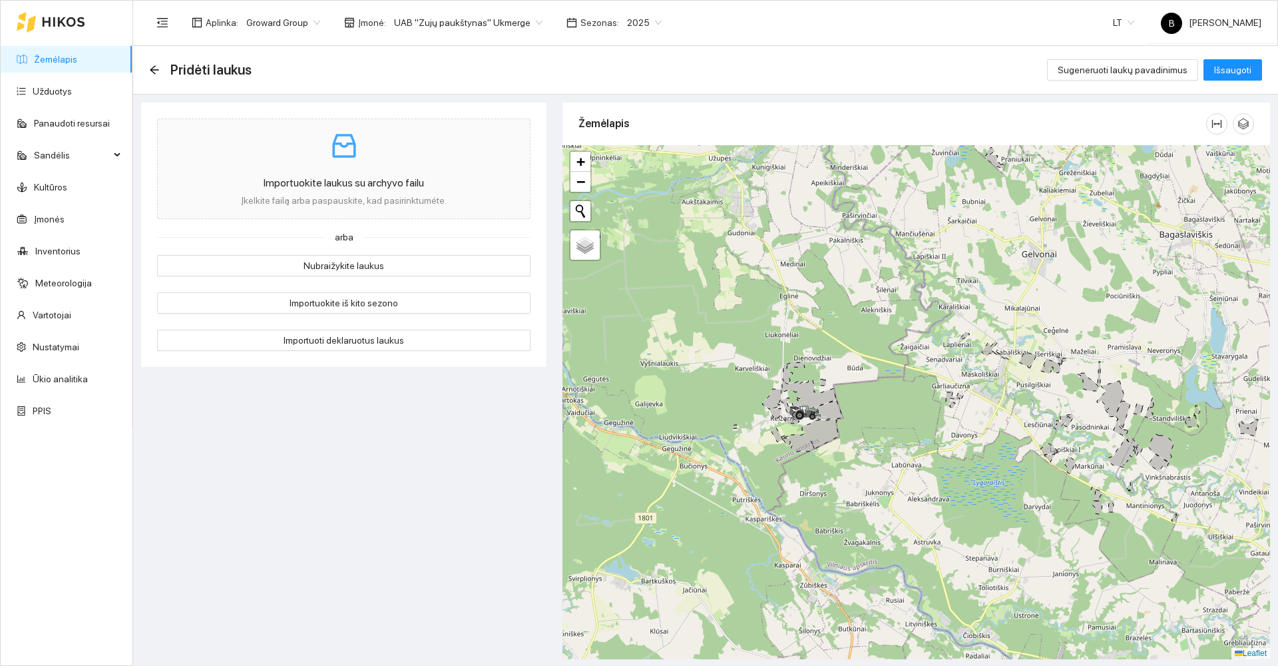
click at [359, 517] on div "Importuokite laukus su archyvo failu Įkelkite failą arba paspauskite, kad pasir…" at bounding box center [343, 379] width 413 height 553
click at [154, 70] on icon "arrow-left" at bounding box center [154, 69] width 9 height 9
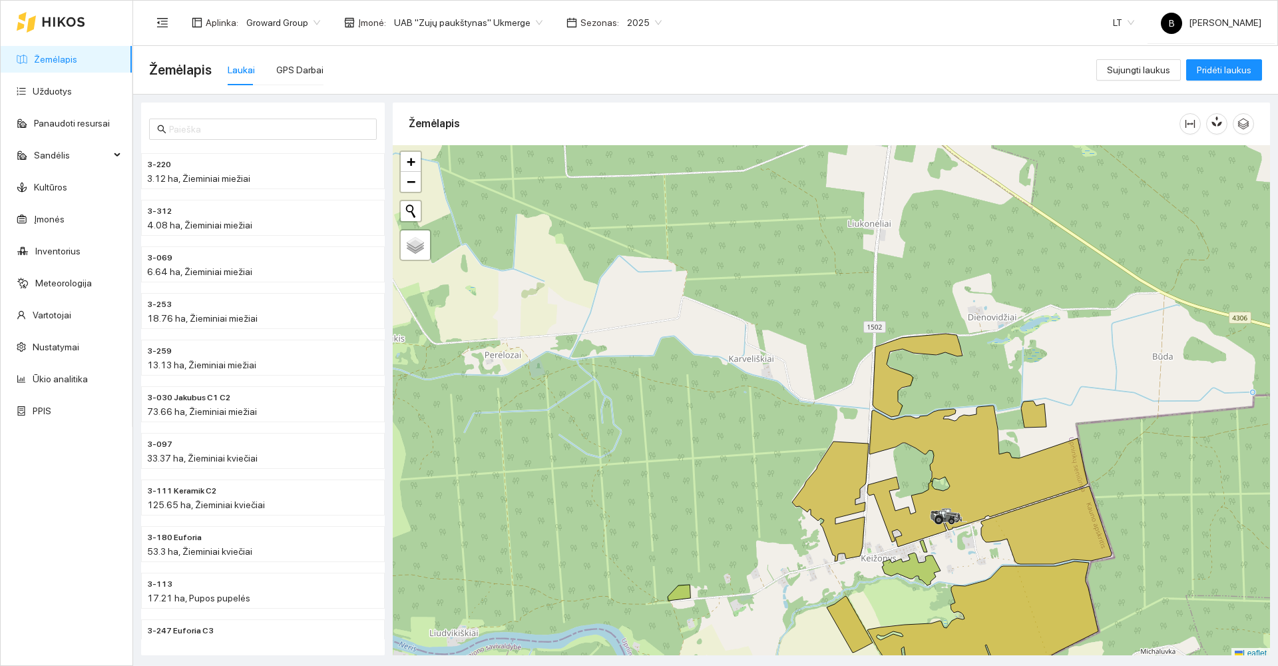
scroll to position [4, 0]
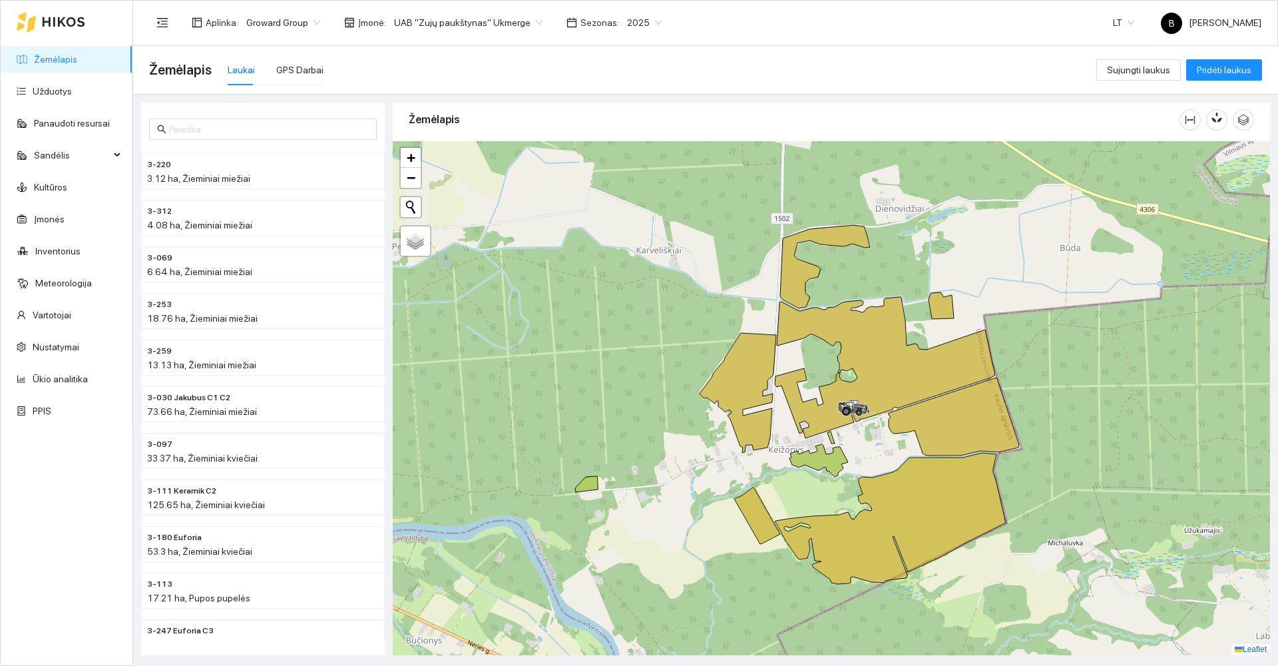
drag, startPoint x: 770, startPoint y: 439, endPoint x: 573, endPoint y: 258, distance: 267.1
click at [581, 262] on div at bounding box center [831, 398] width 877 height 514
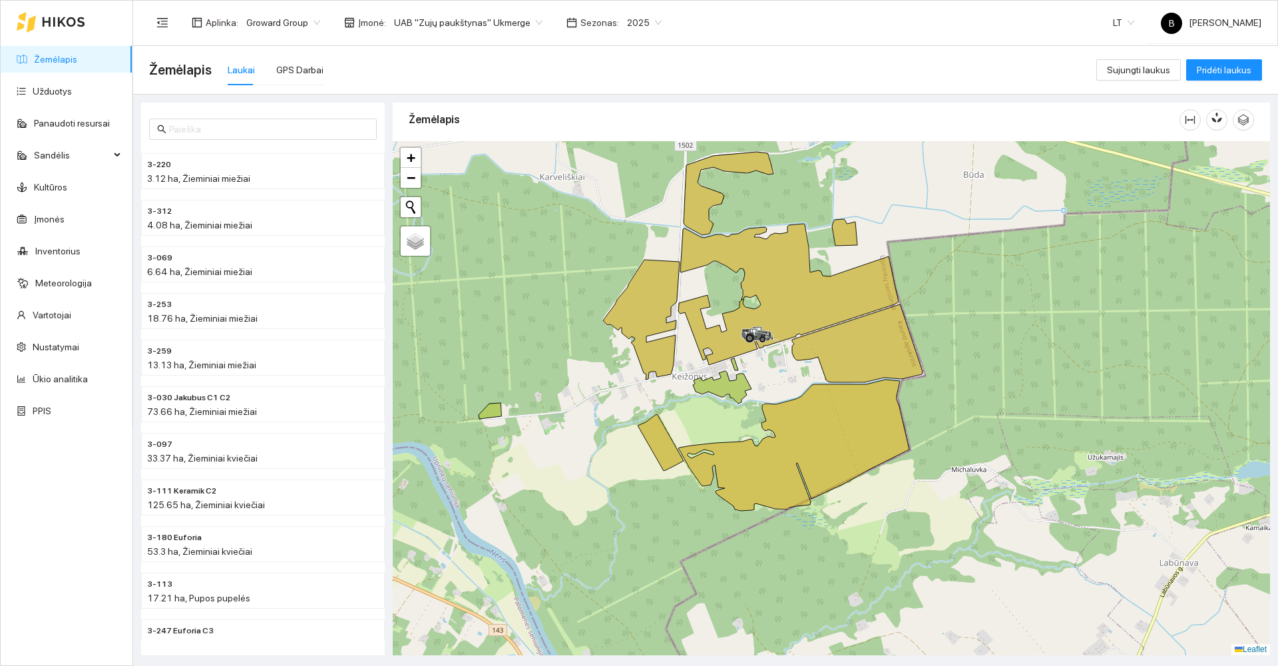
click at [524, 23] on span "UAB "Zujų paukštynas" Ukmerge" at bounding box center [468, 23] width 148 height 20
click at [417, 47] on div "Visos" at bounding box center [461, 48] width 145 height 15
click at [522, 21] on span "2025" at bounding box center [530, 23] width 35 height 20
click at [517, 176] on div "2026" at bounding box center [520, 176] width 35 height 15
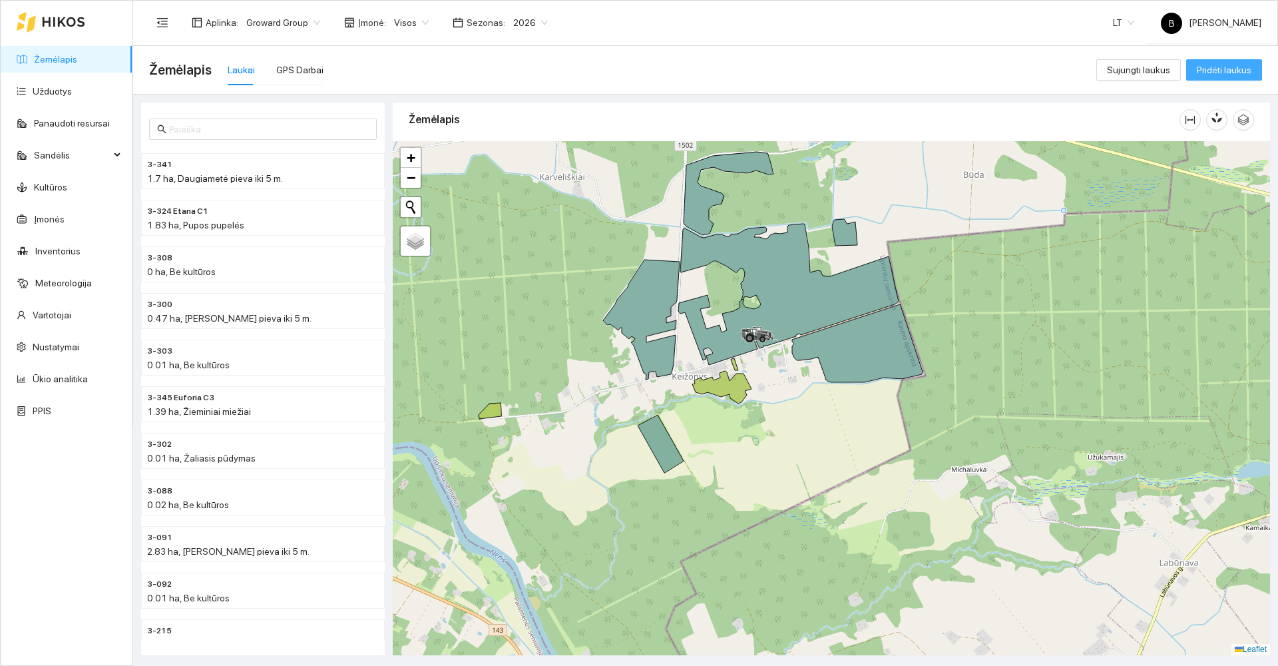
click at [1210, 67] on span "Pridėti laukus" at bounding box center [1224, 70] width 55 height 15
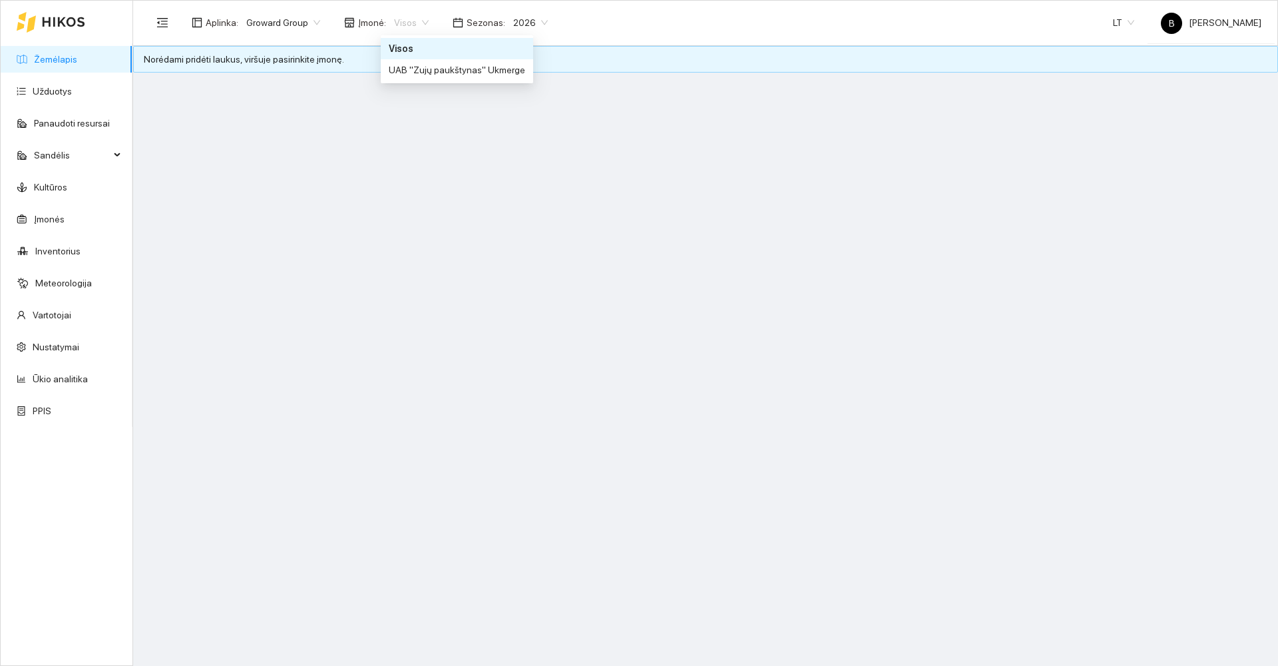
click at [417, 27] on span "Visos" at bounding box center [411, 23] width 35 height 20
click at [419, 68] on div "UAB "Zujų paukštynas" Ukmerge" at bounding box center [457, 70] width 136 height 15
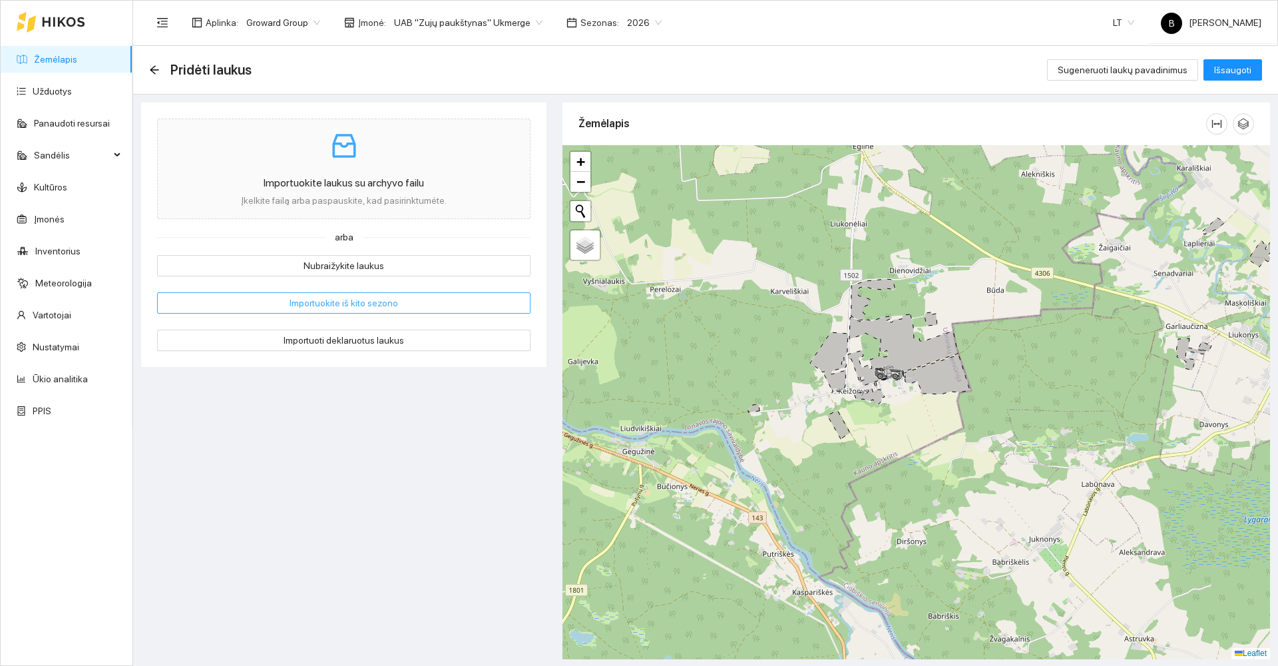
click at [326, 306] on span "Importuokite iš kito sezono" at bounding box center [344, 303] width 109 height 15
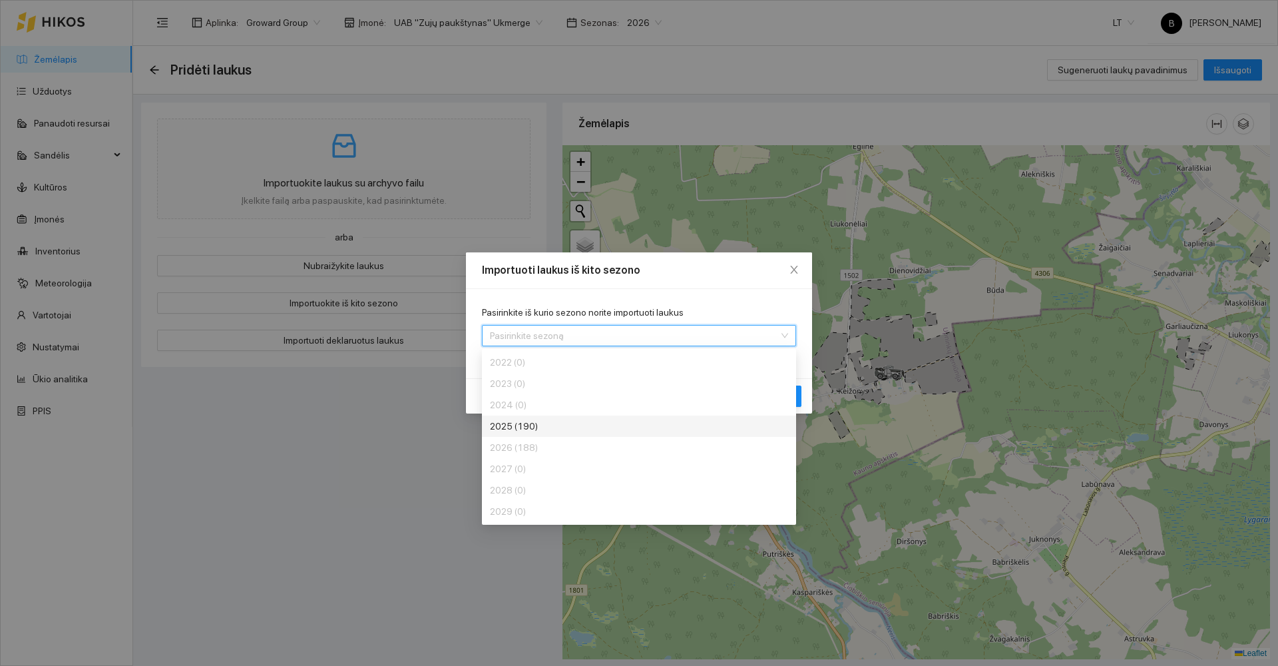
click at [610, 333] on input "Pasirinkite iš kurio sezono norite importuoti laukus" at bounding box center [634, 336] width 289 height 20
click at [572, 422] on div "2025 (190)" at bounding box center [590, 426] width 200 height 15
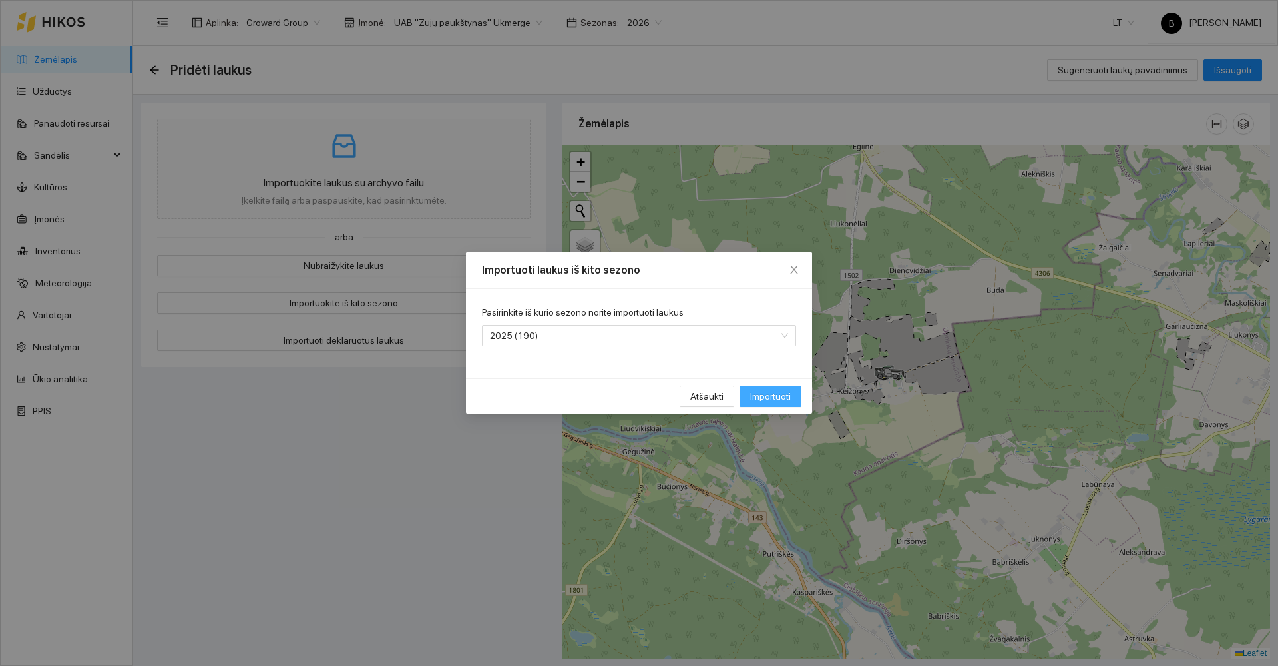
click at [772, 391] on span "Importuoti" at bounding box center [770, 396] width 41 height 15
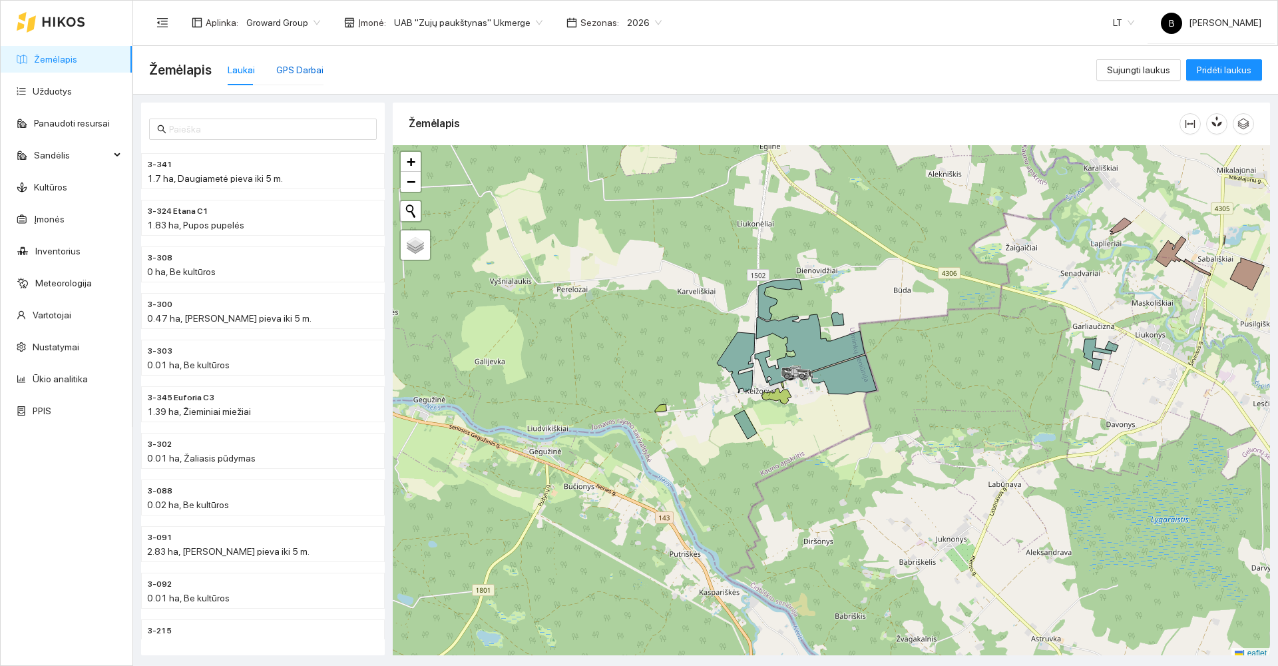
click at [303, 71] on div "GPS Darbai" at bounding box center [299, 70] width 47 height 15
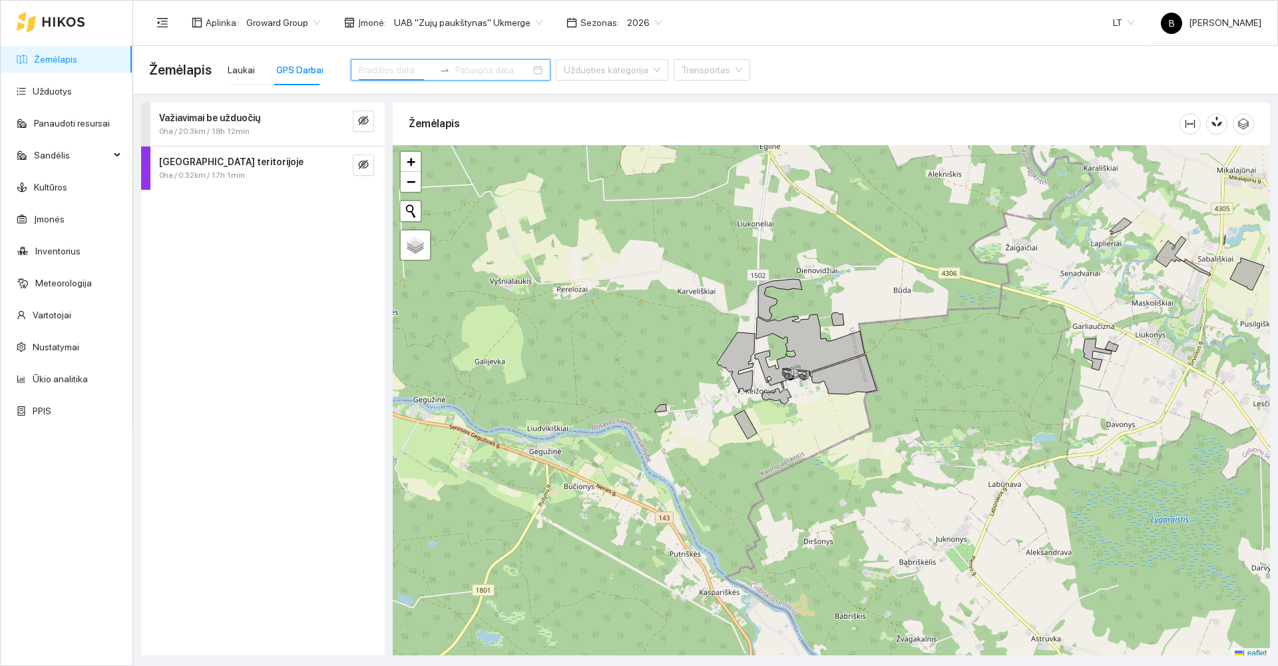
click at [383, 71] on input at bounding box center [396, 70] width 75 height 15
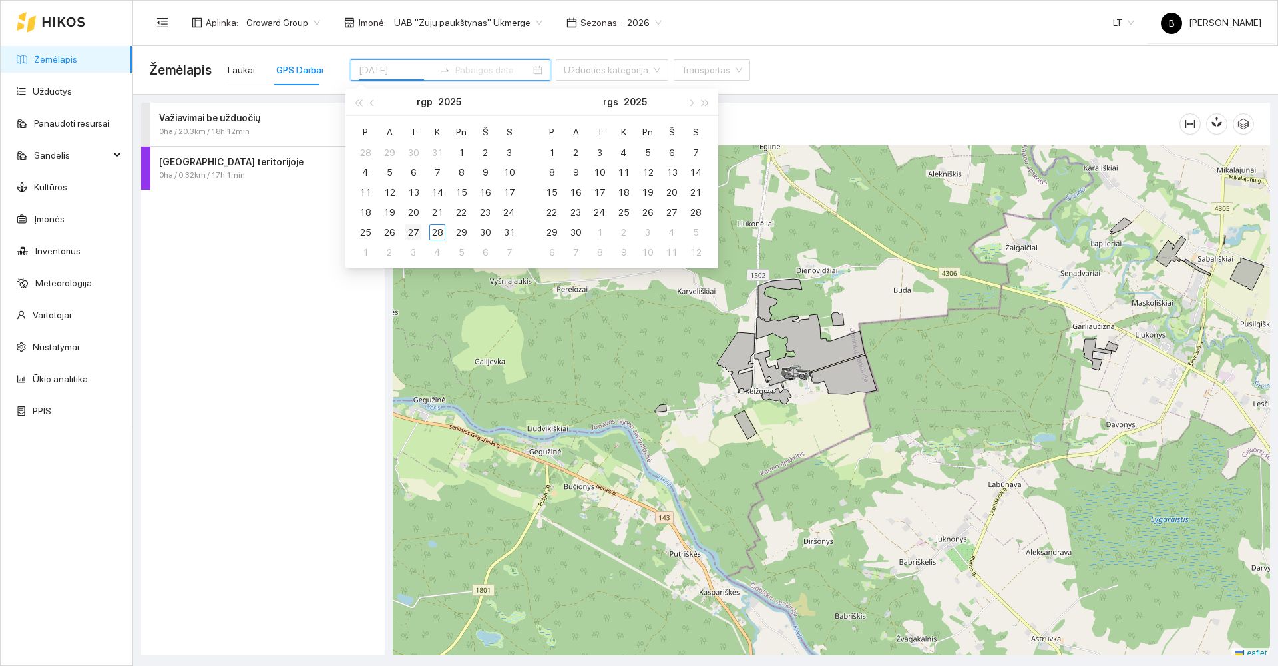
type input "2025-08-27"
click at [409, 232] on div "27" at bounding box center [413, 232] width 16 height 16
type input "2025-08-27"
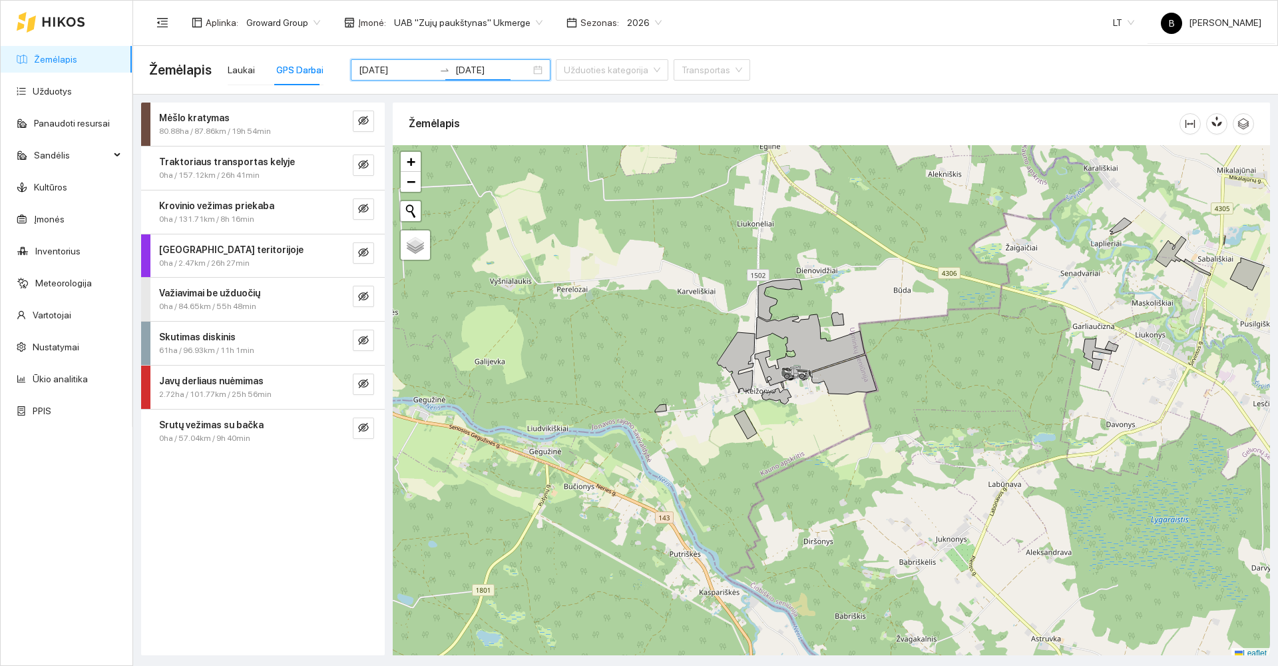
click at [296, 210] on div "Krovinio vežimas priekaba" at bounding box center [240, 205] width 163 height 15
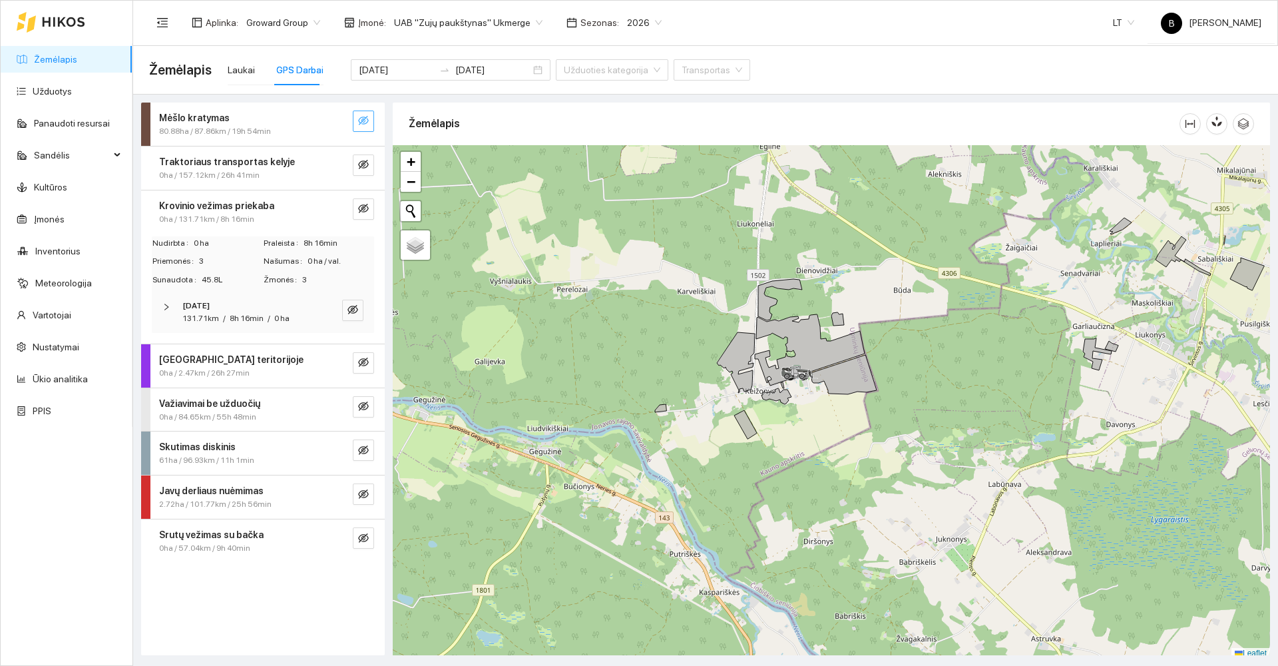
click at [361, 115] on icon "eye-invisible" at bounding box center [363, 120] width 11 height 11
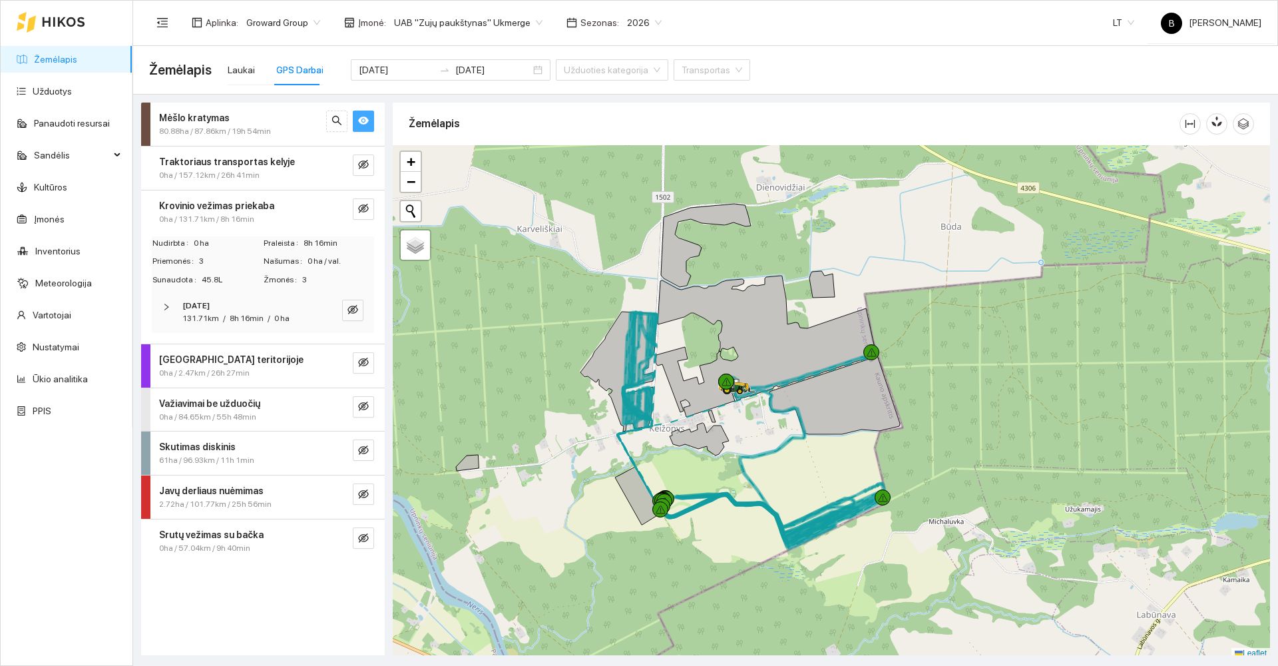
click at [547, 548] on div at bounding box center [831, 402] width 877 height 514
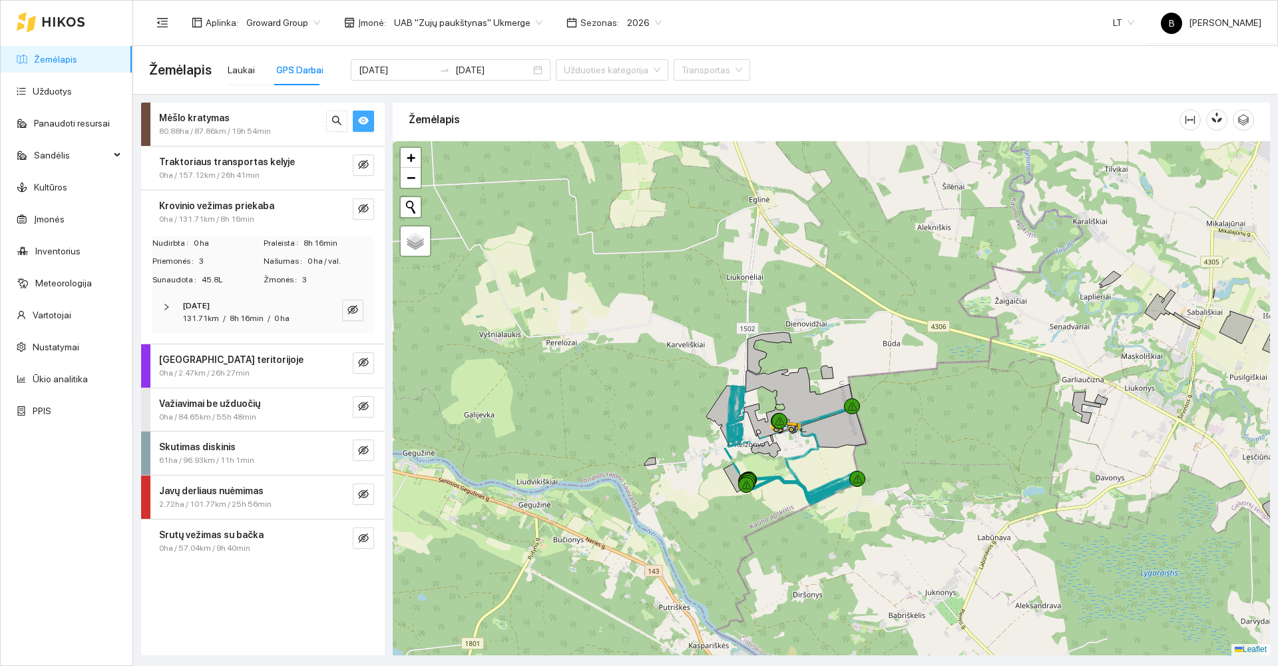
click at [230, 250] on td "Nudirbta 0 ha" at bounding box center [207, 245] width 111 height 19
click at [232, 69] on div "Laukai" at bounding box center [241, 70] width 27 height 15
